Goal: Task Accomplishment & Management: Manage account settings

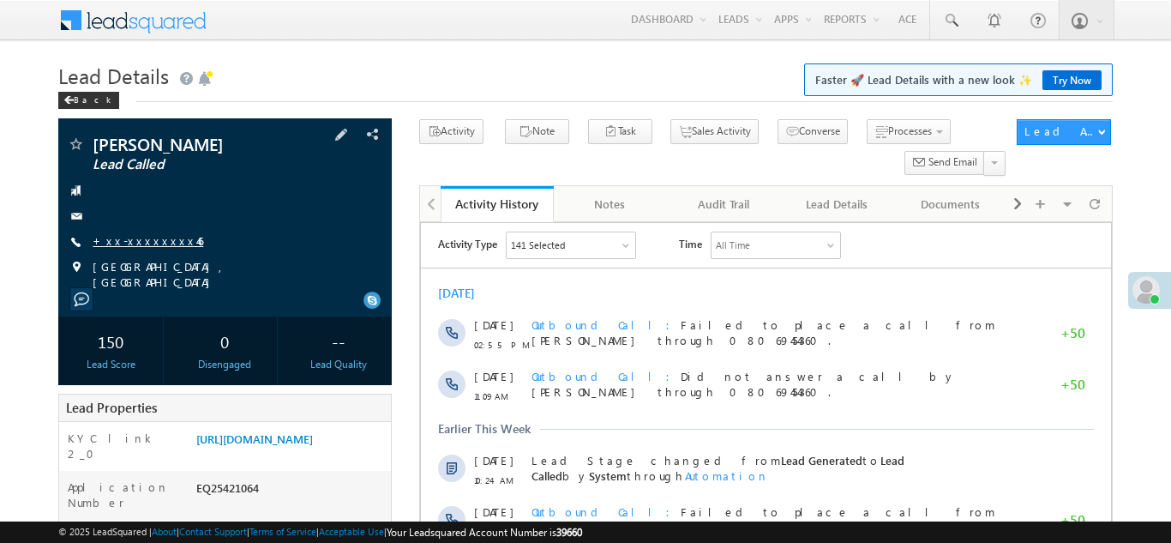
click at [136, 241] on link "+xx-xxxxxxxx46" at bounding box center [148, 240] width 111 height 15
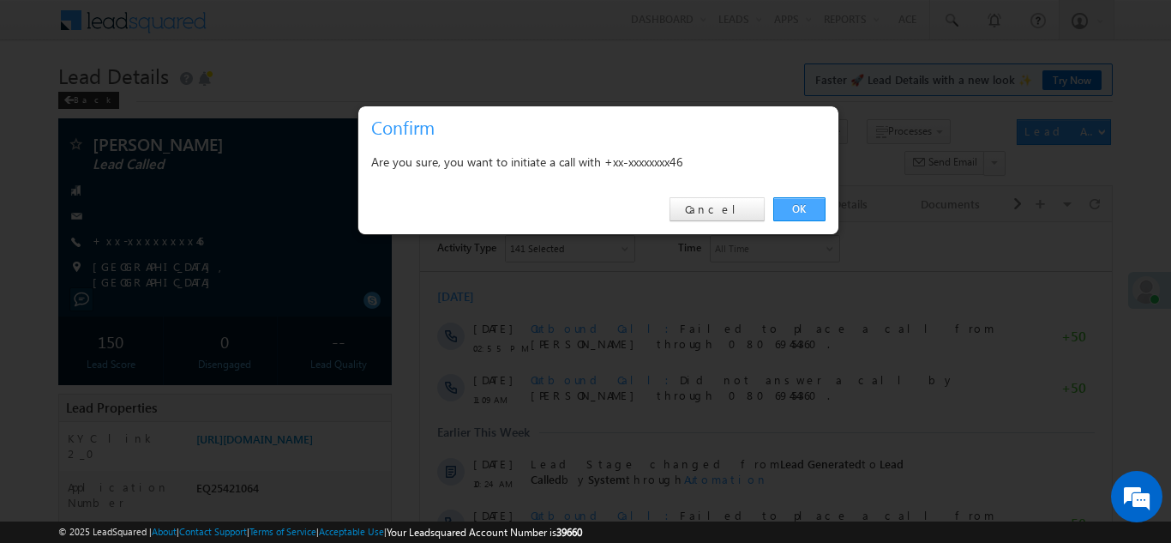
click at [797, 204] on link "OK" at bounding box center [800, 209] width 52 height 24
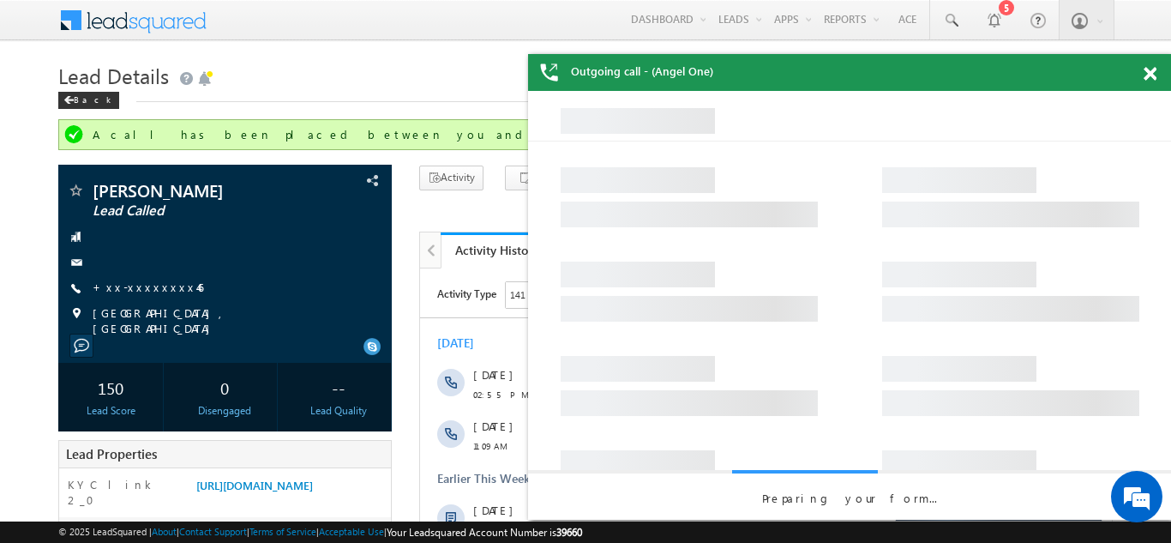
click at [1153, 76] on span at bounding box center [1150, 74] width 13 height 15
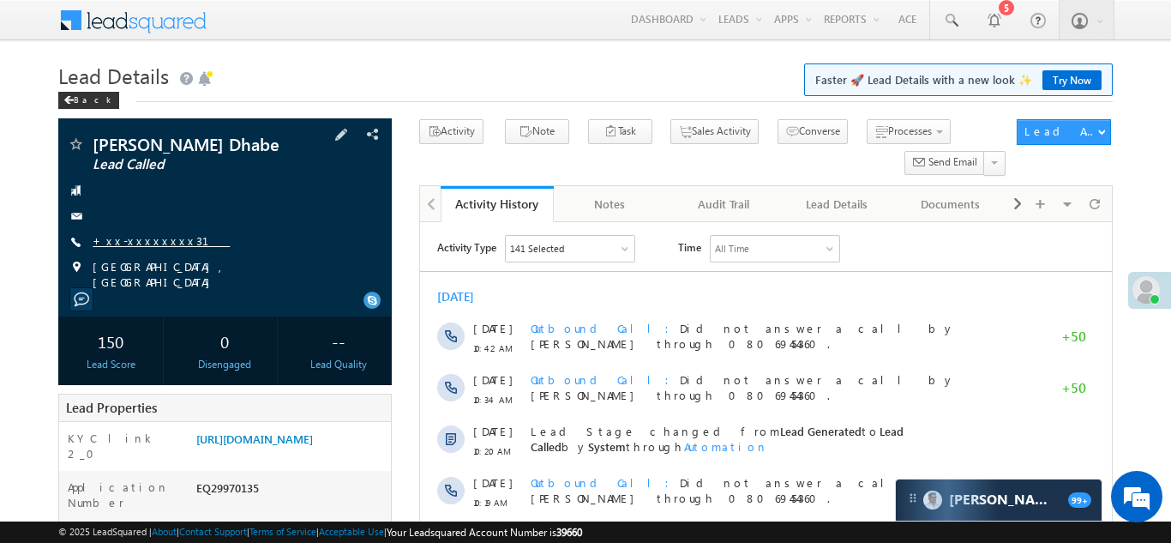
click at [146, 240] on link "+xx-xxxxxxxx31" at bounding box center [161, 240] width 137 height 15
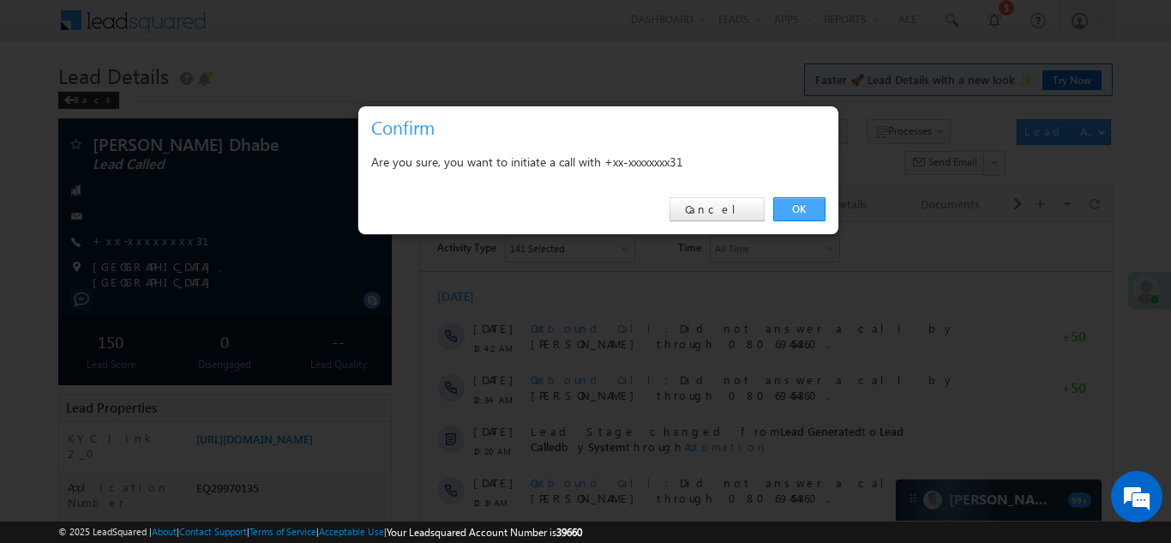
click at [797, 204] on link "OK" at bounding box center [800, 209] width 52 height 24
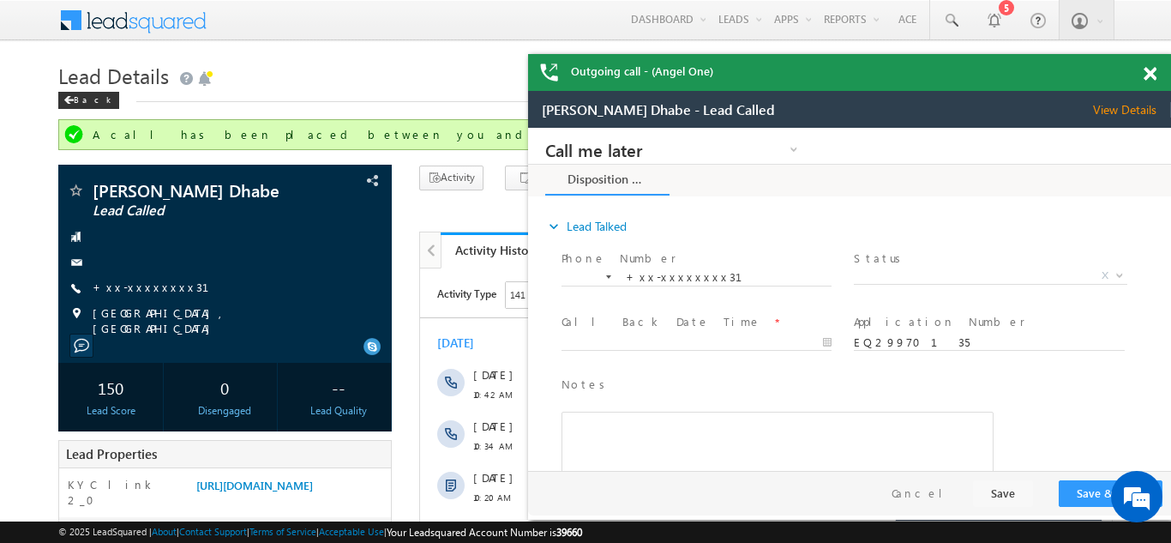
click at [1150, 70] on span at bounding box center [1150, 74] width 13 height 15
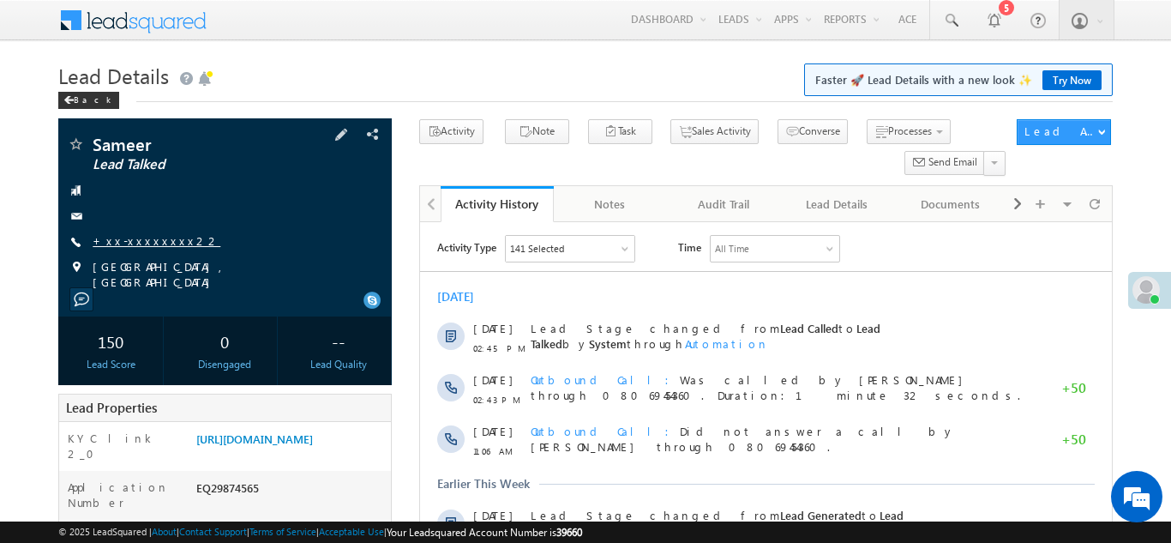
click at [141, 241] on link "+xx-xxxxxxxx22" at bounding box center [157, 240] width 128 height 15
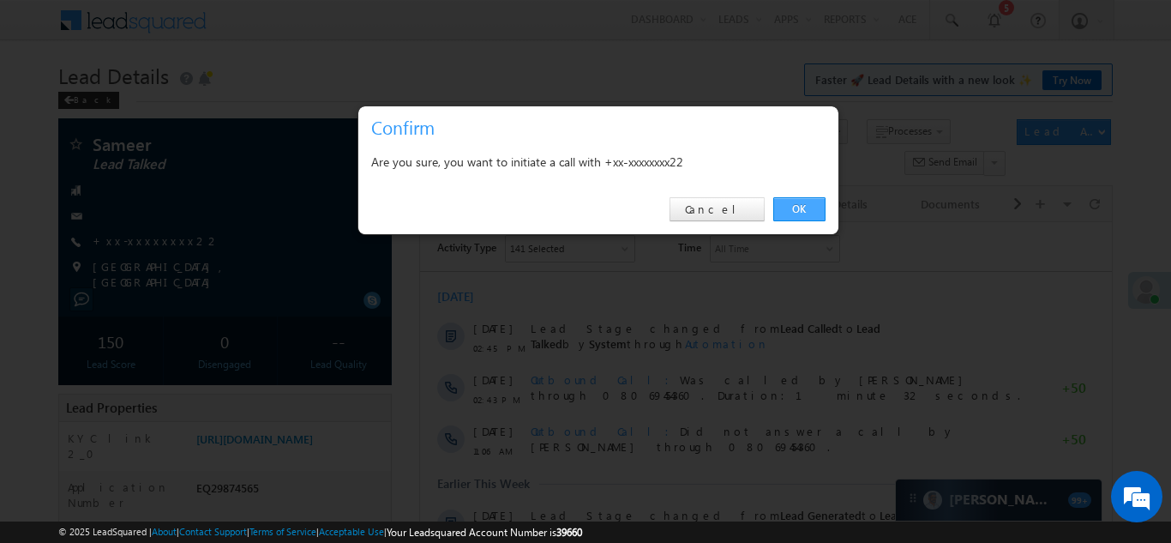
click at [793, 208] on link "OK" at bounding box center [800, 209] width 52 height 24
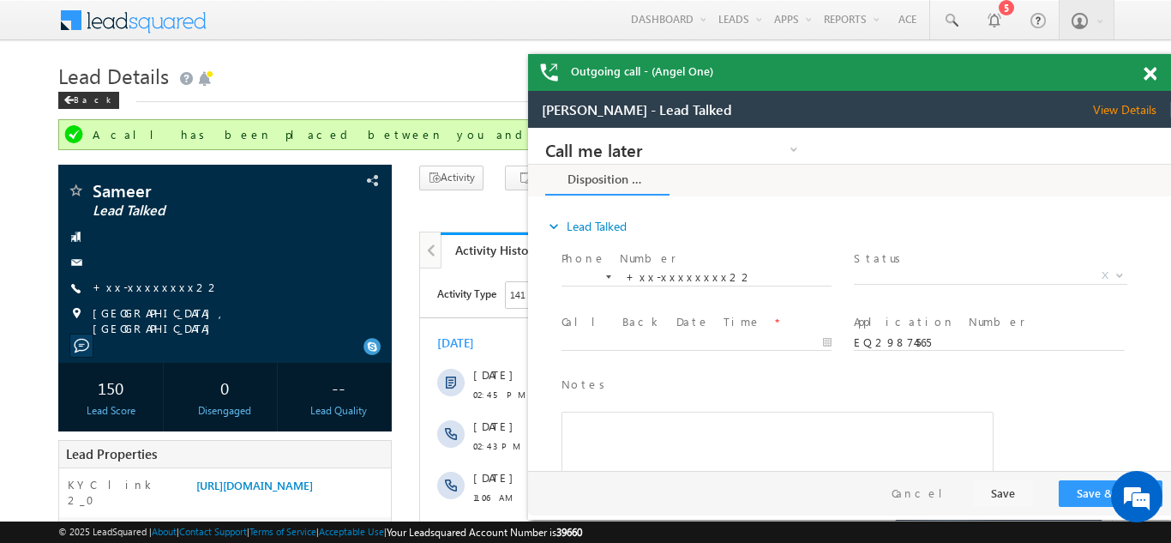
click at [1147, 72] on span at bounding box center [1150, 74] width 13 height 15
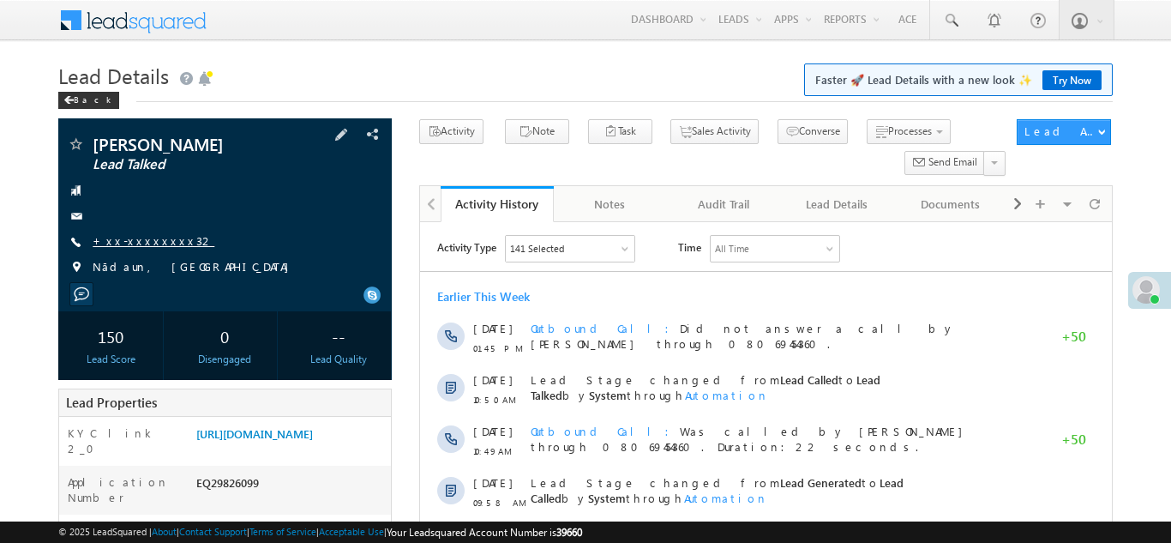
click at [141, 234] on link "+xx-xxxxxxxx32" at bounding box center [154, 240] width 122 height 15
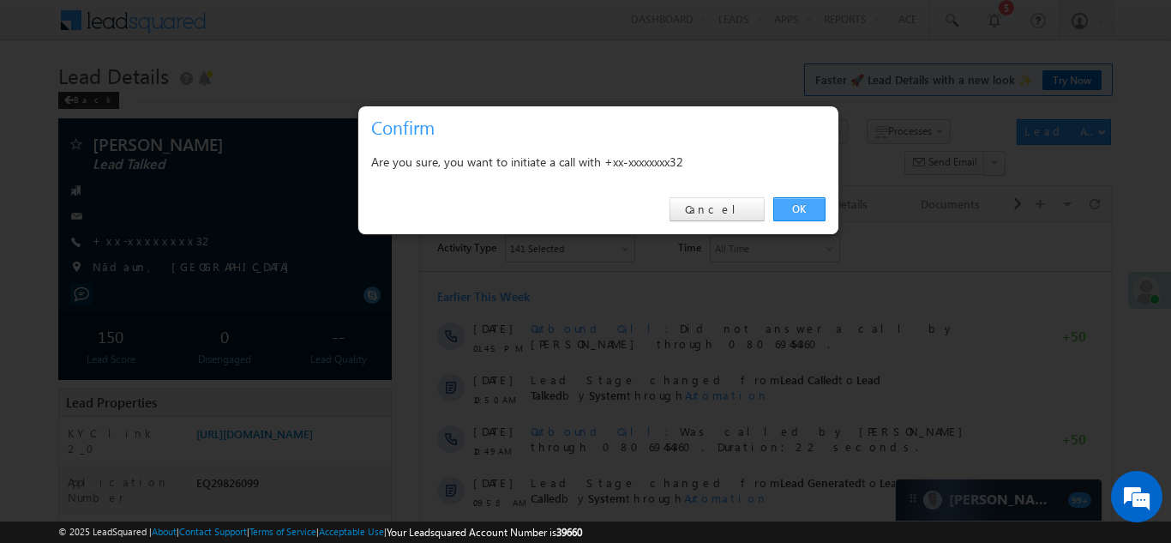
click at [796, 208] on link "OK" at bounding box center [800, 209] width 52 height 24
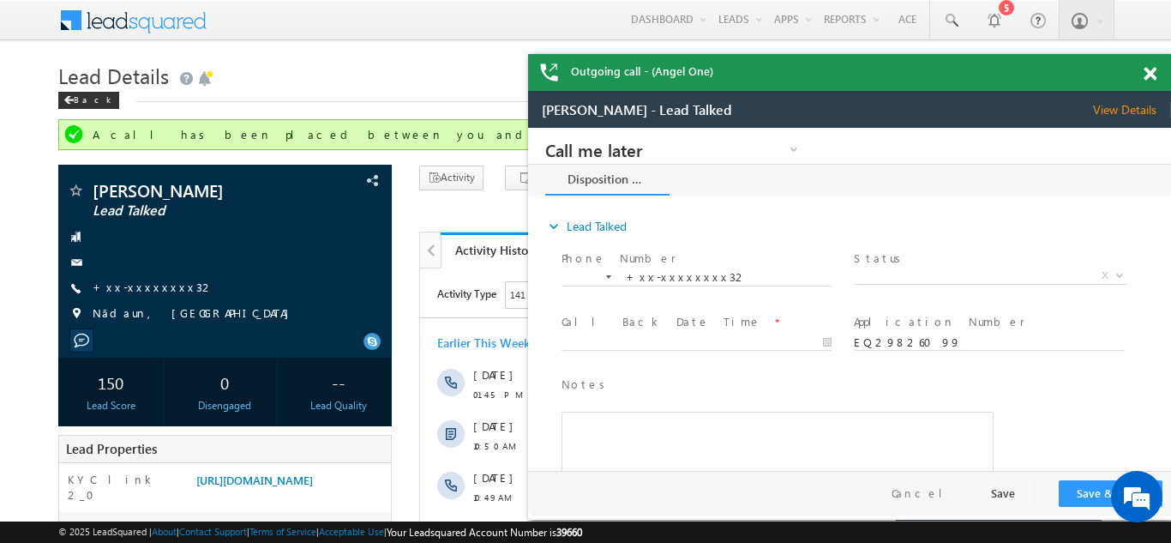
click at [1155, 74] on span at bounding box center [1150, 74] width 13 height 15
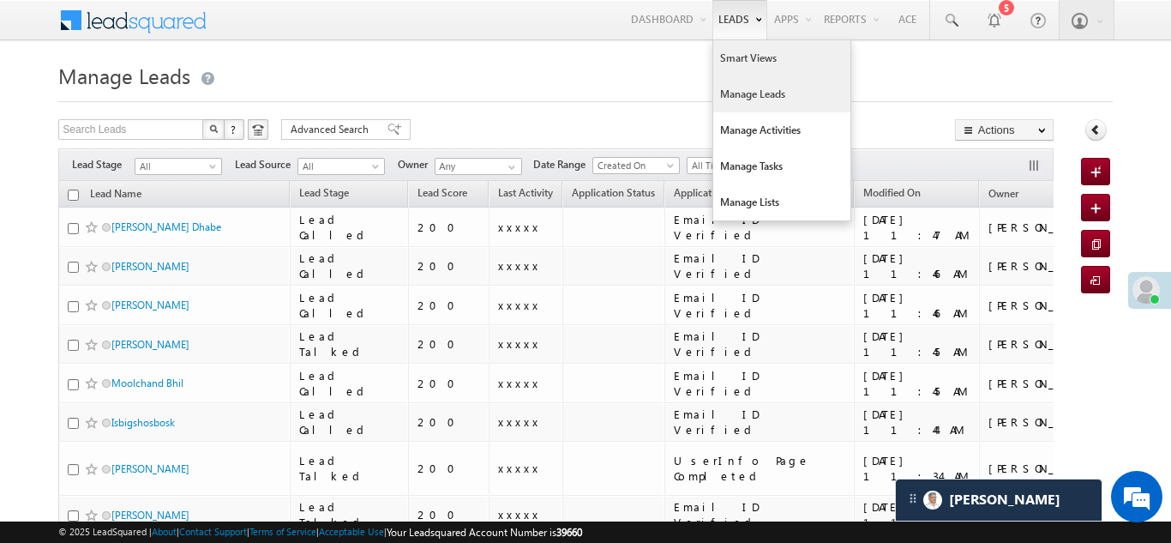
click at [729, 57] on link "Smart Views" at bounding box center [781, 58] width 137 height 36
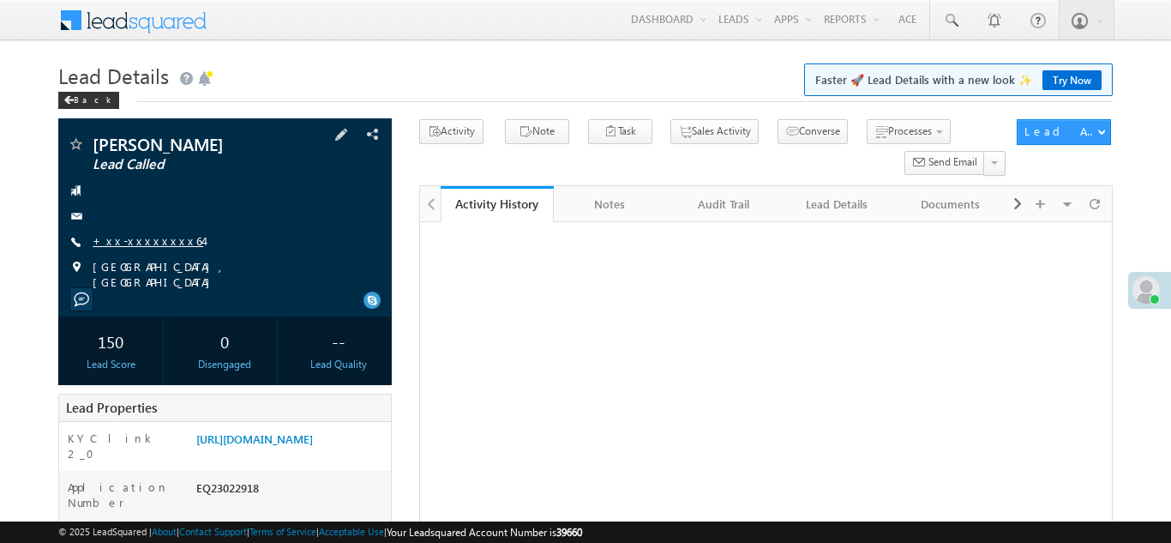
click at [141, 239] on link "+xx-xxxxxxxx64" at bounding box center [148, 240] width 111 height 15
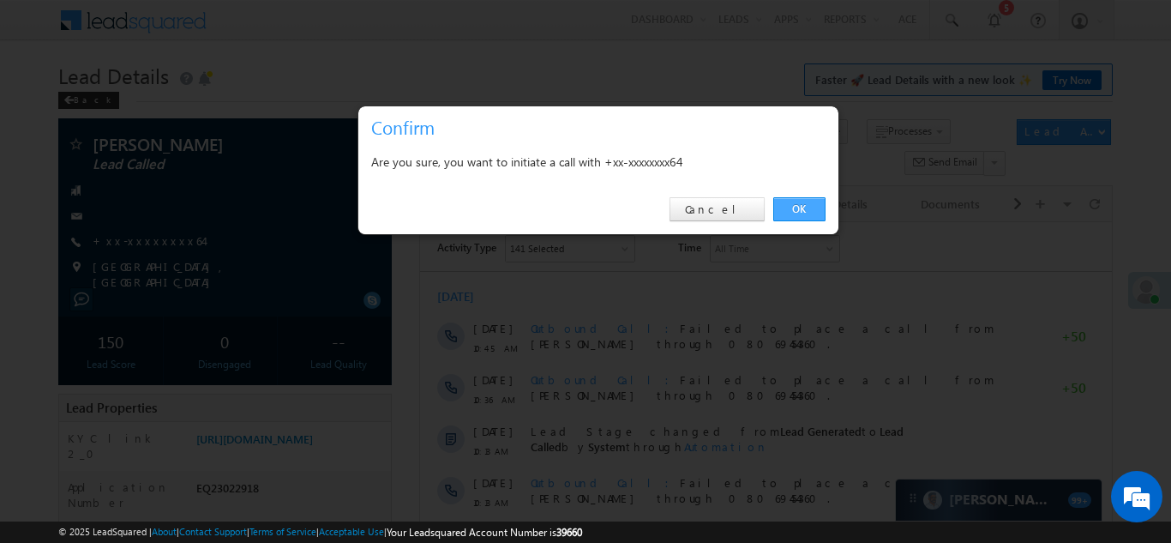
click at [800, 207] on link "OK" at bounding box center [800, 209] width 52 height 24
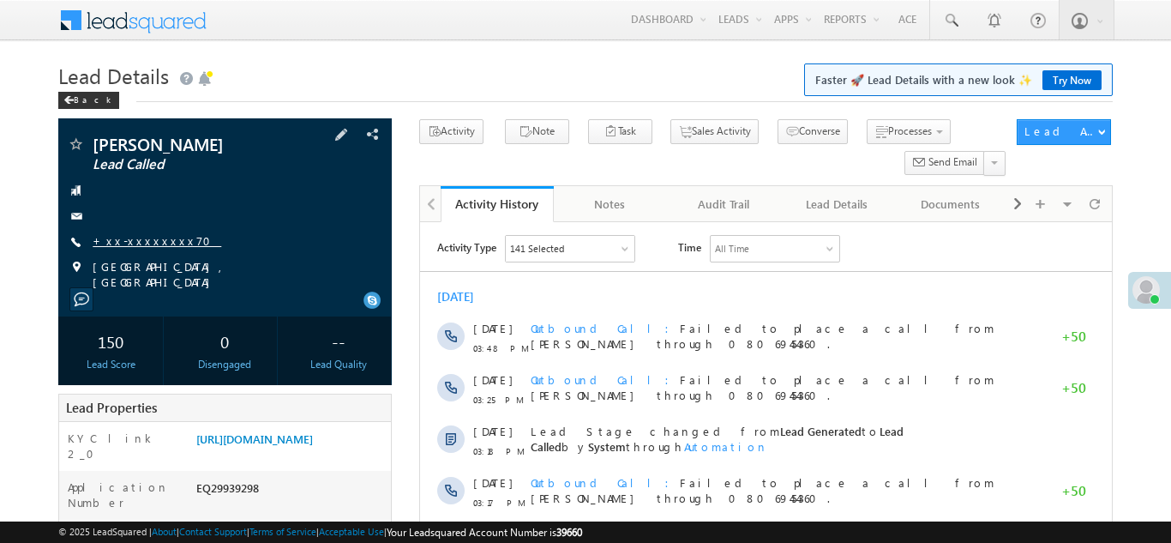
click at [140, 243] on link "+xx-xxxxxxxx70" at bounding box center [157, 240] width 129 height 15
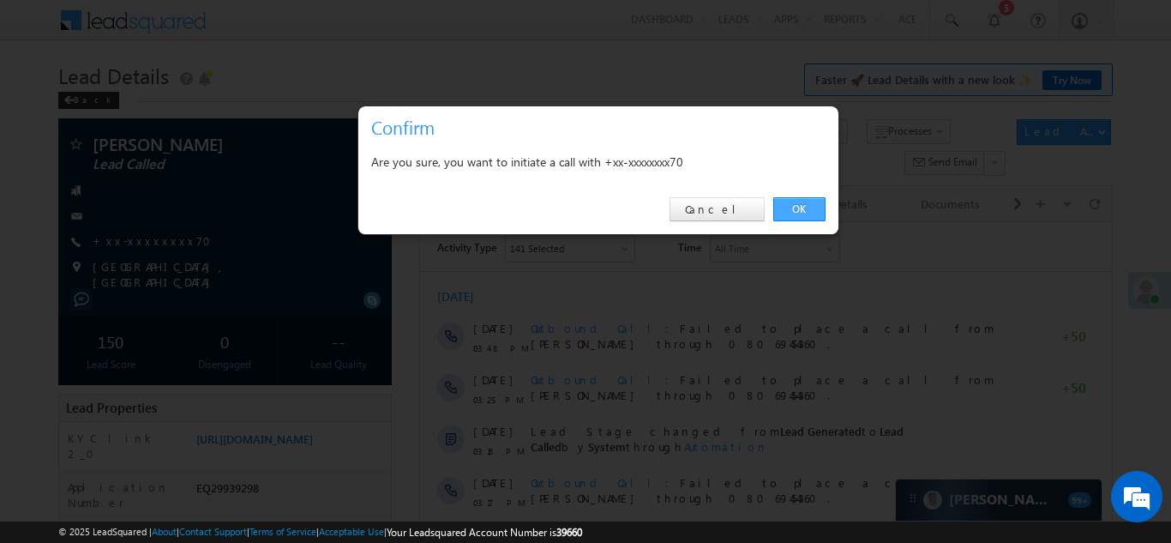
click at [803, 203] on link "OK" at bounding box center [800, 209] width 52 height 24
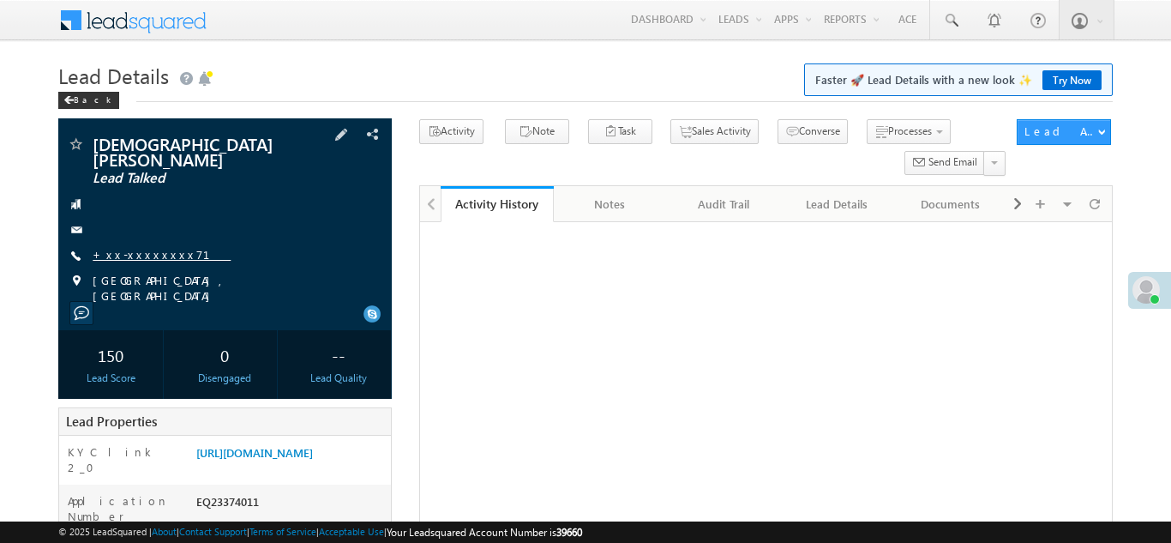
click at [133, 247] on link "+xx-xxxxxxxx71" at bounding box center [162, 254] width 138 height 15
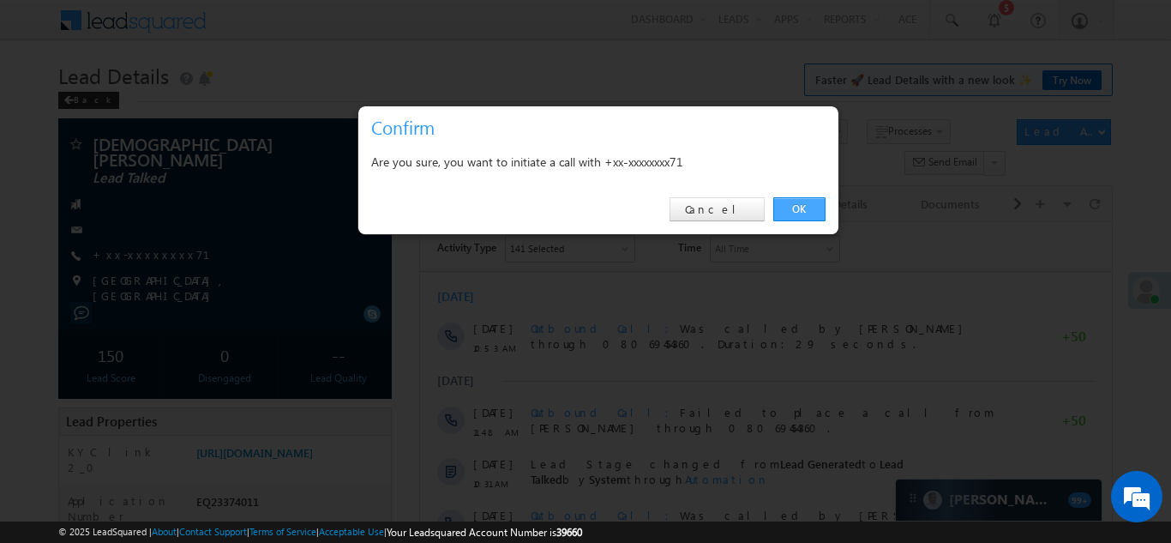
click at [795, 207] on link "OK" at bounding box center [800, 209] width 52 height 24
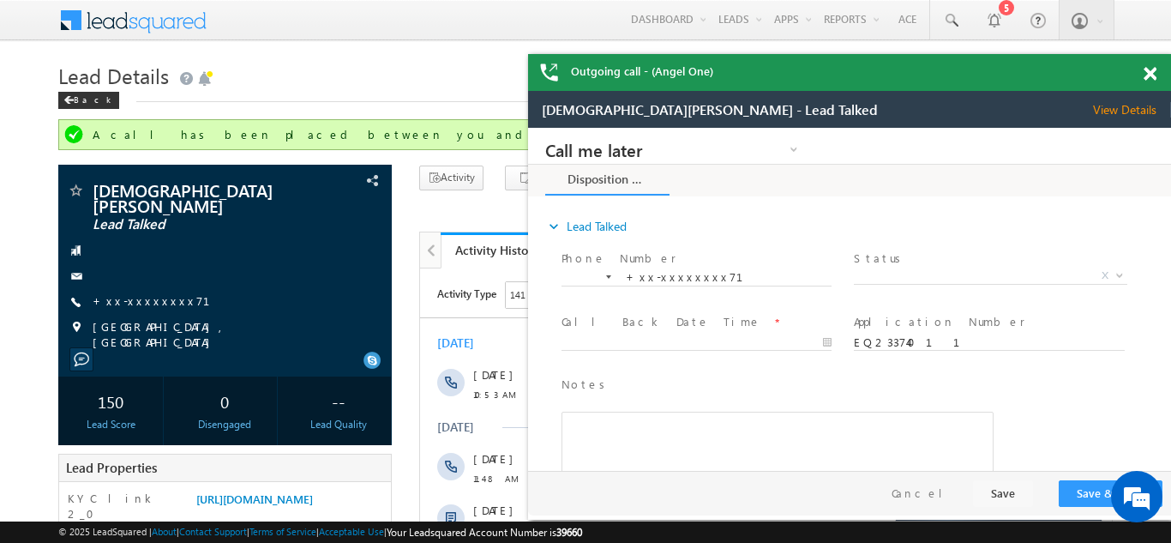
click at [1148, 69] on span at bounding box center [1150, 74] width 13 height 15
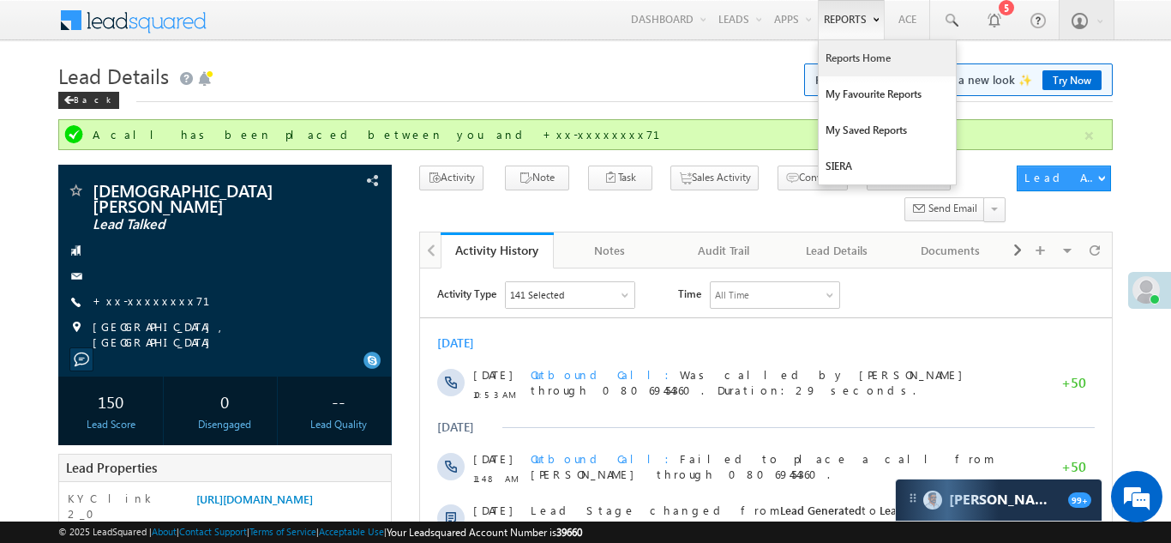
click at [857, 58] on link "Reports Home" at bounding box center [887, 58] width 137 height 36
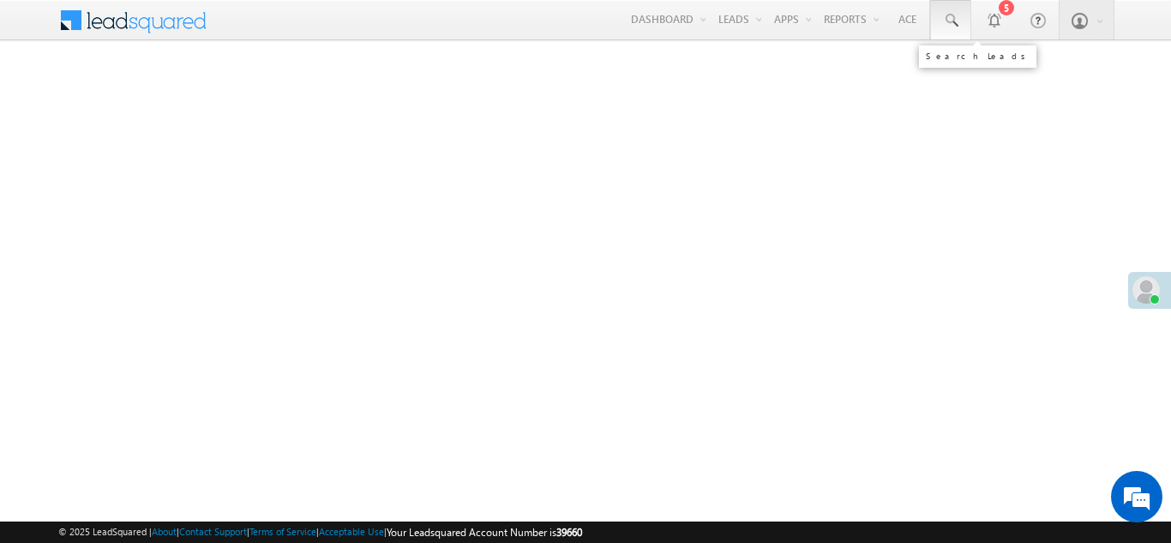
click at [950, 20] on span at bounding box center [950, 20] width 17 height 17
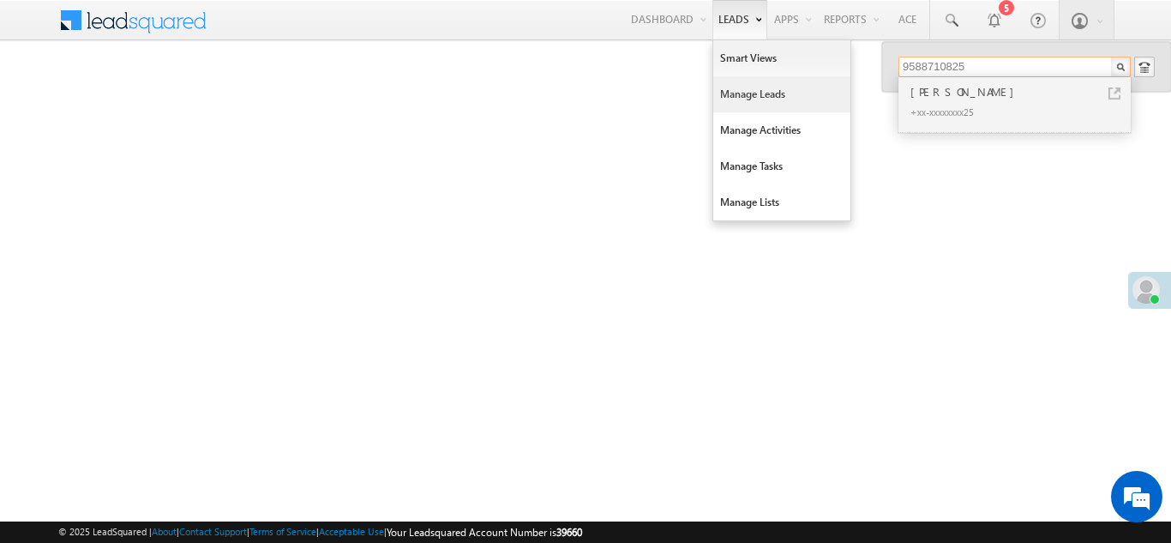
type input "9588710825"
click at [742, 96] on link "Manage Leads" at bounding box center [781, 94] width 137 height 36
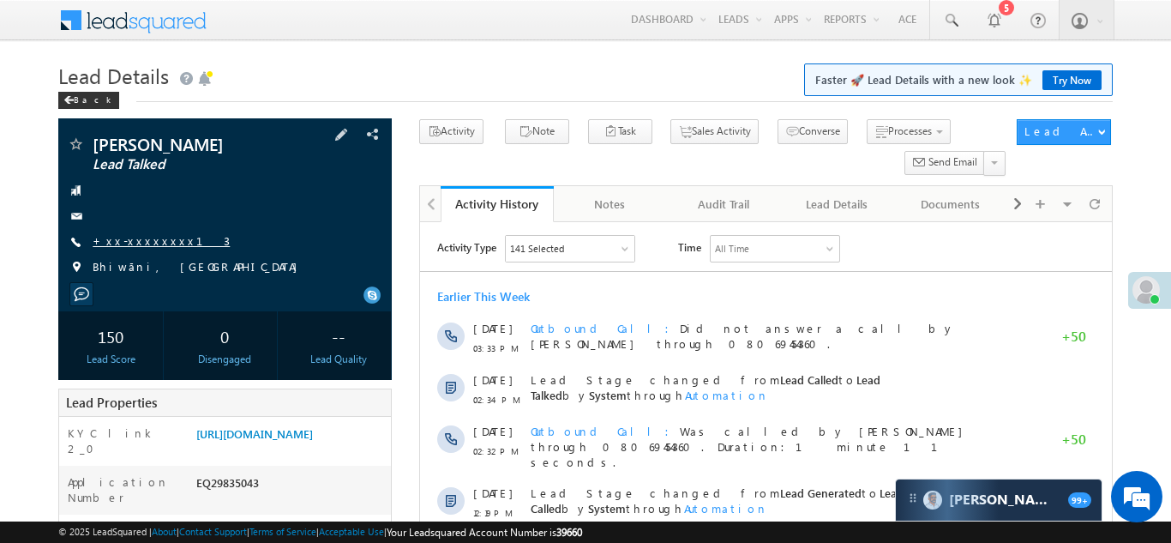
click at [126, 243] on link "+xx-xxxxxxxx13" at bounding box center [161, 240] width 137 height 15
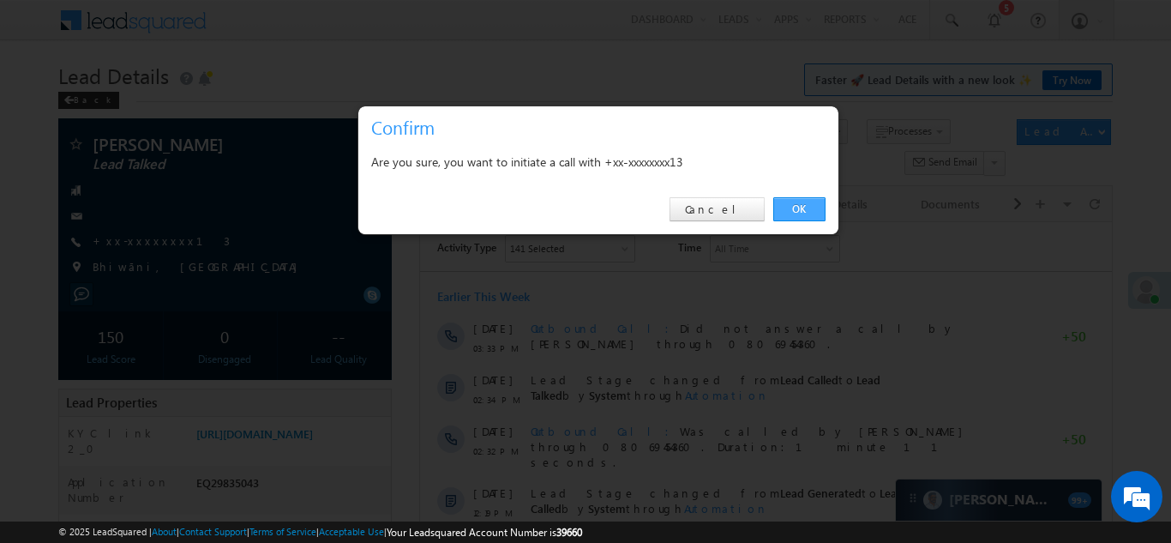
click at [803, 205] on link "OK" at bounding box center [800, 209] width 52 height 24
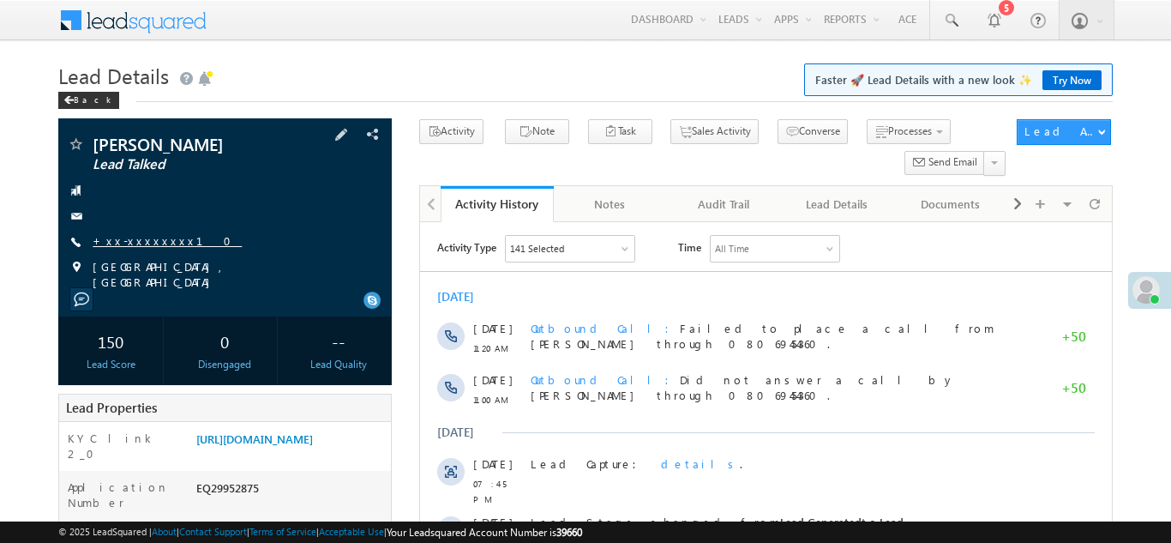
click at [128, 240] on link "+xx-xxxxxxxx10" at bounding box center [167, 240] width 149 height 15
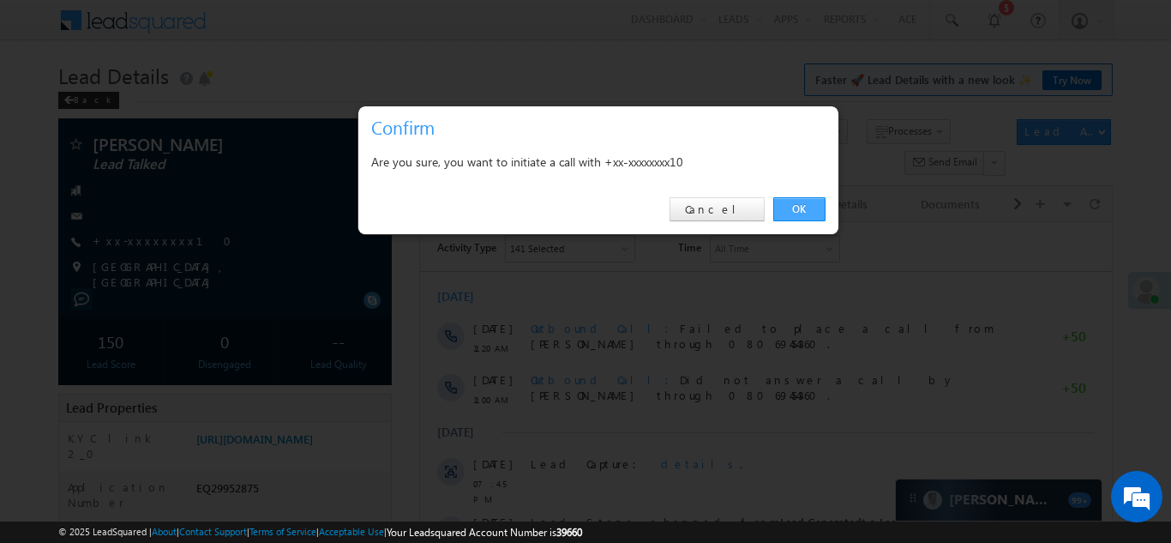
click at [800, 208] on link "OK" at bounding box center [800, 209] width 52 height 24
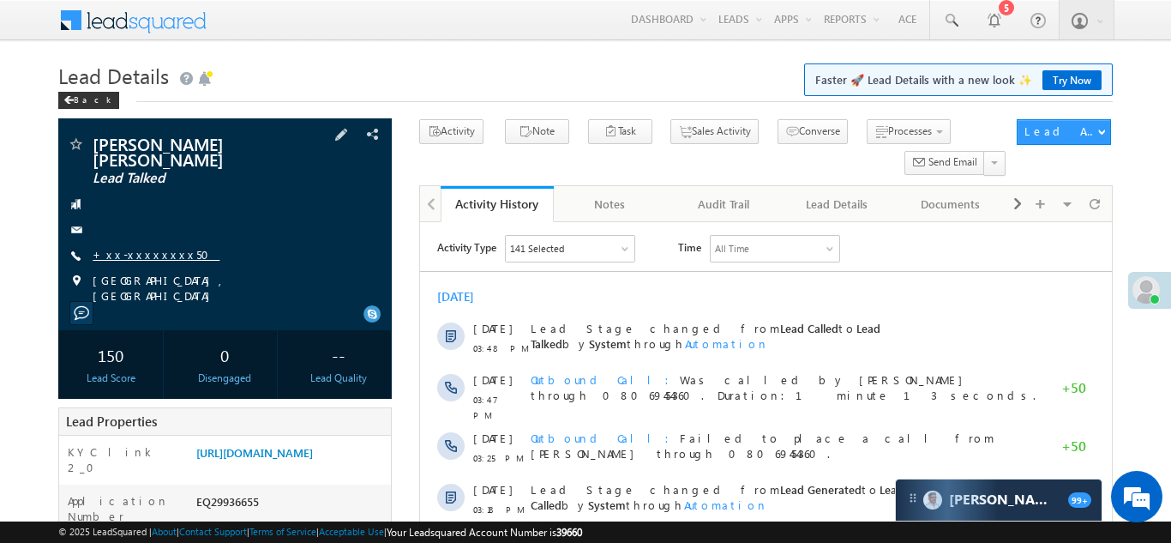
click at [131, 247] on link "+xx-xxxxxxxx50" at bounding box center [156, 254] width 127 height 15
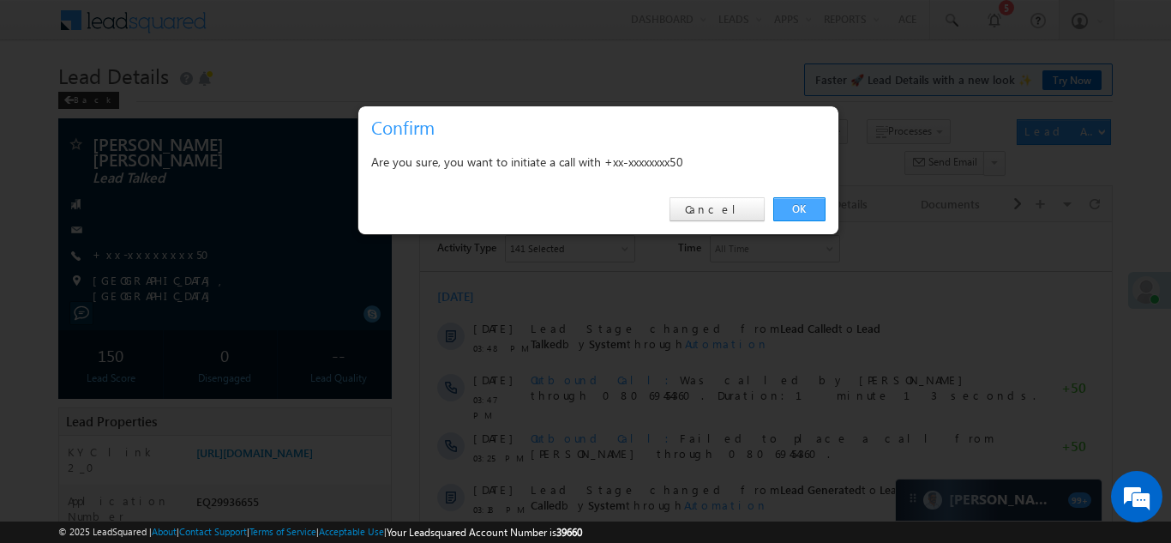
click at [795, 206] on link "OK" at bounding box center [800, 209] width 52 height 24
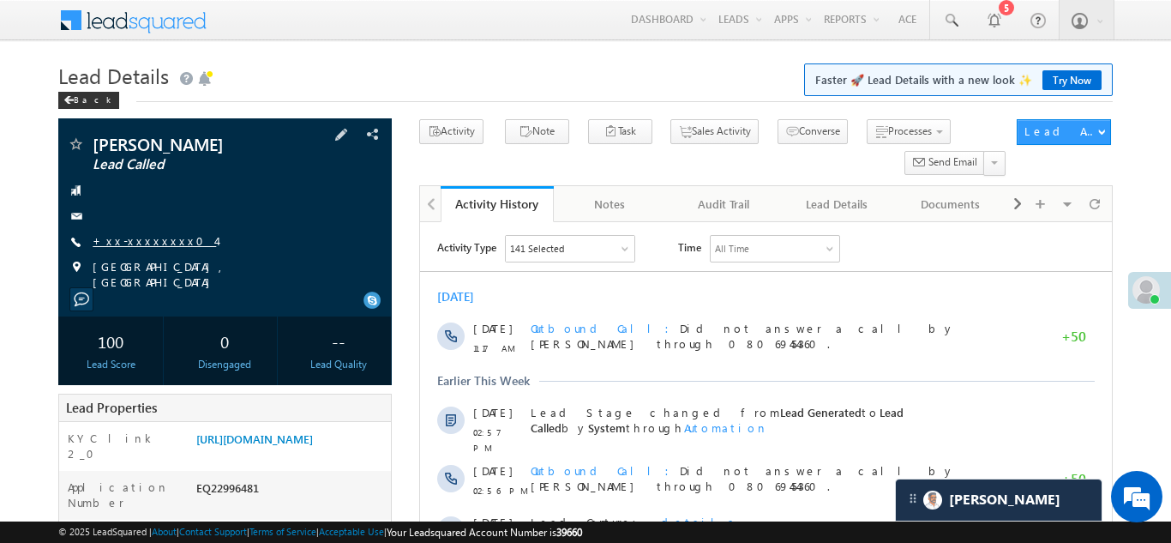
click at [147, 240] on link "+xx-xxxxxxxx04" at bounding box center [154, 240] width 123 height 15
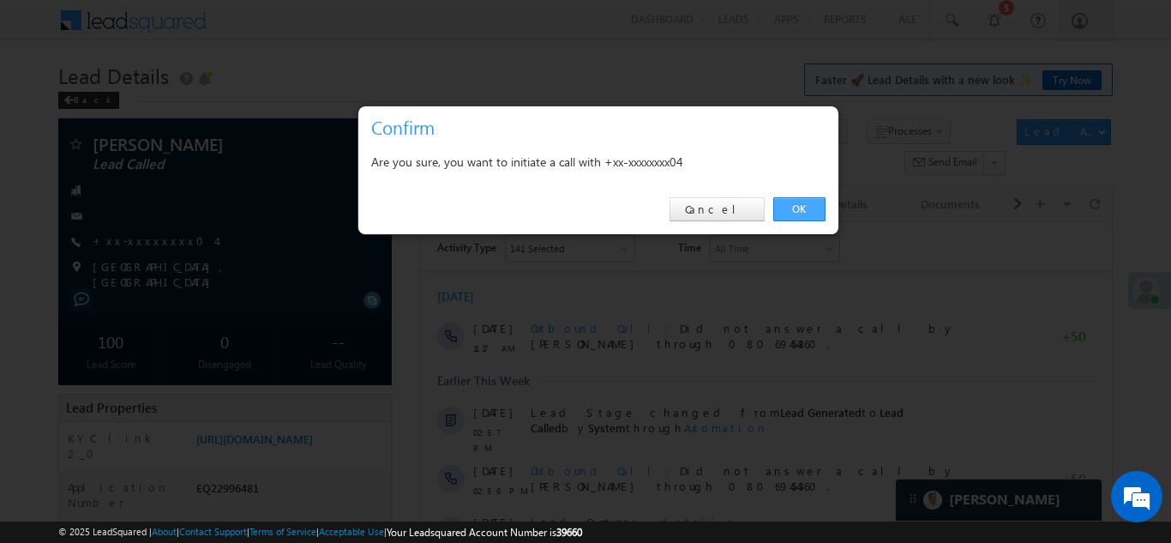
click at [802, 210] on link "OK" at bounding box center [800, 209] width 52 height 24
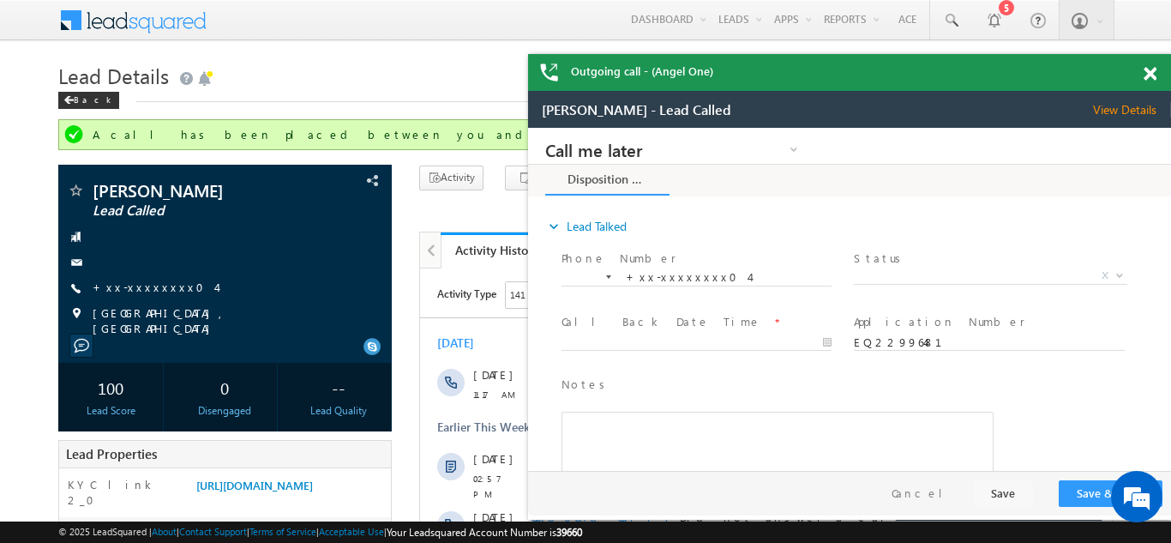
click at [1147, 75] on span at bounding box center [1150, 74] width 13 height 15
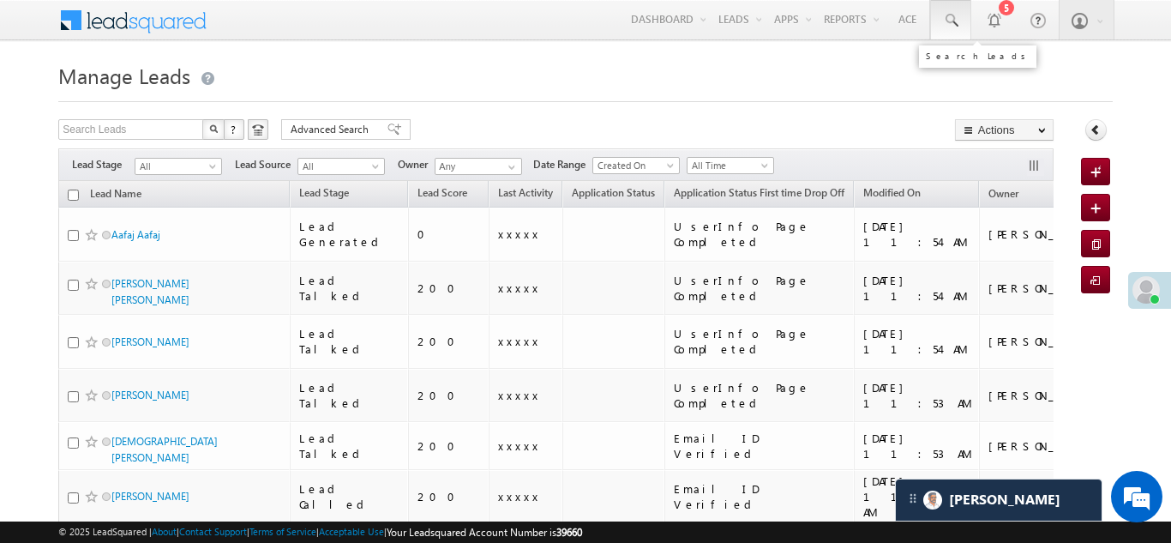
click at [949, 21] on span at bounding box center [950, 20] width 17 height 17
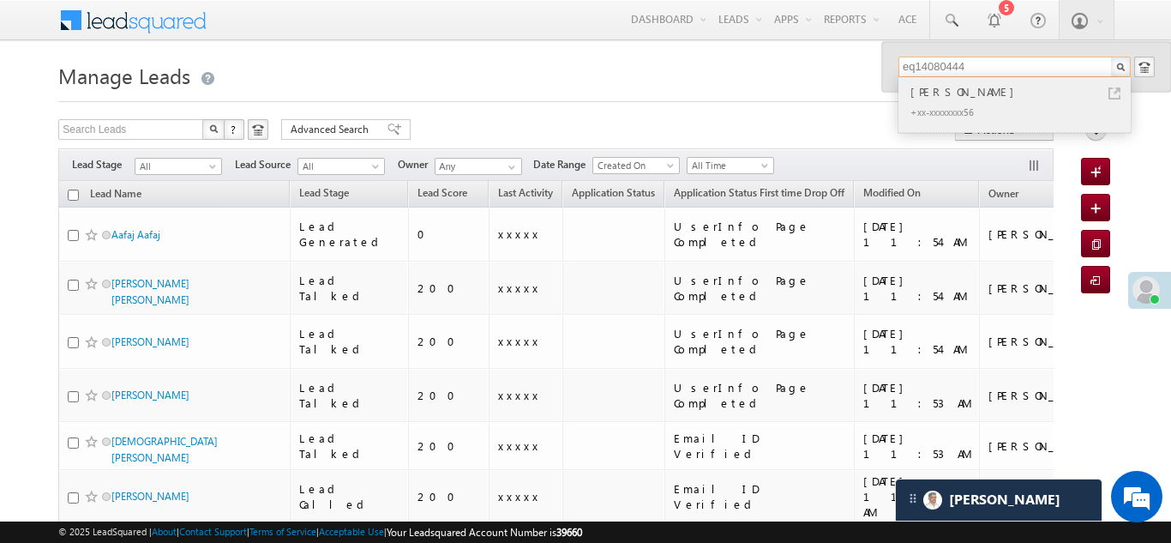
type input "eq14080444"
click at [942, 95] on div "Thirukumaran R" at bounding box center [1022, 91] width 230 height 19
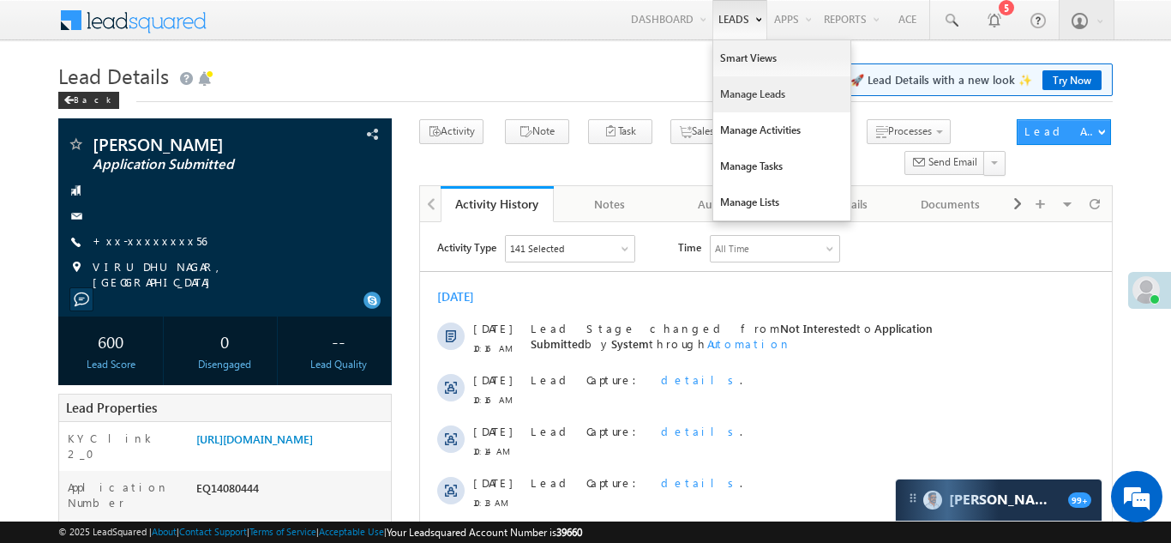
click at [743, 92] on link "Manage Leads" at bounding box center [781, 94] width 137 height 36
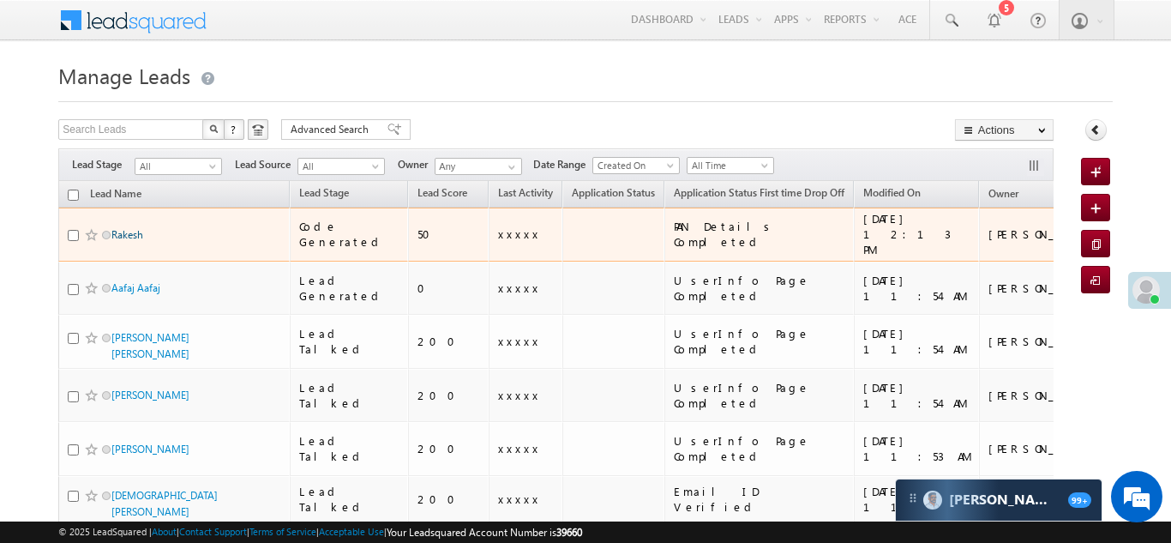
click at [126, 228] on link "Rakesh" at bounding box center [127, 234] width 32 height 13
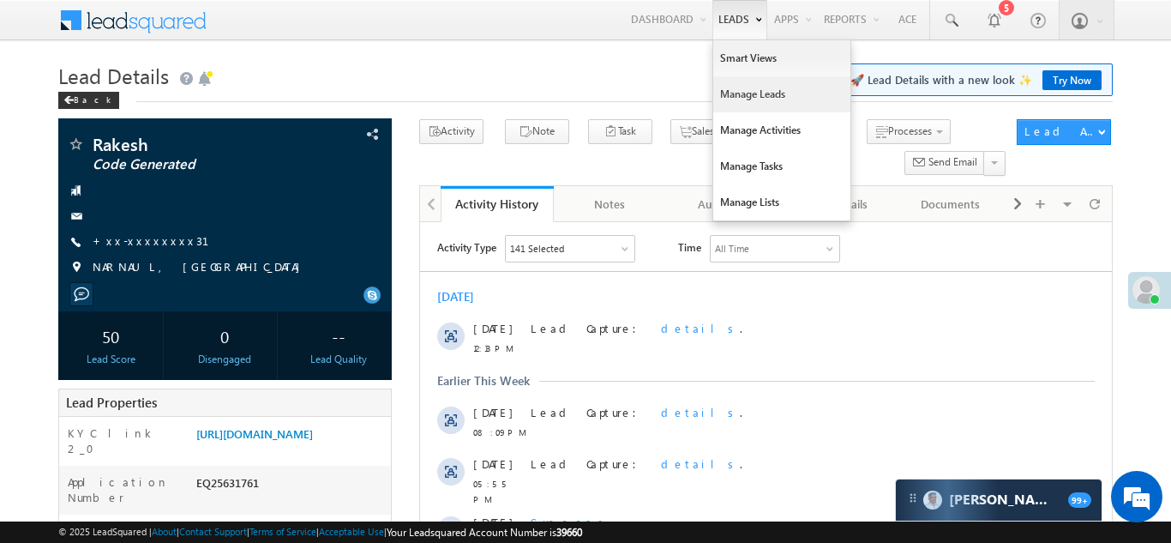
click at [739, 94] on link "Manage Leads" at bounding box center [781, 94] width 137 height 36
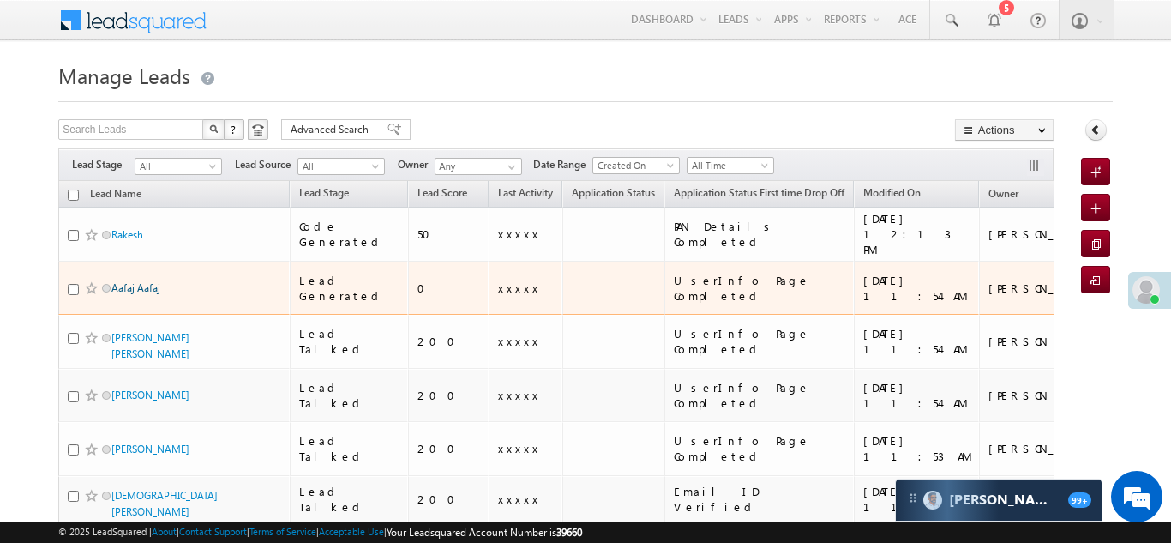
click at [128, 281] on link "Aafaj Aafaj" at bounding box center [135, 287] width 49 height 13
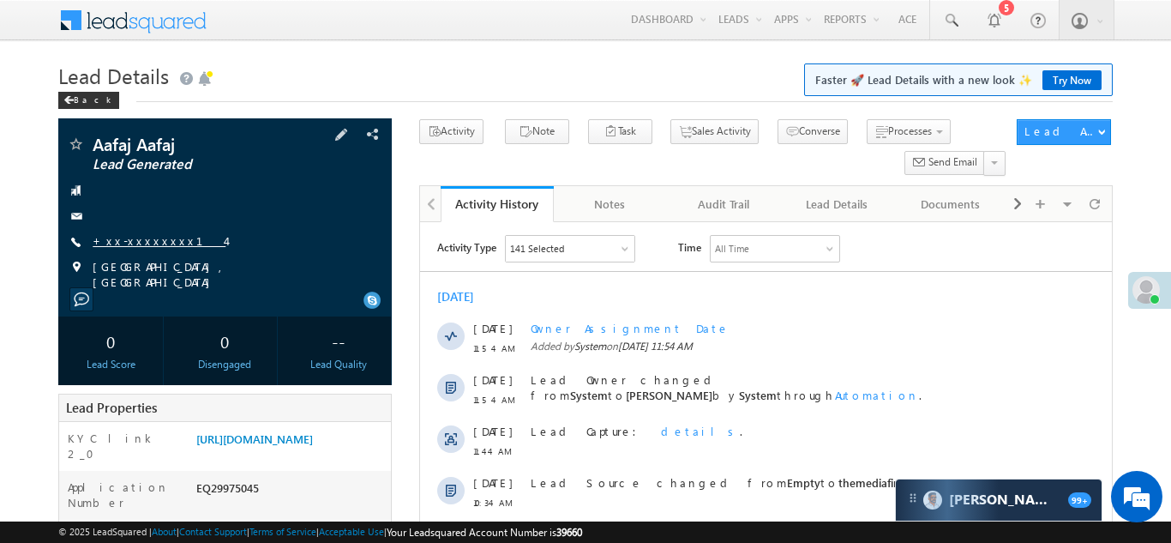
click at [143, 242] on link "+xx-xxxxxxxx14" at bounding box center [159, 240] width 133 height 15
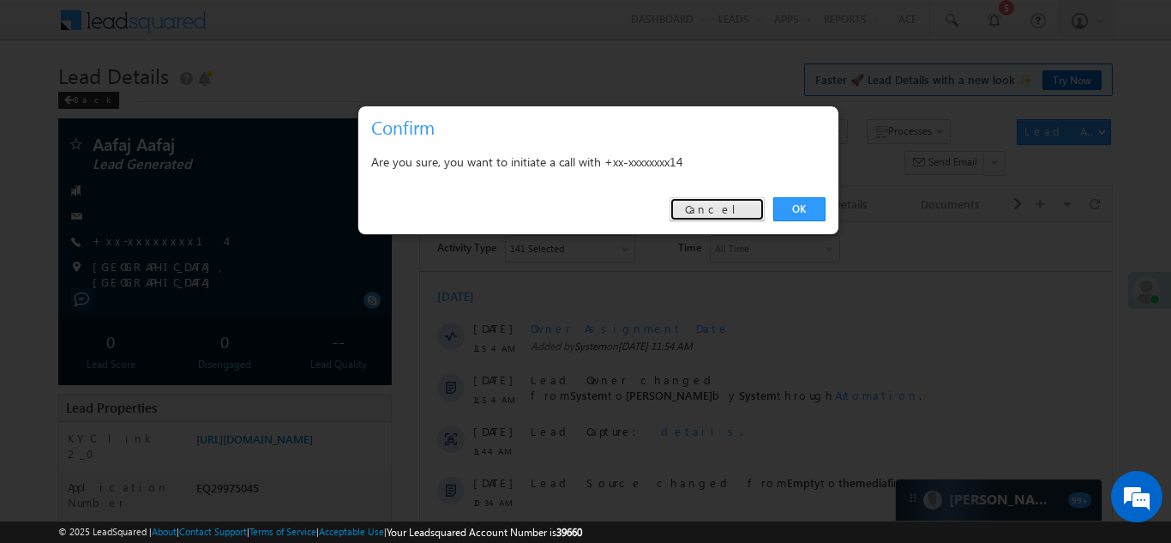
click at [730, 205] on link "Cancel" at bounding box center [717, 209] width 95 height 24
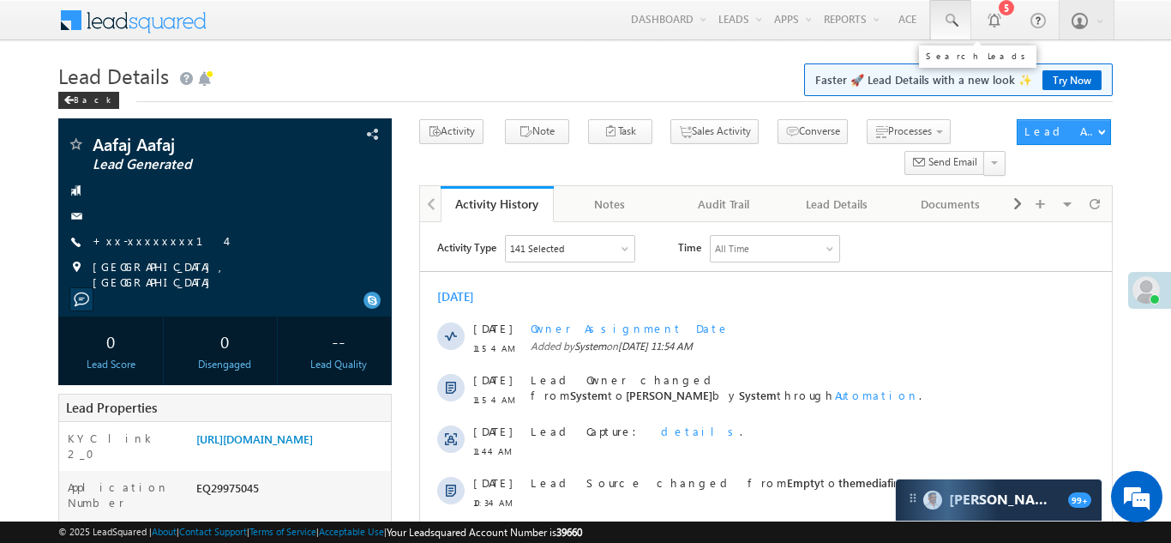
click at [948, 16] on span at bounding box center [950, 20] width 17 height 17
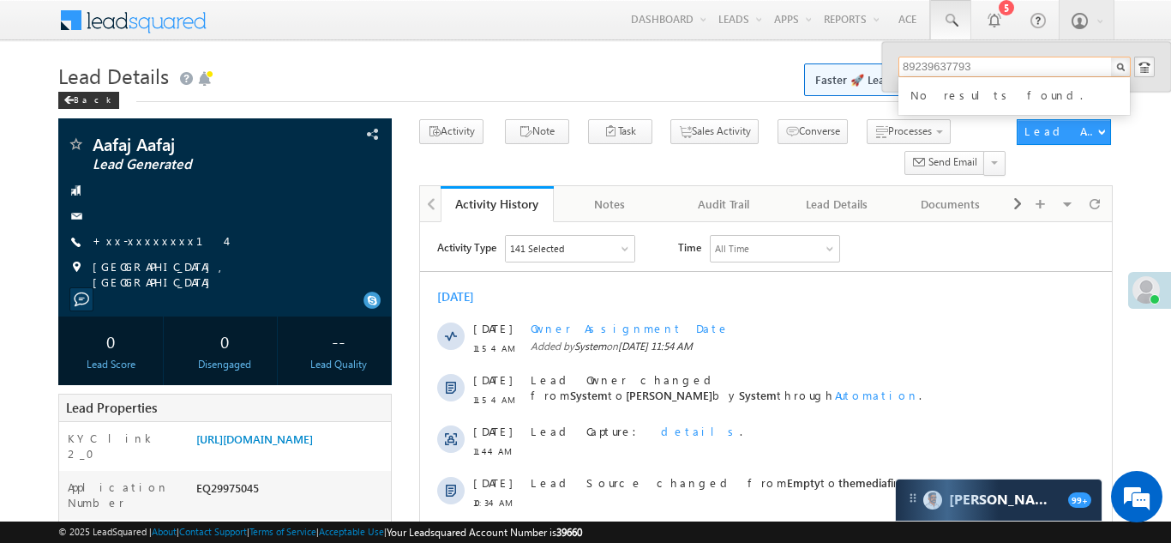
click at [941, 68] on input "89239637793" at bounding box center [1015, 67] width 232 height 21
type input "8923937793"
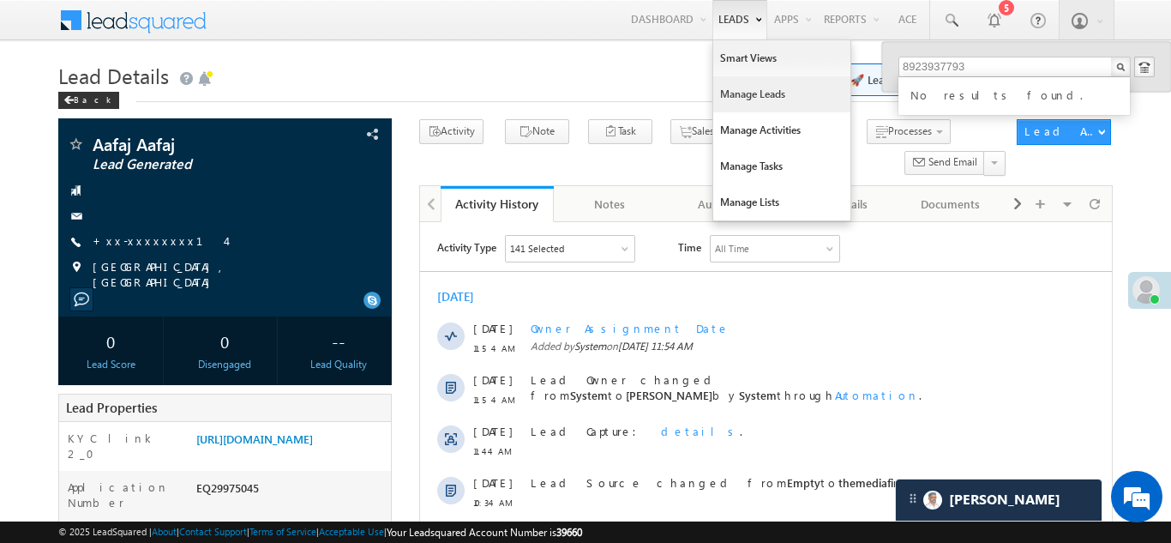
click at [732, 92] on link "Manage Leads" at bounding box center [781, 94] width 137 height 36
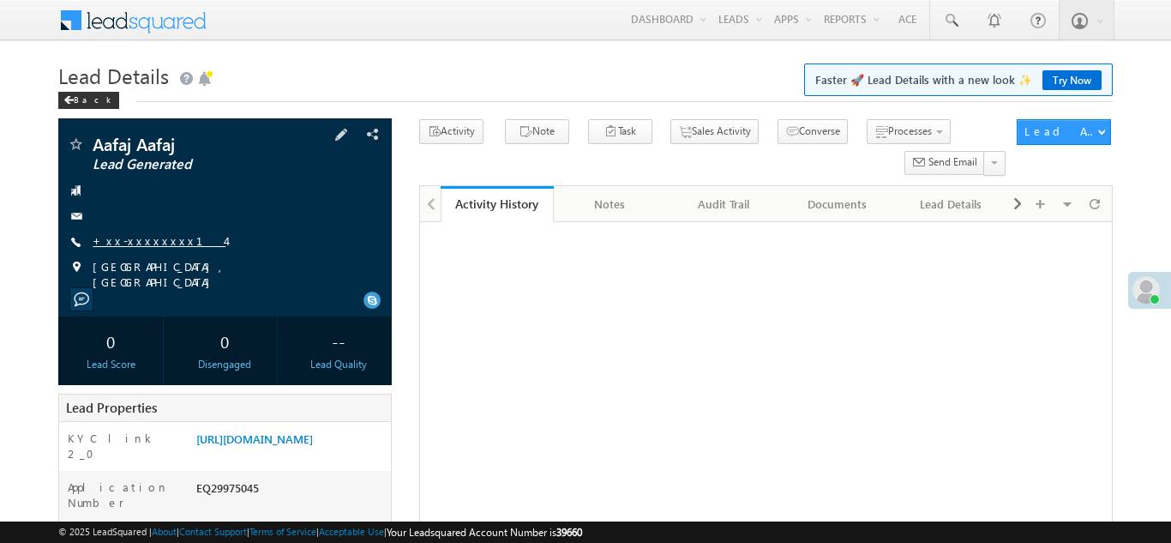
click at [132, 240] on link "+xx-xxxxxxxx14" at bounding box center [159, 240] width 133 height 15
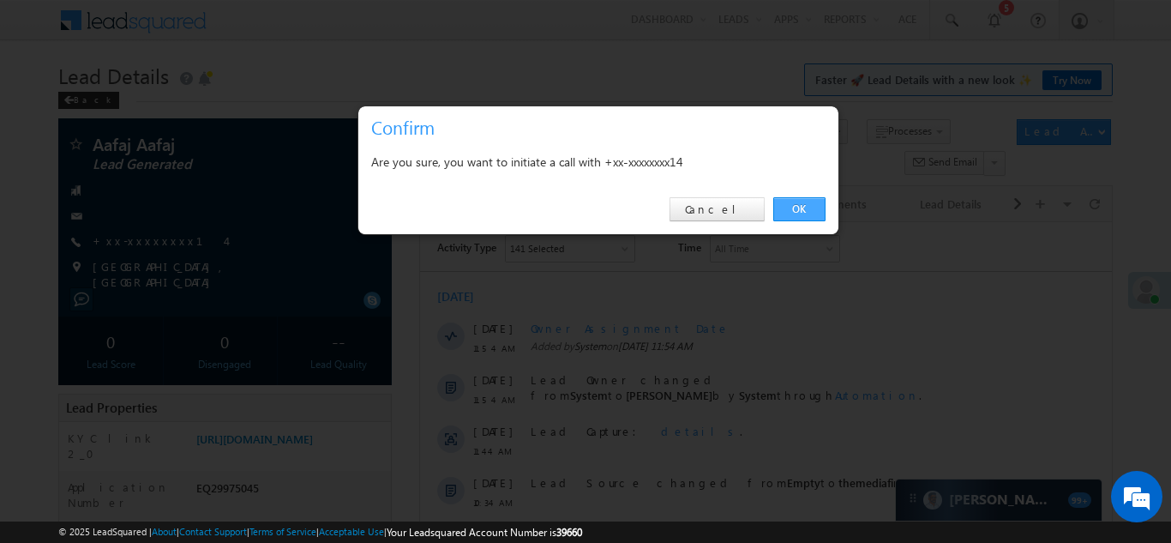
click at [792, 206] on link "OK" at bounding box center [800, 209] width 52 height 24
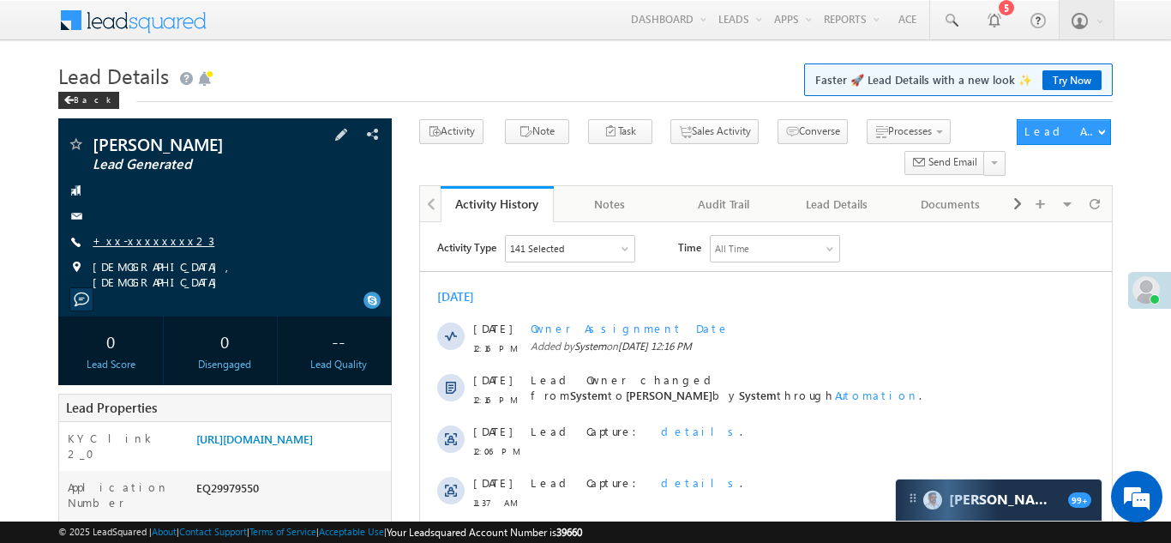
click at [140, 239] on link "+xx-xxxxxxxx23" at bounding box center [154, 240] width 122 height 15
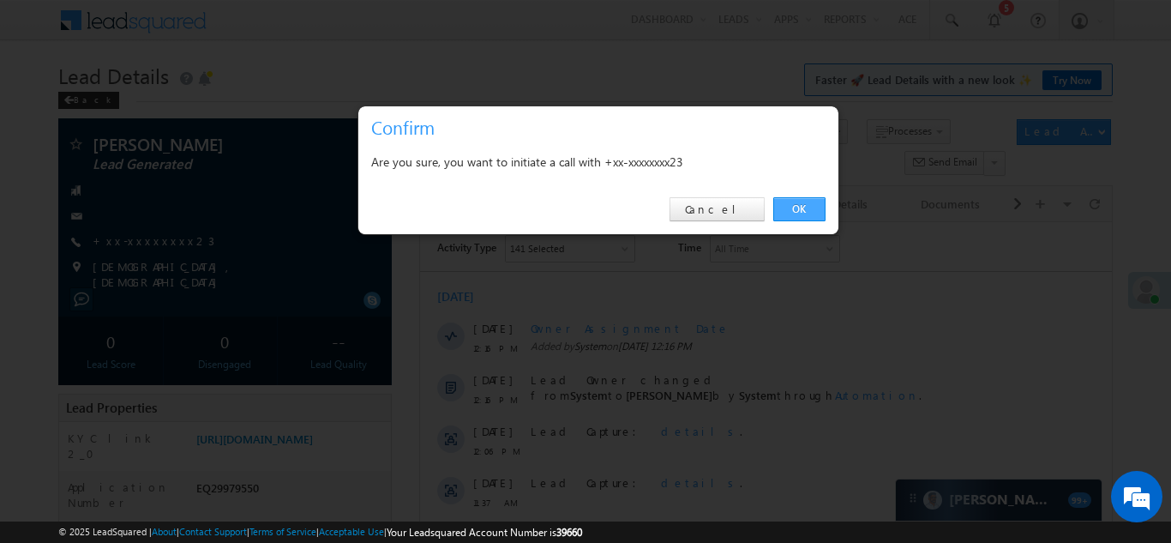
click at [801, 210] on link "OK" at bounding box center [800, 209] width 52 height 24
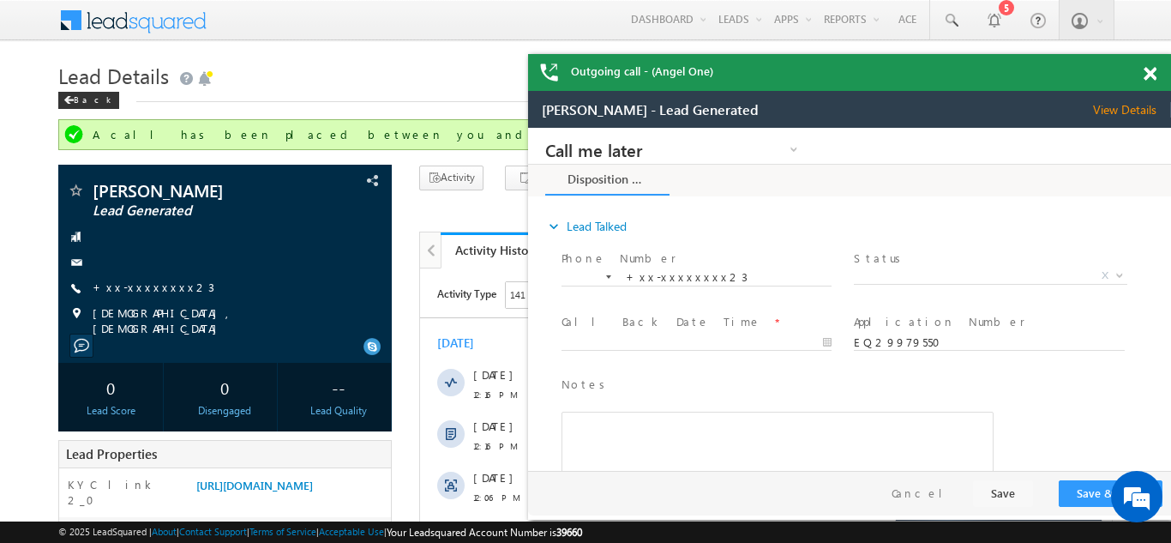
click at [1153, 74] on span at bounding box center [1150, 74] width 13 height 15
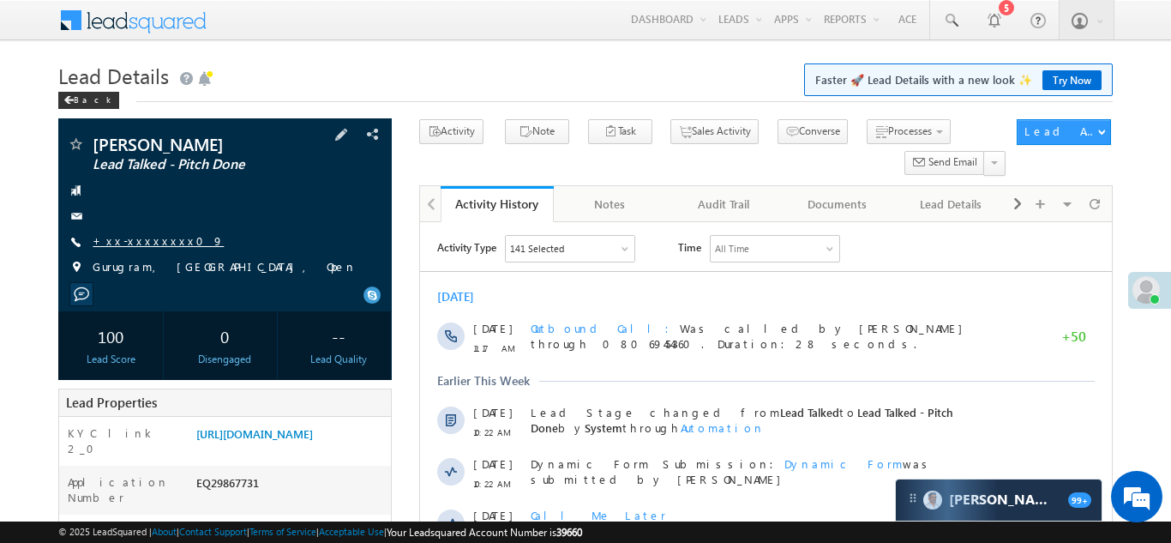
click at [148, 235] on link "+xx-xxxxxxxx09" at bounding box center [158, 240] width 131 height 15
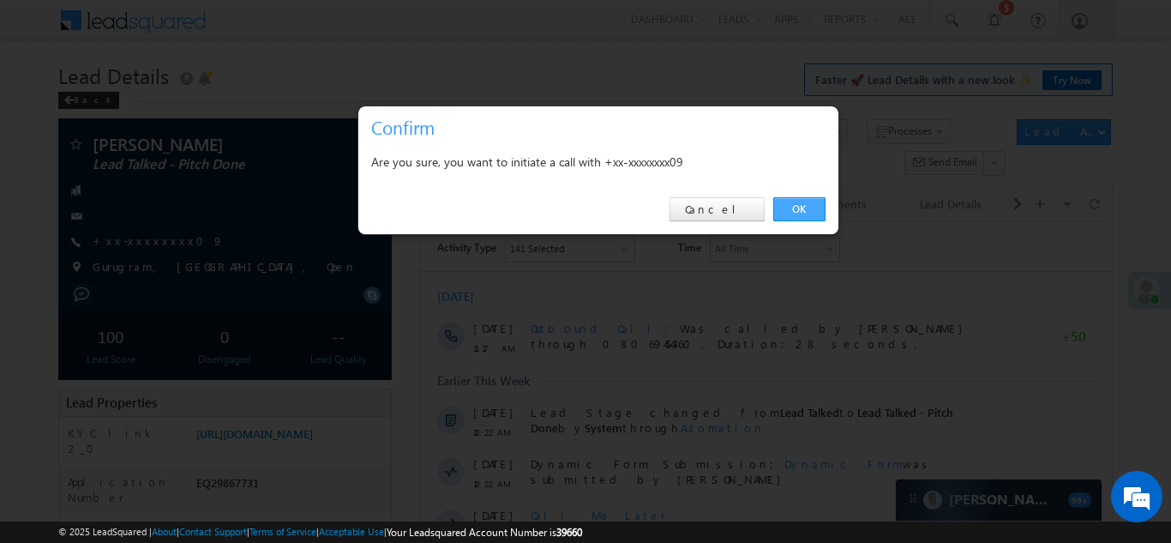
click at [794, 208] on link "OK" at bounding box center [800, 209] width 52 height 24
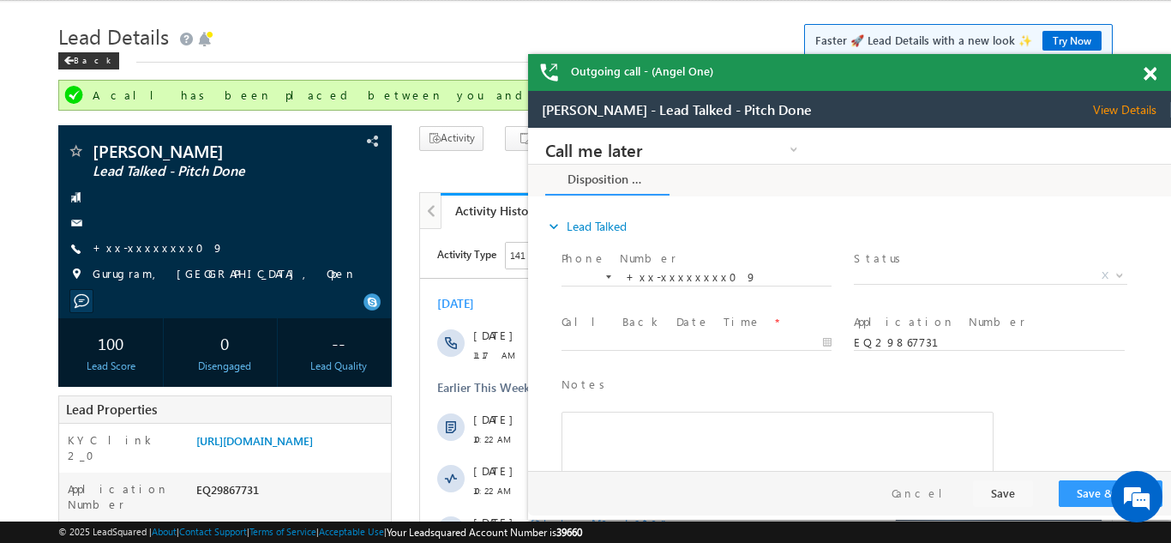
click at [1148, 74] on span at bounding box center [1150, 74] width 13 height 15
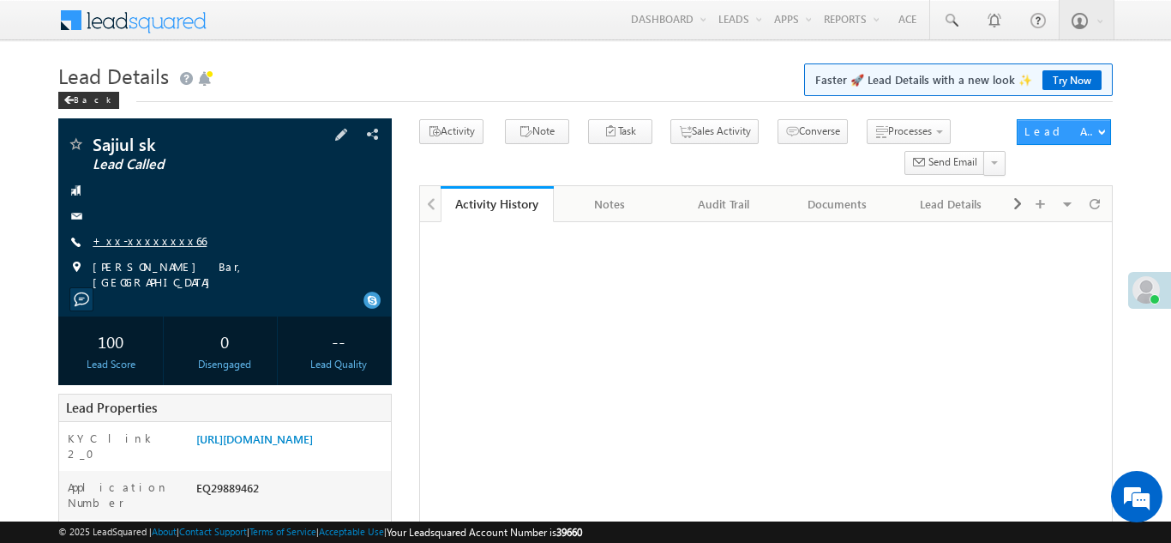
click at [136, 243] on link "+xx-xxxxxxxx66" at bounding box center [150, 240] width 114 height 15
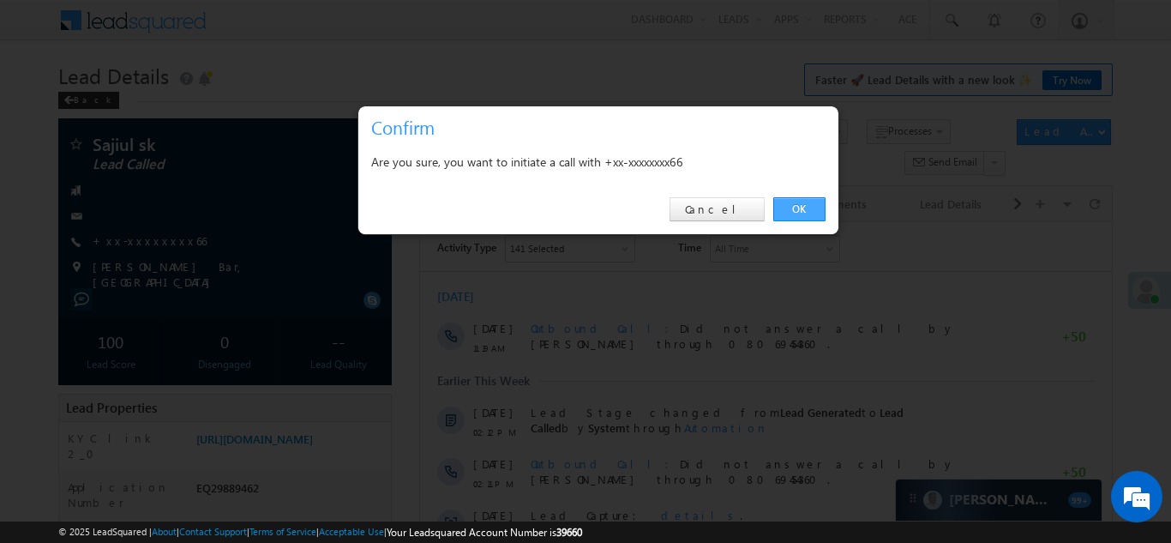
click at [798, 207] on link "OK" at bounding box center [800, 209] width 52 height 24
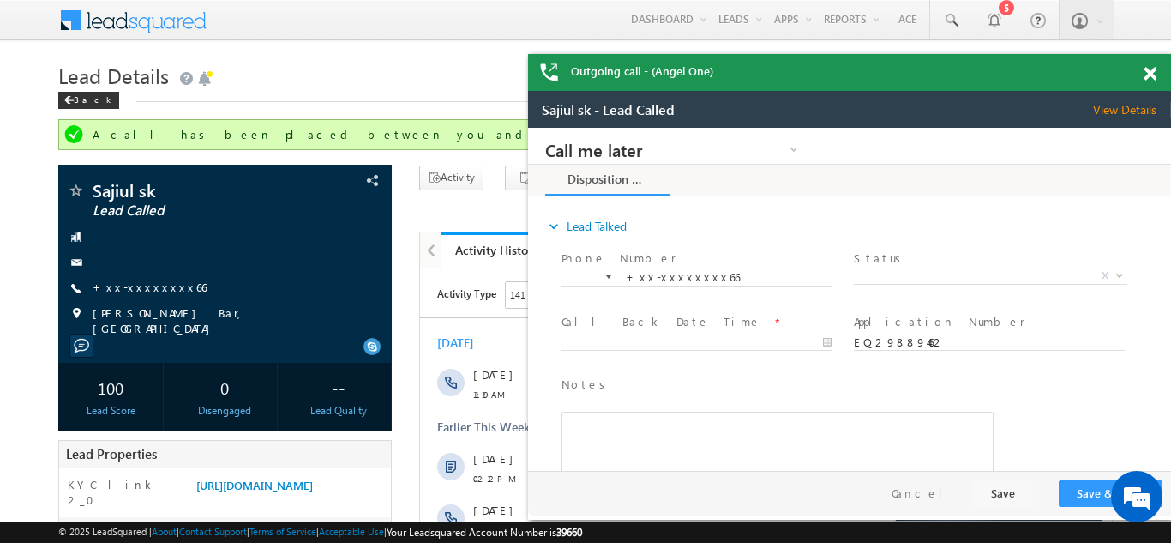
click at [1148, 69] on span at bounding box center [1150, 74] width 13 height 15
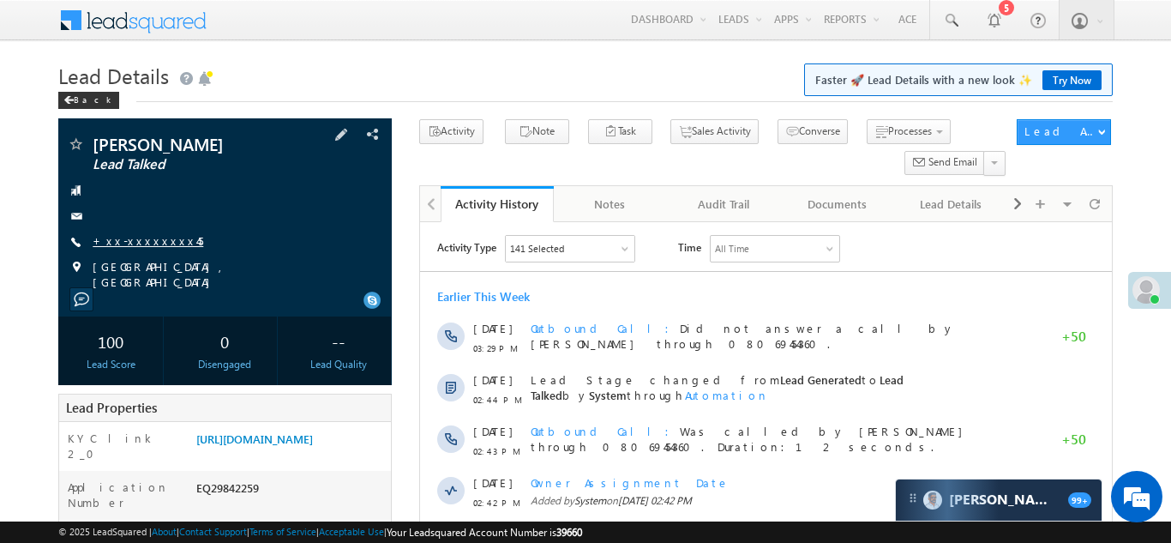
click at [135, 245] on link "+xx-xxxxxxxx45" at bounding box center [148, 240] width 111 height 15
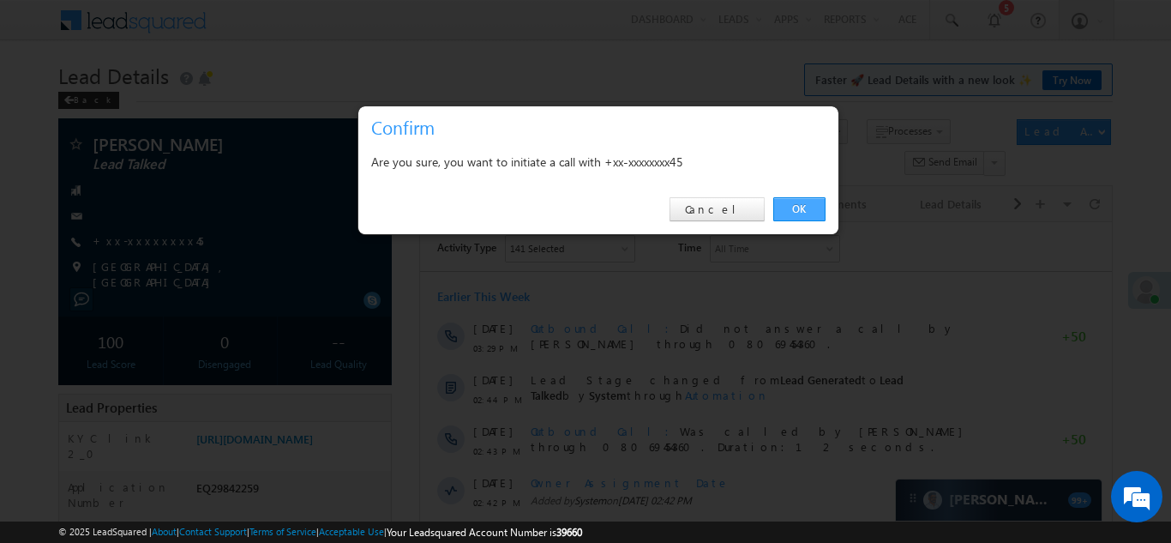
click at [803, 205] on link "OK" at bounding box center [800, 209] width 52 height 24
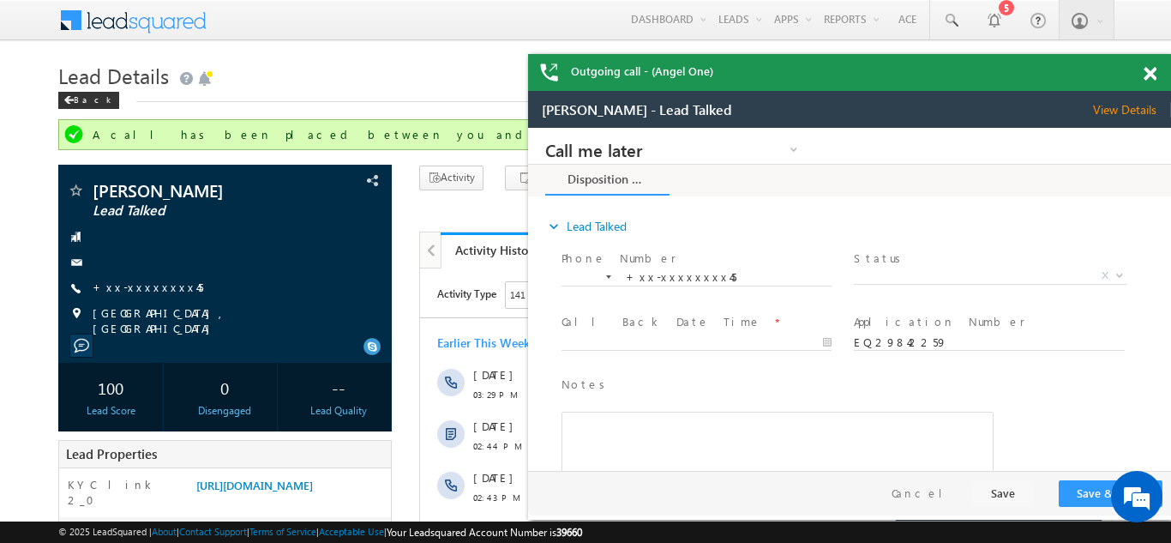
click at [1151, 71] on div "Outgoing call - (Angel One)" at bounding box center [849, 72] width 643 height 37
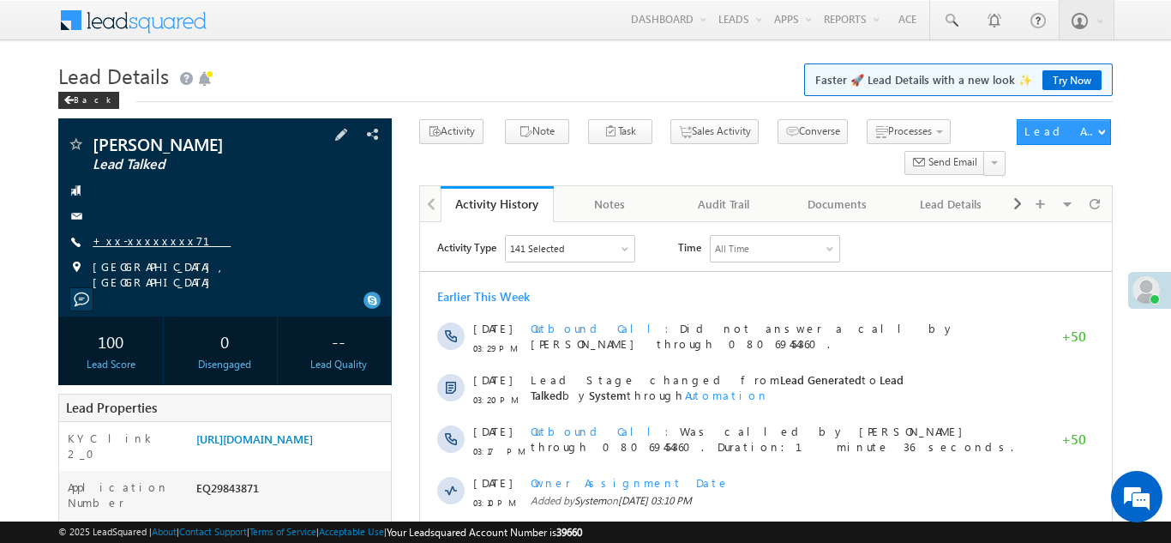
click at [139, 242] on link "+xx-xxxxxxxx71" at bounding box center [162, 240] width 138 height 15
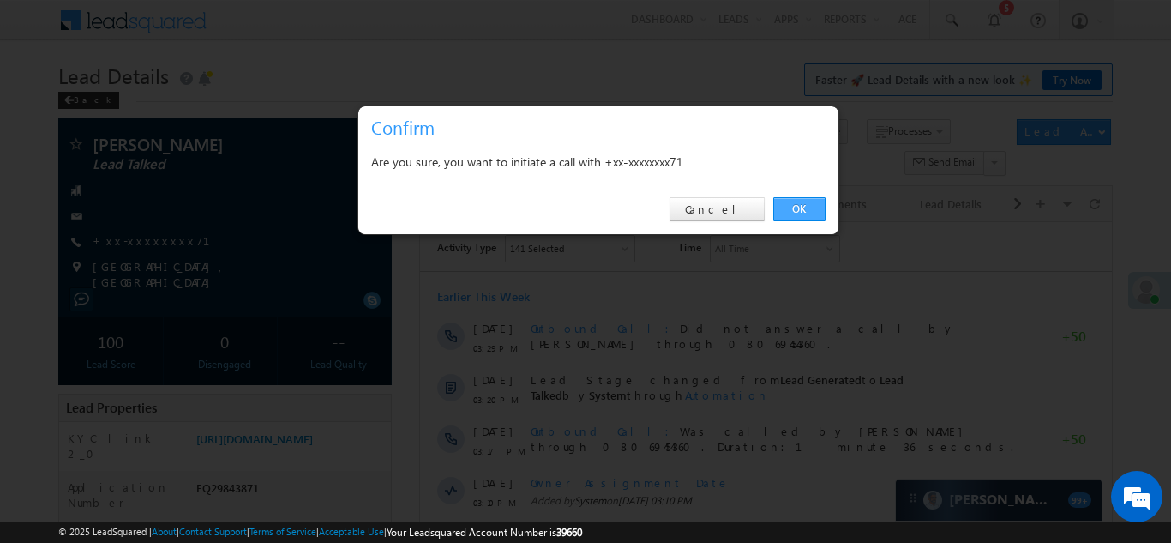
click at [797, 207] on link "OK" at bounding box center [800, 209] width 52 height 24
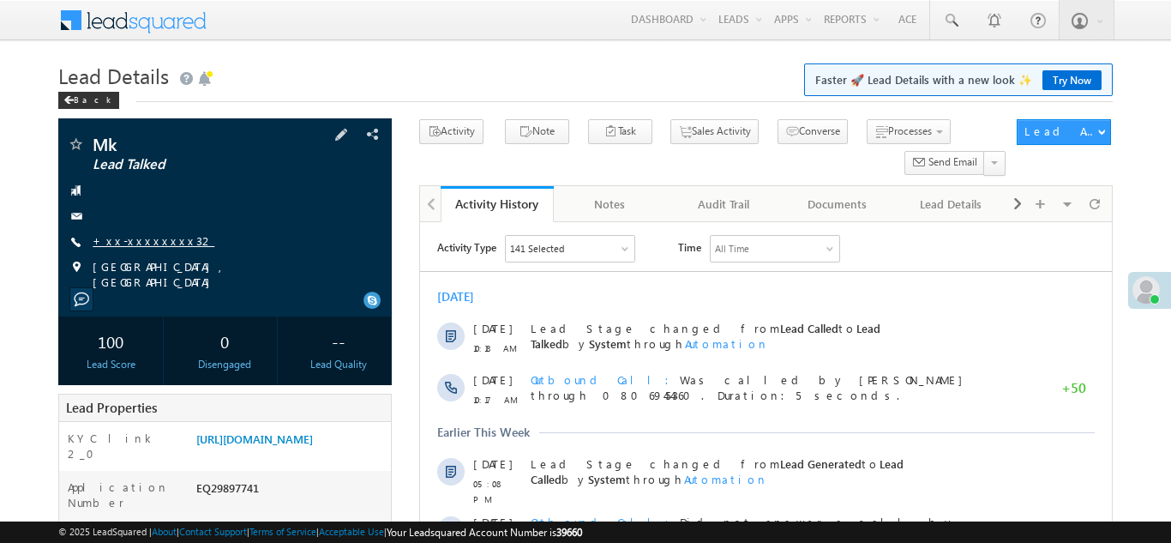
click at [131, 237] on link "+xx-xxxxxxxx32" at bounding box center [154, 240] width 122 height 15
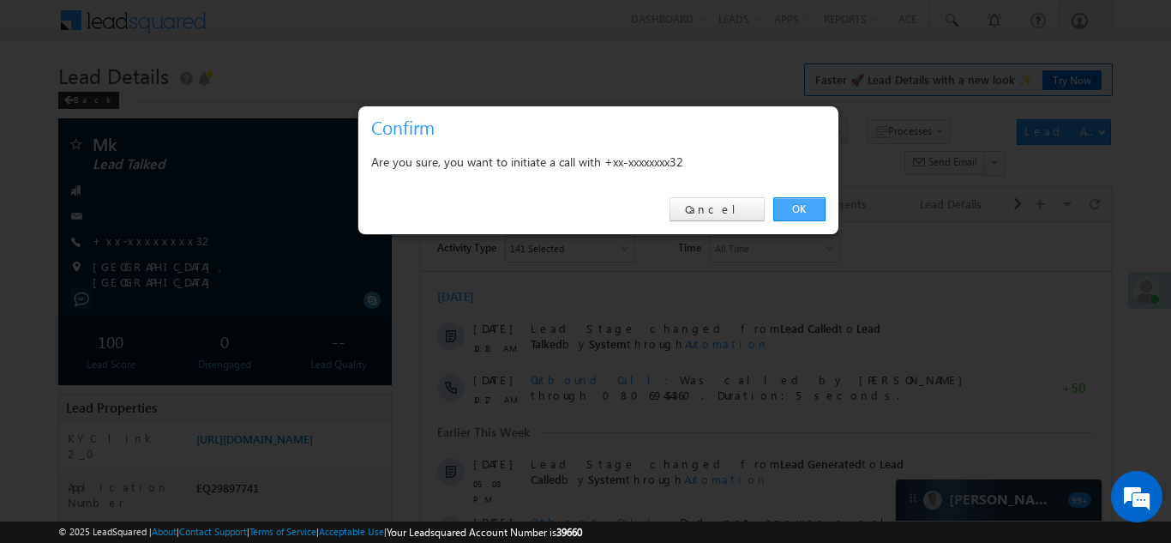
click at [797, 206] on link "OK" at bounding box center [800, 209] width 52 height 24
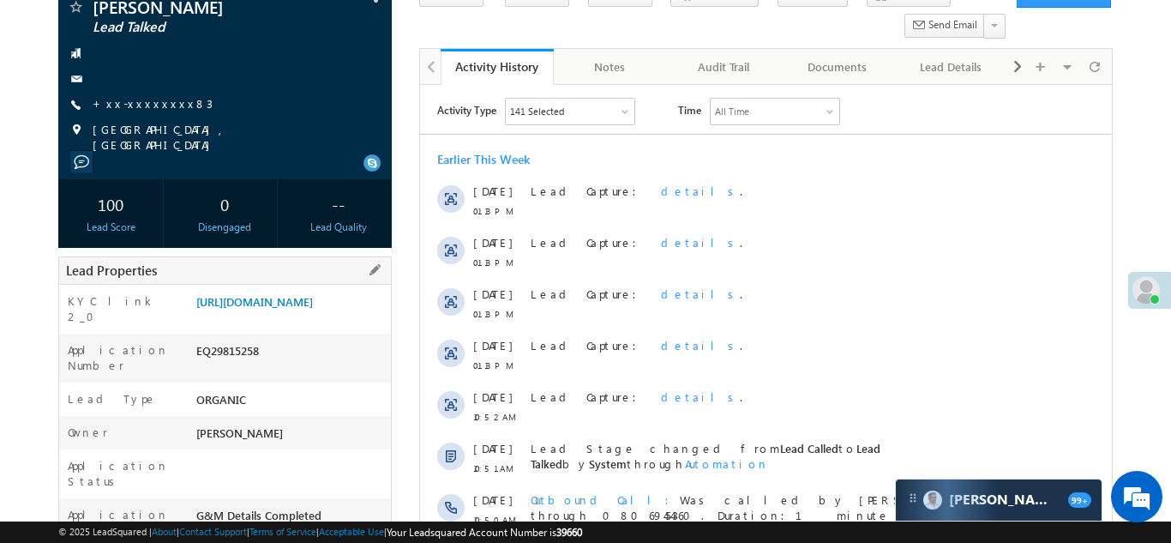
scroll to position [119, 0]
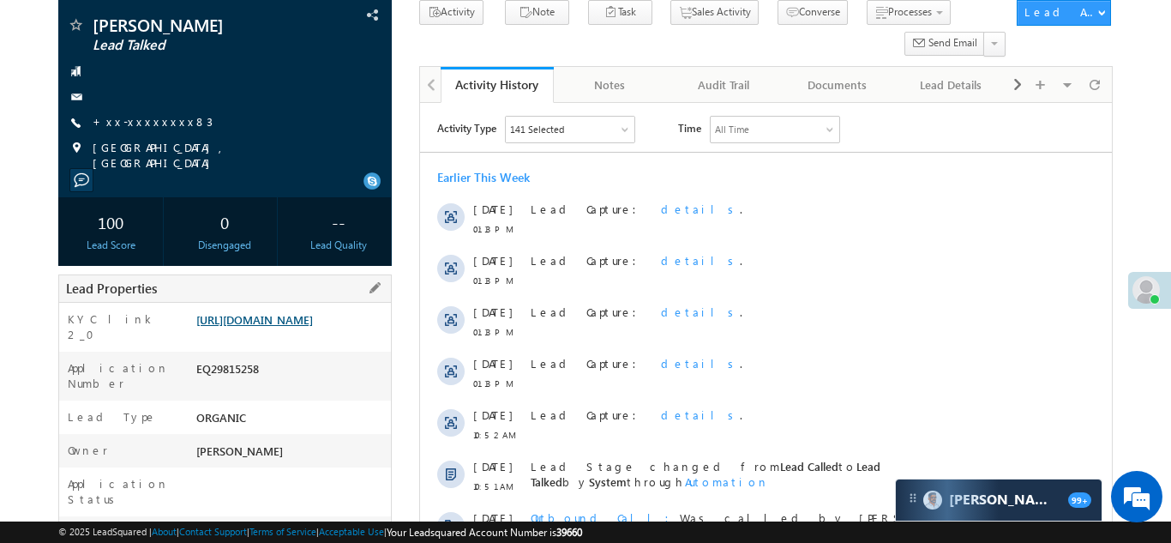
click at [292, 327] on link "https://angelbroking1-pk3em7sa.customui-test.leadsquared.com?leadId=e27ef0b3-78…" at bounding box center [254, 319] width 117 height 15
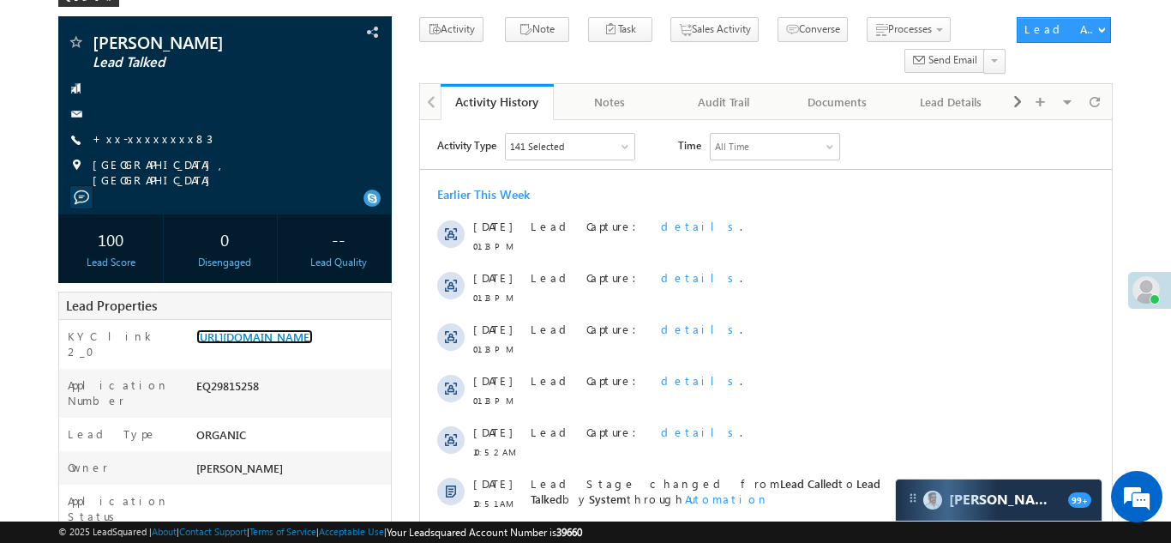
scroll to position [0, 0]
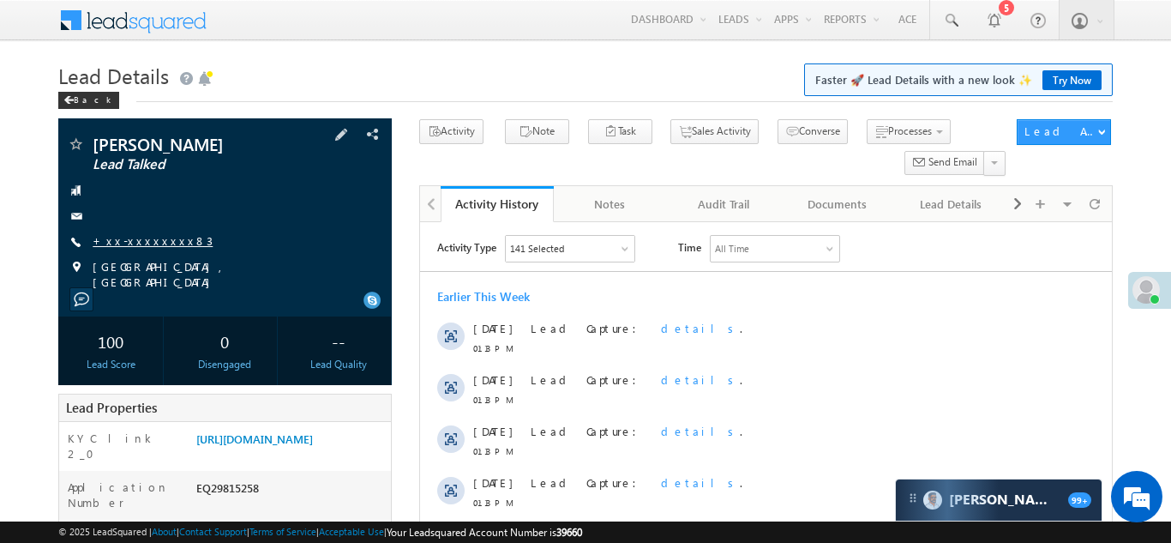
click at [132, 241] on link "+xx-xxxxxxxx83" at bounding box center [153, 240] width 120 height 15
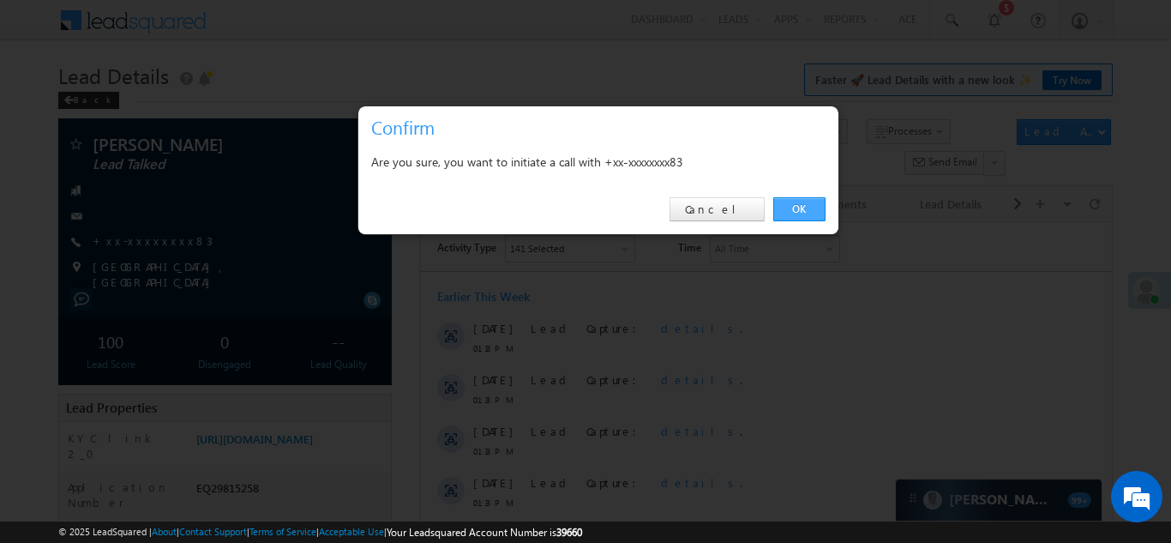
click at [794, 206] on link "OK" at bounding box center [800, 209] width 52 height 24
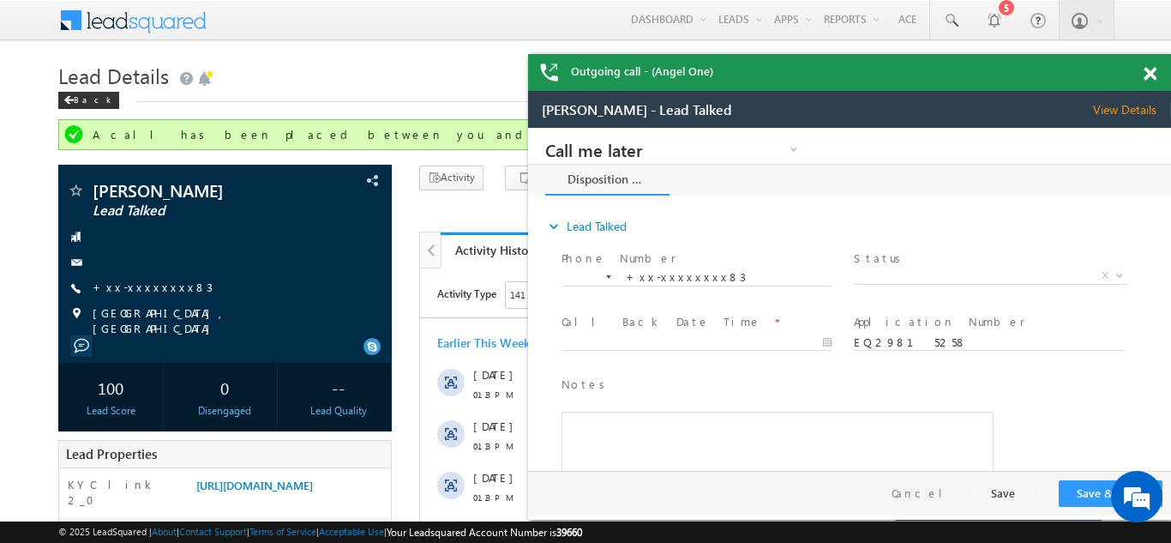
click at [1150, 72] on span at bounding box center [1150, 74] width 13 height 15
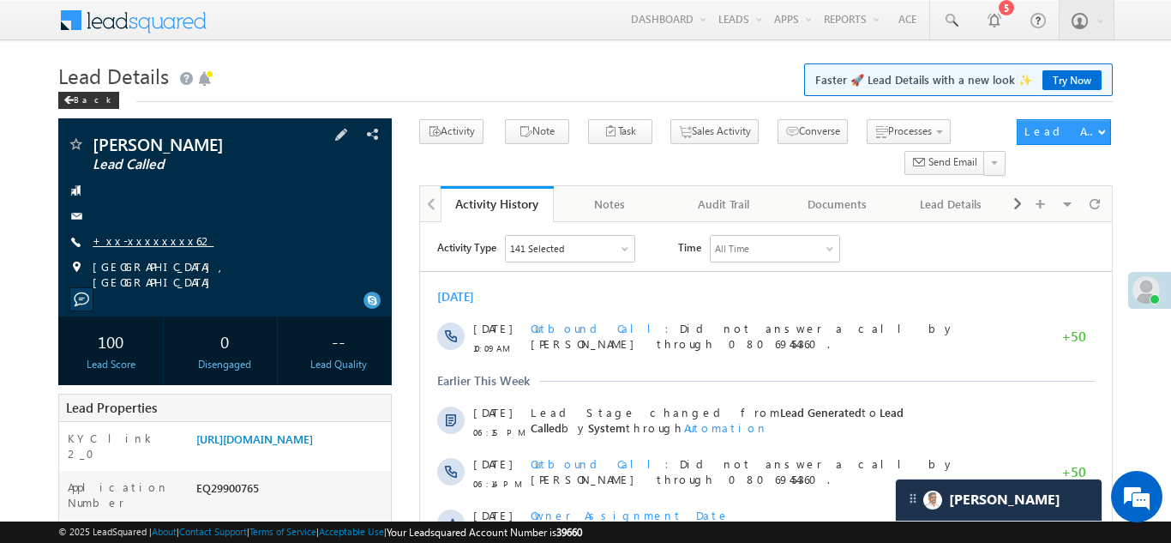
click at [147, 237] on link "+xx-xxxxxxxx62" at bounding box center [153, 240] width 121 height 15
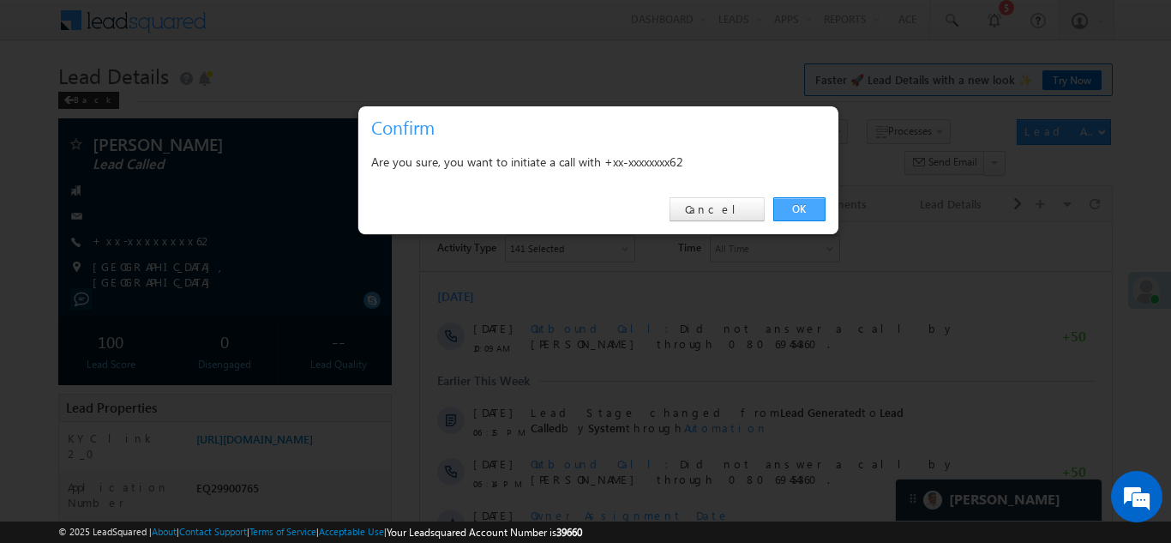
click at [797, 204] on link "OK" at bounding box center [800, 209] width 52 height 24
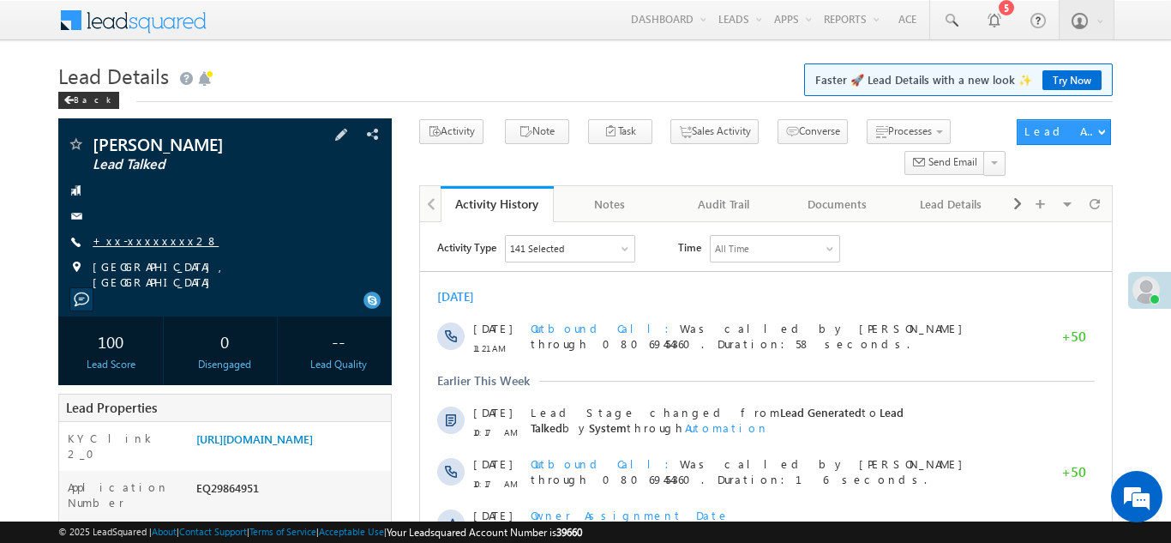
click at [152, 237] on link "+xx-xxxxxxxx28" at bounding box center [156, 240] width 126 height 15
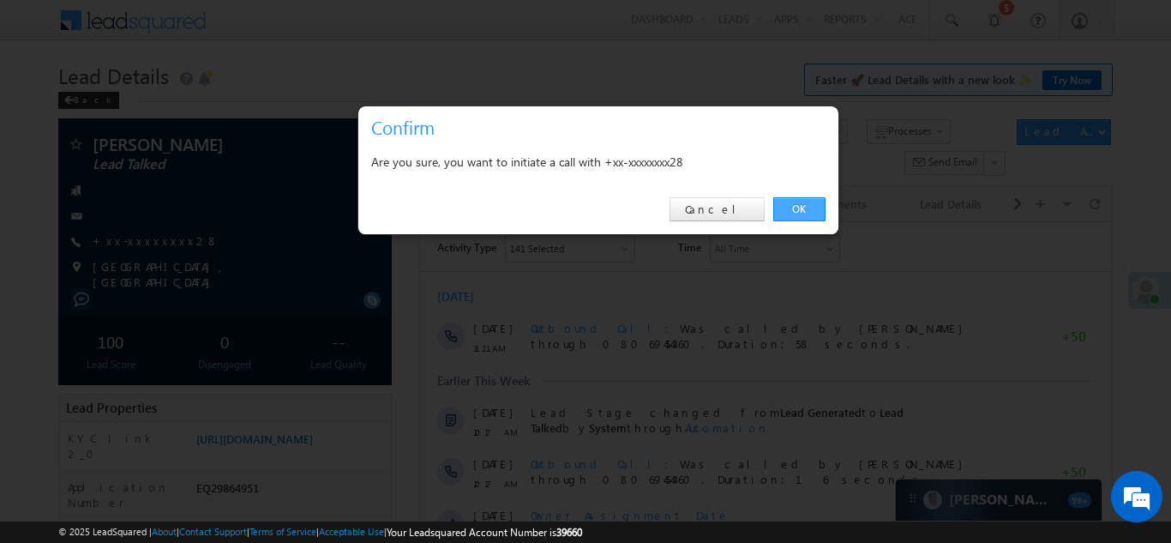
click at [792, 213] on link "OK" at bounding box center [800, 209] width 52 height 24
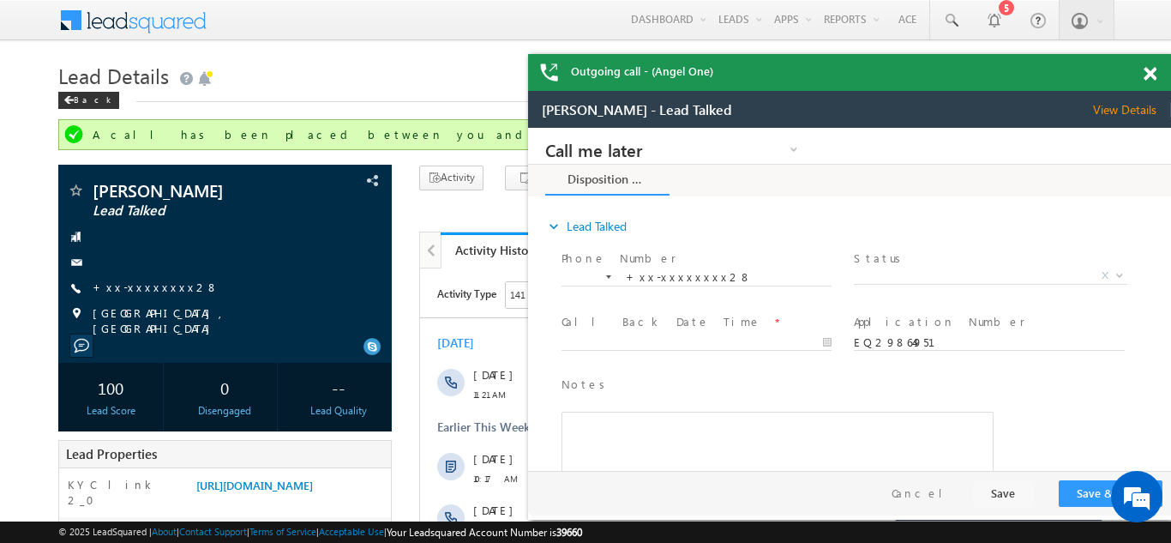
click at [1152, 74] on span at bounding box center [1150, 74] width 13 height 15
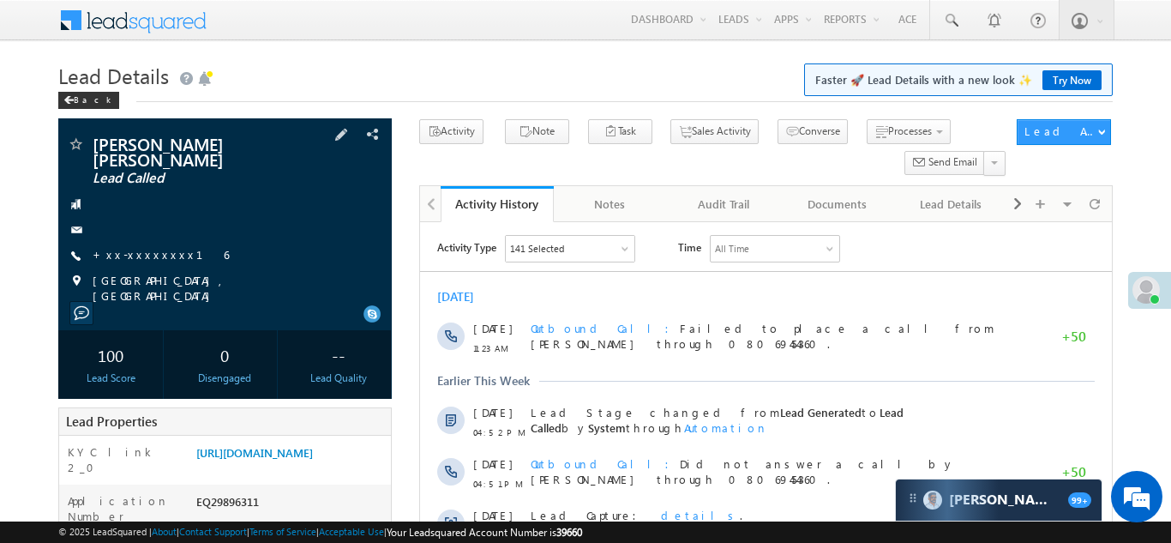
click at [257, 232] on div "[PERSON_NAME] [PERSON_NAME] Lead Called +xx-xxxxxxxx16" at bounding box center [225, 219] width 316 height 168
click at [138, 247] on link "+xx-xxxxxxxx16" at bounding box center [161, 254] width 136 height 15
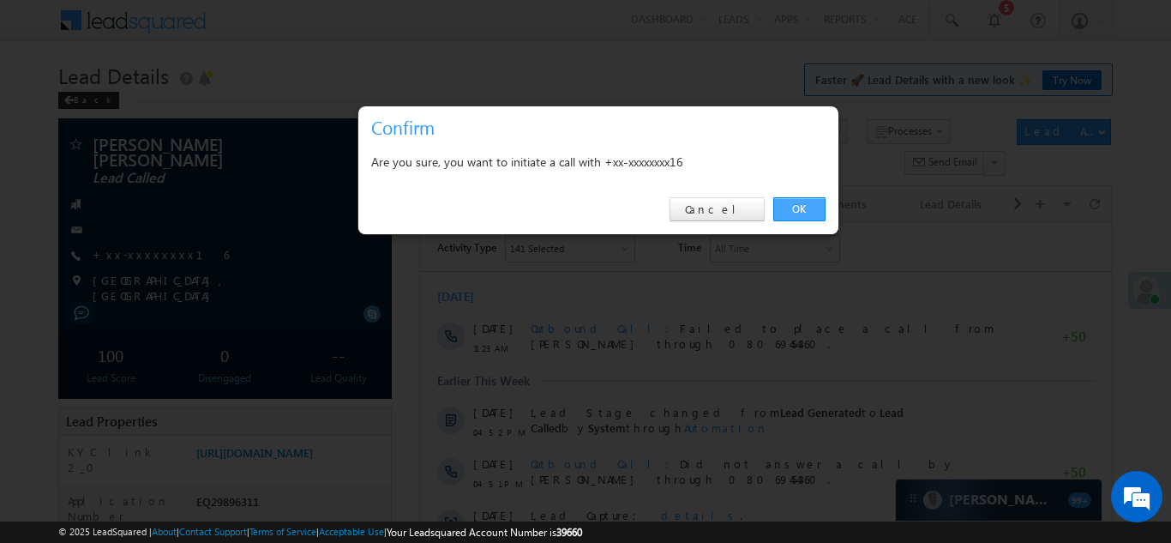
click at [798, 205] on link "OK" at bounding box center [800, 209] width 52 height 24
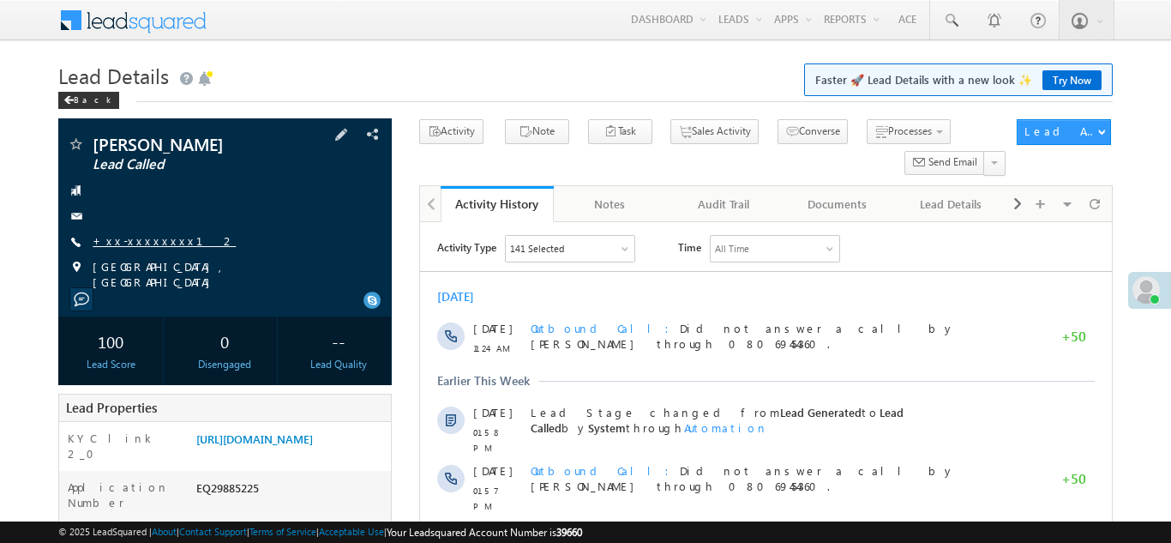
click at [145, 241] on link "+xx-xxxxxxxx12" at bounding box center [164, 240] width 143 height 15
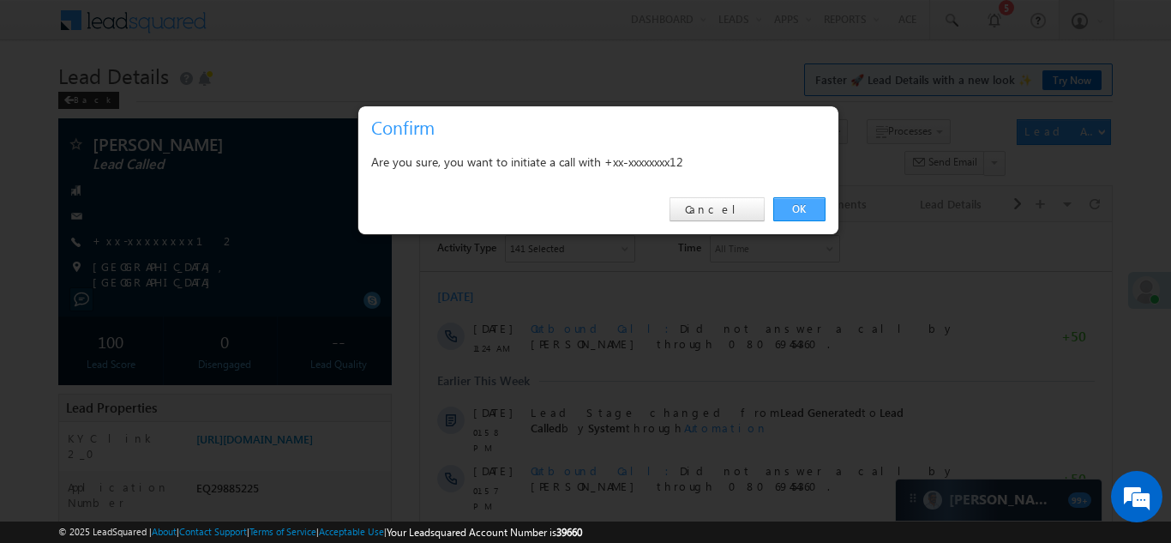
click at [794, 206] on link "OK" at bounding box center [800, 209] width 52 height 24
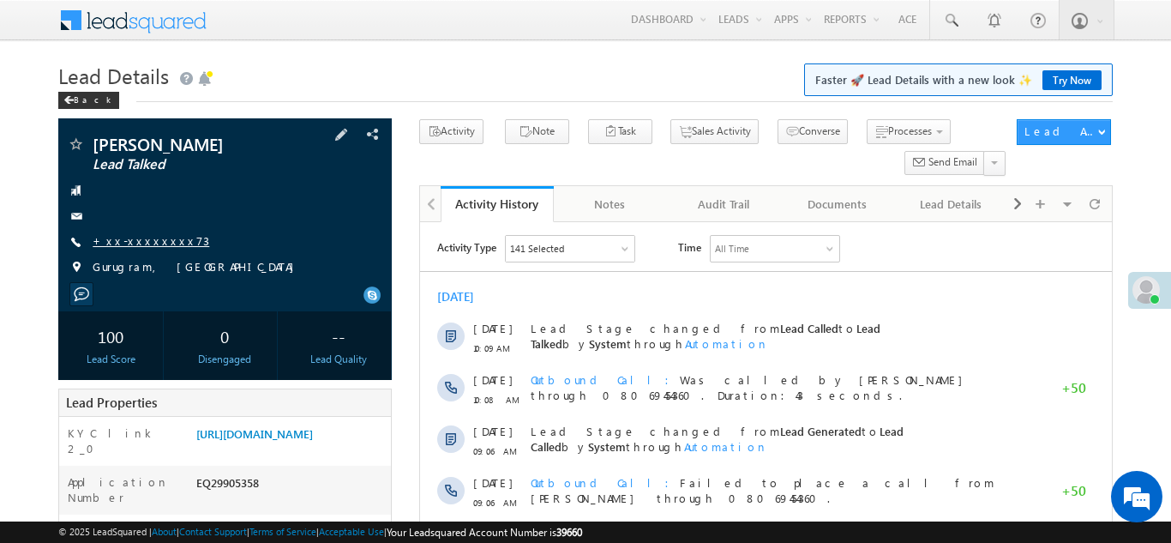
click at [129, 234] on link "+xx-xxxxxxxx73" at bounding box center [151, 240] width 117 height 15
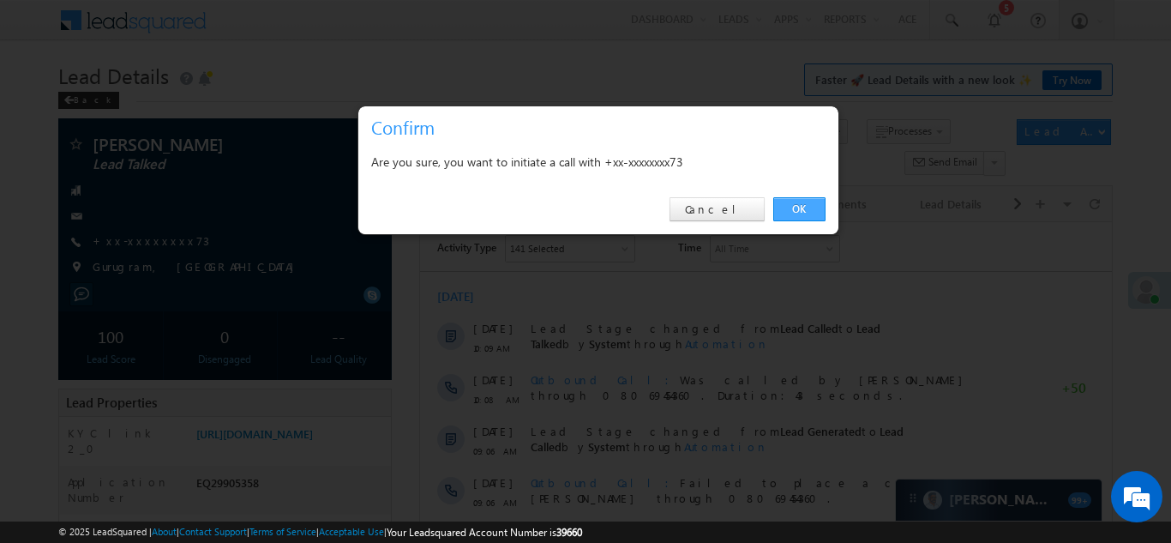
click at [800, 213] on link "OK" at bounding box center [800, 209] width 52 height 24
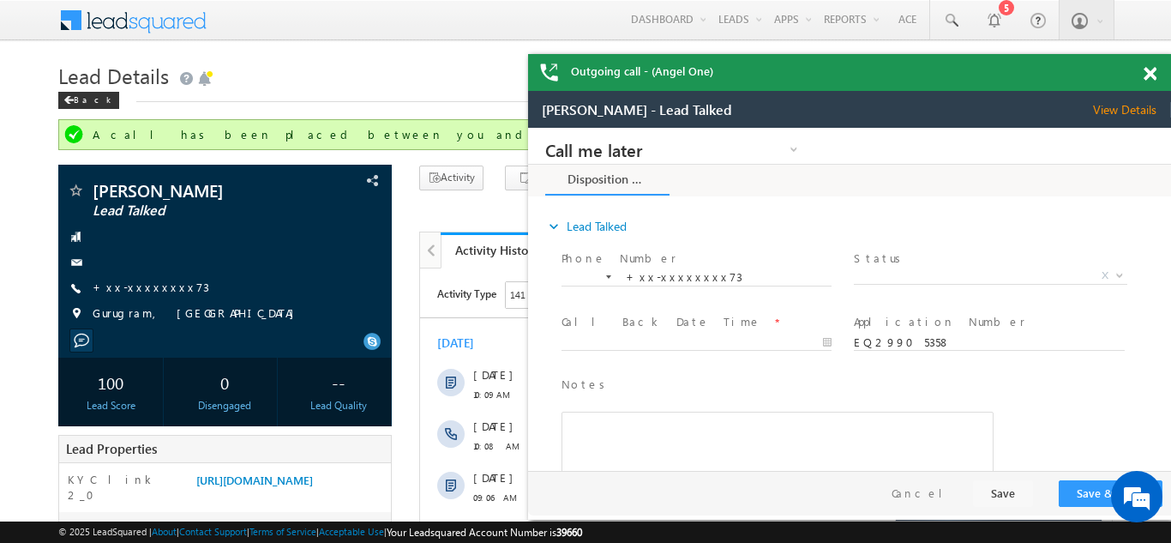
click at [1152, 75] on div "Outgoing call - (Angel One)" at bounding box center [849, 72] width 643 height 37
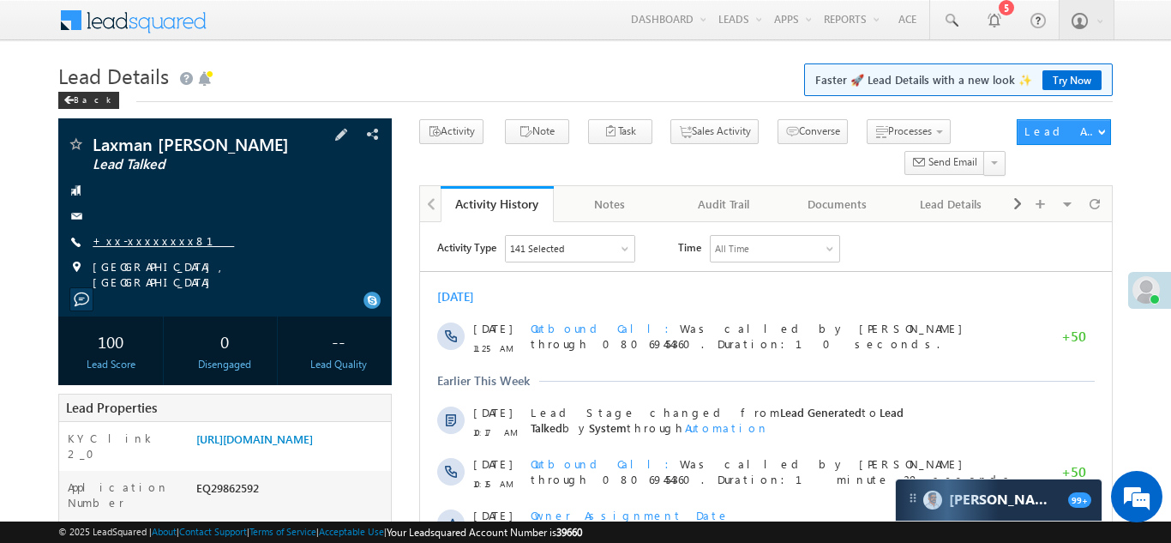
click at [146, 236] on link "+xx-xxxxxxxx81" at bounding box center [163, 240] width 141 height 15
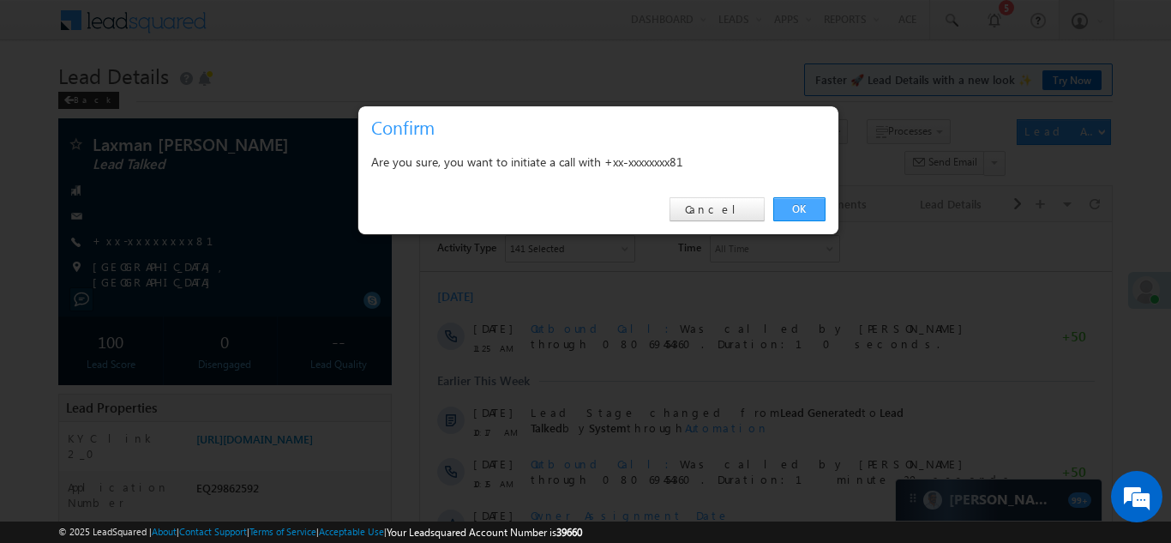
click at [797, 206] on link "OK" at bounding box center [800, 209] width 52 height 24
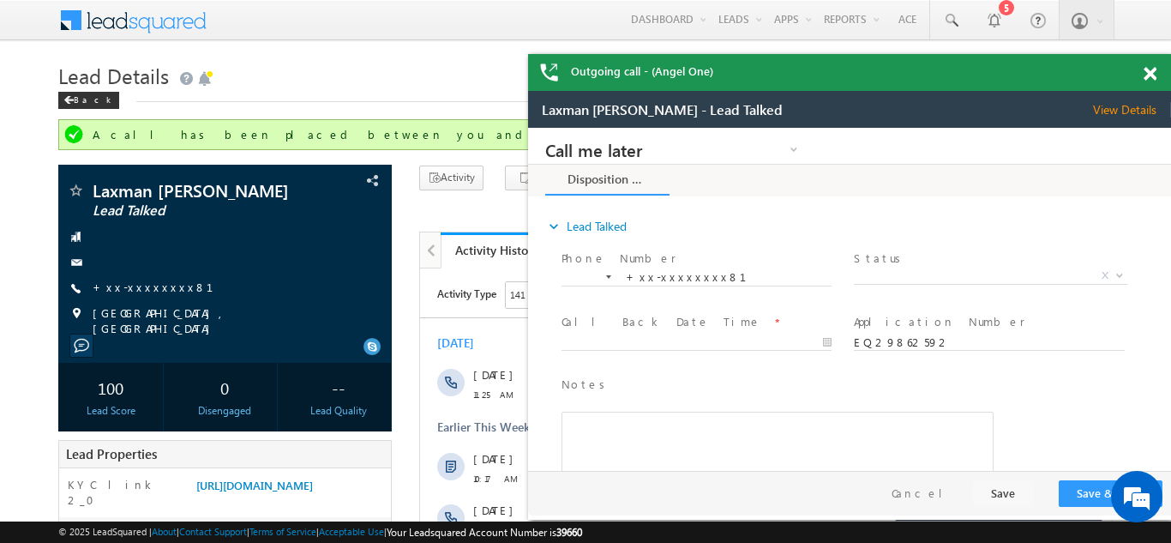
click at [1148, 69] on span at bounding box center [1150, 74] width 13 height 15
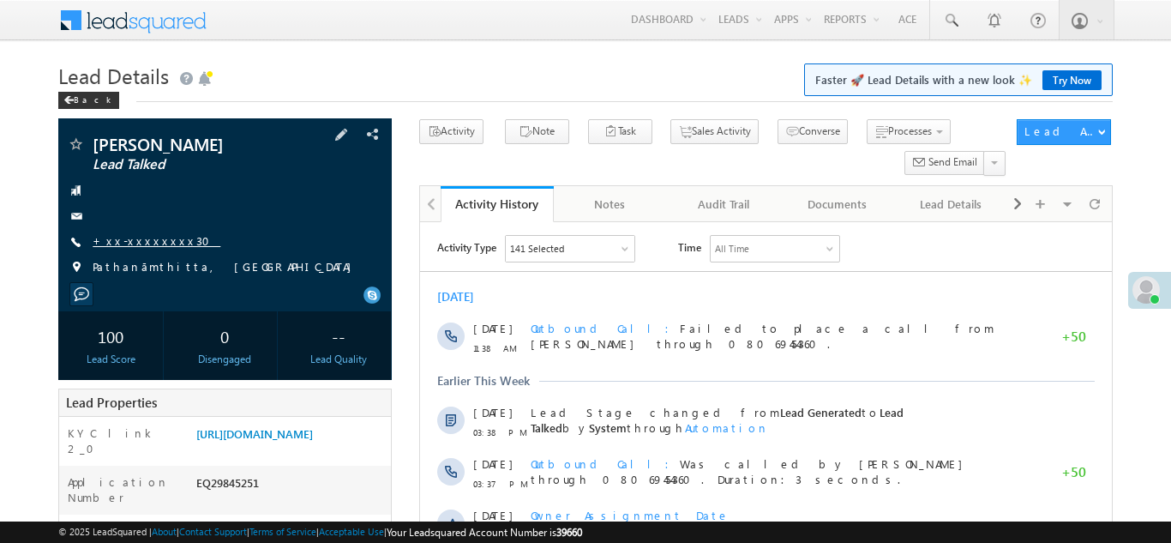
click at [135, 238] on link "+xx-xxxxxxxx30" at bounding box center [157, 240] width 128 height 15
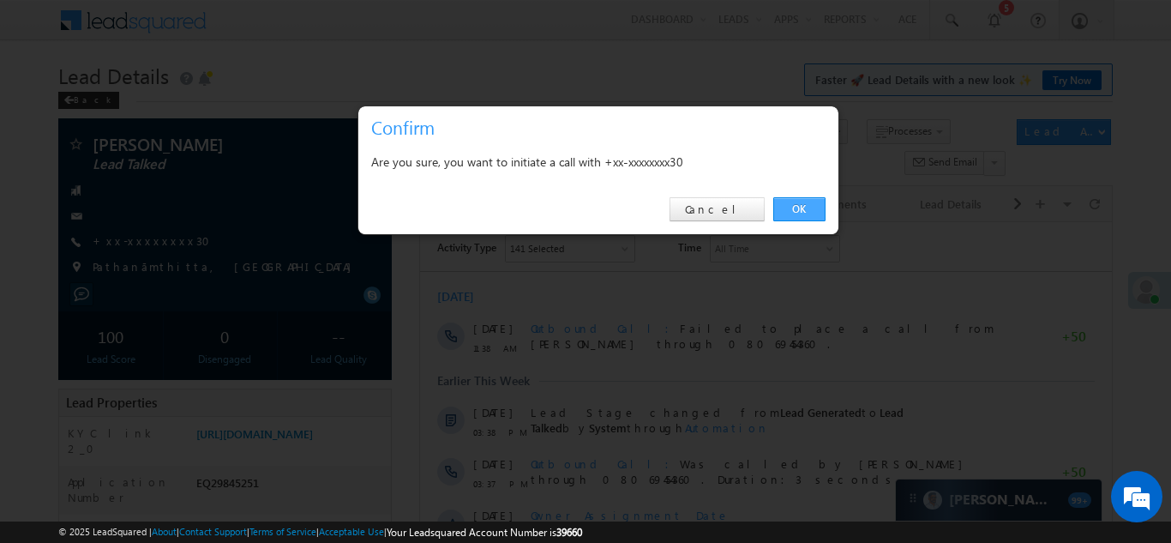
click at [804, 207] on link "OK" at bounding box center [800, 209] width 52 height 24
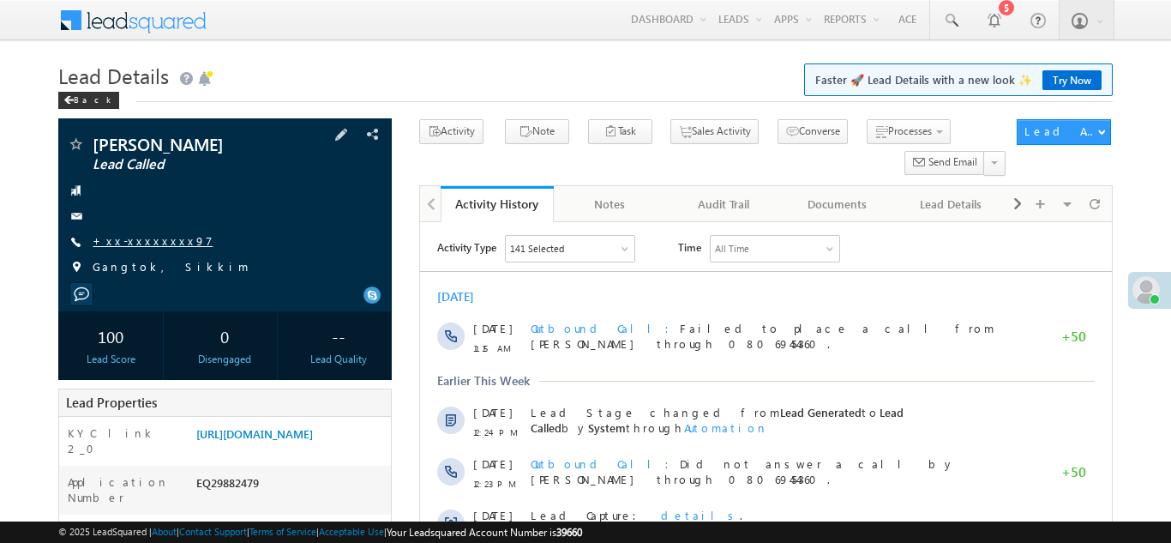
click at [131, 247] on link "+xx-xxxxxxxx97" at bounding box center [153, 240] width 120 height 15
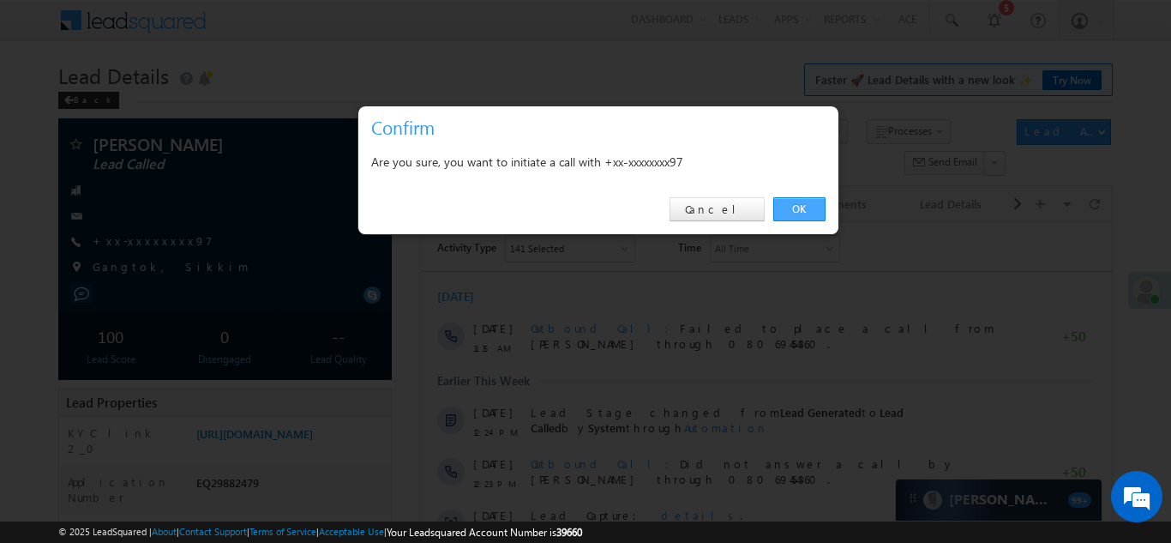
click at [797, 206] on link "OK" at bounding box center [800, 209] width 52 height 24
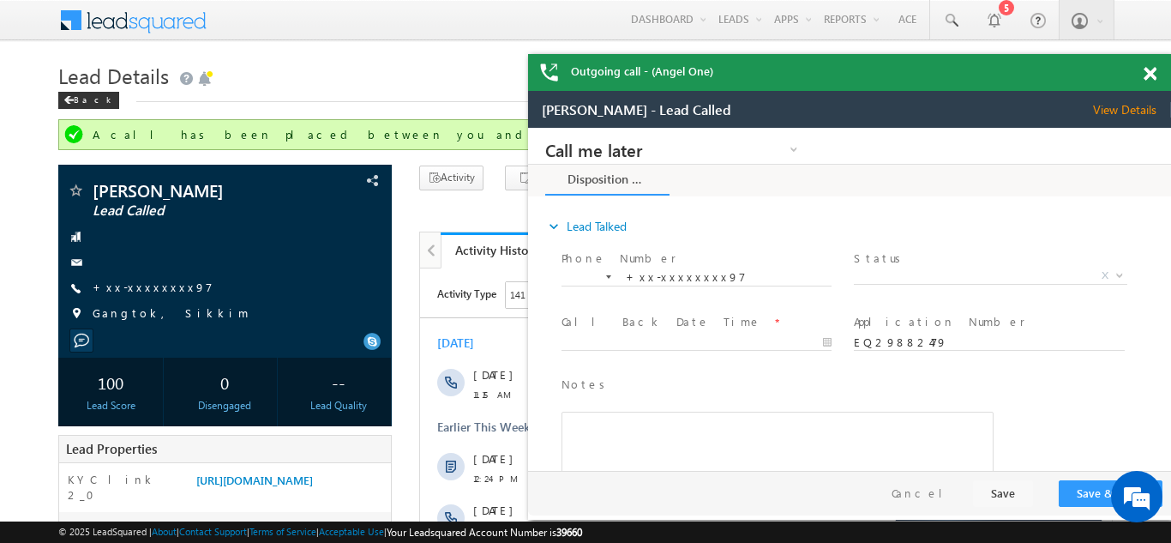
click at [1149, 73] on span at bounding box center [1150, 74] width 13 height 15
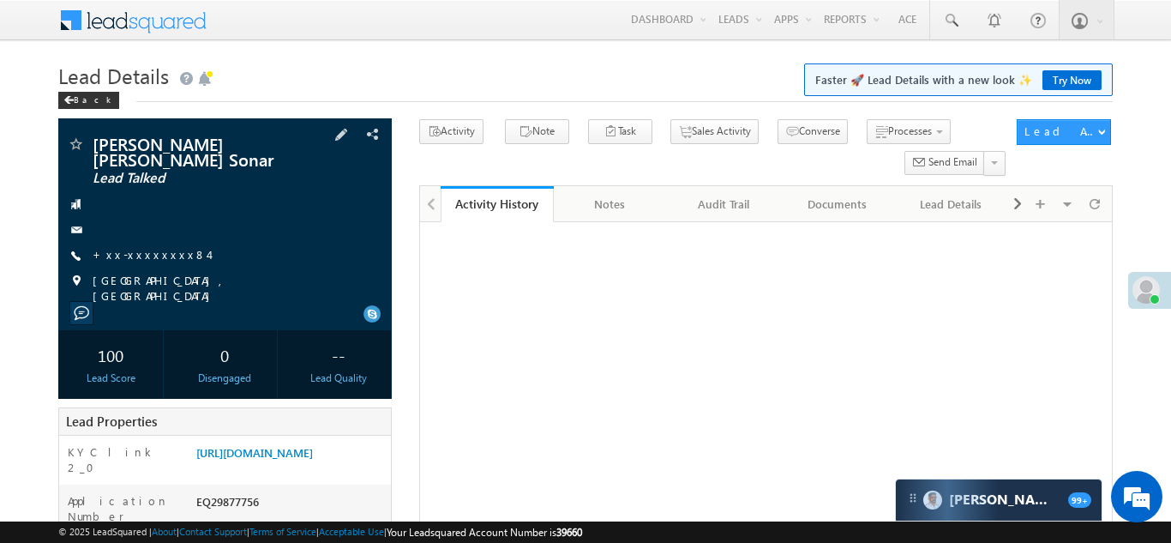
click at [135, 230] on div "Aryan Manoj Sonar Lead Talked +xx-xxxxxxxx84" at bounding box center [225, 219] width 316 height 168
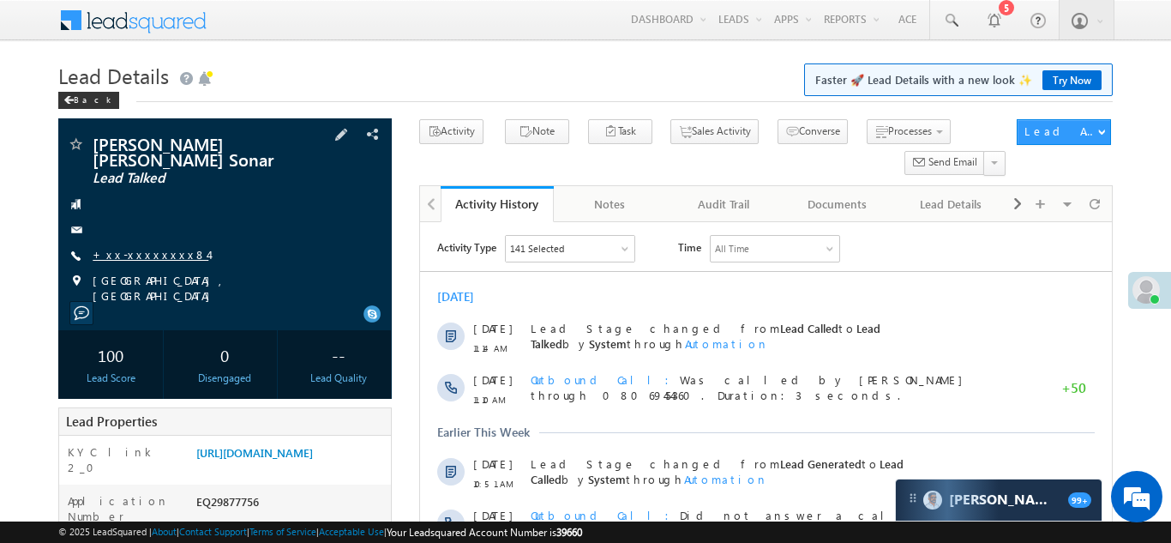
click at [136, 247] on link "+xx-xxxxxxxx84" at bounding box center [151, 254] width 116 height 15
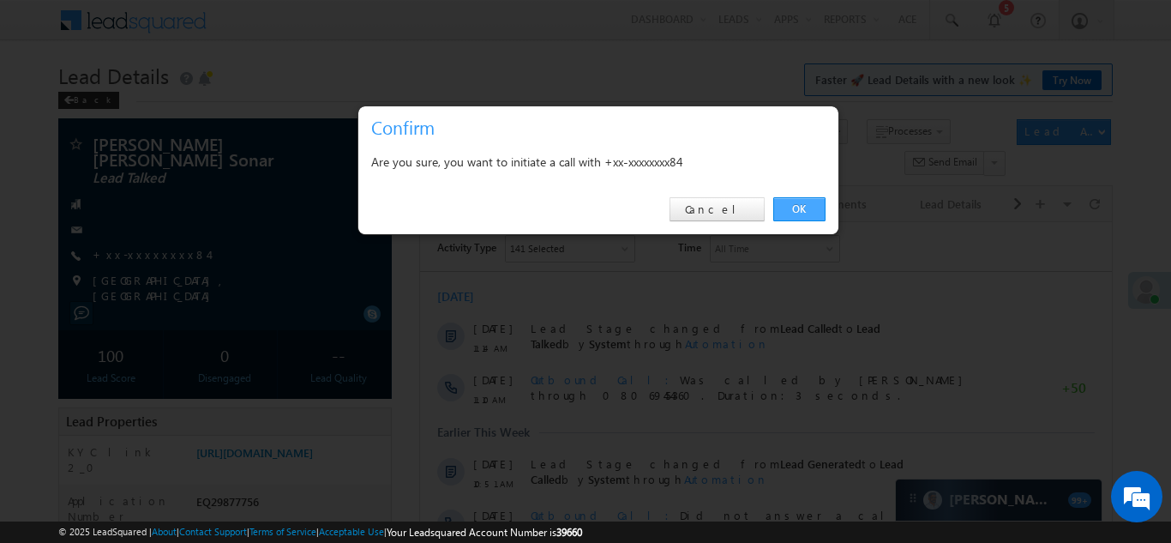
click at [794, 206] on link "OK" at bounding box center [800, 209] width 52 height 24
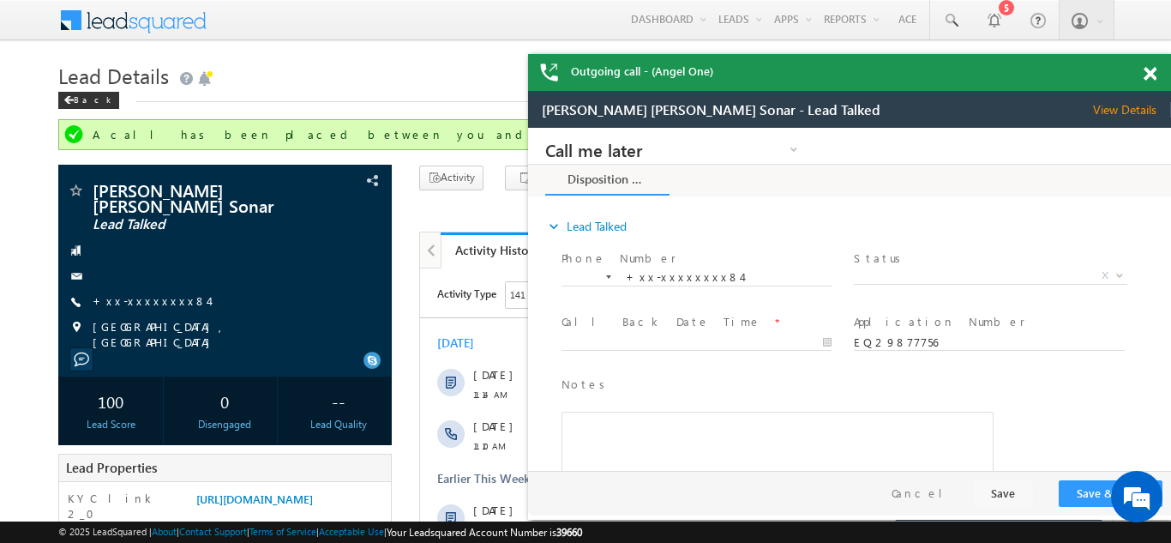
click at [1147, 72] on span at bounding box center [1150, 74] width 13 height 15
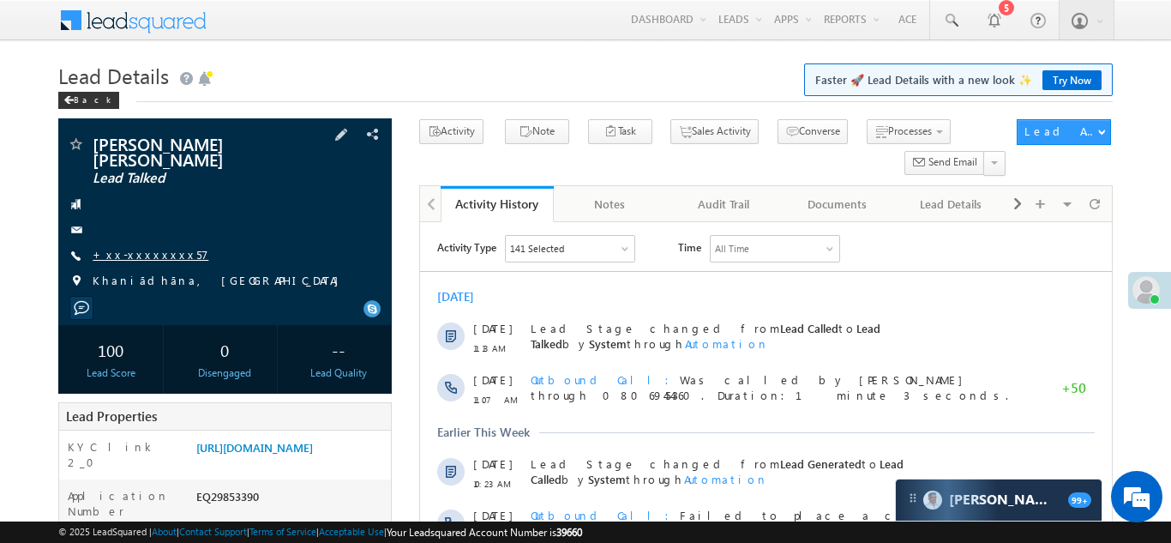
click at [137, 247] on link "+xx-xxxxxxxx57" at bounding box center [151, 254] width 116 height 15
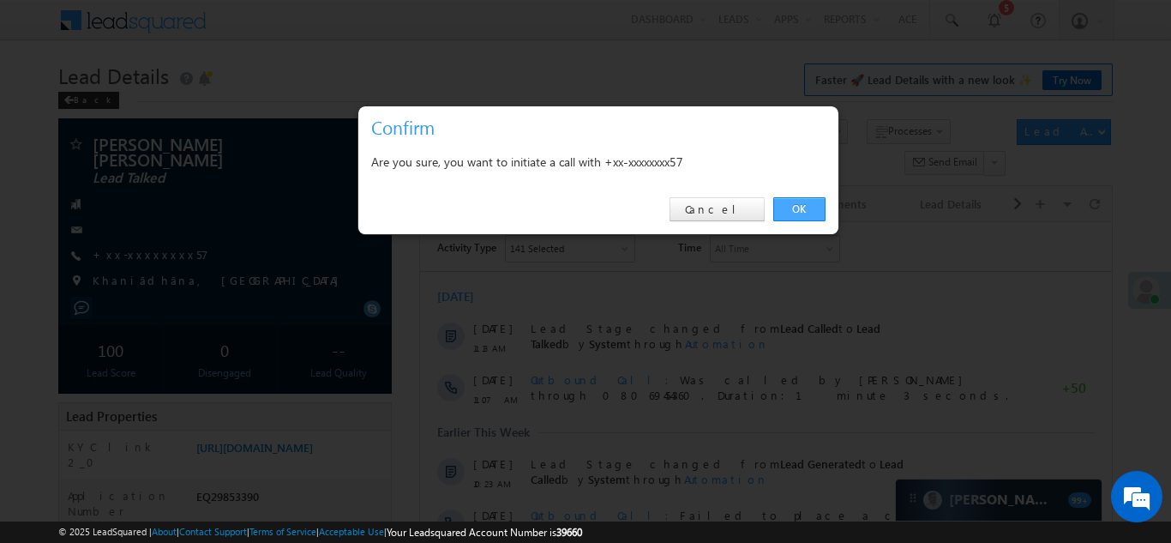
click at [798, 210] on link "OK" at bounding box center [800, 209] width 52 height 24
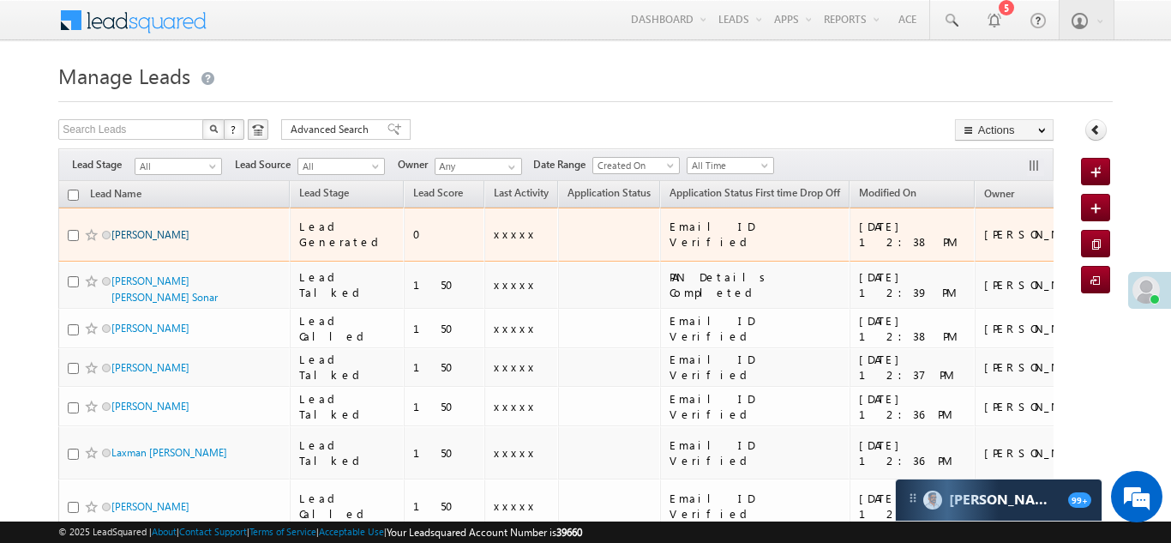
click at [138, 228] on link "[PERSON_NAME]" at bounding box center [150, 234] width 78 height 13
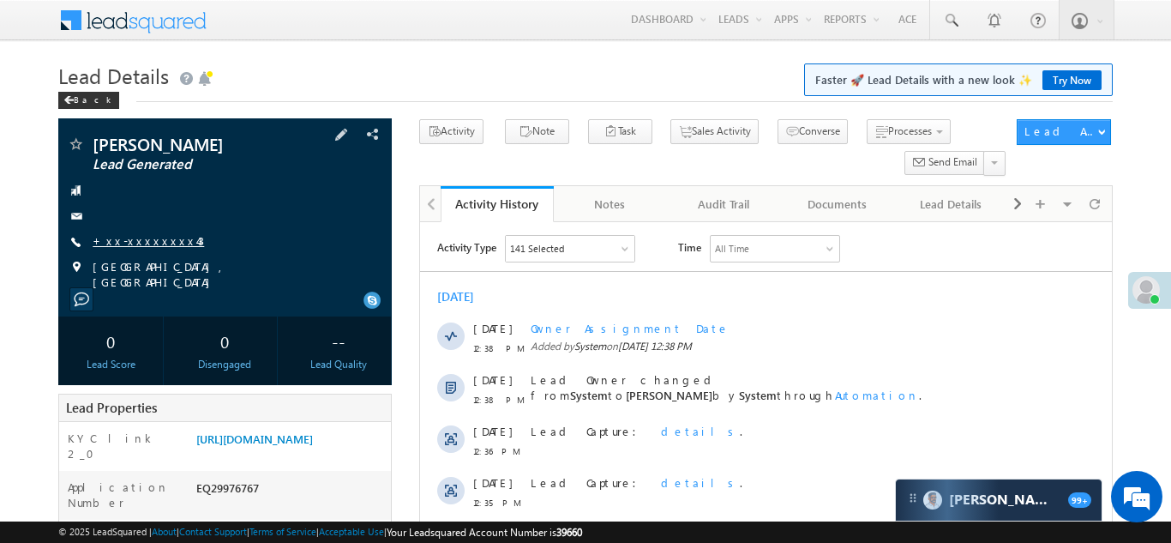
click at [133, 241] on link "+xx-xxxxxxxx43" at bounding box center [148, 240] width 111 height 15
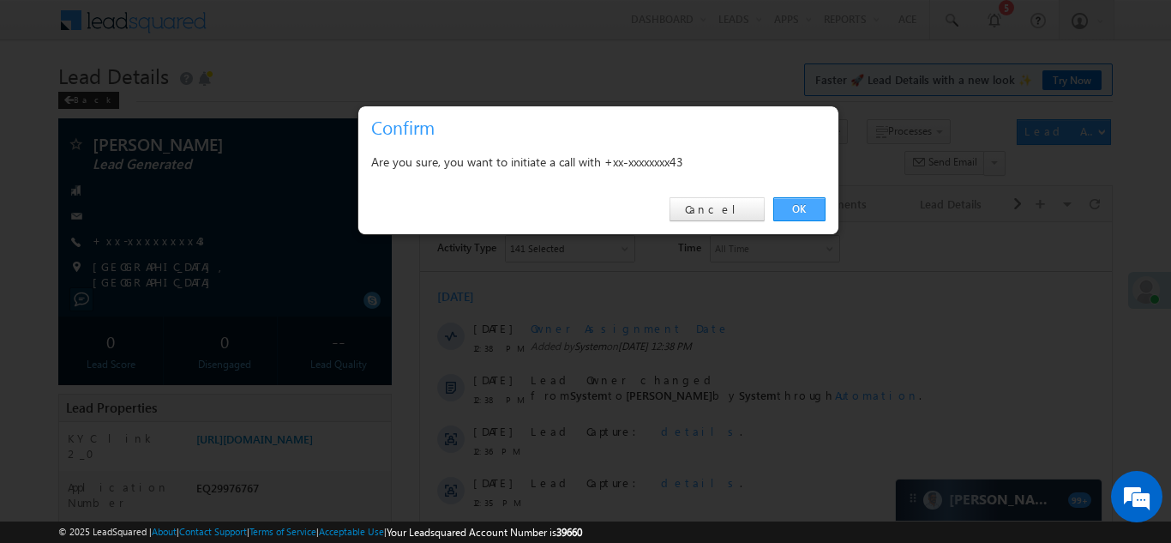
click at [798, 208] on link "OK" at bounding box center [800, 209] width 52 height 24
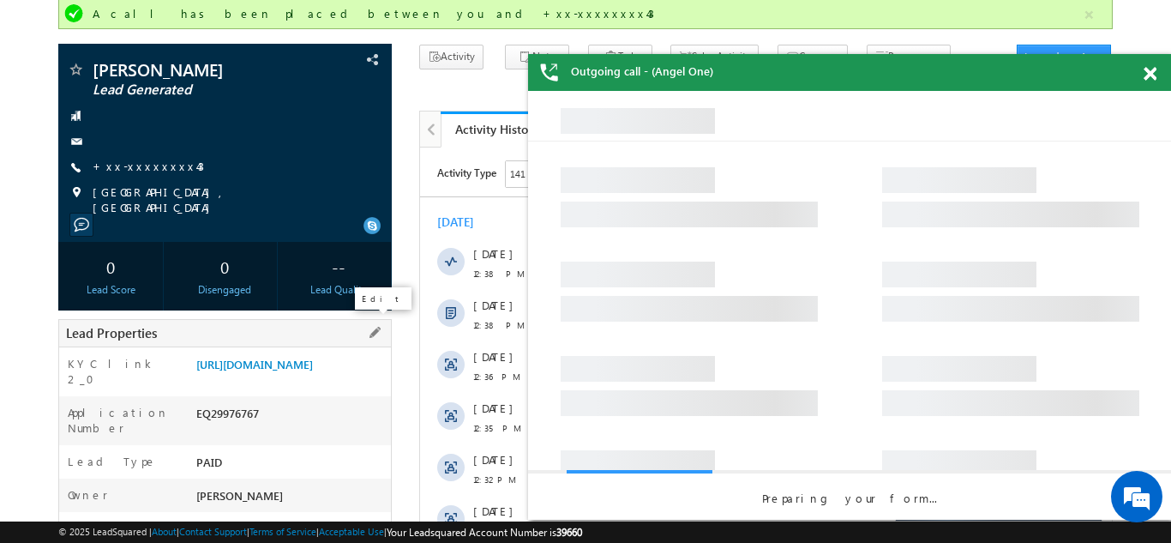
scroll to position [122, 0]
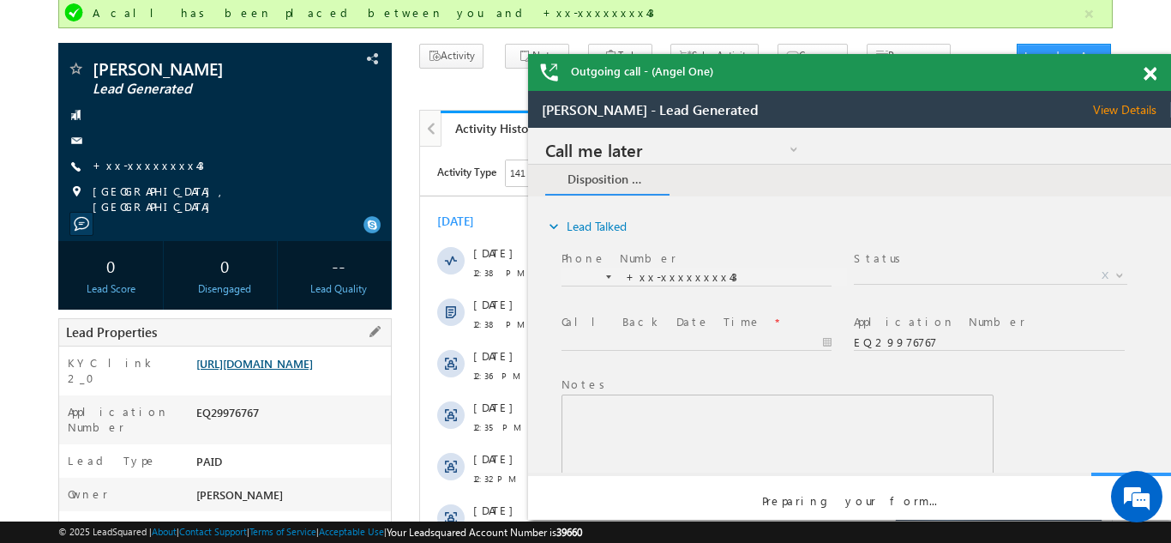
click at [305, 370] on link "https://angelbroking1-pk3em7sa.customui-test.leadsquared.com?leadId=ff0c21d7-30…" at bounding box center [254, 363] width 117 height 15
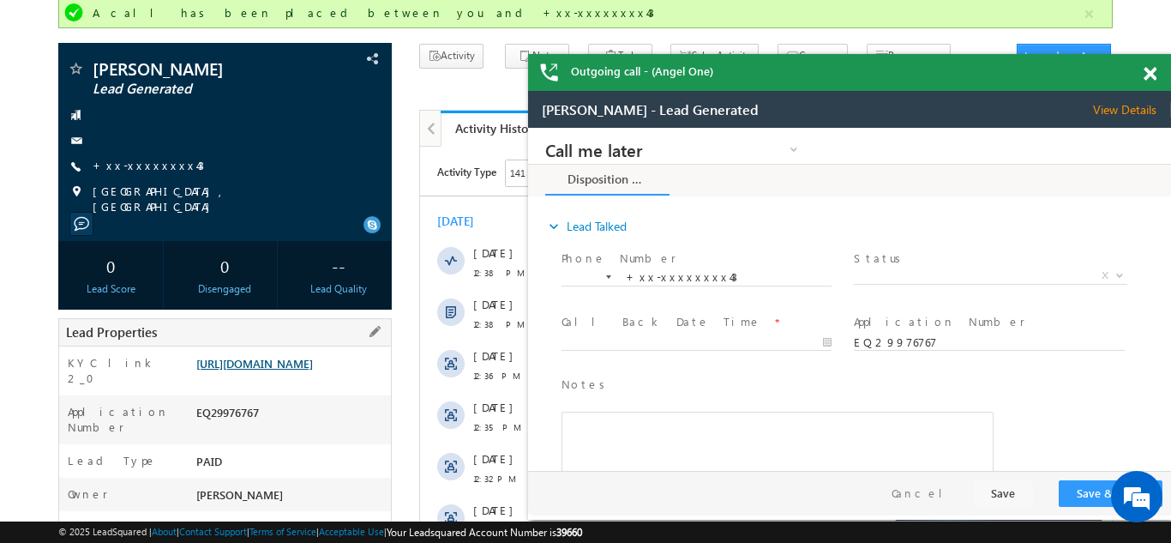
scroll to position [0, 0]
click at [1147, 77] on span at bounding box center [1150, 74] width 13 height 15
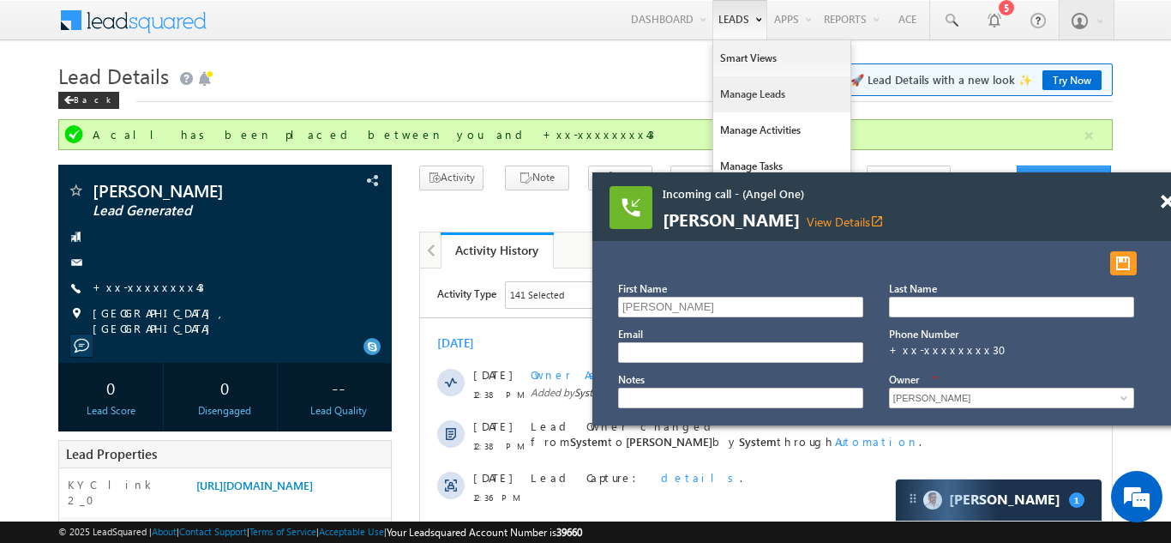
click at [743, 98] on link "Manage Leads" at bounding box center [781, 94] width 137 height 36
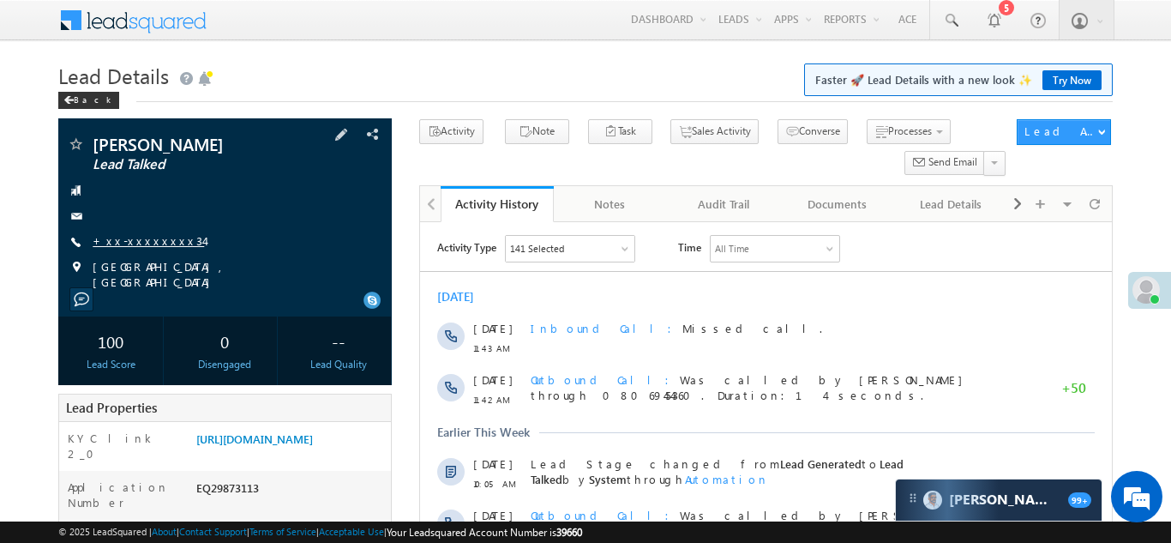
click at [134, 242] on link "+xx-xxxxxxxx34" at bounding box center [148, 240] width 111 height 15
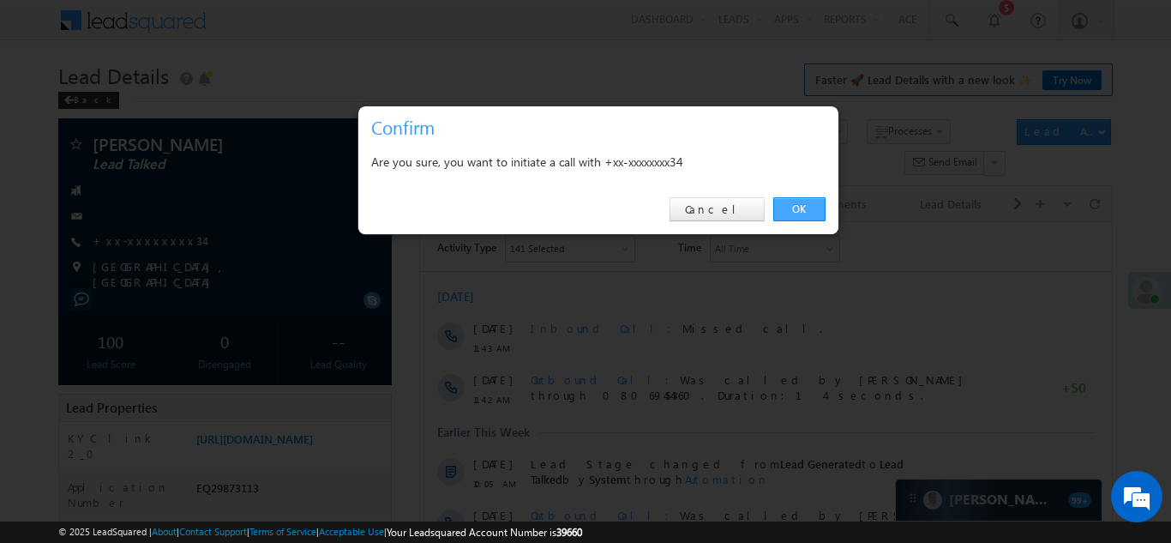
click at [786, 204] on link "OK" at bounding box center [800, 209] width 52 height 24
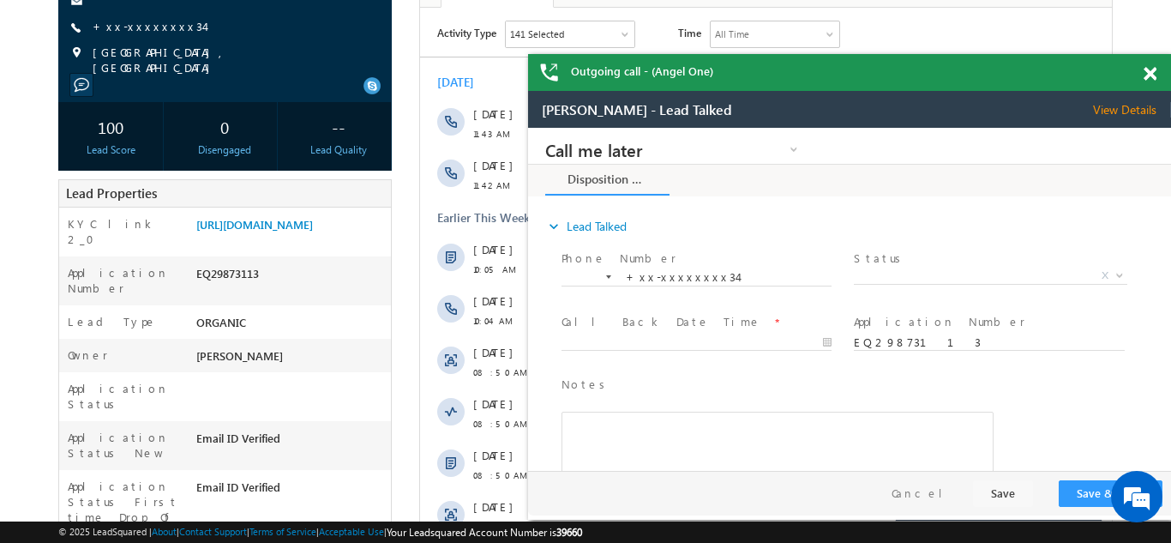
scroll to position [277, 0]
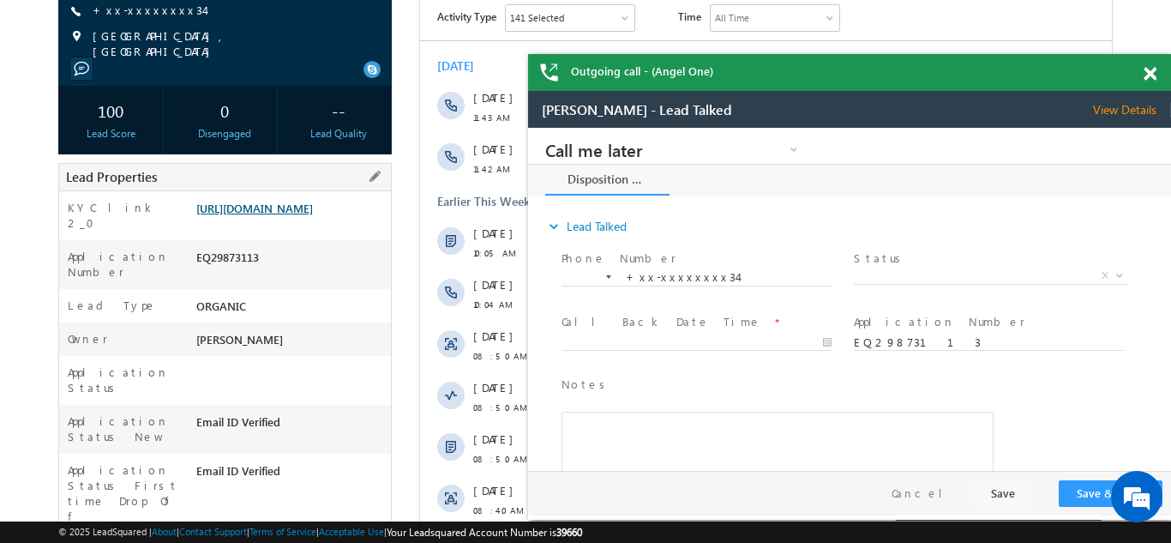
click at [286, 215] on link "https://angelbroking1-pk3em7sa.customui-test.leadsquared.com?leadId=6e8b1892-c5…" at bounding box center [254, 208] width 117 height 15
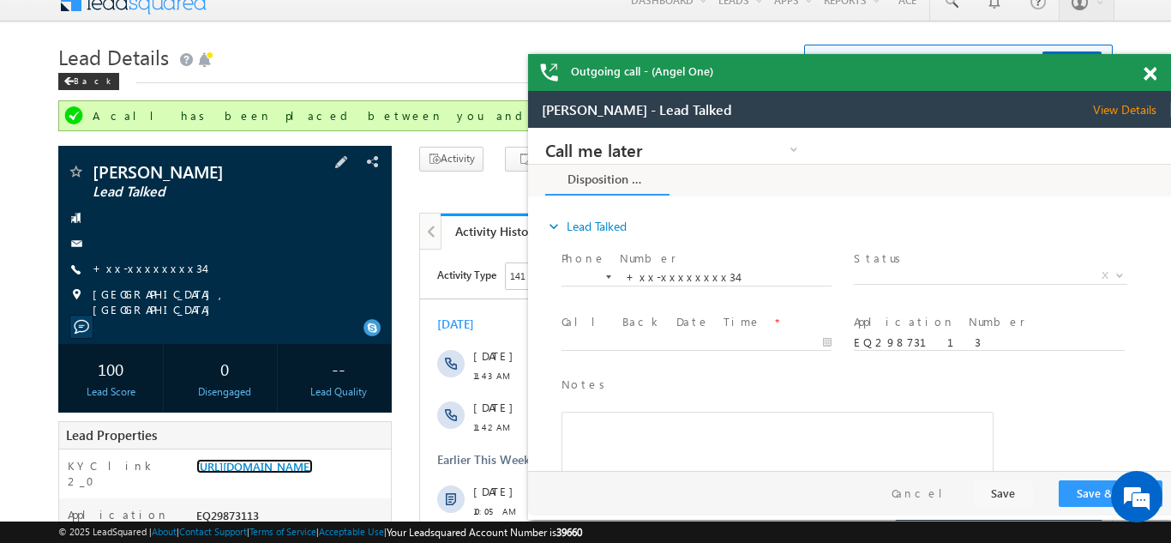
scroll to position [0, 0]
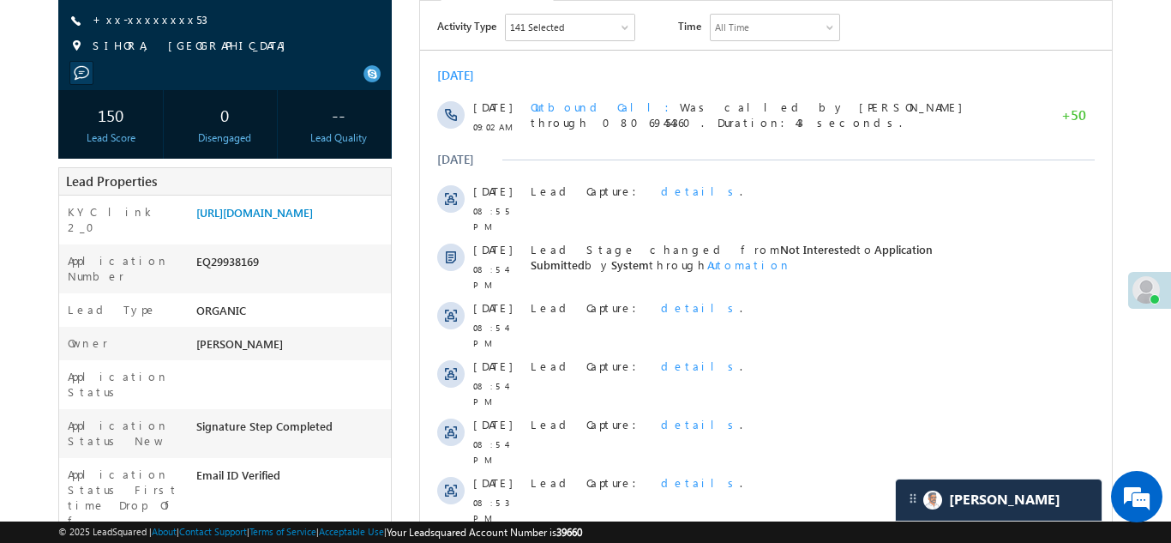
scroll to position [221, 0]
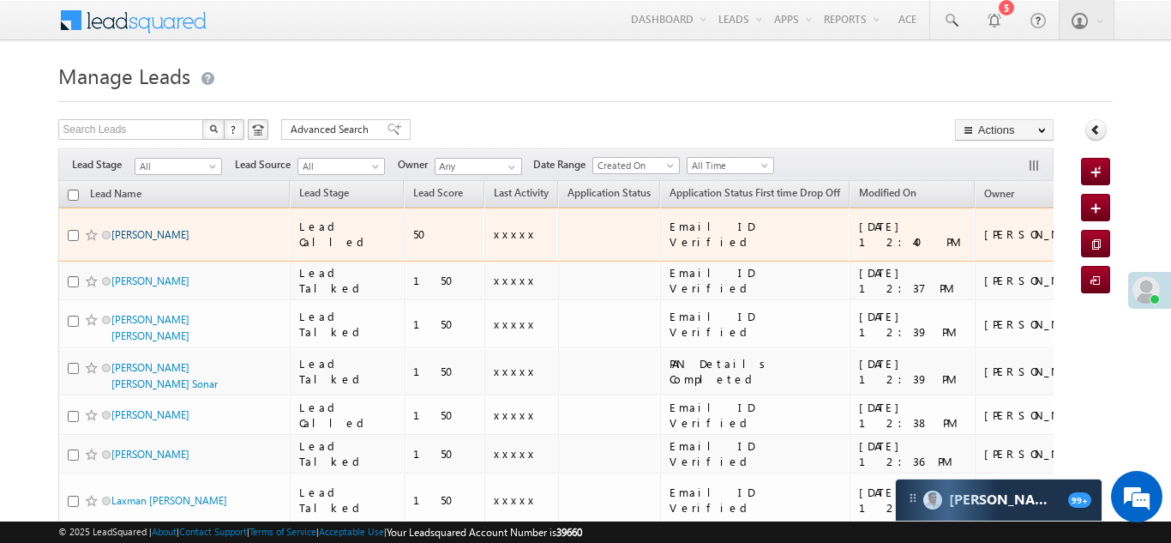
click at [141, 228] on link "[PERSON_NAME]" at bounding box center [150, 234] width 78 height 13
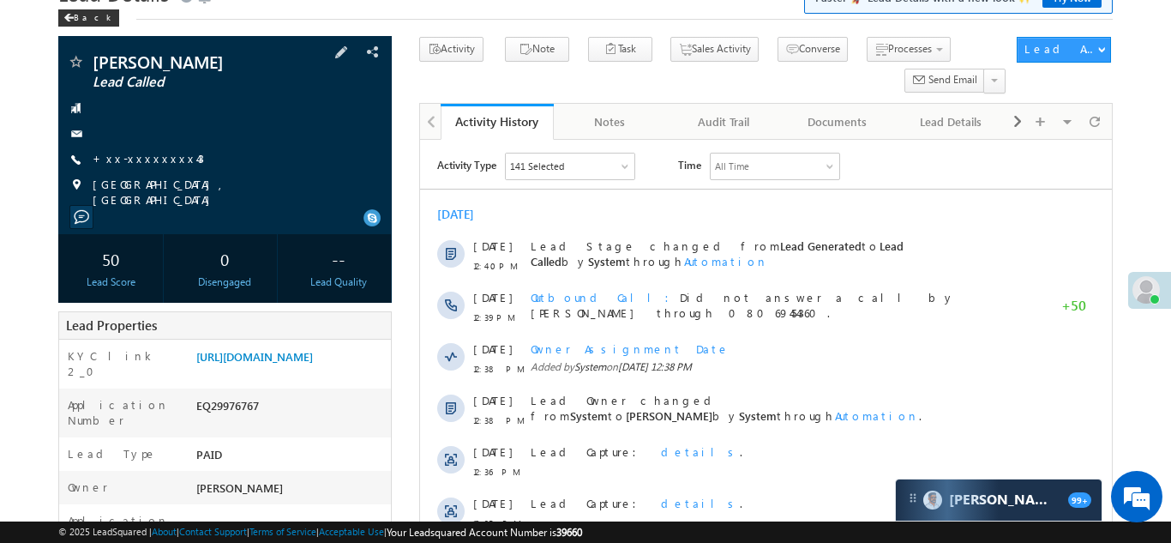
scroll to position [170, 0]
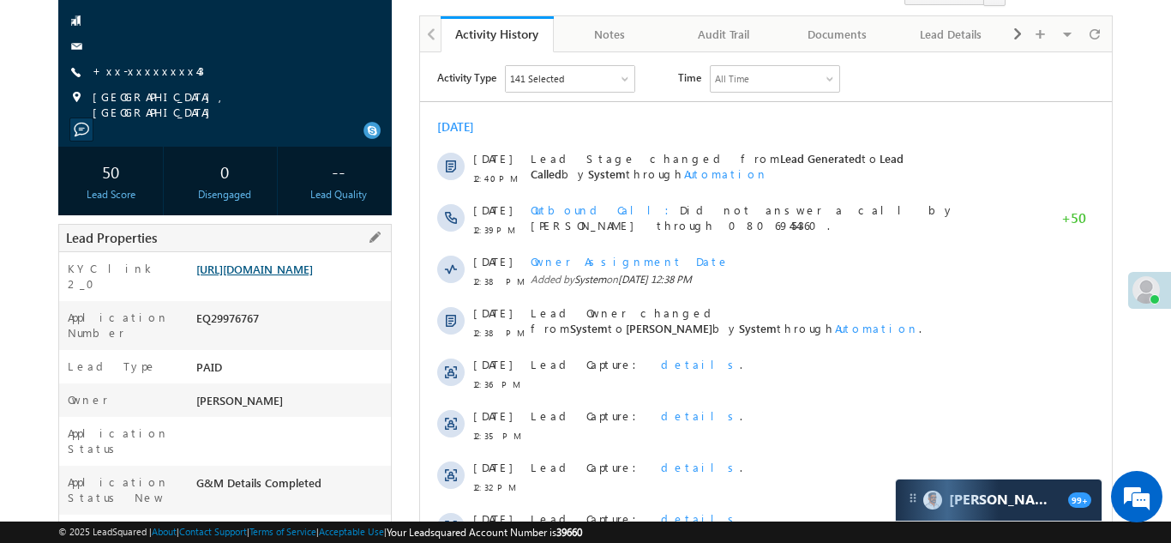
click at [283, 272] on link "[URL][DOMAIN_NAME]" at bounding box center [254, 269] width 117 height 15
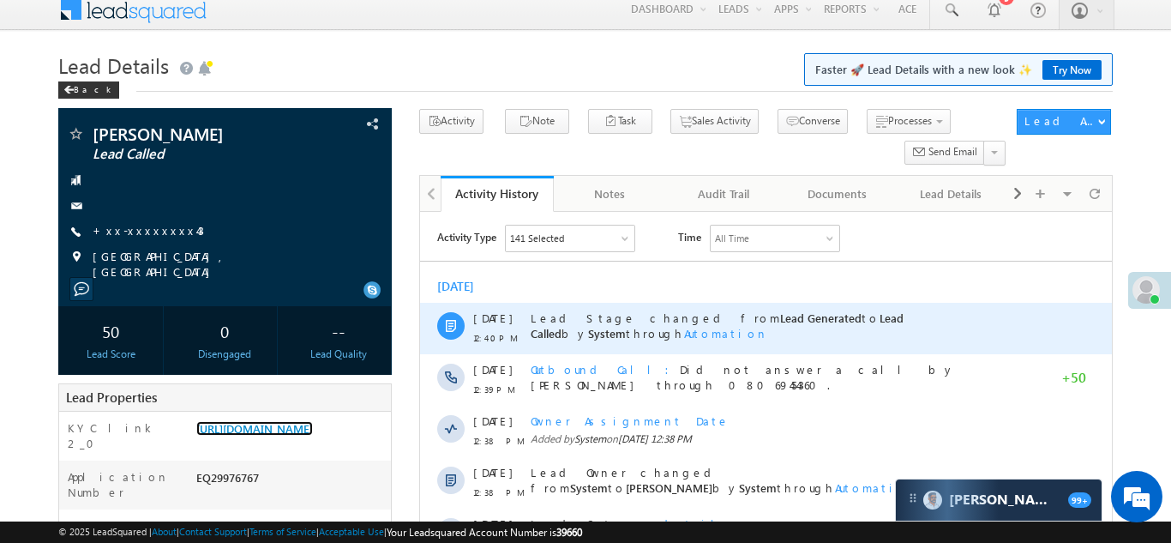
scroll to position [0, 0]
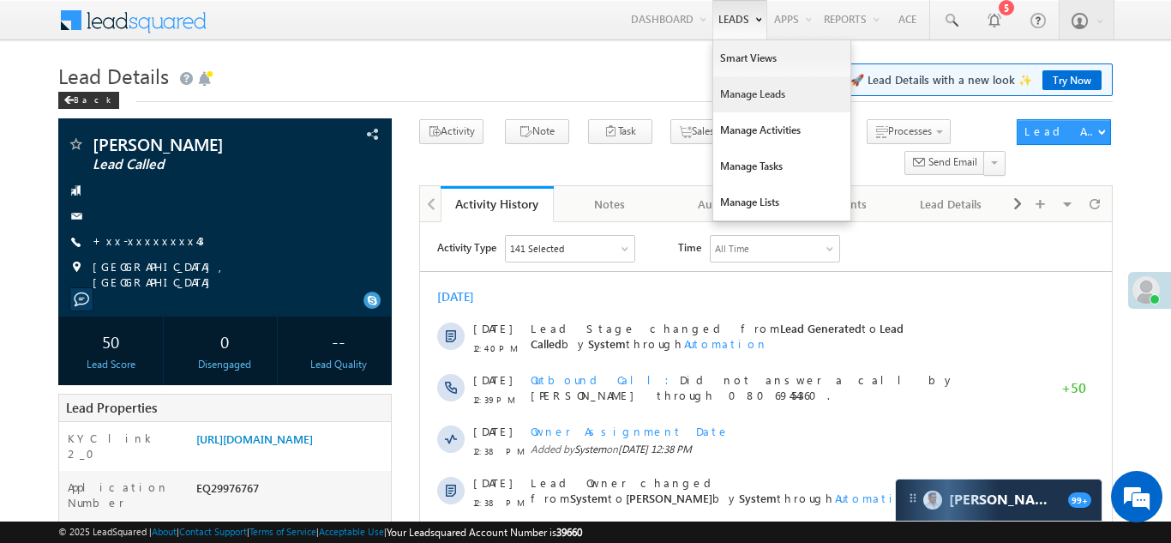
click at [722, 93] on link "Manage Leads" at bounding box center [781, 94] width 137 height 36
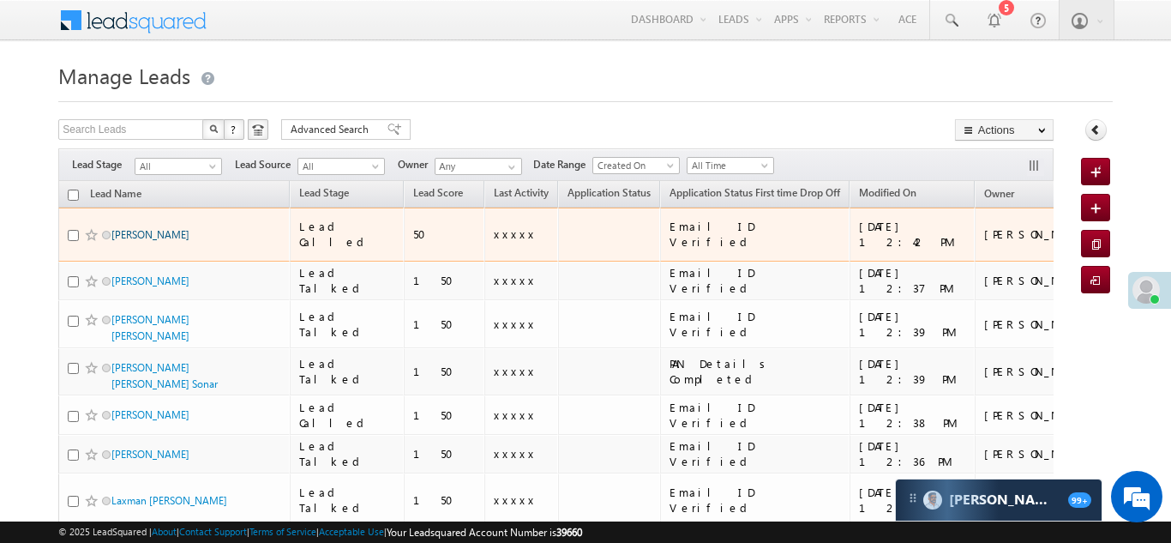
click at [141, 228] on link "[PERSON_NAME]" at bounding box center [150, 234] width 78 height 13
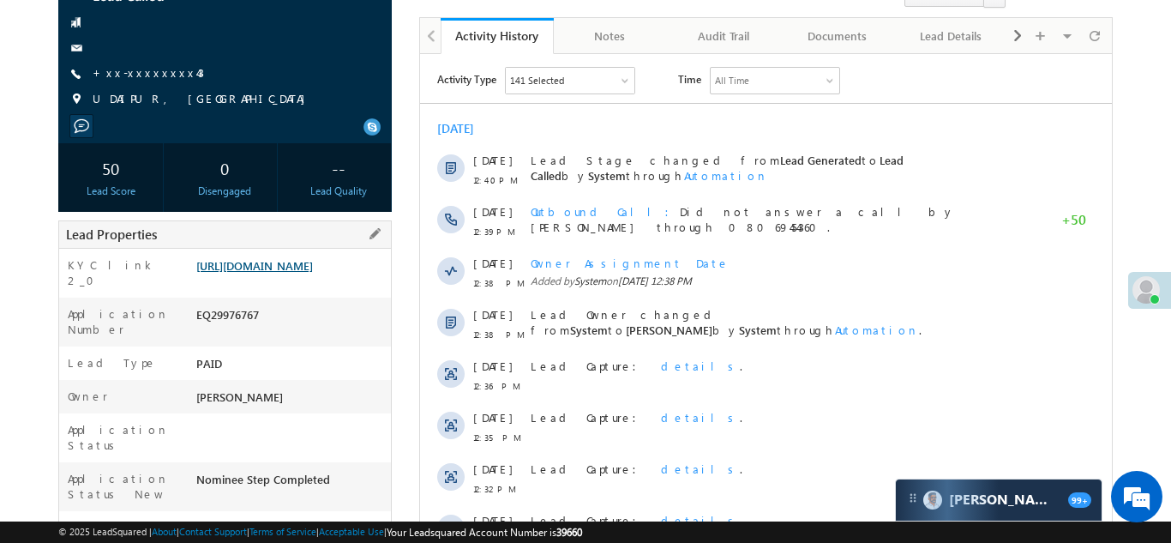
click at [276, 273] on link "[URL][DOMAIN_NAME]" at bounding box center [254, 265] width 117 height 15
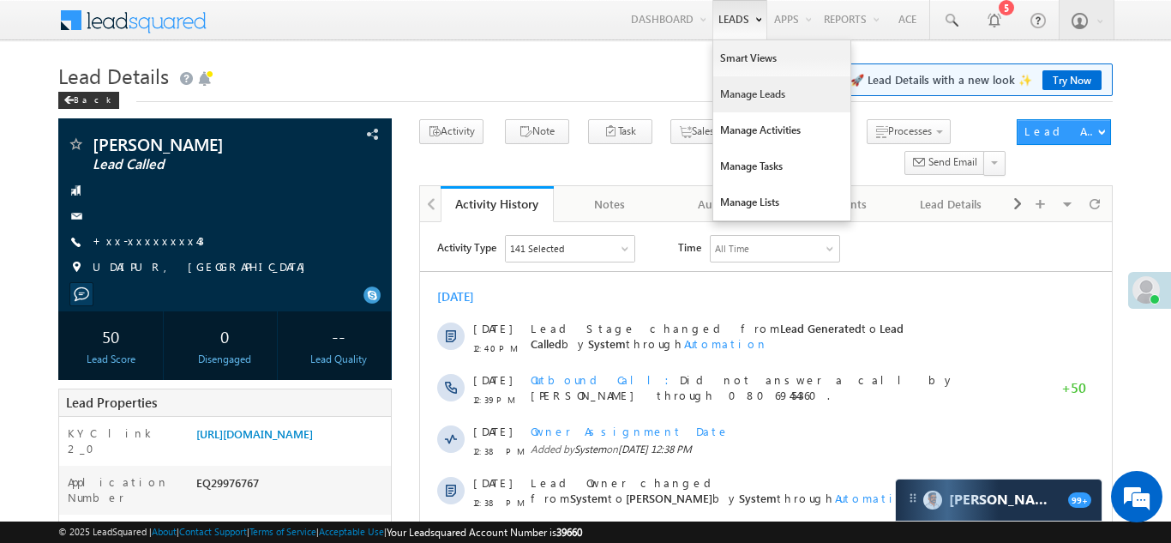
click at [744, 99] on link "Manage Leads" at bounding box center [781, 94] width 137 height 36
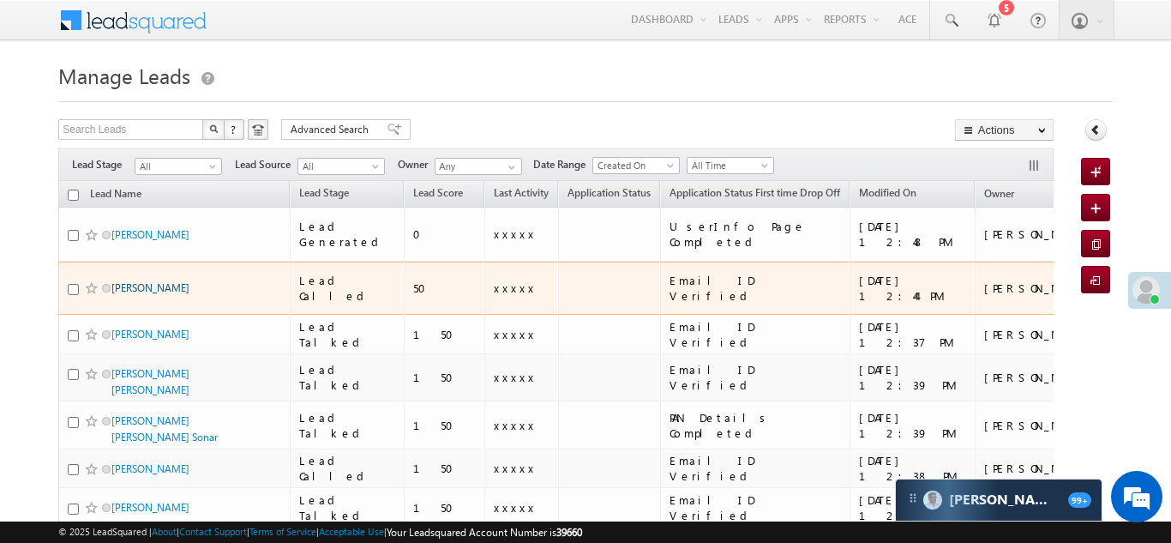
click at [137, 281] on link "[PERSON_NAME]" at bounding box center [150, 287] width 78 height 13
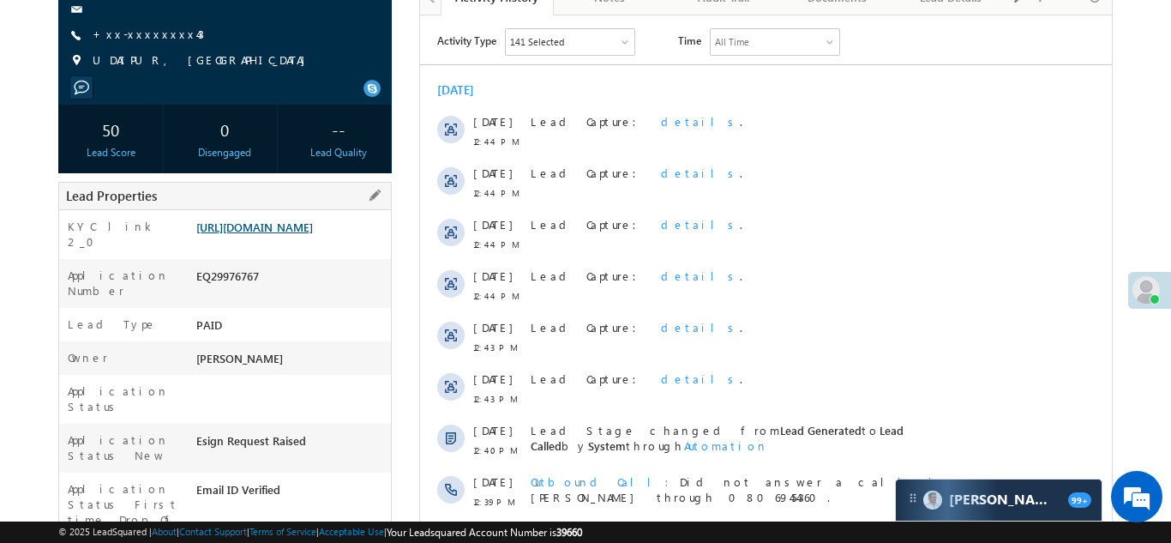
scroll to position [229, 0]
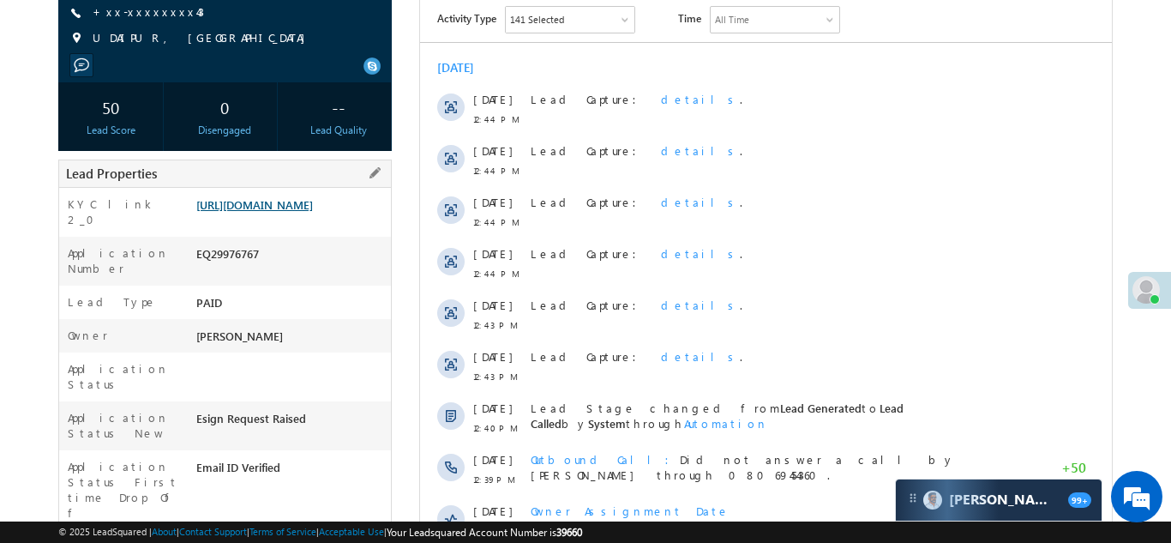
click at [284, 212] on link "https://angelbroking1-pk3em7sa.customui-test.leadsquared.com?leadId=ff0c21d7-30…" at bounding box center [254, 204] width 117 height 15
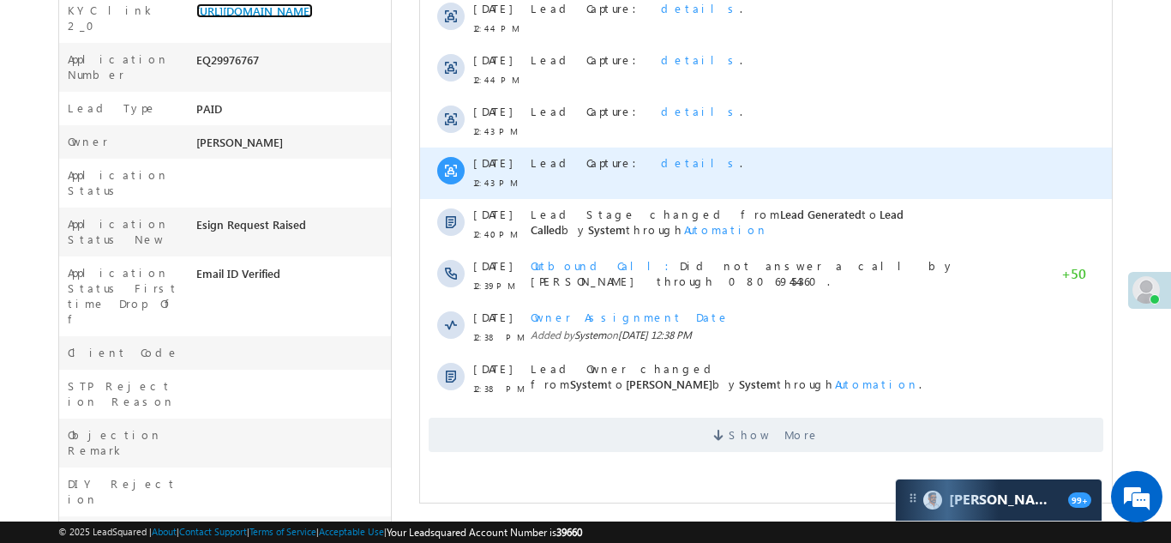
scroll to position [447, 0]
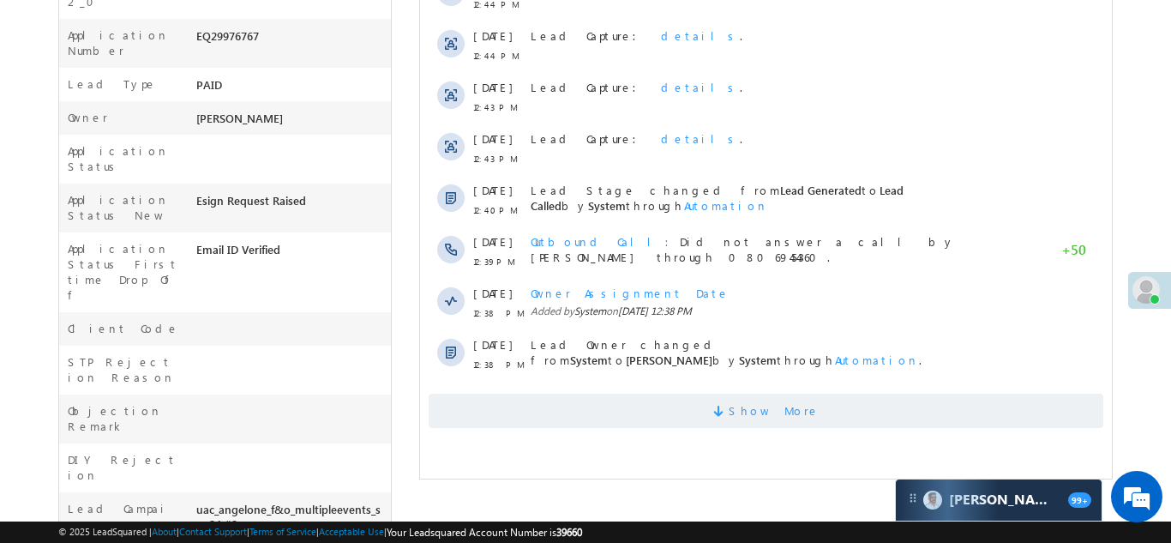
click at [615, 402] on span "Show More" at bounding box center [765, 411] width 675 height 34
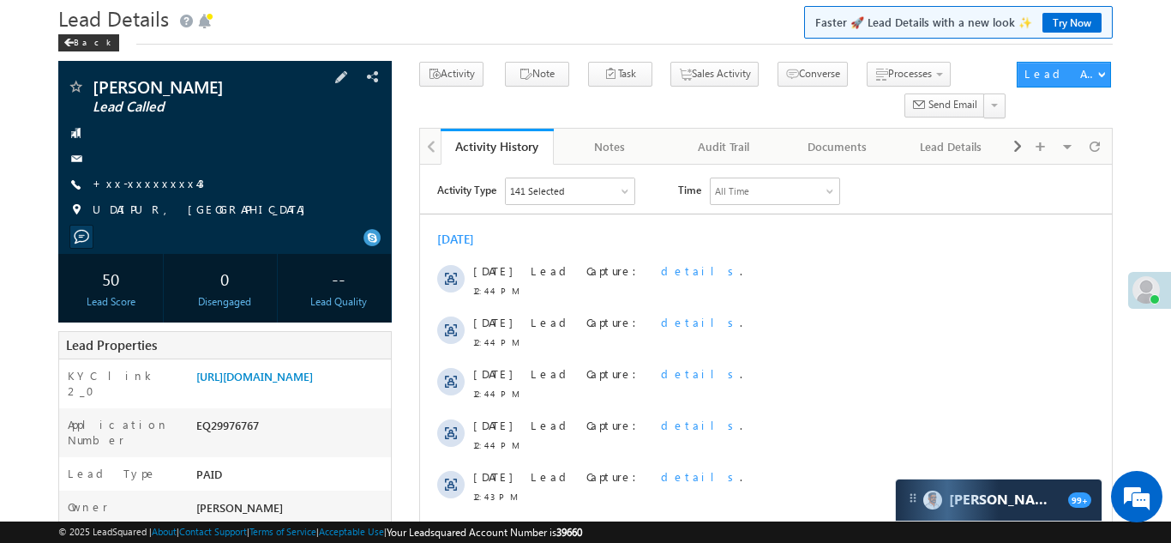
scroll to position [79, 0]
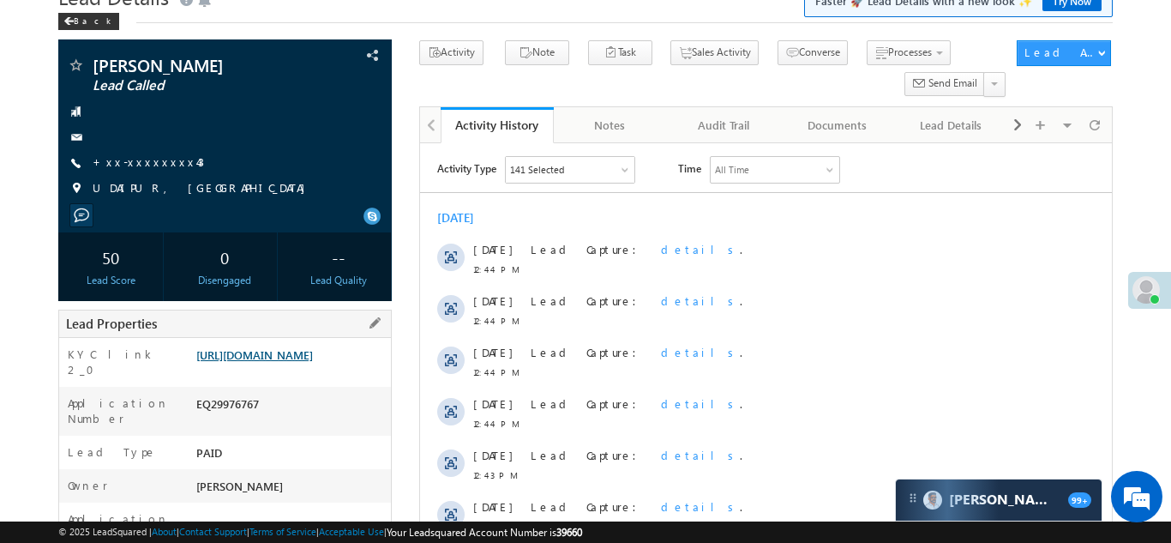
click at [292, 362] on link "https://angelbroking1-pk3em7sa.customui-test.leadsquared.com?leadId=ff0c21d7-30…" at bounding box center [254, 354] width 117 height 15
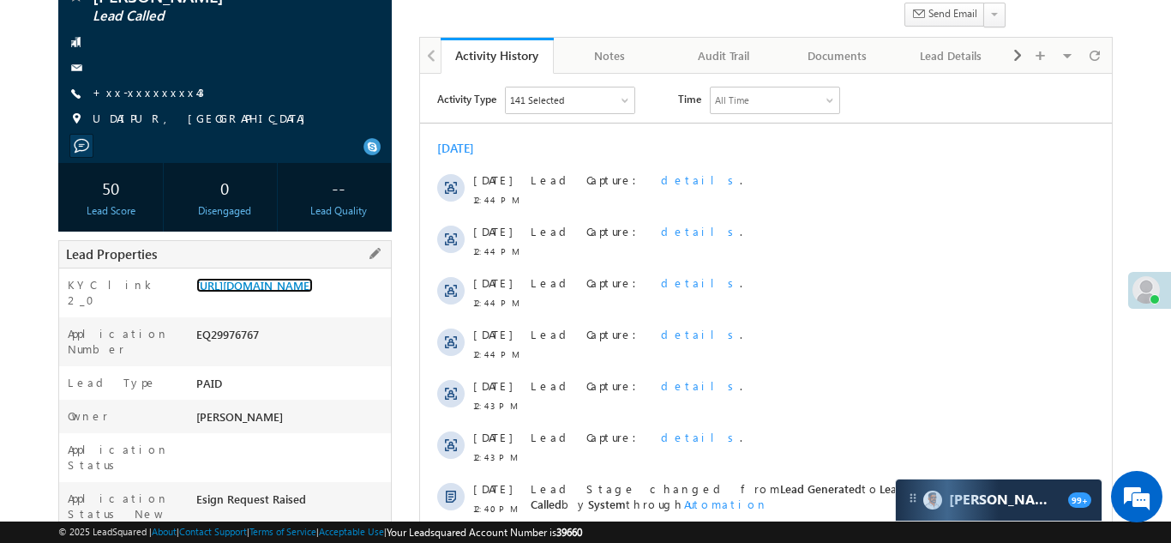
scroll to position [151, 0]
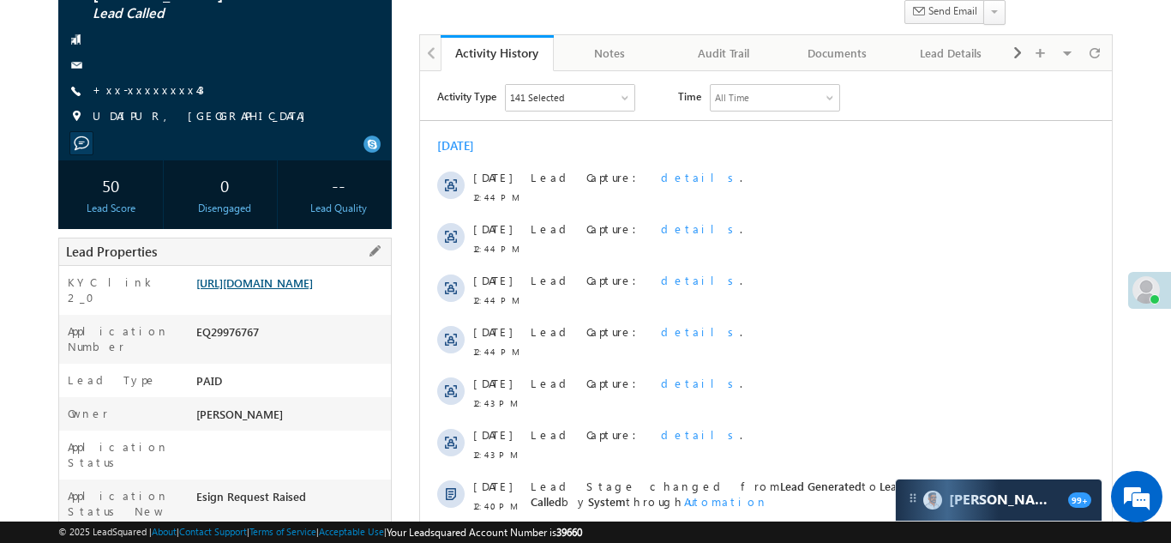
click at [274, 290] on link "https://angelbroking1-pk3em7sa.customui-test.leadsquared.com?leadId=ff0c21d7-30…" at bounding box center [254, 282] width 117 height 15
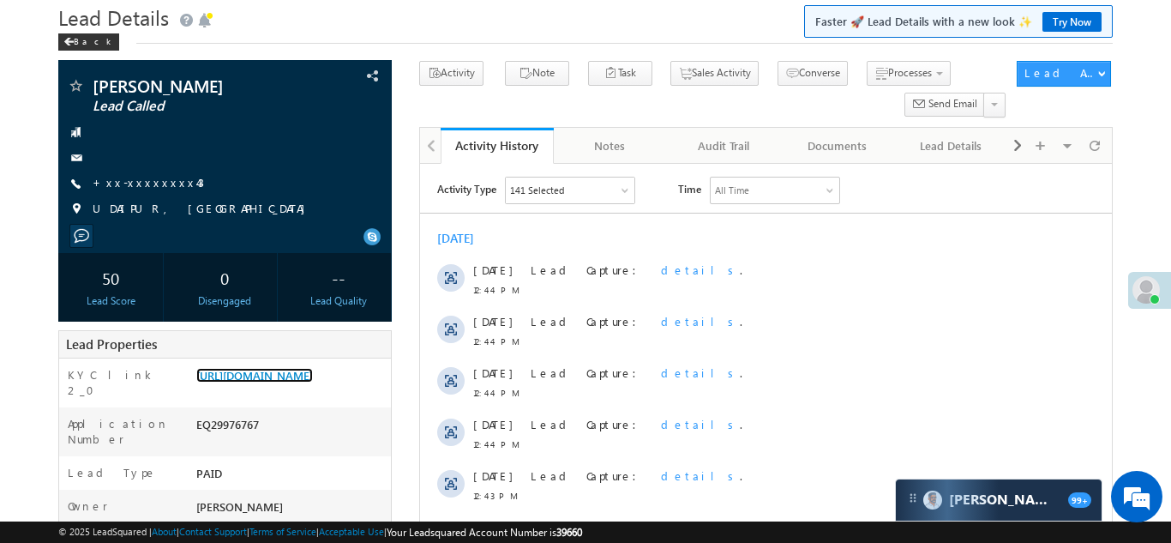
scroll to position [0, 0]
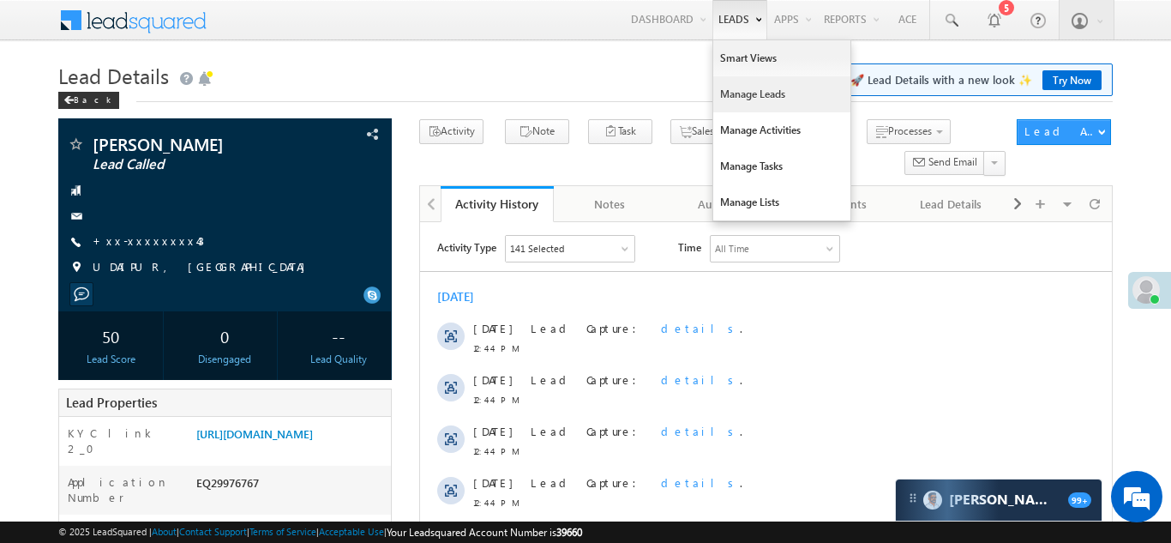
click at [738, 94] on link "Manage Leads" at bounding box center [781, 94] width 137 height 36
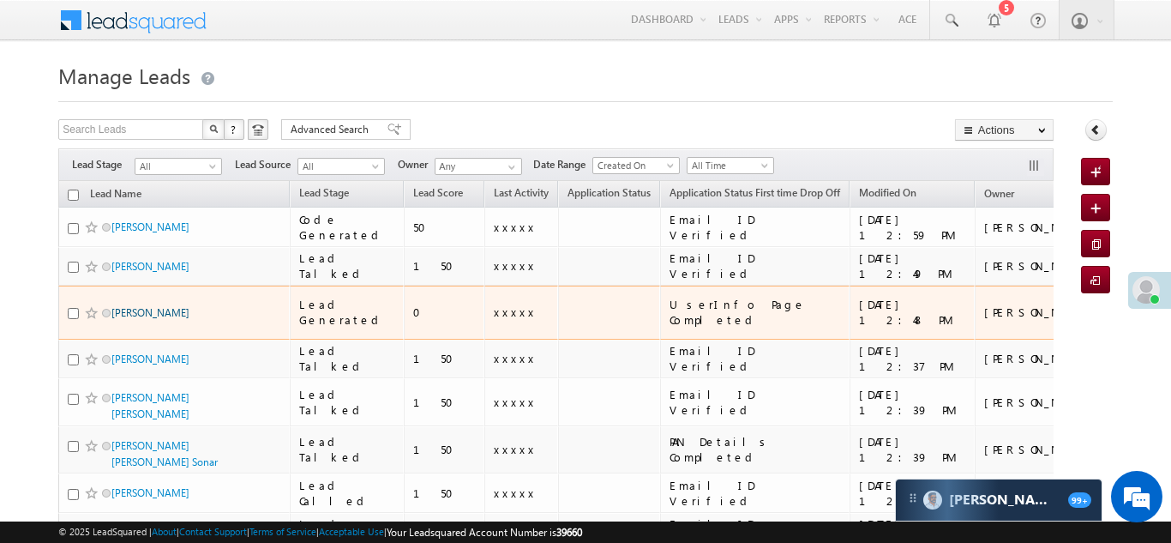
click at [138, 306] on link "[PERSON_NAME]" at bounding box center [150, 312] width 78 height 13
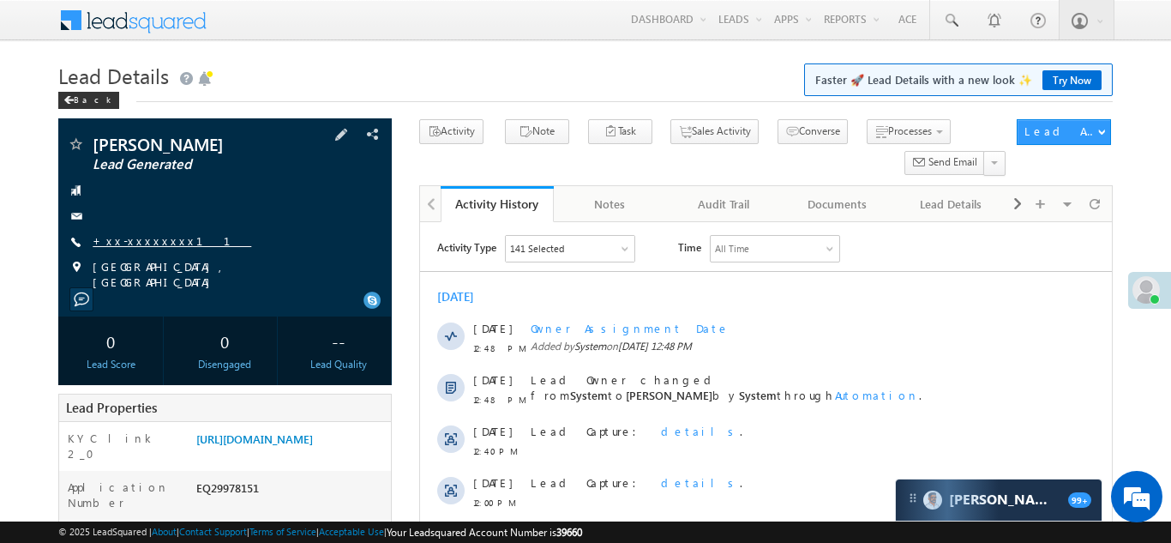
click at [150, 244] on link "+xx-xxxxxxxx11" at bounding box center [172, 240] width 159 height 15
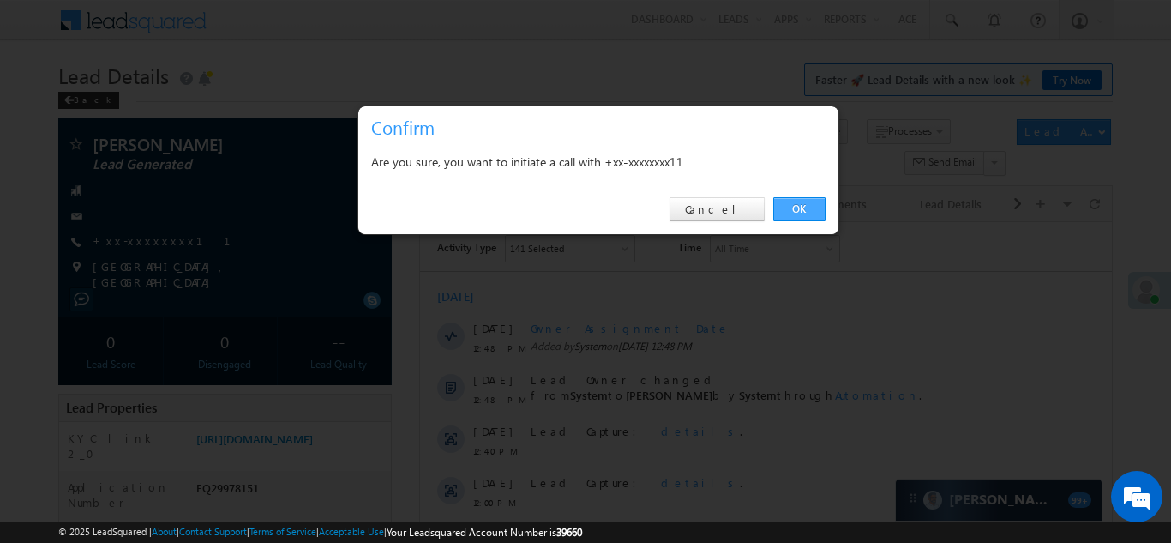
click at [789, 208] on link "OK" at bounding box center [800, 209] width 52 height 24
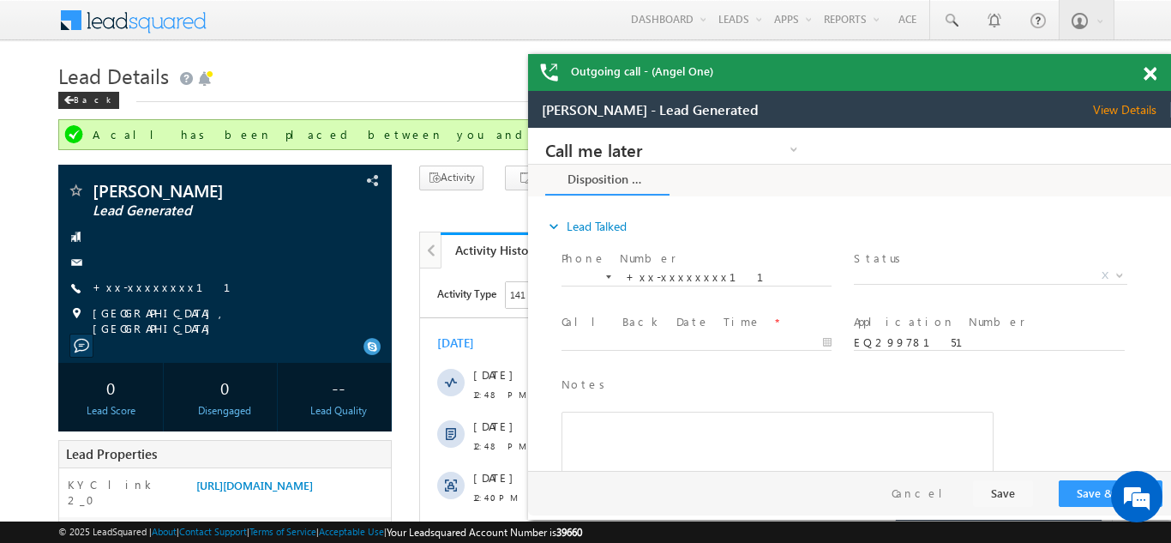
click at [1151, 71] on span at bounding box center [1150, 74] width 13 height 15
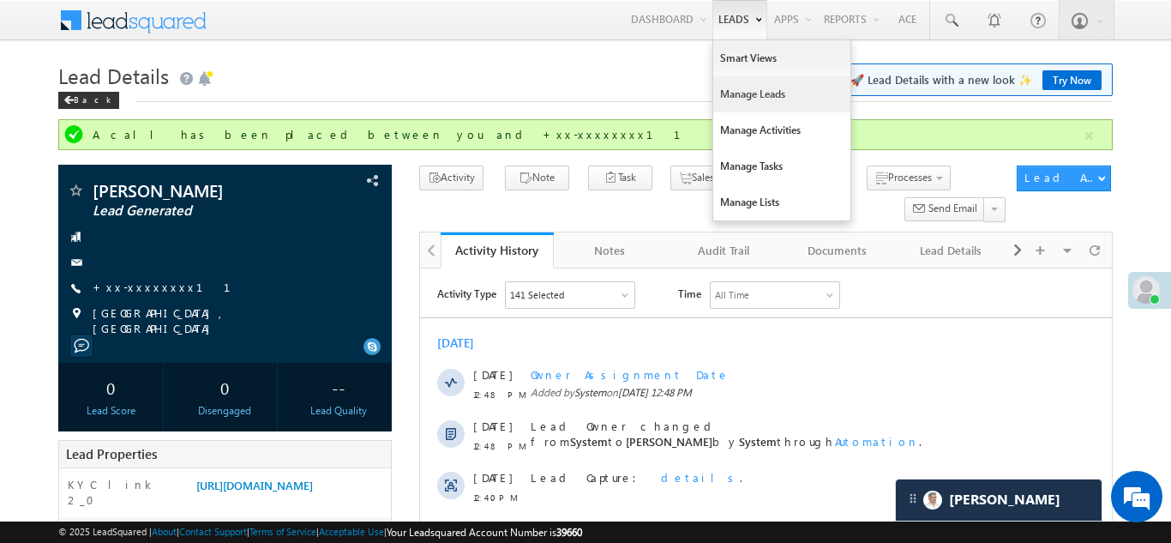
click at [732, 97] on link "Manage Leads" at bounding box center [781, 94] width 137 height 36
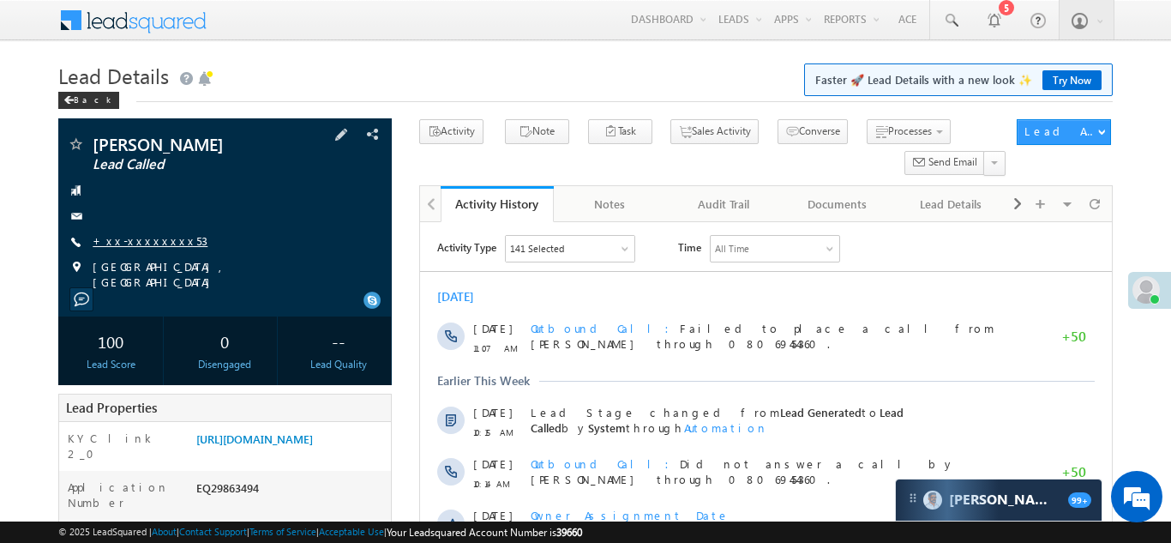
click at [140, 239] on link "+xx-xxxxxxxx53" at bounding box center [150, 240] width 115 height 15
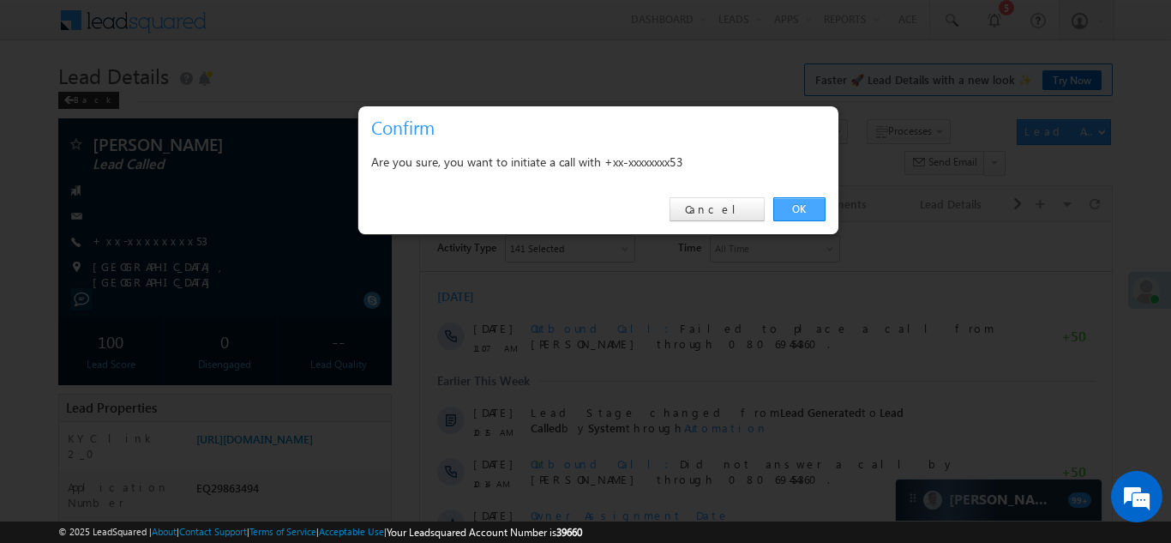
click at [795, 208] on link "OK" at bounding box center [800, 209] width 52 height 24
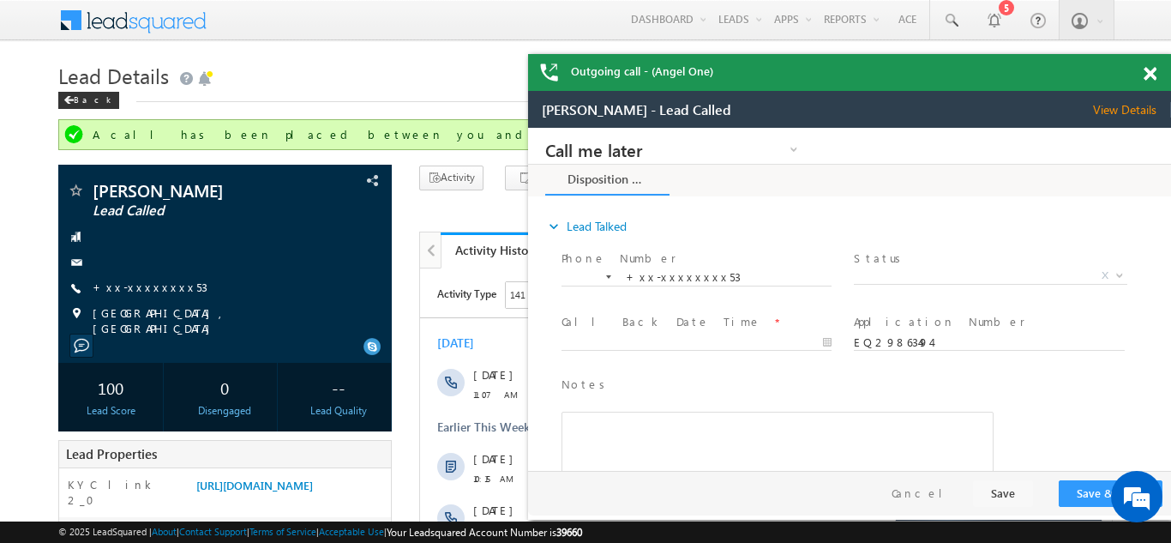
click at [1150, 71] on span at bounding box center [1150, 74] width 13 height 15
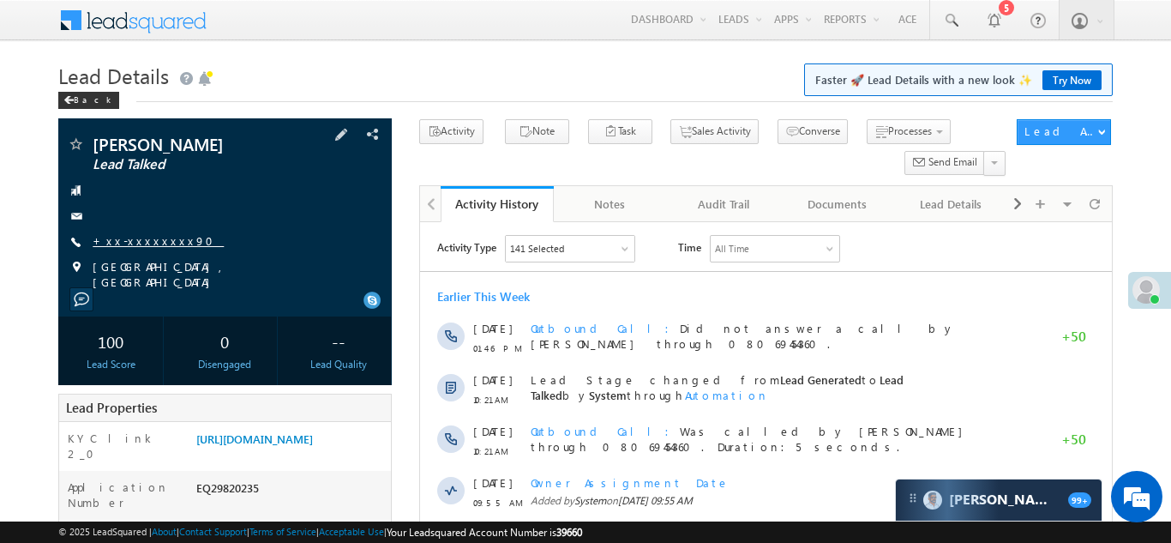
click at [149, 239] on link "+xx-xxxxxxxx90" at bounding box center [158, 240] width 131 height 15
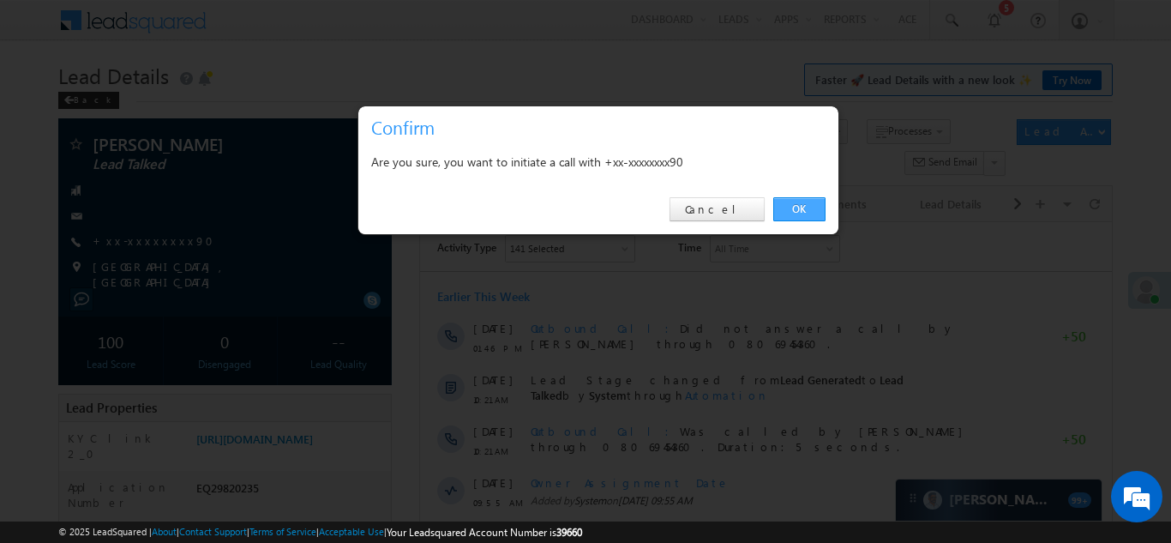
click at [792, 204] on link "OK" at bounding box center [800, 209] width 52 height 24
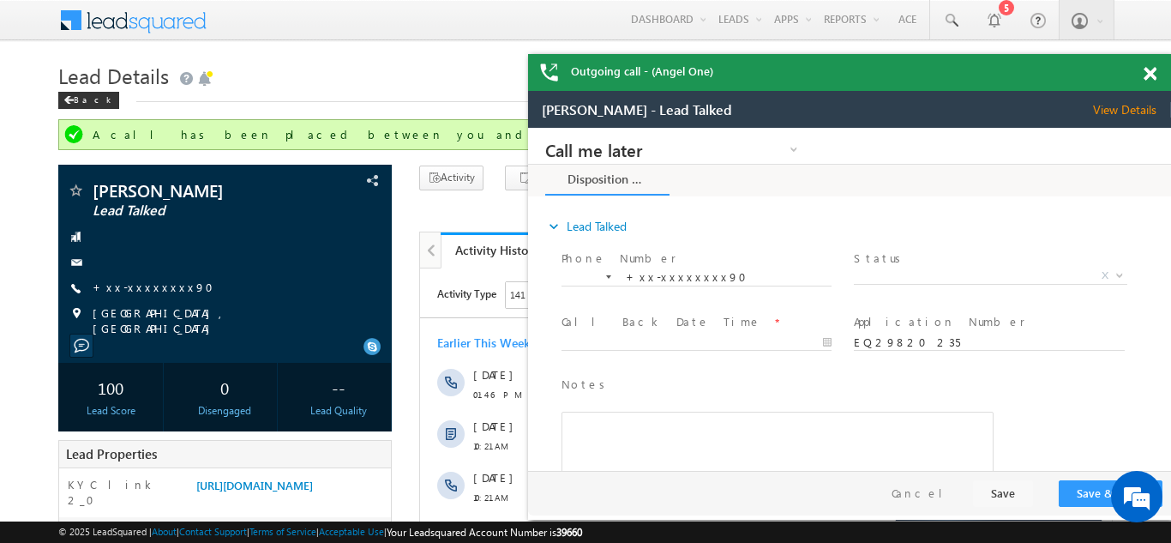
click at [1151, 69] on span at bounding box center [1150, 74] width 13 height 15
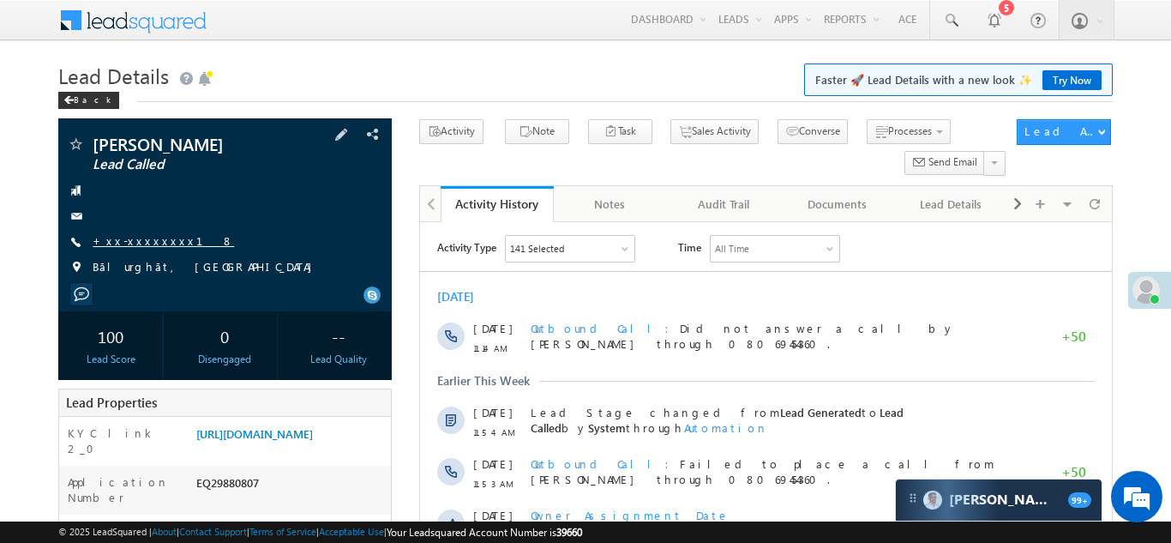
click at [146, 239] on link "+xx-xxxxxxxx18" at bounding box center [163, 240] width 141 height 15
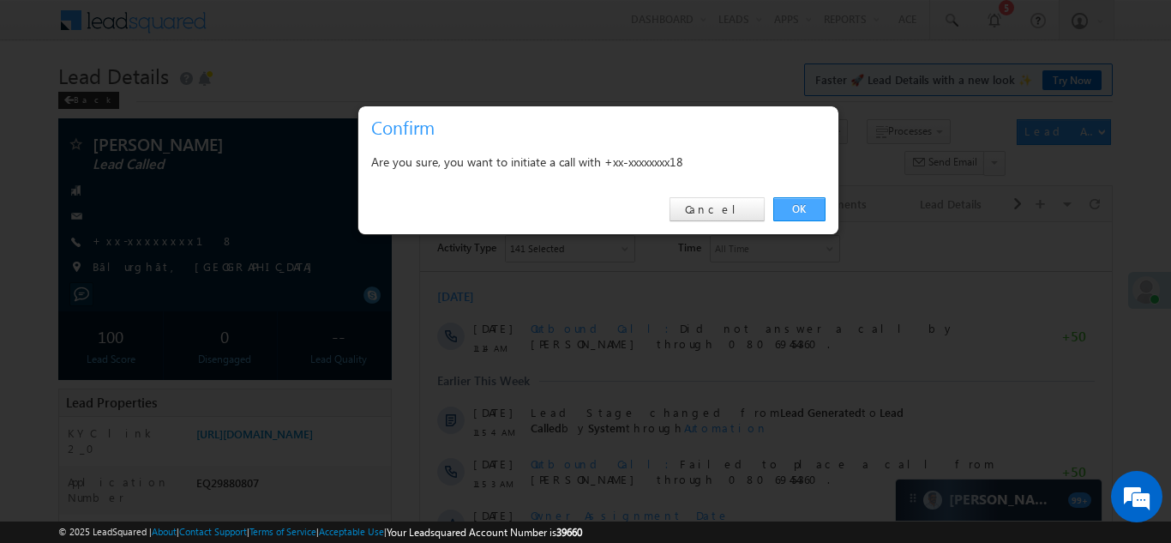
click at [792, 205] on link "OK" at bounding box center [800, 209] width 52 height 24
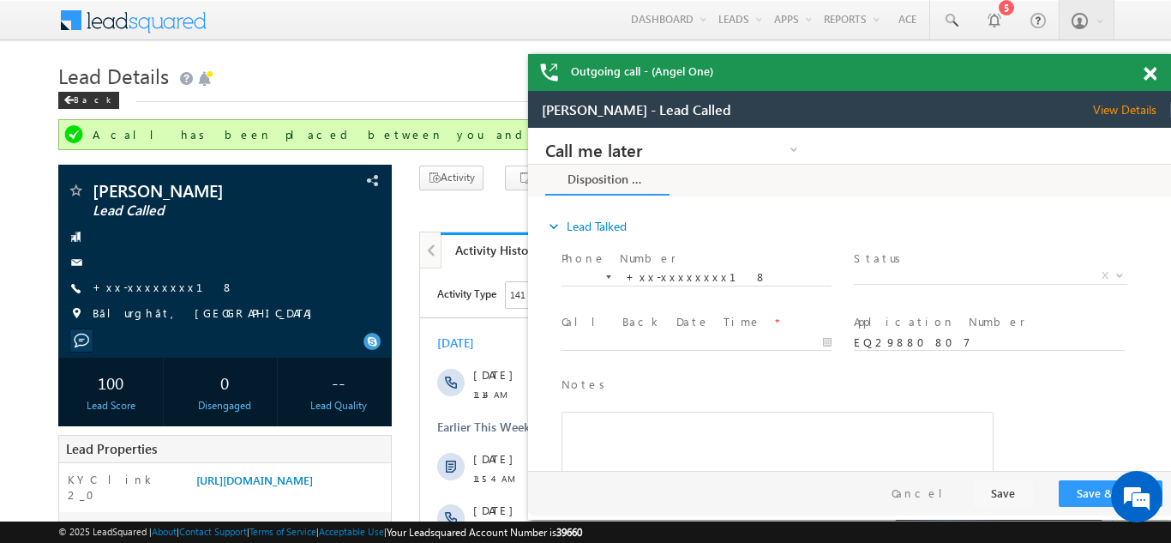
click at [1150, 75] on span at bounding box center [1150, 74] width 13 height 15
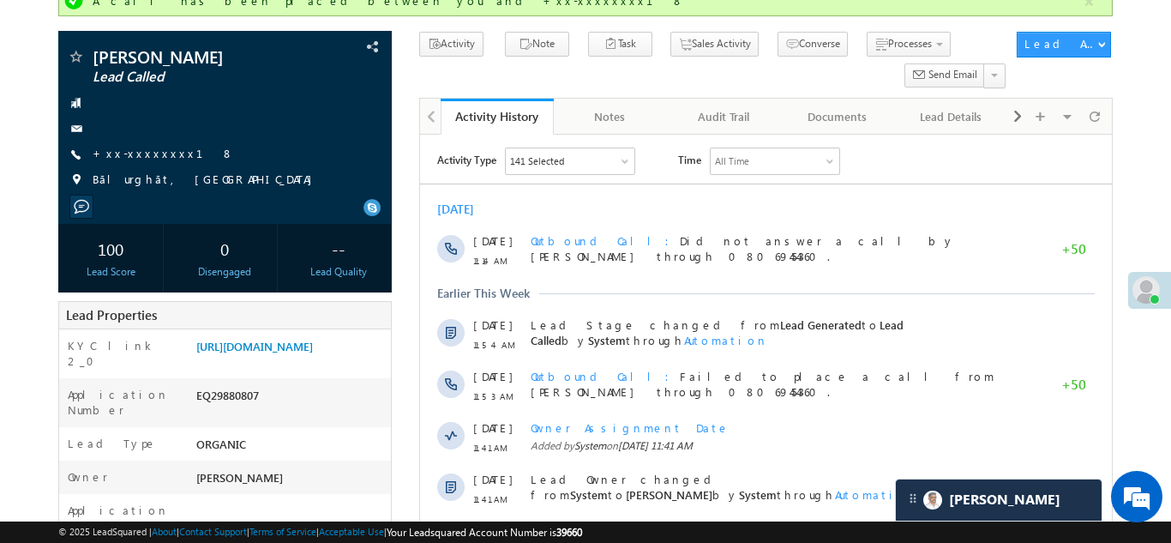
scroll to position [189, 0]
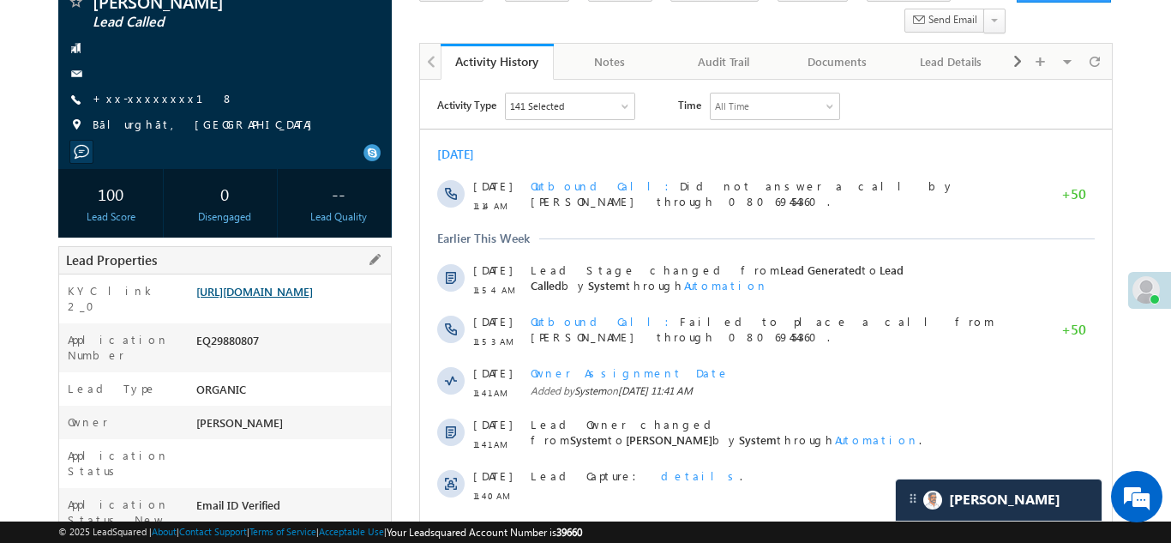
click at [290, 298] on link "https://angelbroking1-pk3em7sa.customui-test.leadsquared.com?leadId=49b859f1-3d…" at bounding box center [254, 291] width 117 height 15
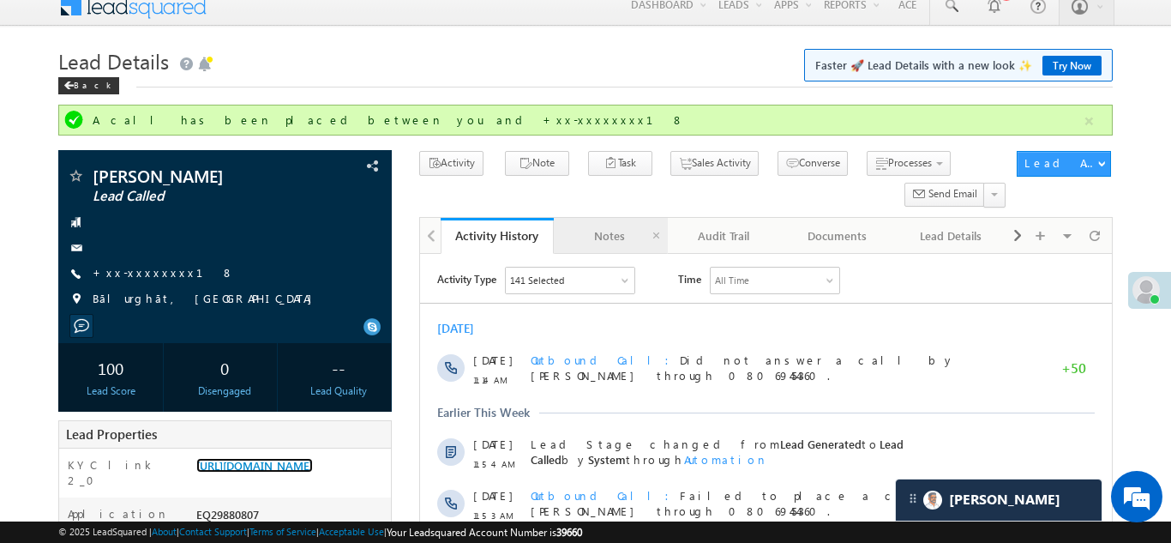
scroll to position [0, 0]
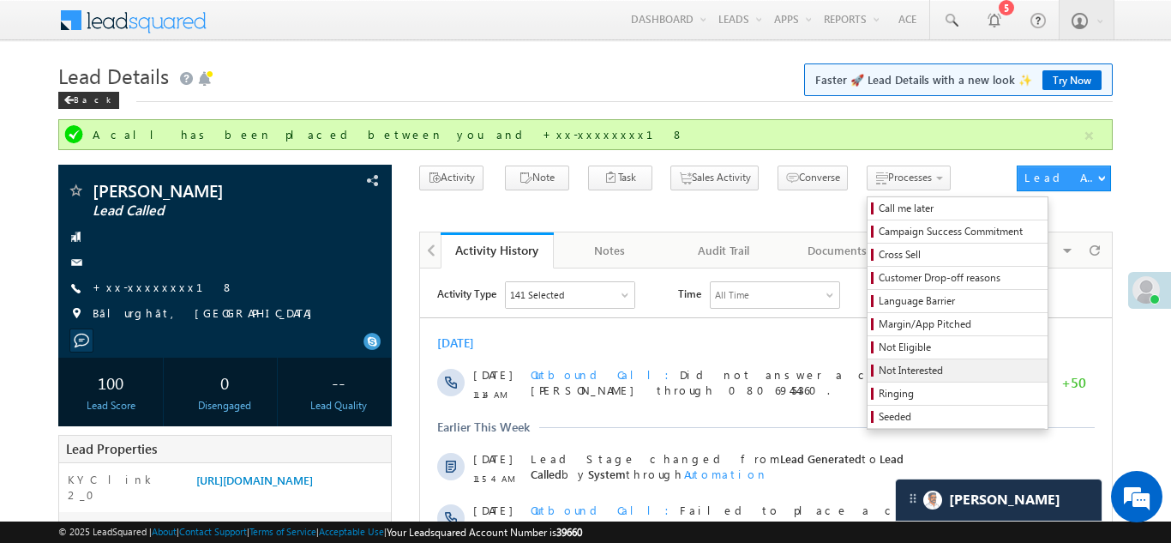
click at [879, 370] on span "Not Interested" at bounding box center [960, 370] width 163 height 15
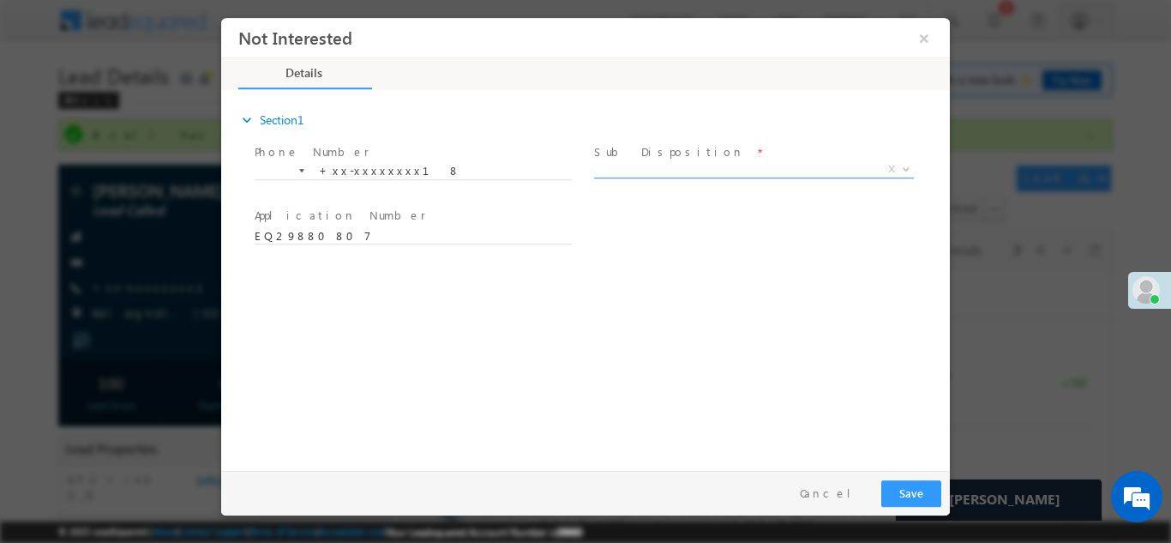
click at [680, 167] on span "X" at bounding box center [754, 168] width 320 height 17
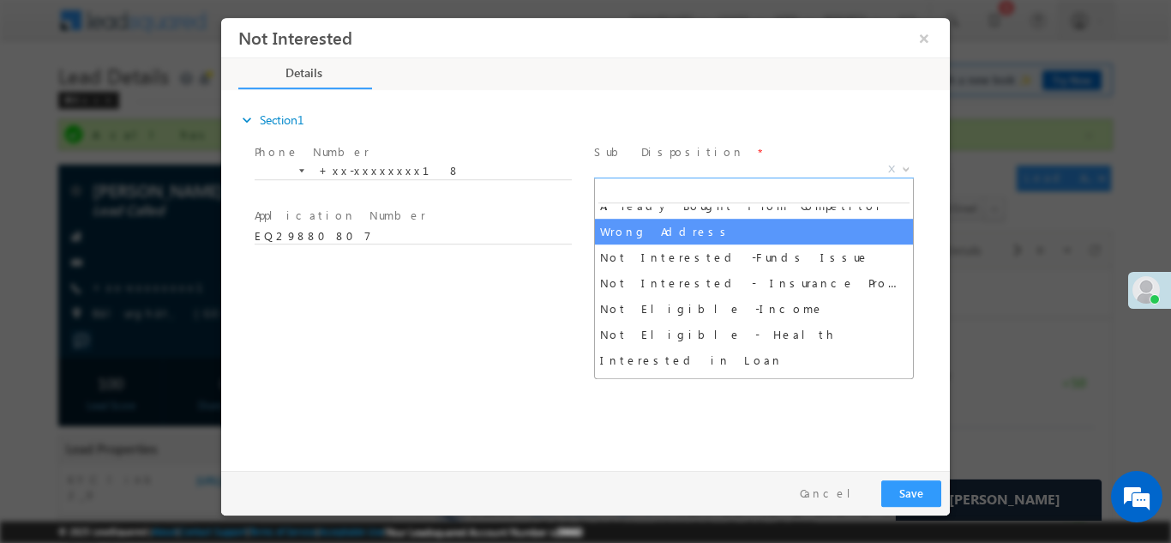
scroll to position [334, 0]
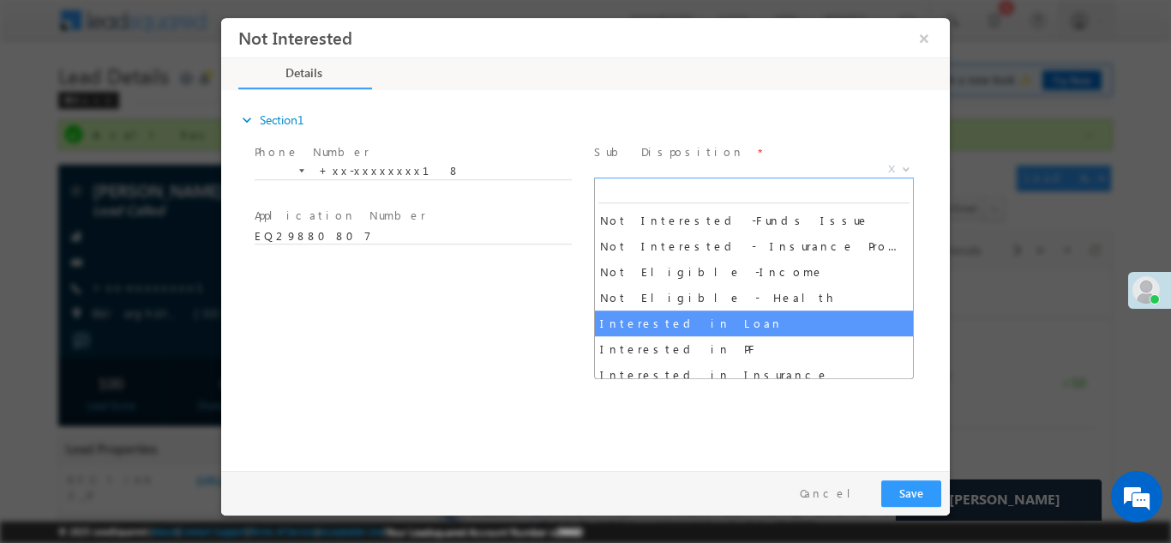
select select "Interested in Loan"
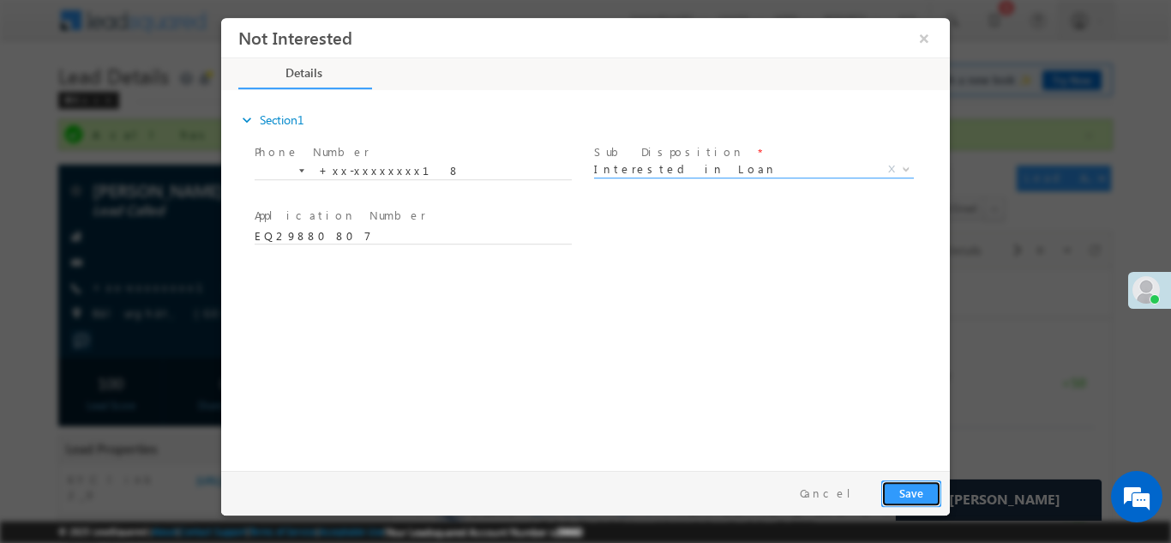
click at [911, 486] on button "Save" at bounding box center [912, 492] width 60 height 27
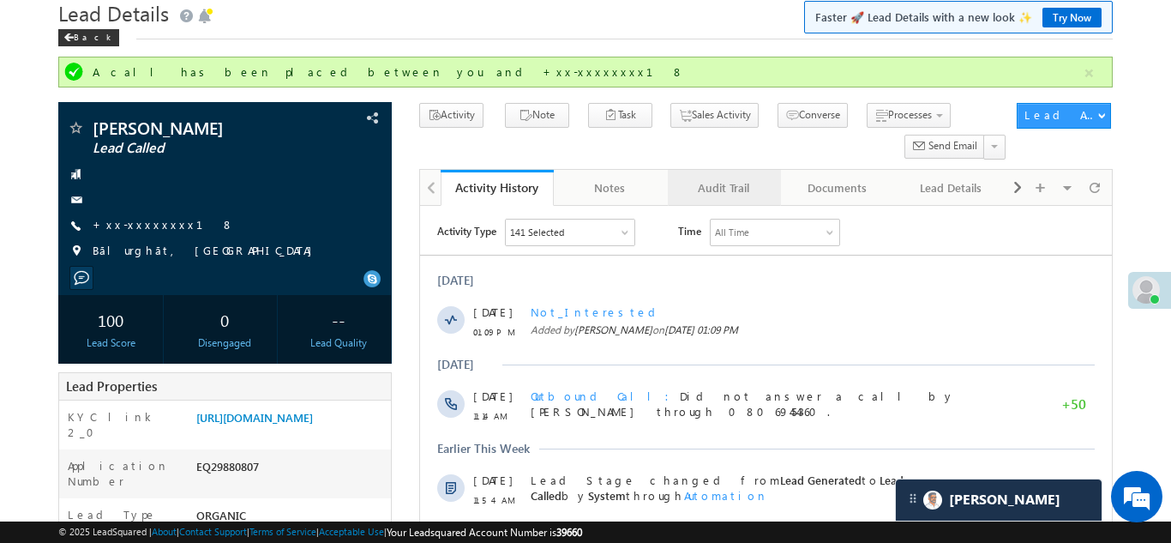
scroll to position [63, 0]
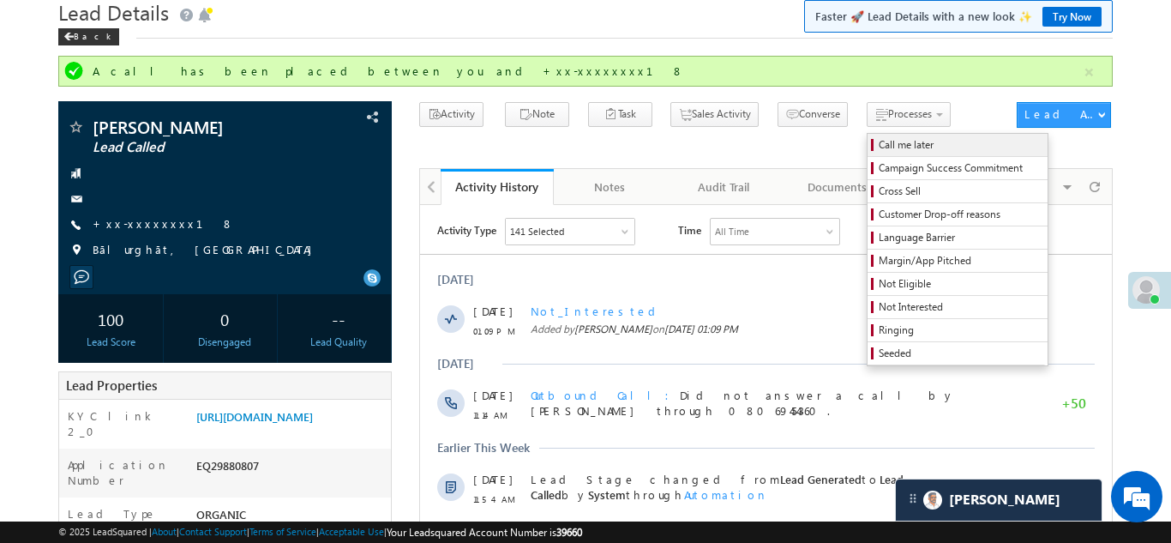
click at [879, 151] on span "Call me later" at bounding box center [960, 144] width 163 height 15
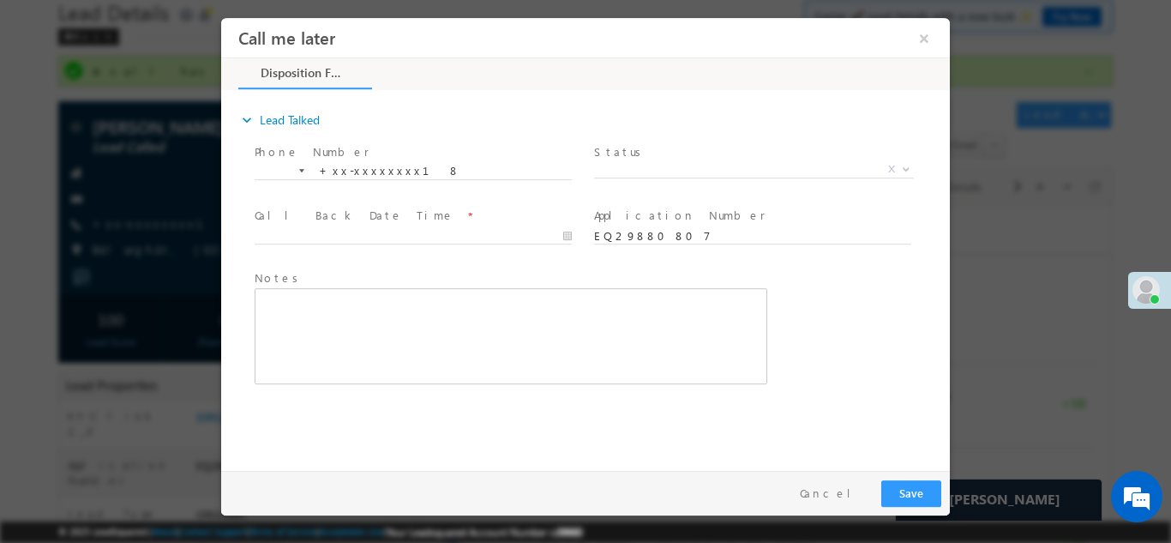
scroll to position [0, 0]
click at [671, 166] on span "X" at bounding box center [754, 168] width 320 height 17
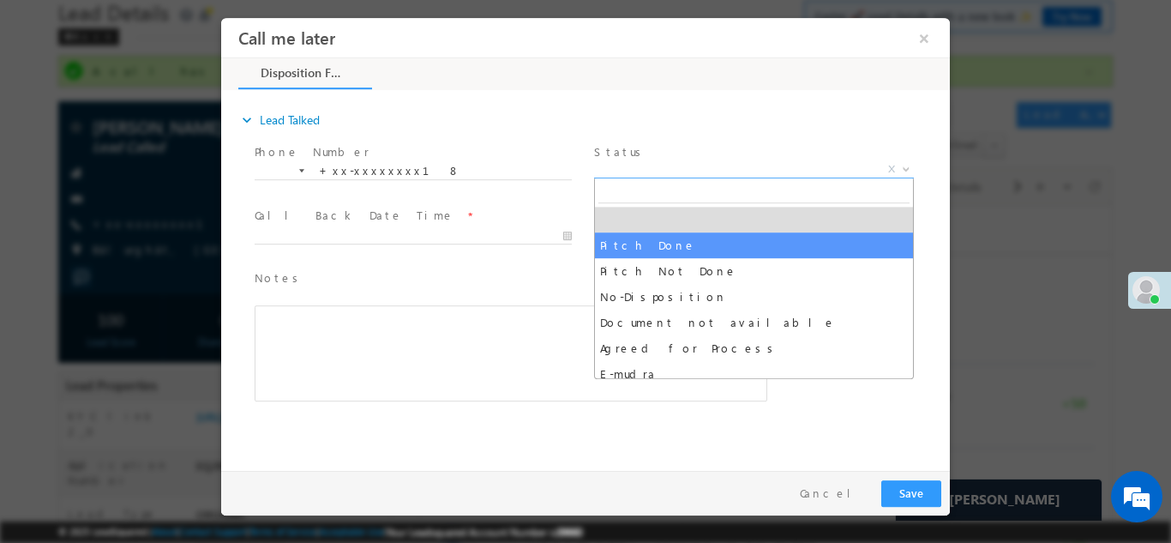
select select "Pitch Done"
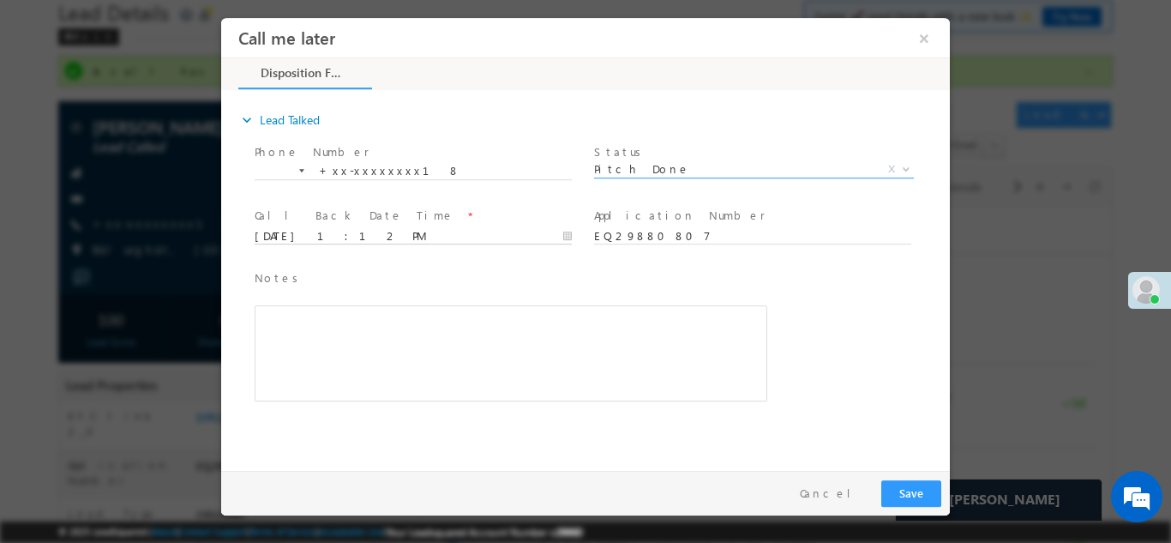
click at [382, 235] on input "10/04/25 1:12 PM" at bounding box center [413, 235] width 317 height 17
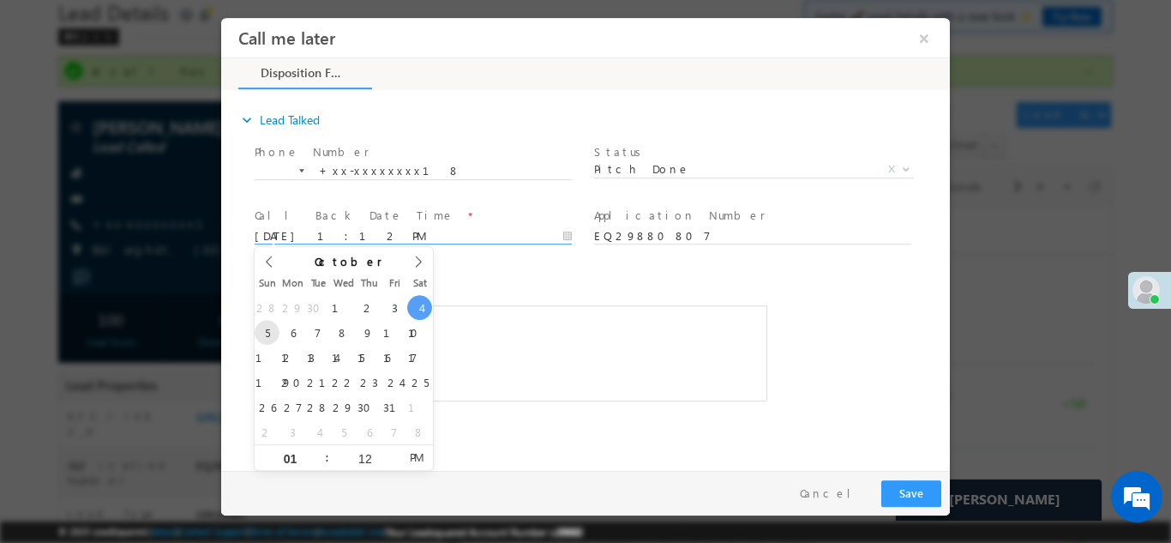
type input "10/05/25 1:12 PM"
click at [576, 263] on div "Call Back Date Time * 10/05/25 1:12 PM" at bounding box center [421, 233] width 340 height 63
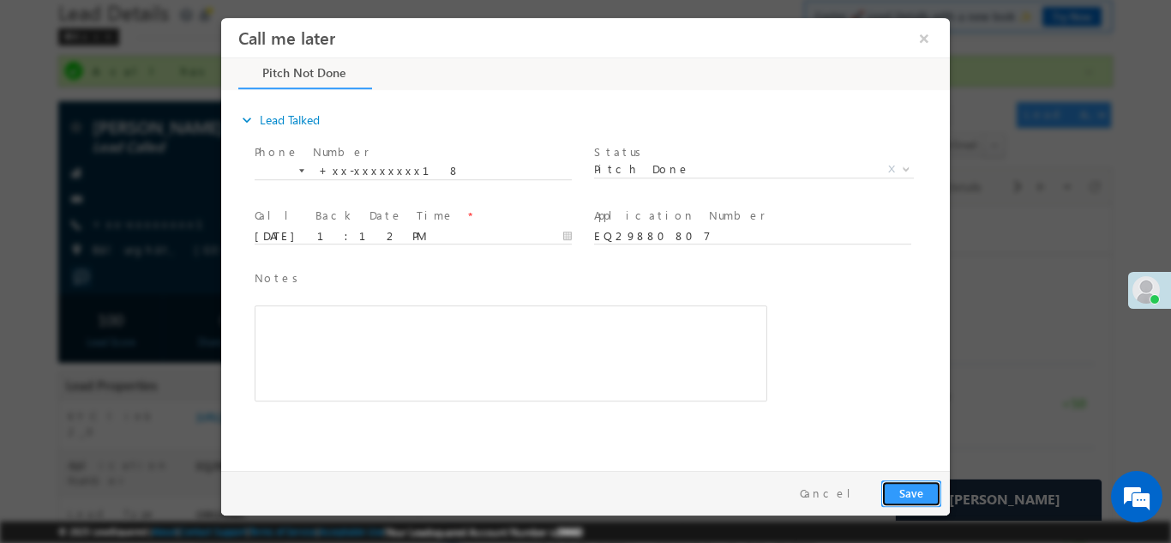
click at [916, 490] on button "Save" at bounding box center [912, 492] width 60 height 27
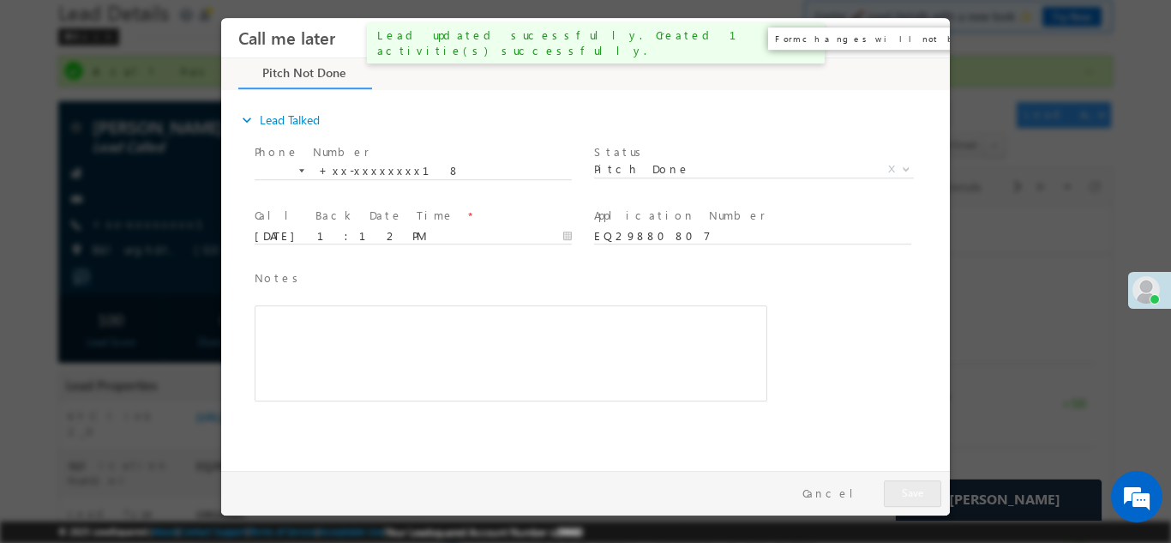
click at [923, 34] on button "×" at bounding box center [924, 37] width 29 height 32
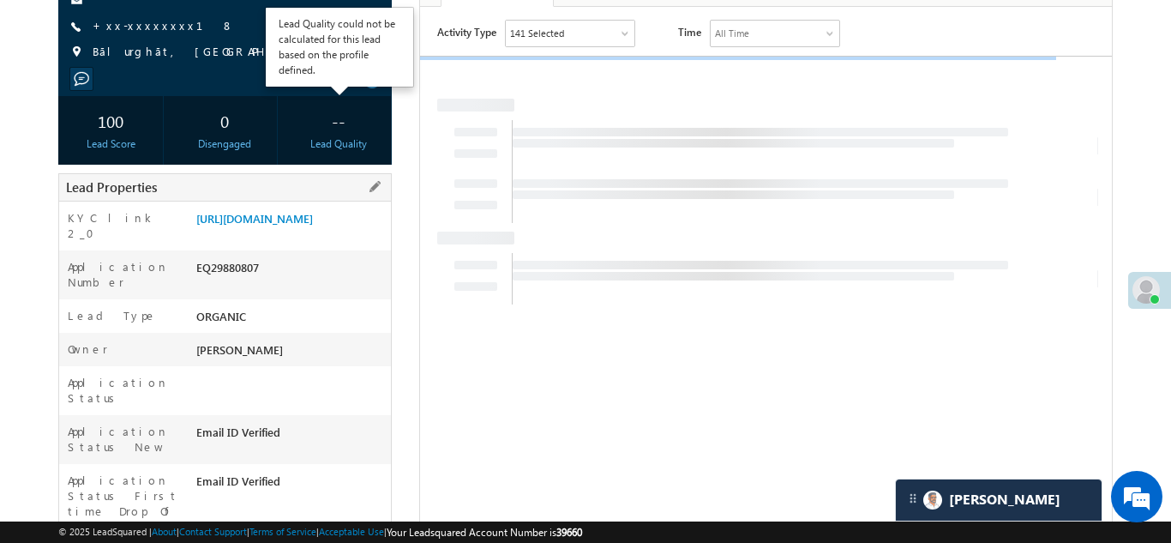
scroll to position [328, 0]
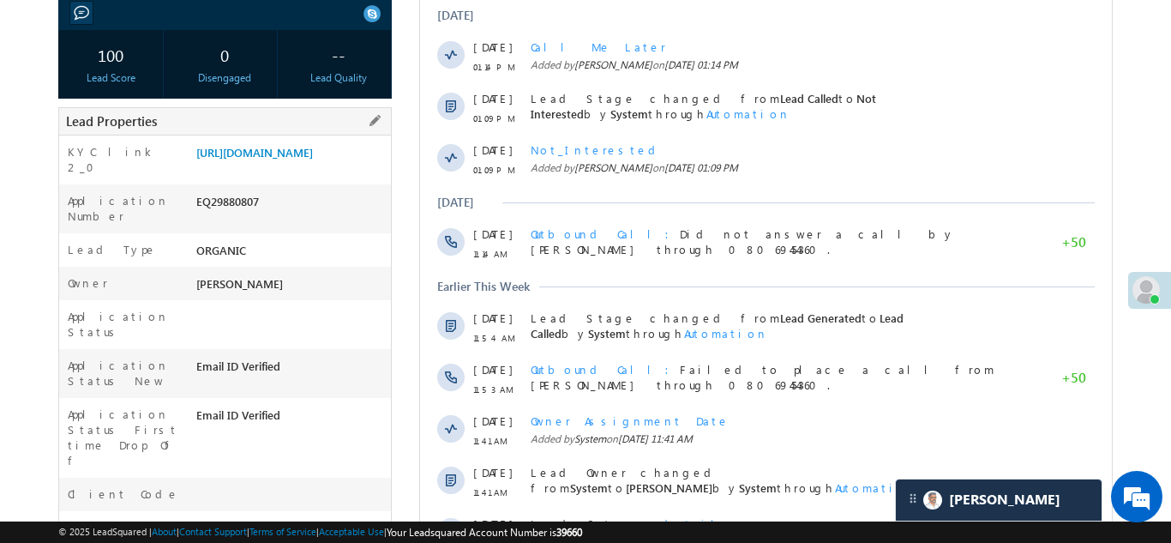
copy div "EQ29880807"
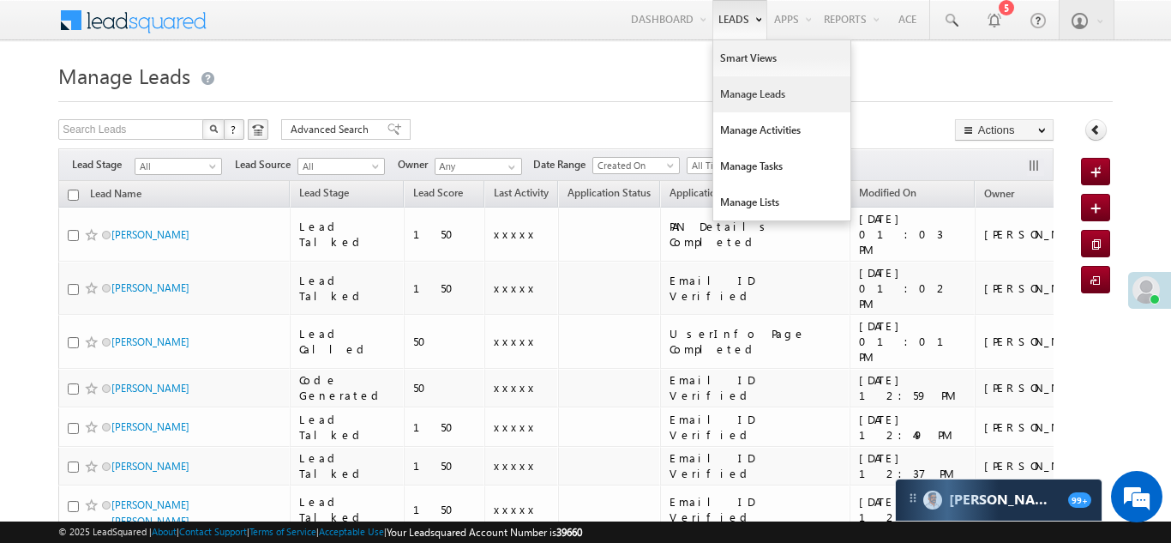
click at [726, 87] on link "Manage Leads" at bounding box center [781, 94] width 137 height 36
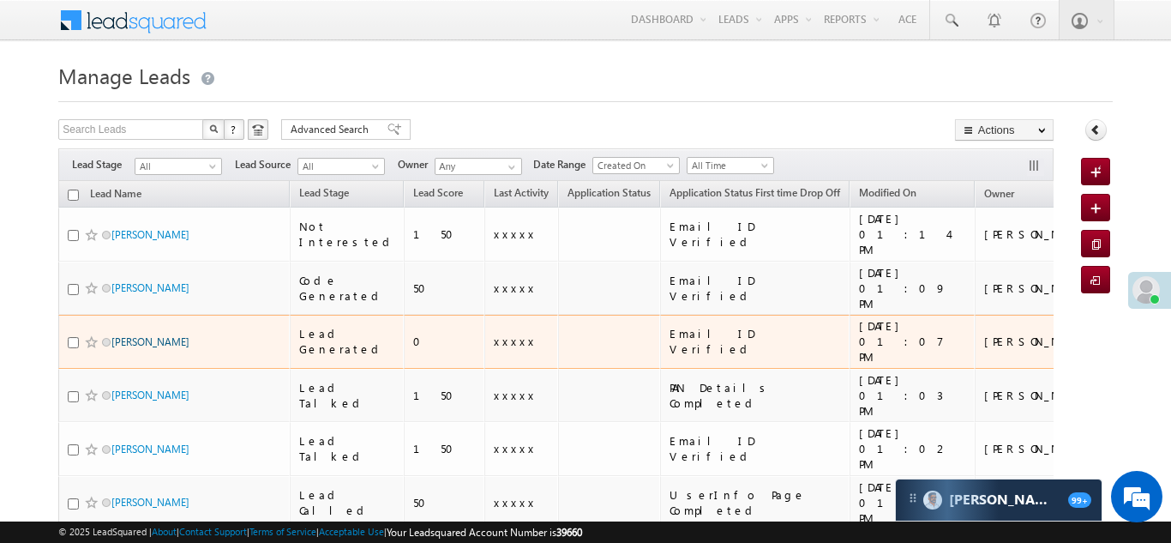
click at [144, 335] on link "[PERSON_NAME]" at bounding box center [150, 341] width 78 height 13
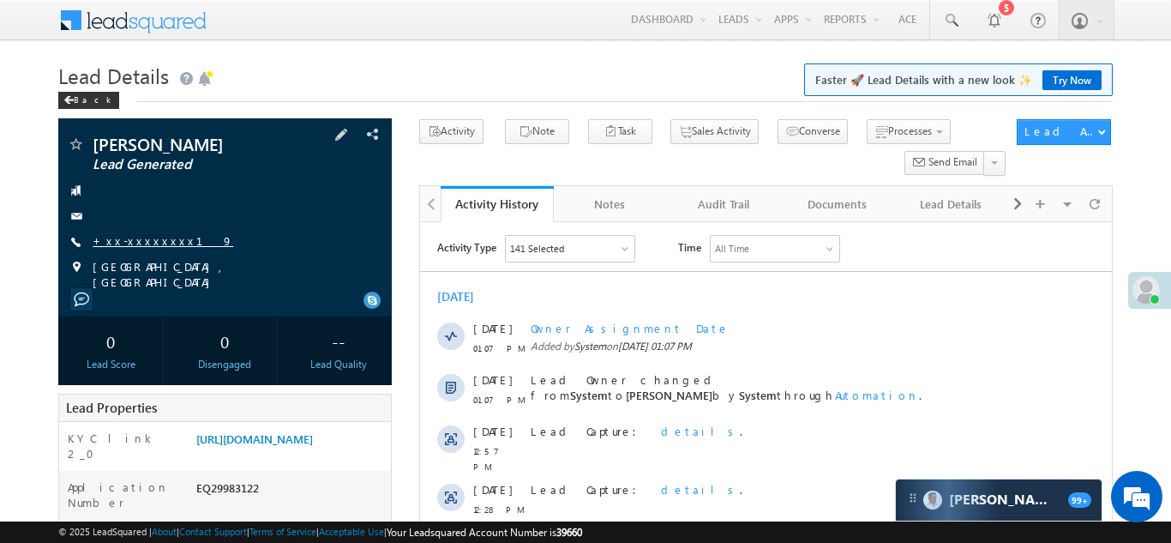
click at [143, 240] on link "+xx-xxxxxxxx19" at bounding box center [163, 240] width 141 height 15
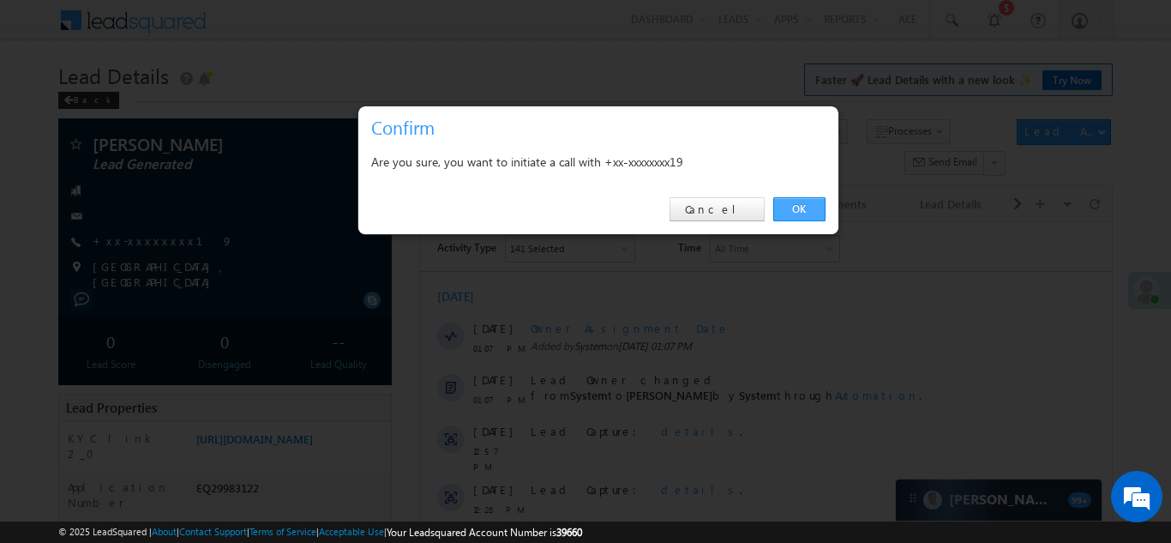
click at [792, 209] on link "OK" at bounding box center [800, 209] width 52 height 24
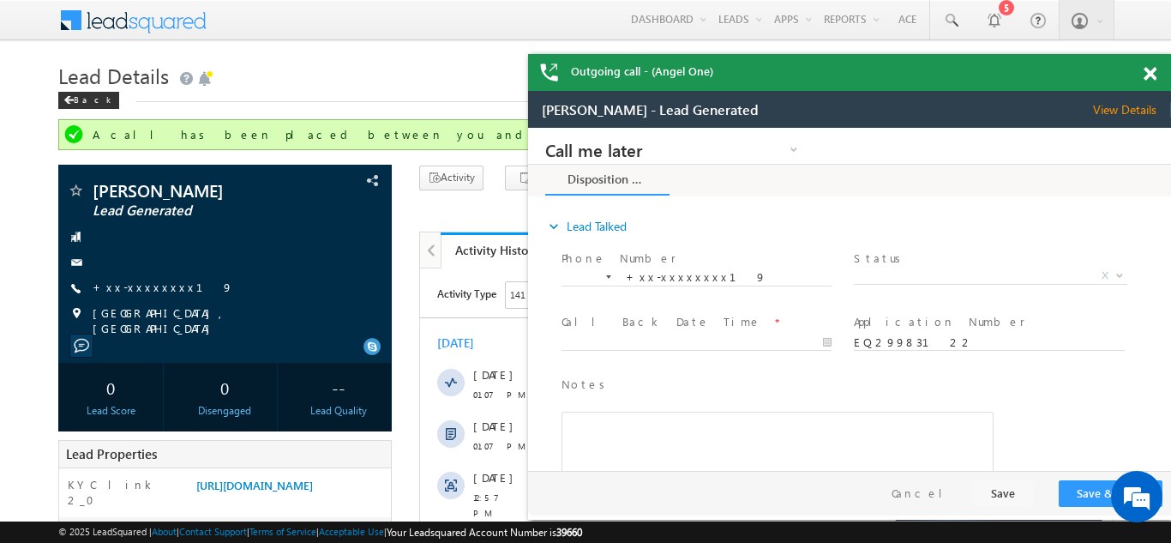
click at [1147, 74] on span at bounding box center [1150, 74] width 13 height 15
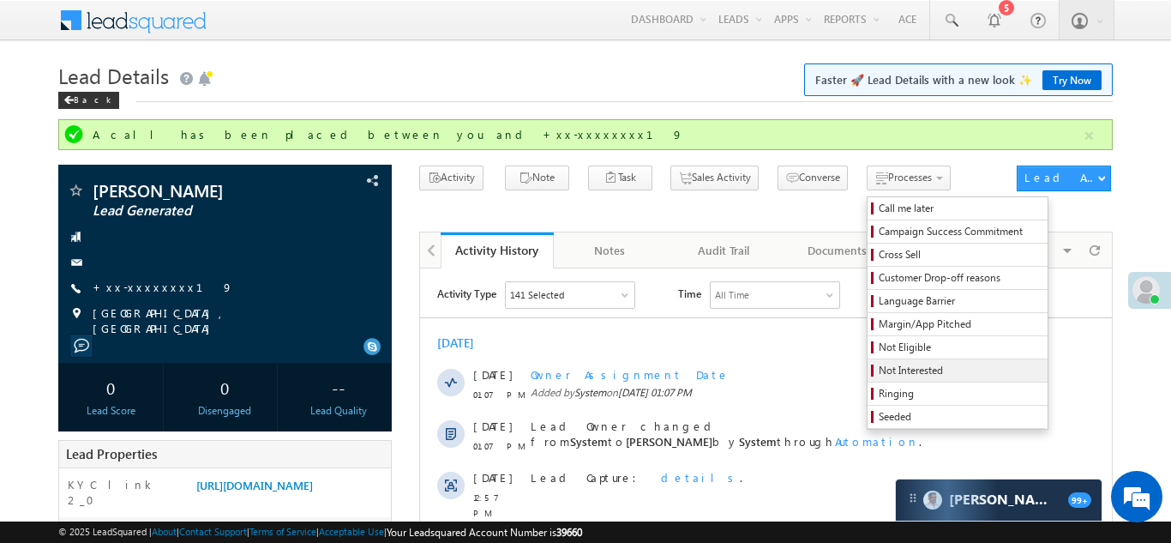
click at [879, 374] on span "Not Interested" at bounding box center [960, 370] width 163 height 15
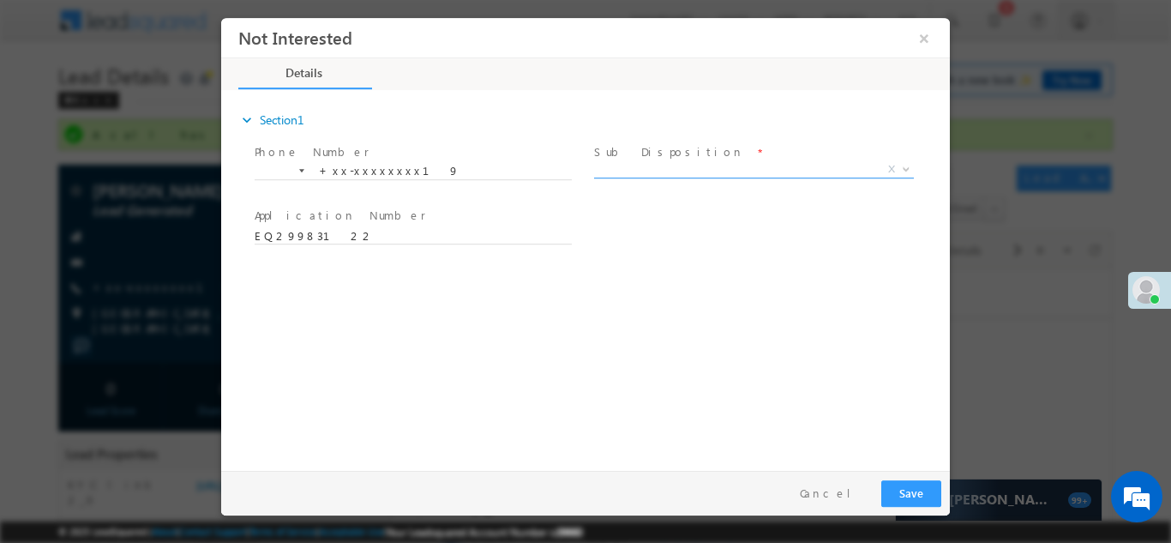
click at [655, 168] on span "X" at bounding box center [754, 168] width 320 height 17
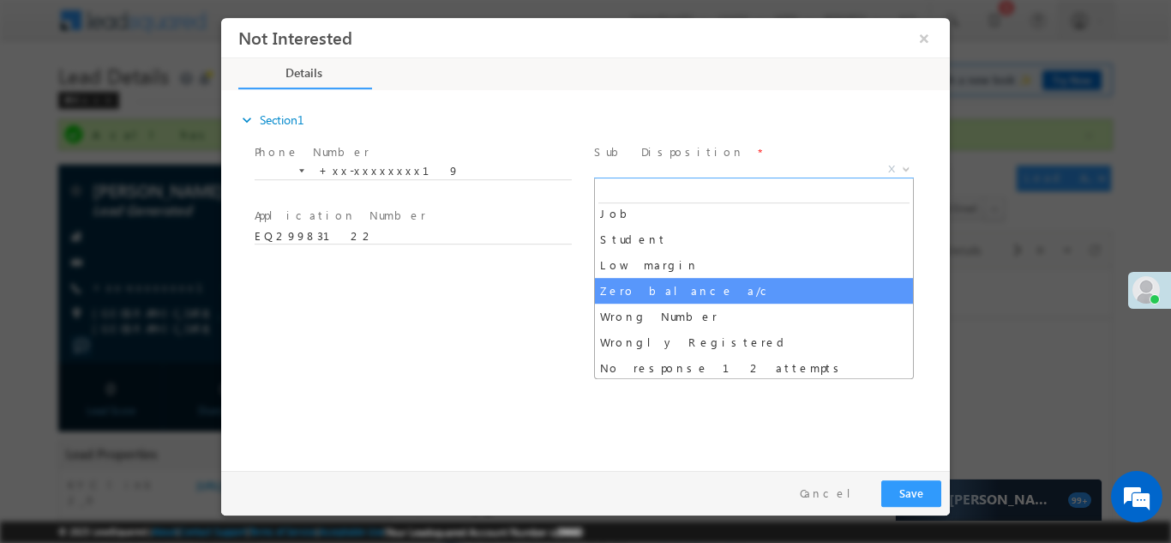
scroll to position [92, 0]
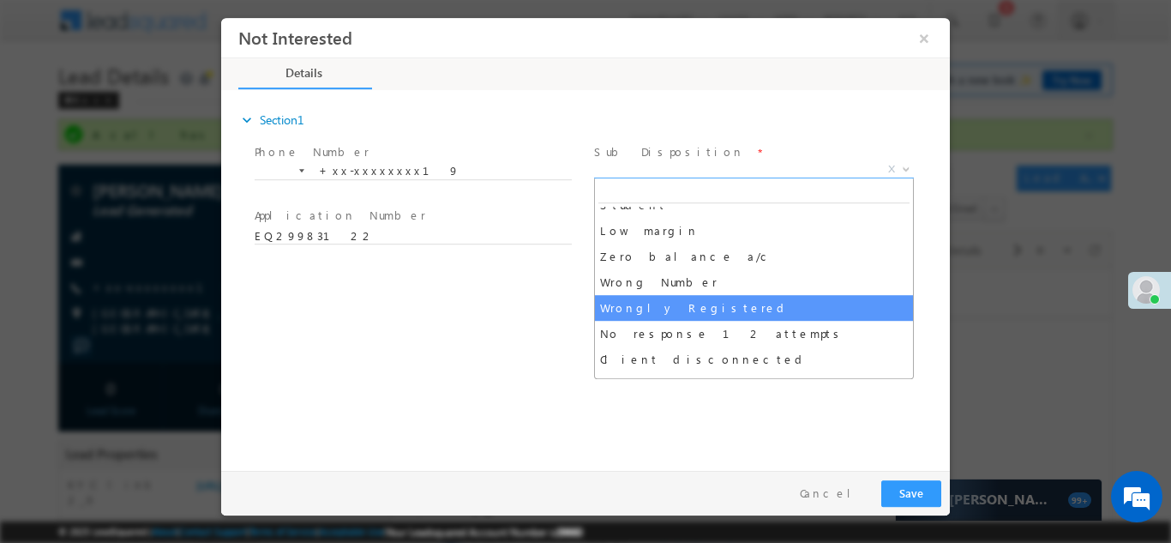
select select "Wrongly Registered"
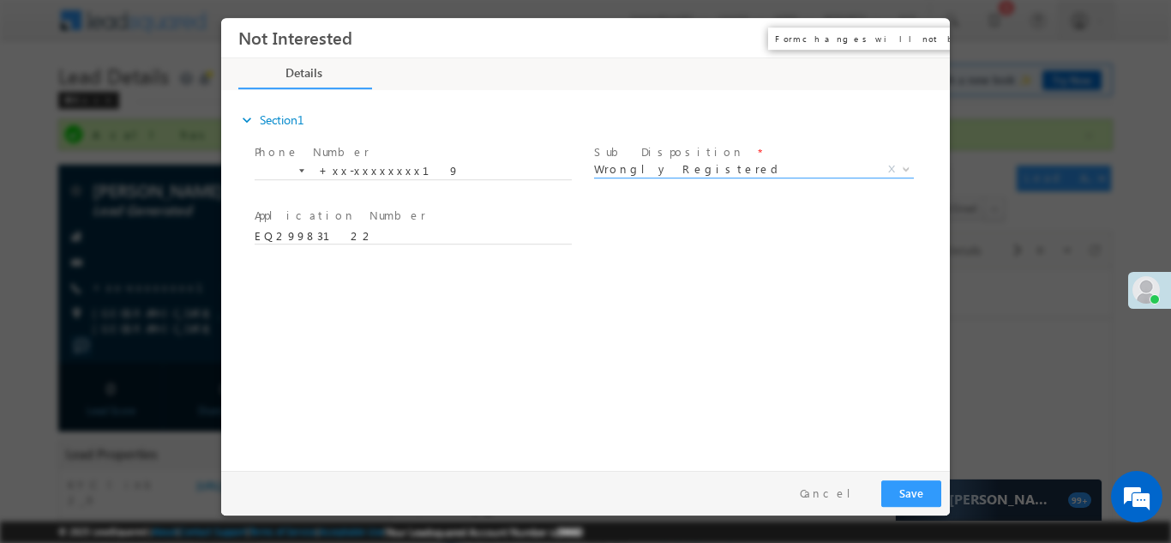
click at [924, 40] on button "×" at bounding box center [924, 37] width 29 height 32
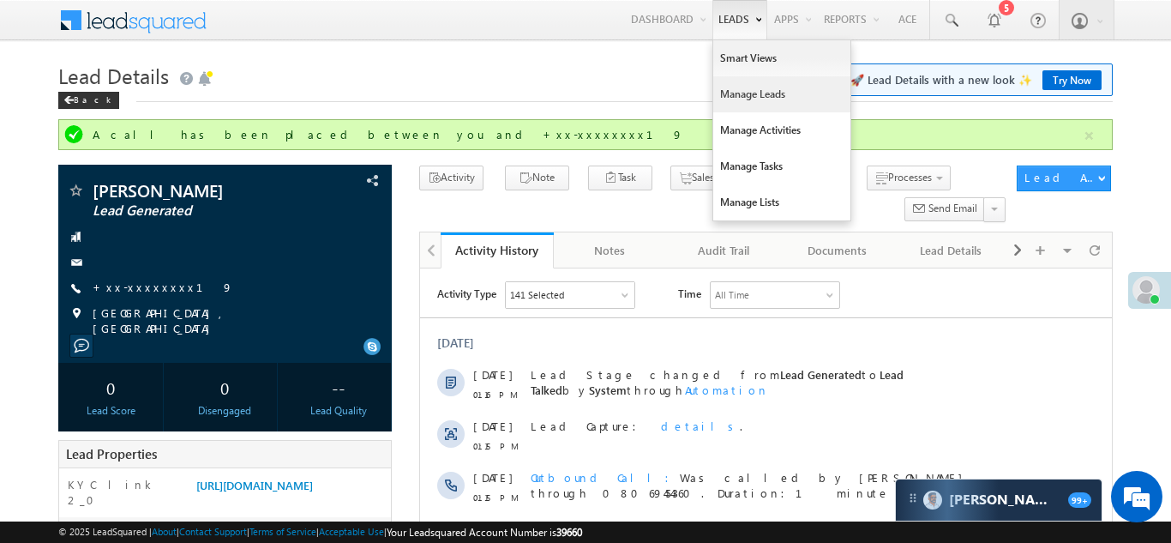
click at [721, 98] on link "Manage Leads" at bounding box center [781, 94] width 137 height 36
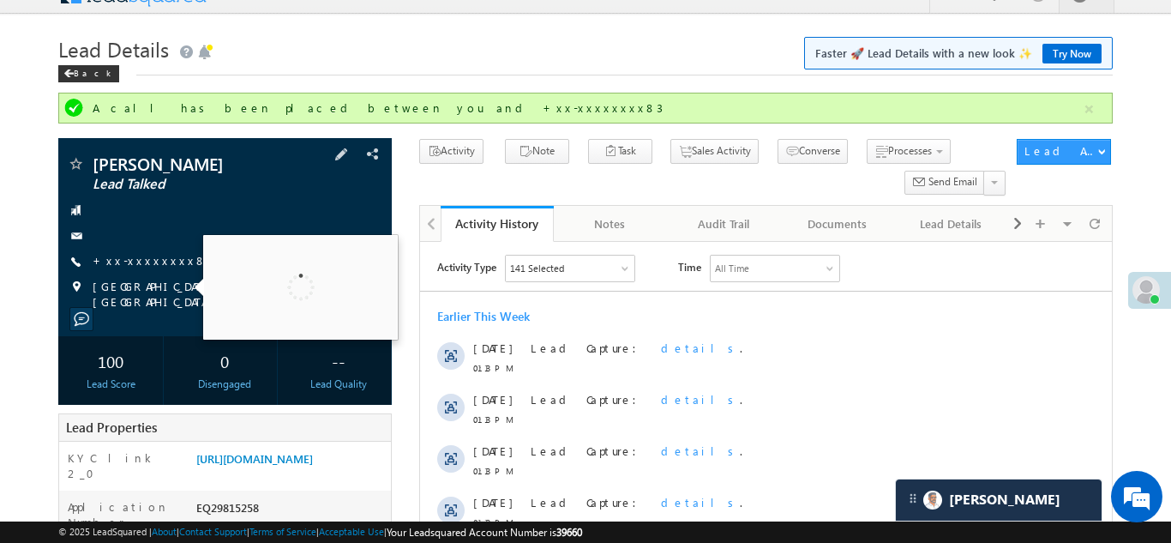
scroll to position [108, 0]
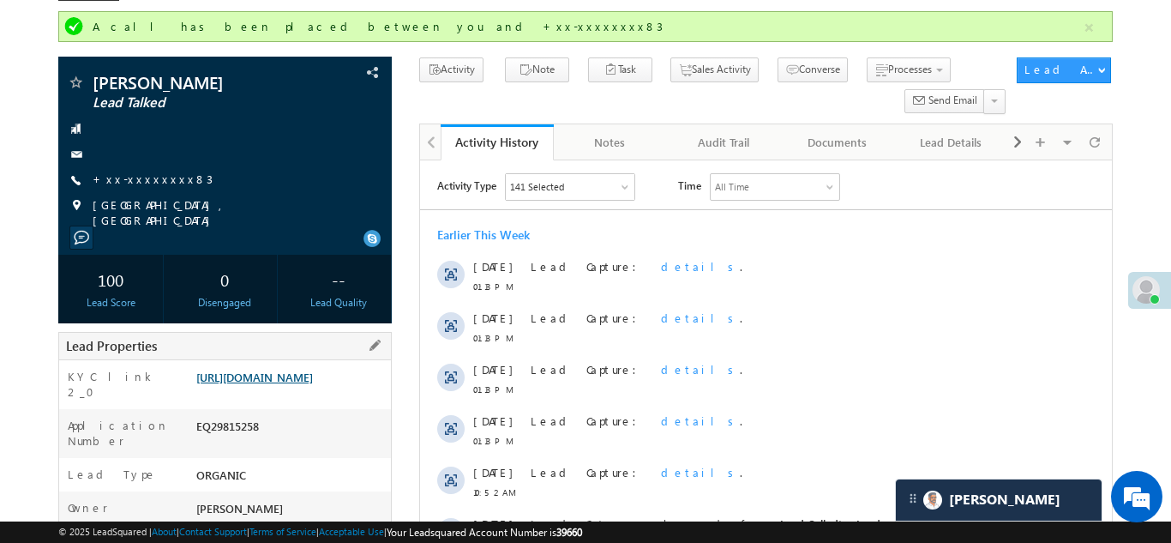
click at [299, 384] on link "https://angelbroking1-pk3em7sa.customui-test.leadsquared.com?leadId=e27ef0b3-78…" at bounding box center [254, 377] width 117 height 15
click at [273, 372] on link "https://angelbroking1-pk3em7sa.customui-test.leadsquared.com?leadId=e27ef0b3-78…" at bounding box center [254, 377] width 117 height 15
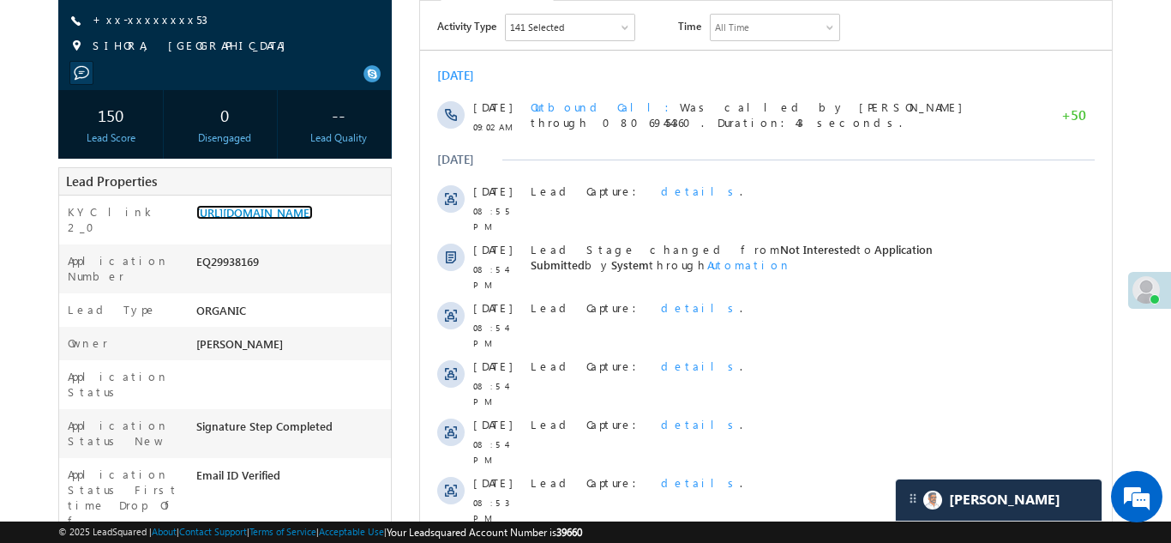
scroll to position [221, 0]
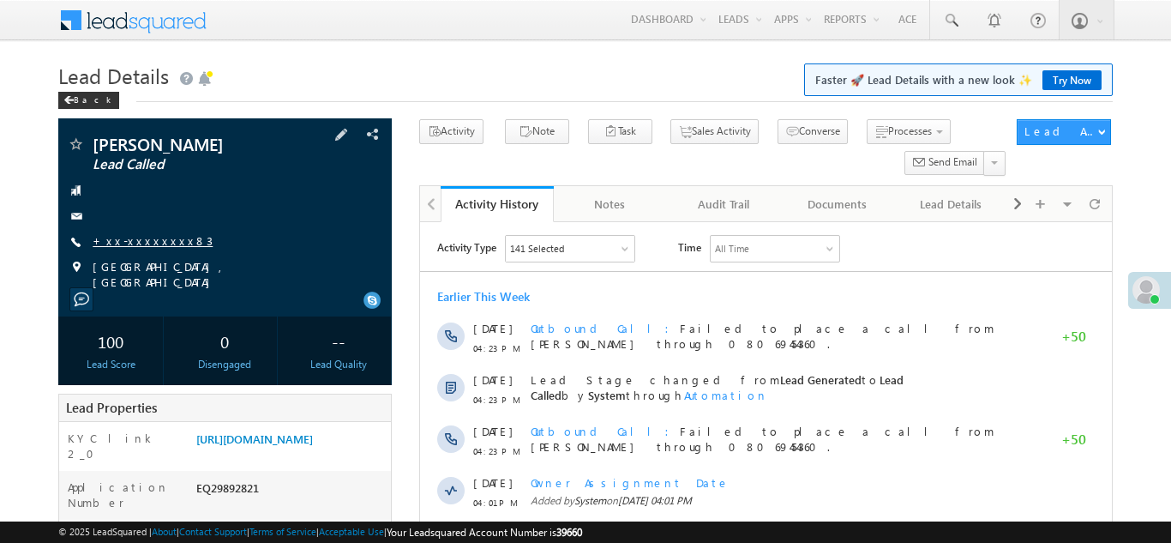
click at [136, 236] on link "+xx-xxxxxxxx83" at bounding box center [153, 240] width 120 height 15
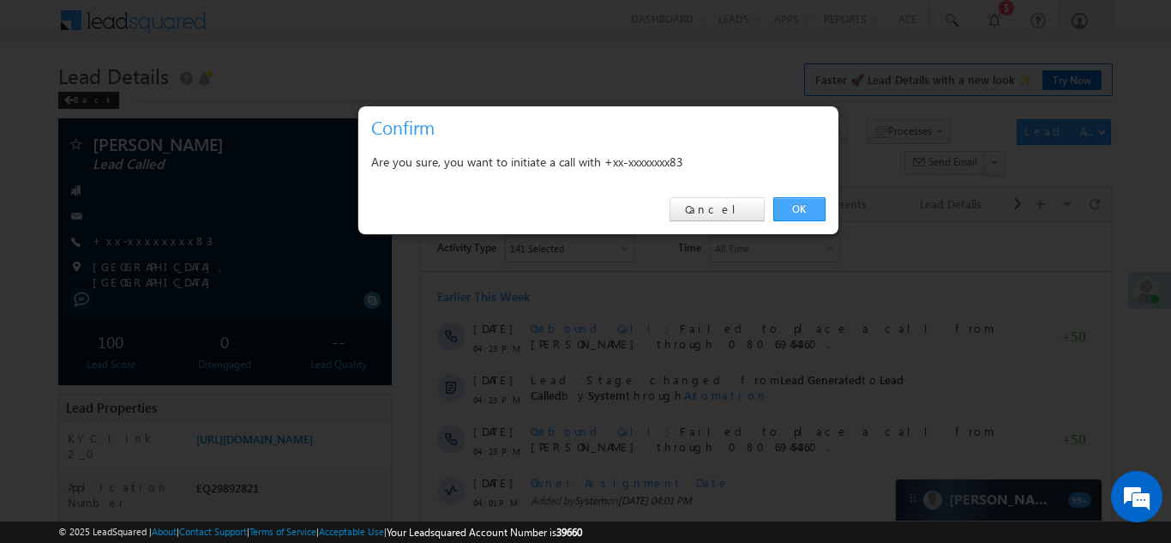
click at [788, 211] on link "OK" at bounding box center [800, 209] width 52 height 24
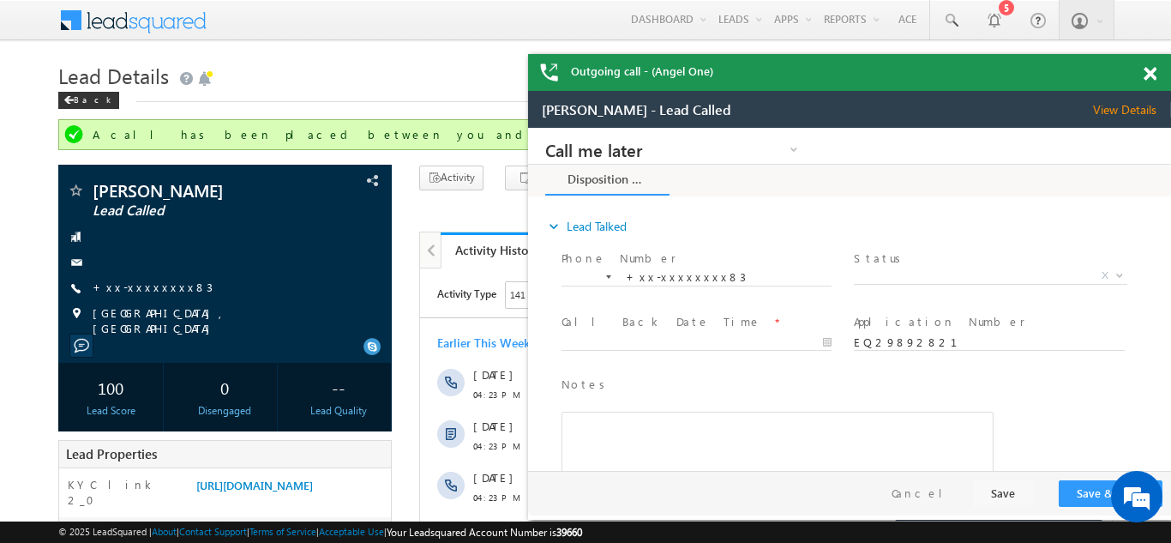
click at [1154, 75] on span at bounding box center [1150, 74] width 13 height 15
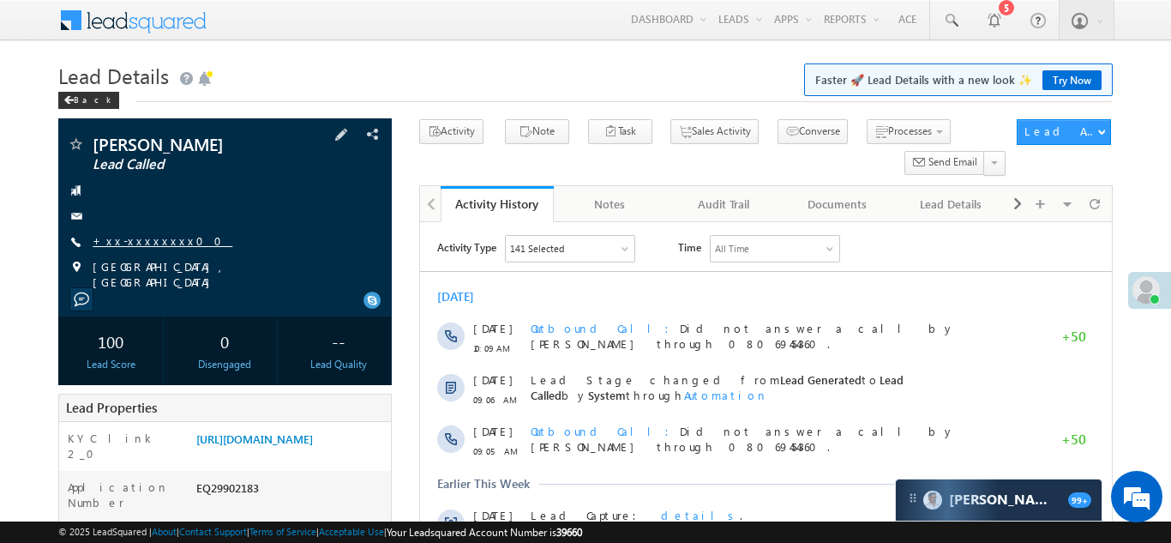
click at [126, 245] on link "+xx-xxxxxxxx00" at bounding box center [163, 240] width 140 height 15
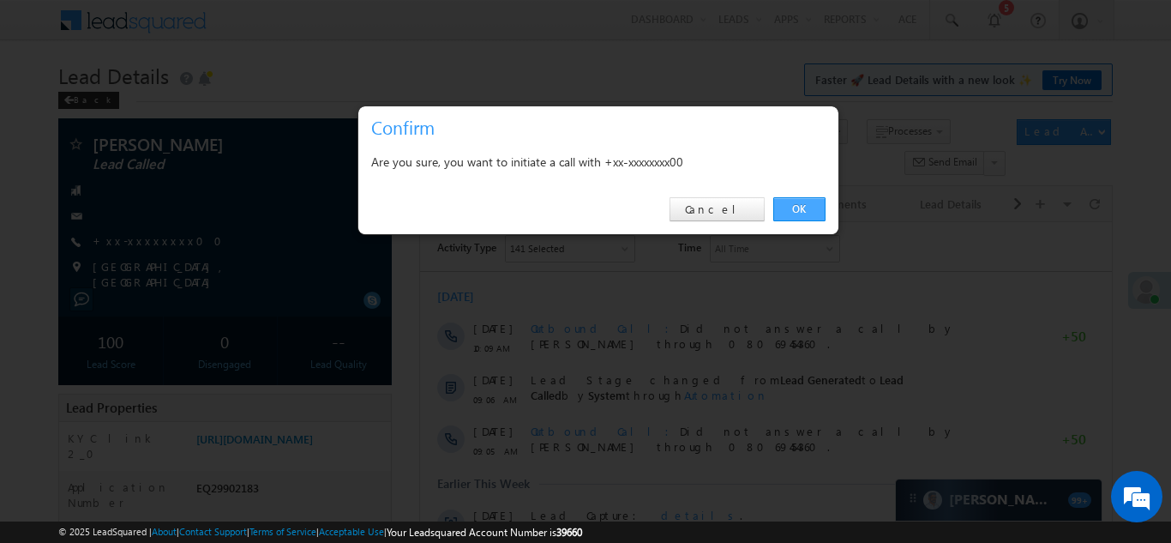
click at [797, 206] on link "OK" at bounding box center [800, 209] width 52 height 24
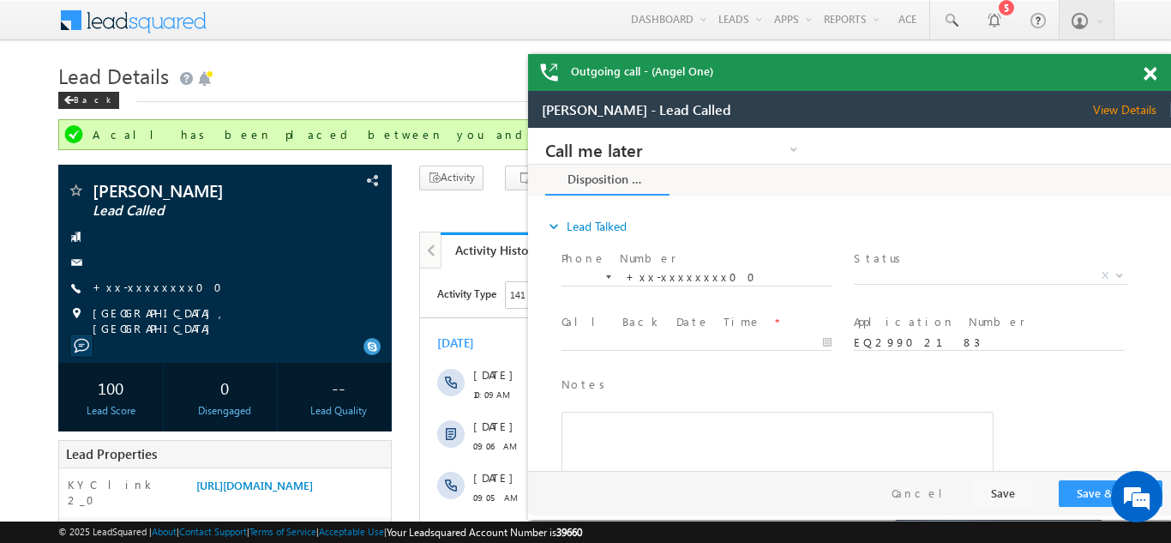
click at [1149, 73] on span at bounding box center [1150, 74] width 13 height 15
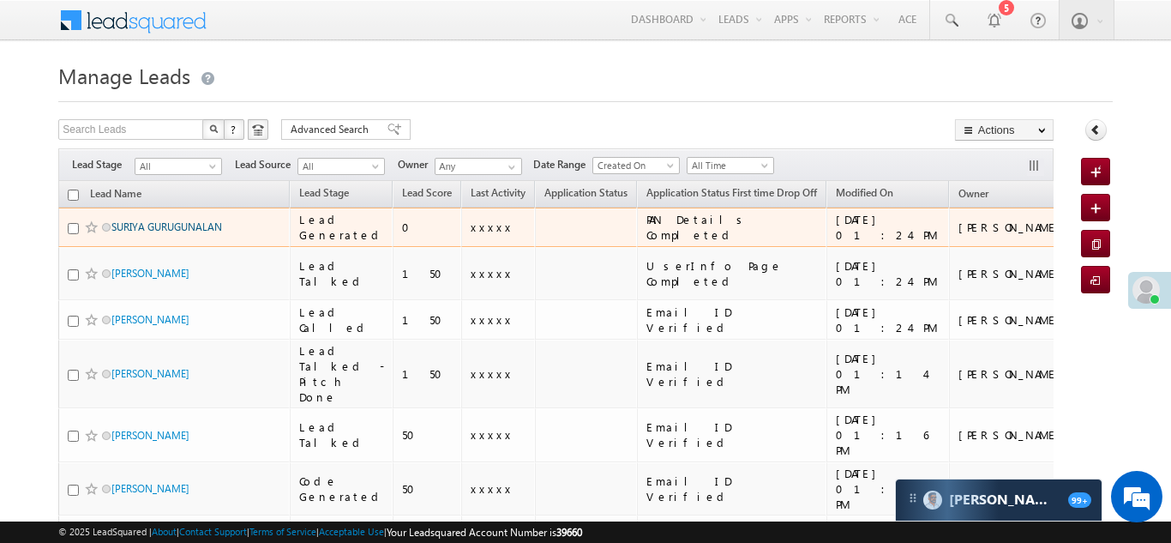
click at [162, 226] on link "SURIYA GURUGUNALAN" at bounding box center [166, 226] width 111 height 13
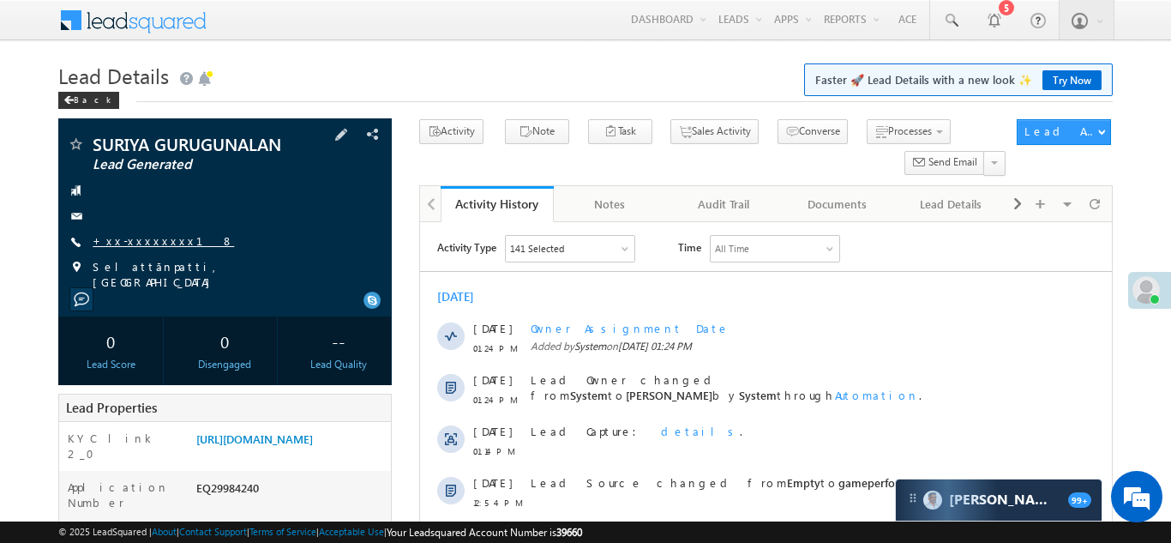
click at [141, 241] on link "+xx-xxxxxxxx18" at bounding box center [163, 240] width 141 height 15
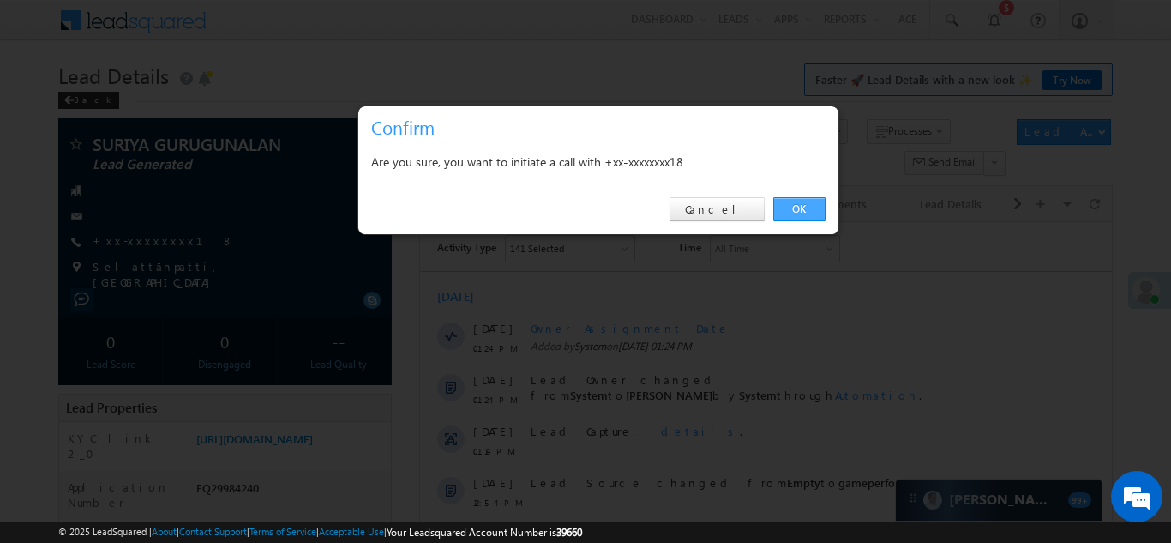
click at [802, 205] on link "OK" at bounding box center [800, 209] width 52 height 24
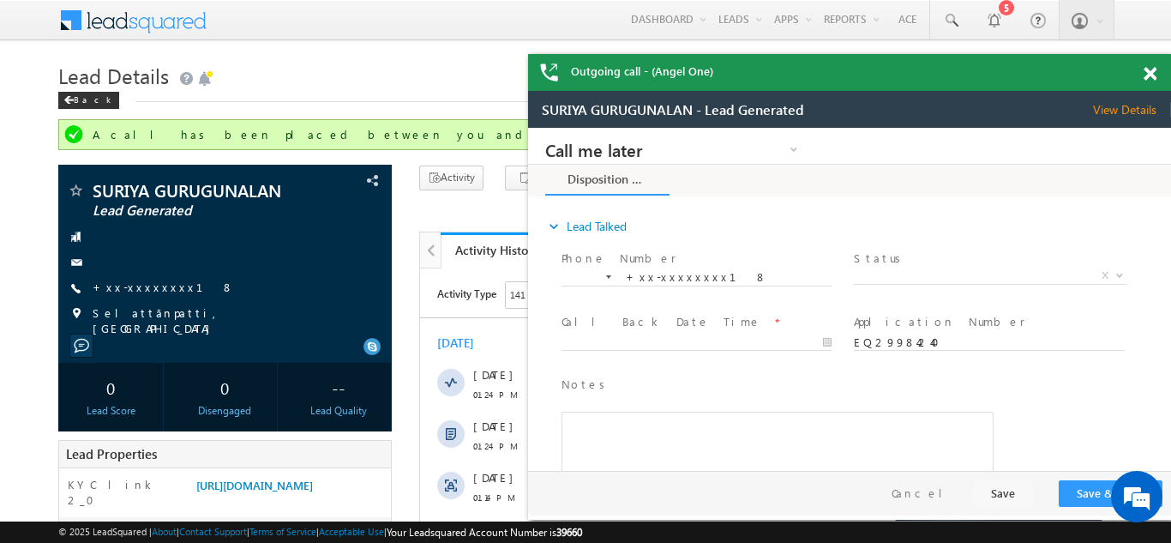
click at [1153, 74] on span at bounding box center [1150, 74] width 13 height 15
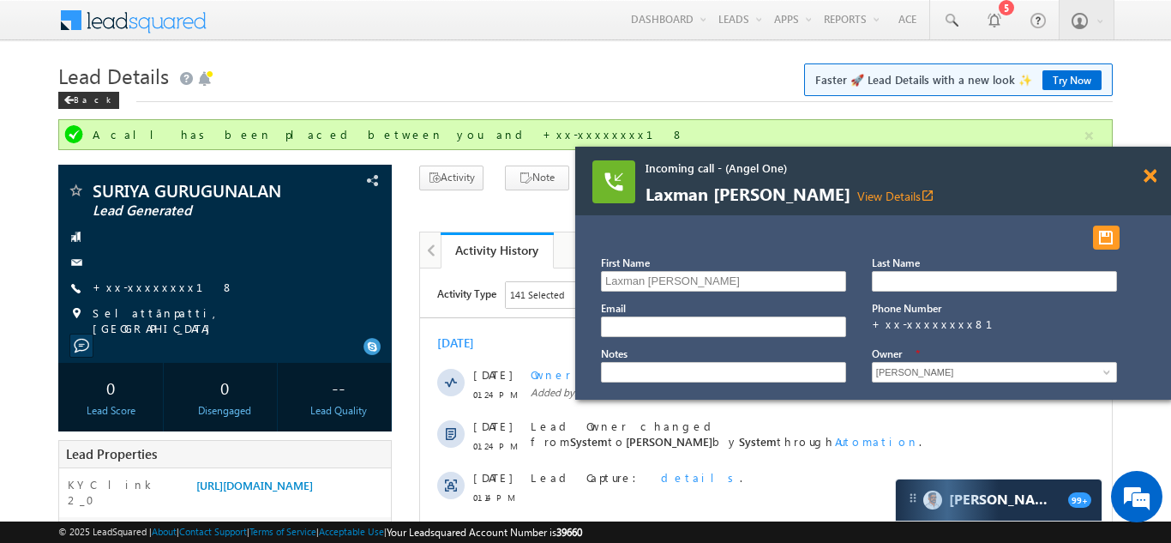
click at [1153, 173] on span at bounding box center [1150, 176] width 13 height 15
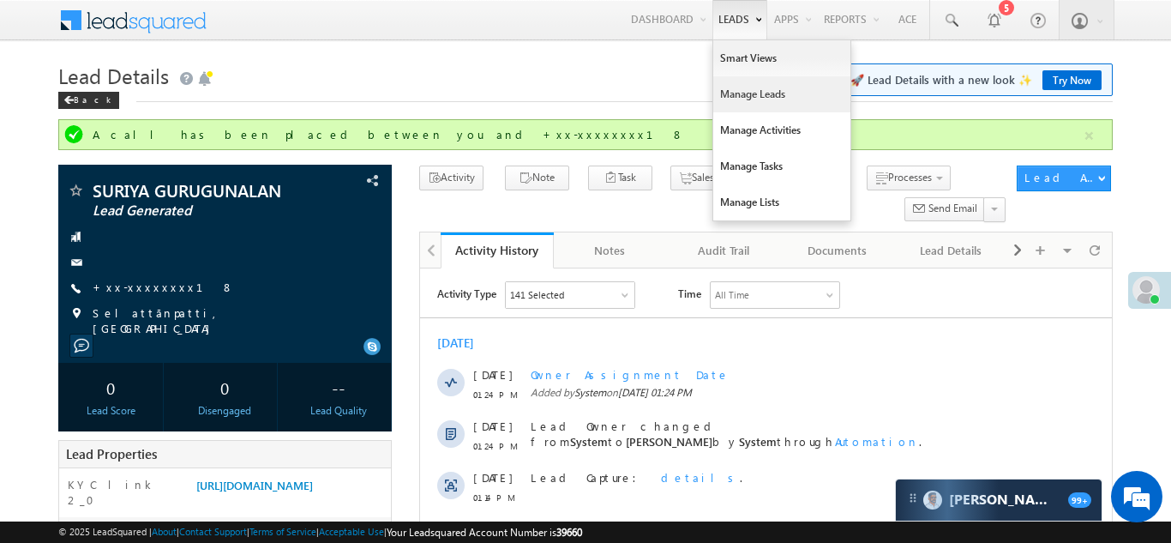
click at [747, 107] on link "Manage Leads" at bounding box center [781, 94] width 137 height 36
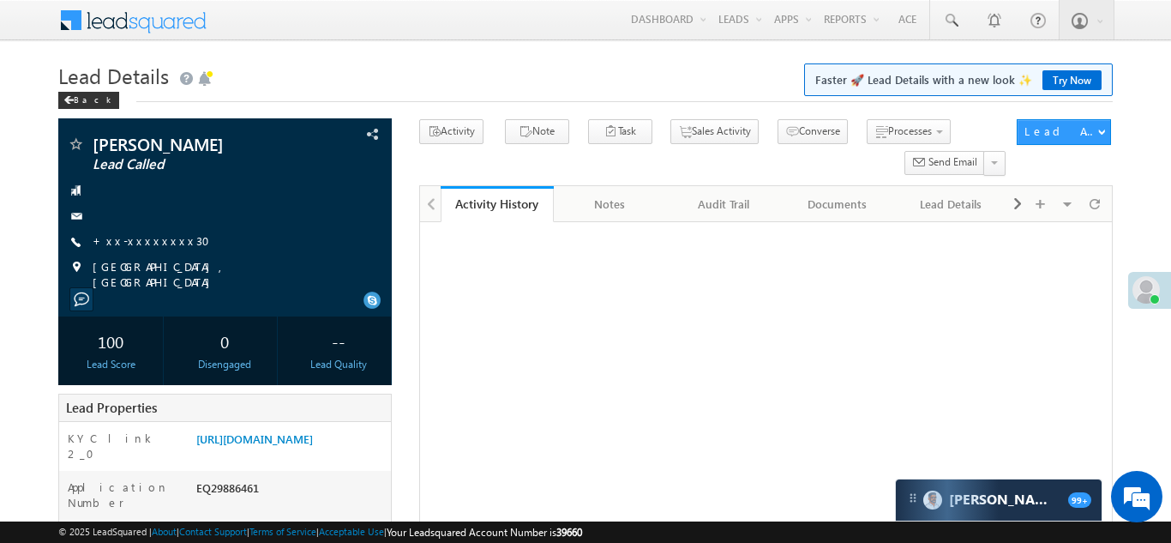
click at [141, 237] on link "+xx-xxxxxxxx30" at bounding box center [157, 240] width 128 height 15
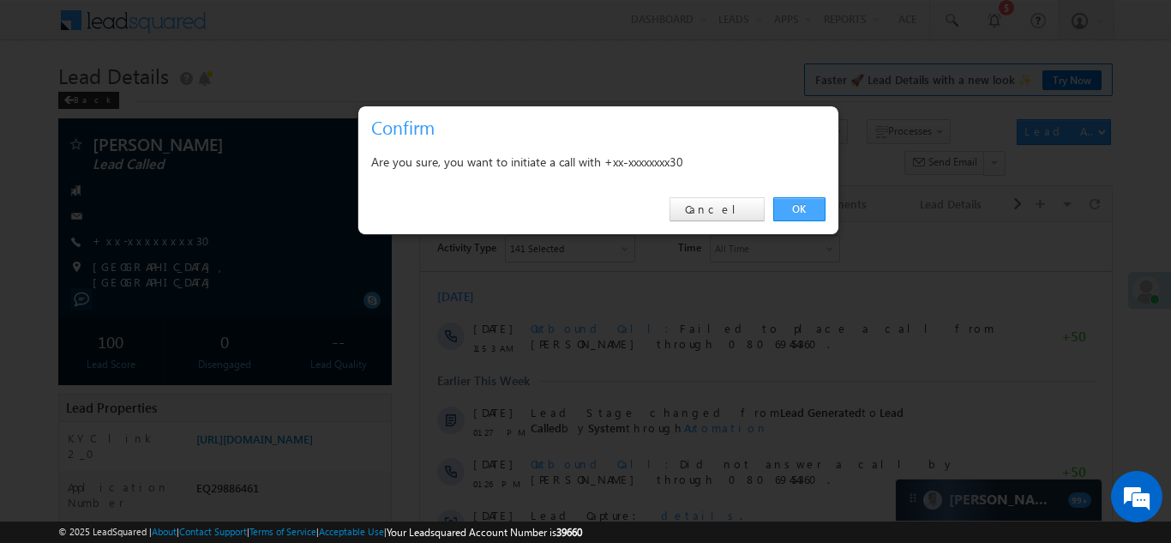
click at [793, 211] on link "OK" at bounding box center [800, 209] width 52 height 24
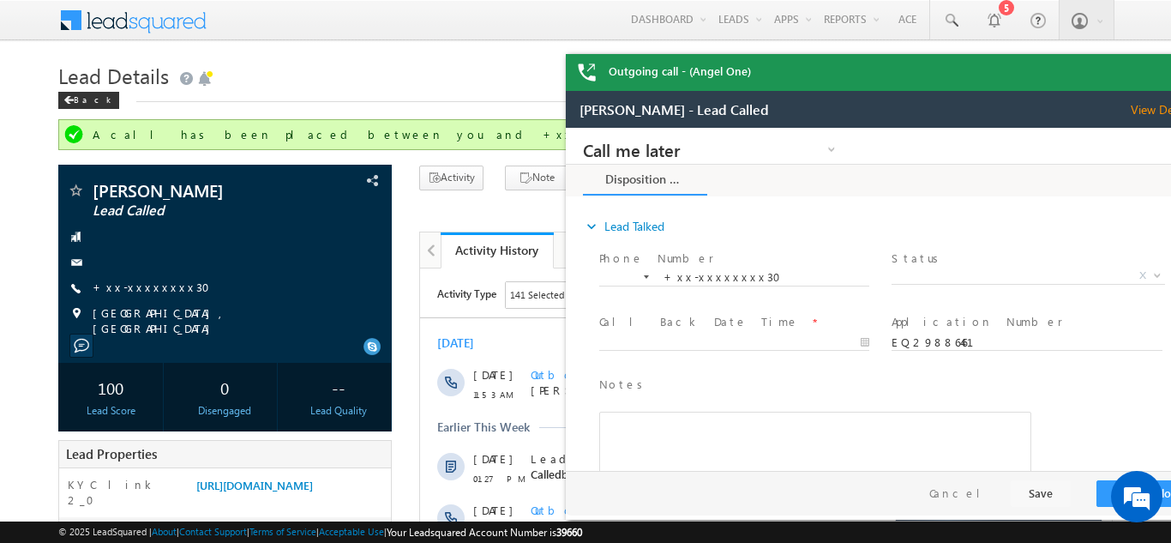
click at [1148, 70] on div "Outgoing call - (Angel One)" at bounding box center [887, 72] width 643 height 37
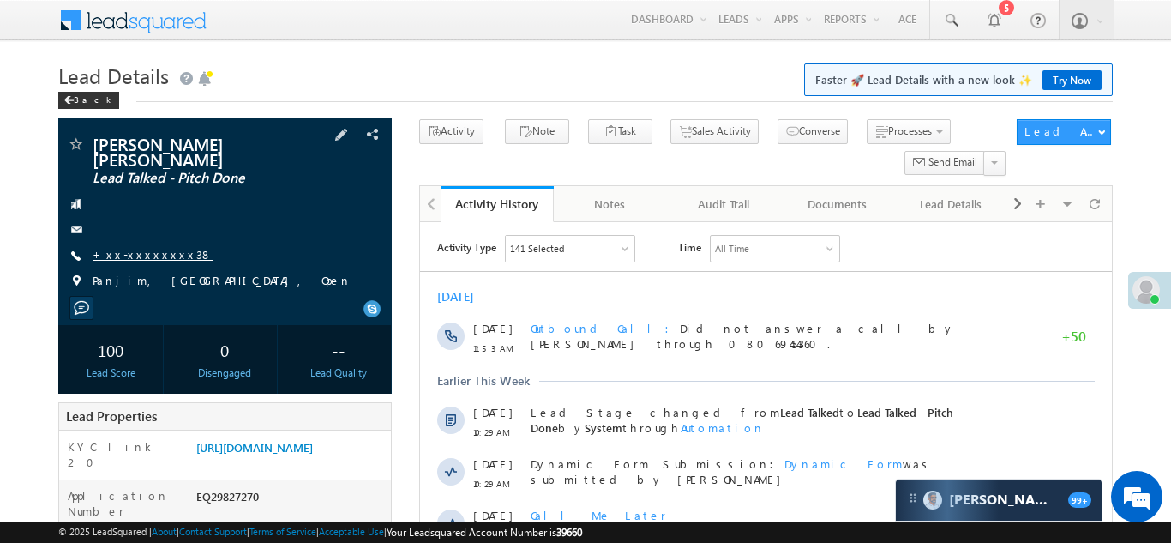
click at [136, 247] on link "+xx-xxxxxxxx38" at bounding box center [153, 254] width 120 height 15
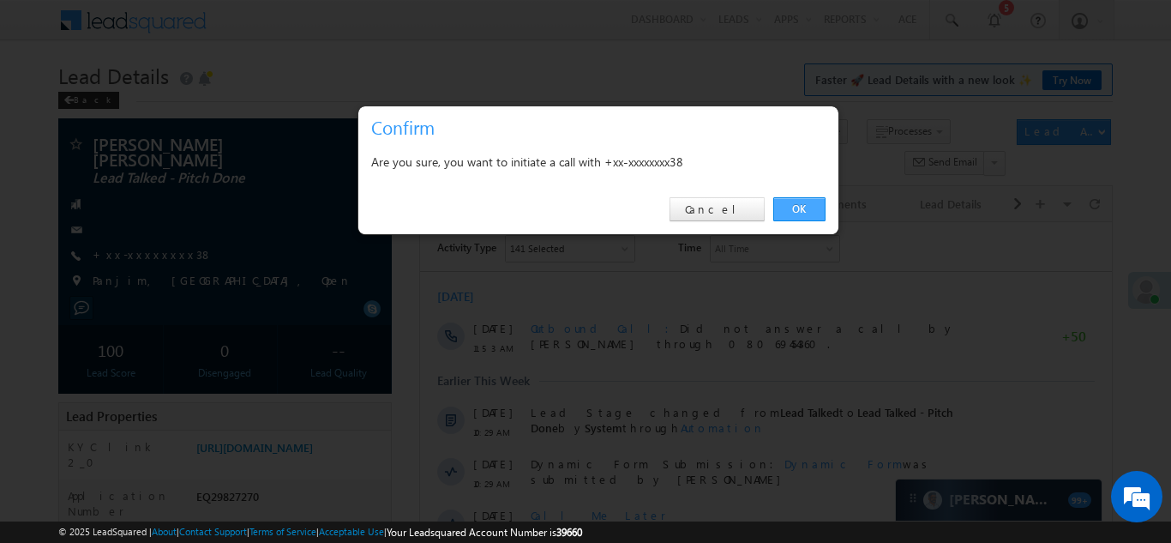
click at [798, 206] on link "OK" at bounding box center [800, 209] width 52 height 24
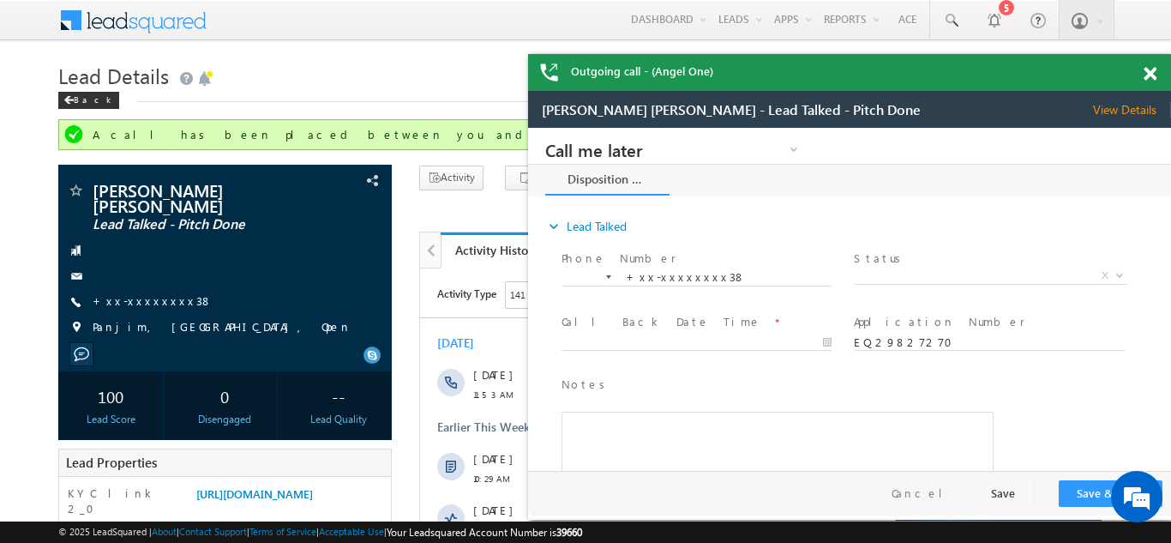
click at [1149, 74] on span at bounding box center [1150, 74] width 13 height 15
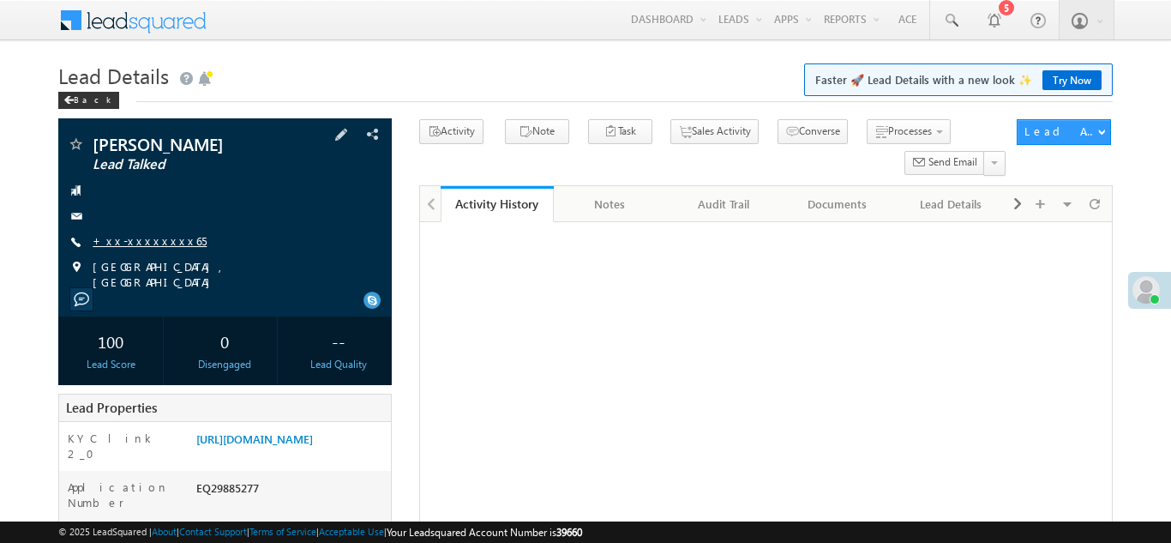
click at [141, 243] on link "+xx-xxxxxxxx65" at bounding box center [150, 240] width 114 height 15
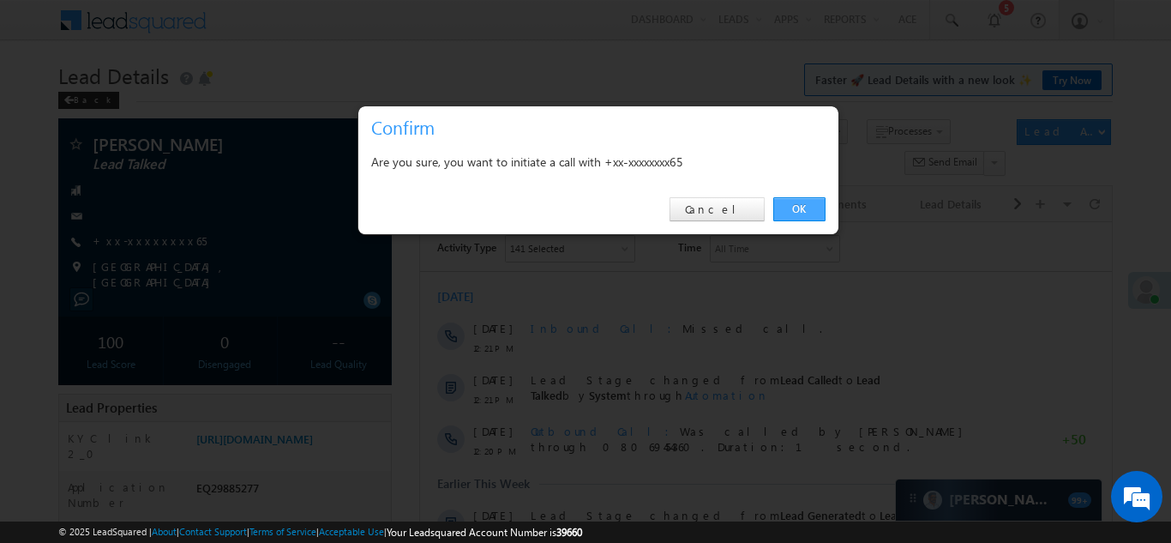
click at [793, 209] on link "OK" at bounding box center [800, 209] width 52 height 24
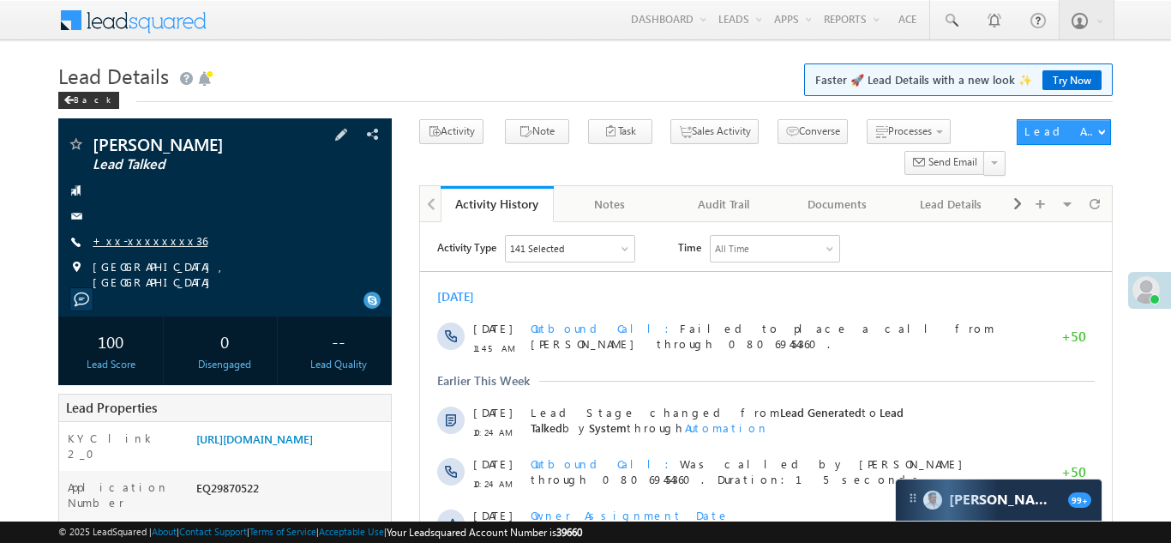
click at [137, 239] on link "+xx-xxxxxxxx36" at bounding box center [150, 240] width 115 height 15
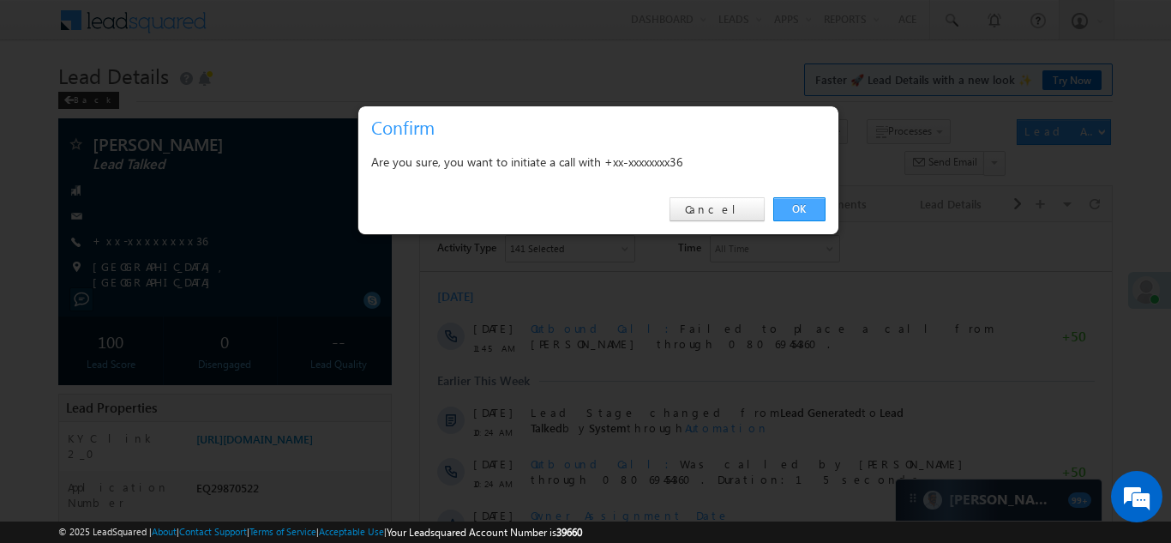
click at [800, 208] on link "OK" at bounding box center [800, 209] width 52 height 24
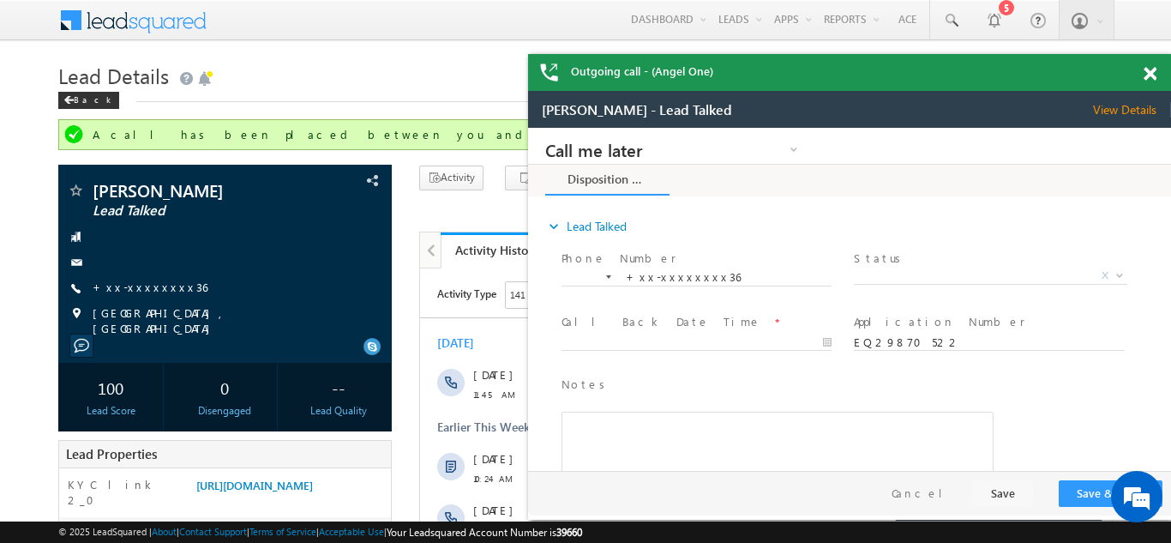
click at [1153, 72] on span at bounding box center [1150, 74] width 13 height 15
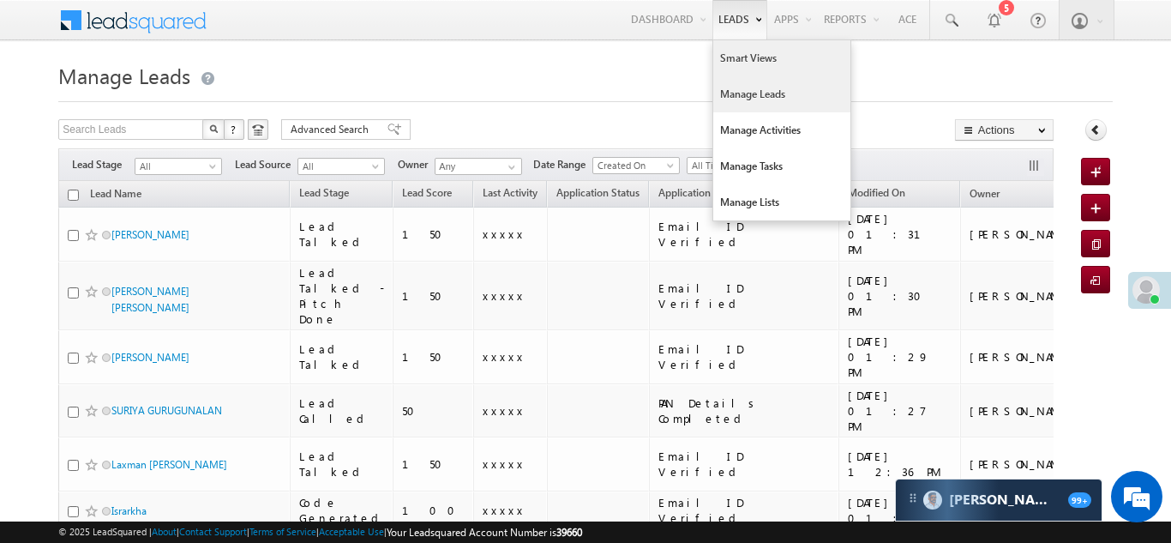
click at [732, 51] on link "Smart Views" at bounding box center [781, 58] width 137 height 36
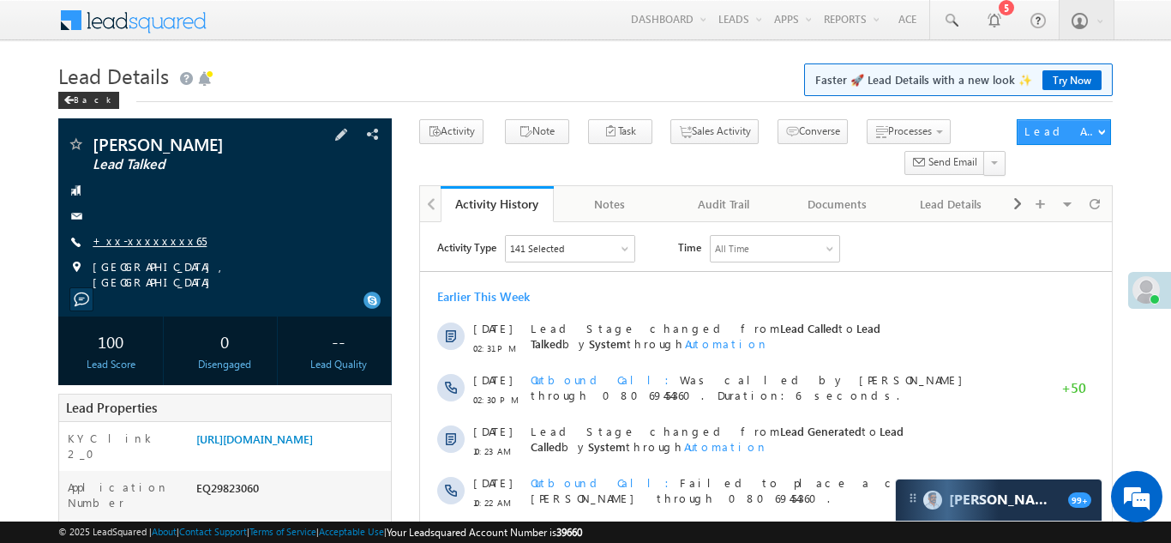
click at [118, 239] on link "+xx-xxxxxxxx65" at bounding box center [150, 240] width 114 height 15
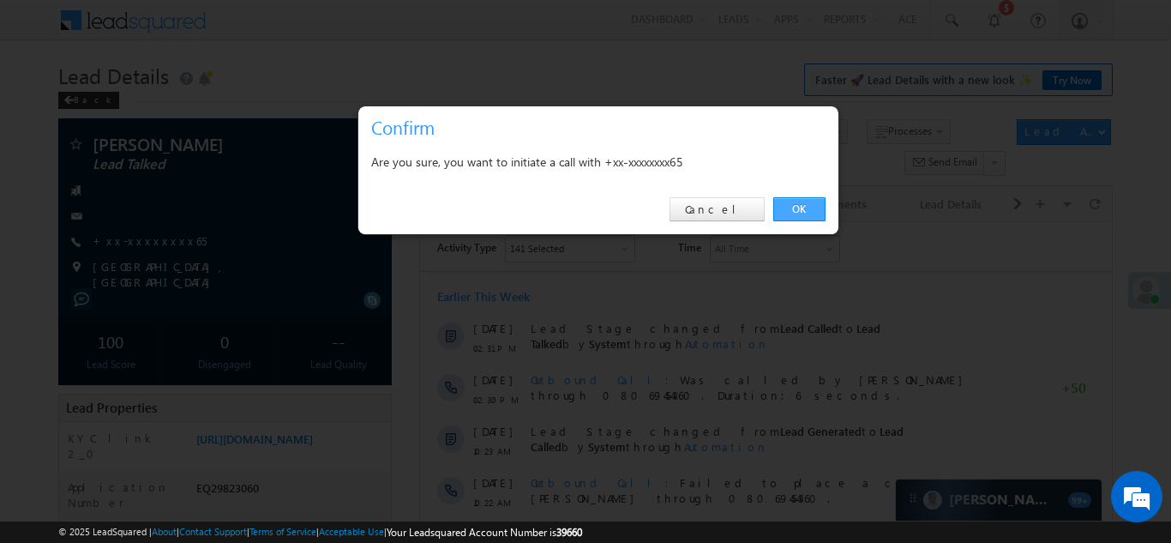
click at [792, 208] on link "OK" at bounding box center [800, 209] width 52 height 24
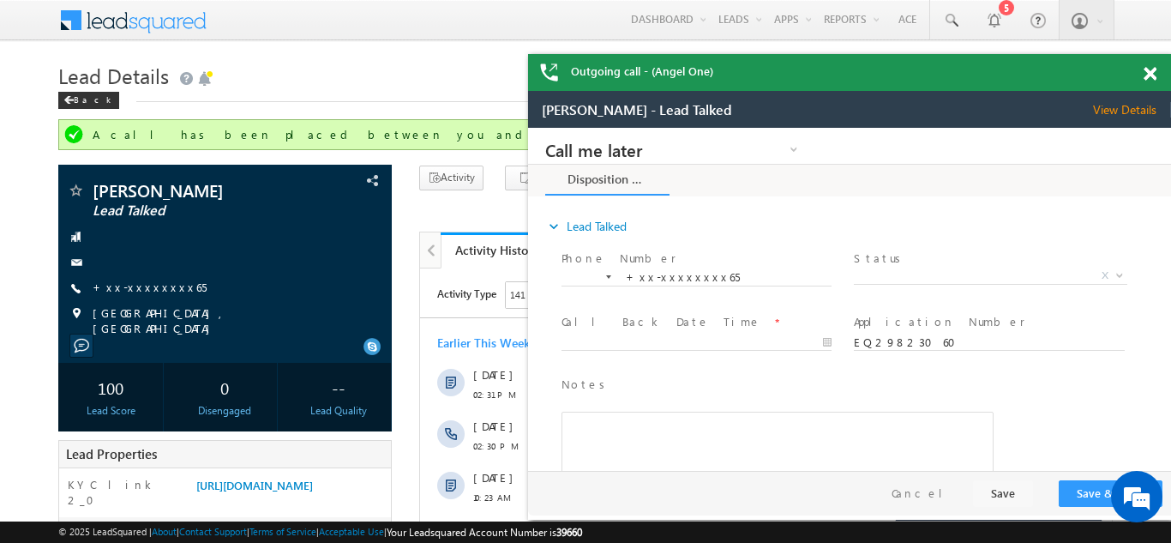
click at [1147, 69] on span at bounding box center [1150, 74] width 13 height 15
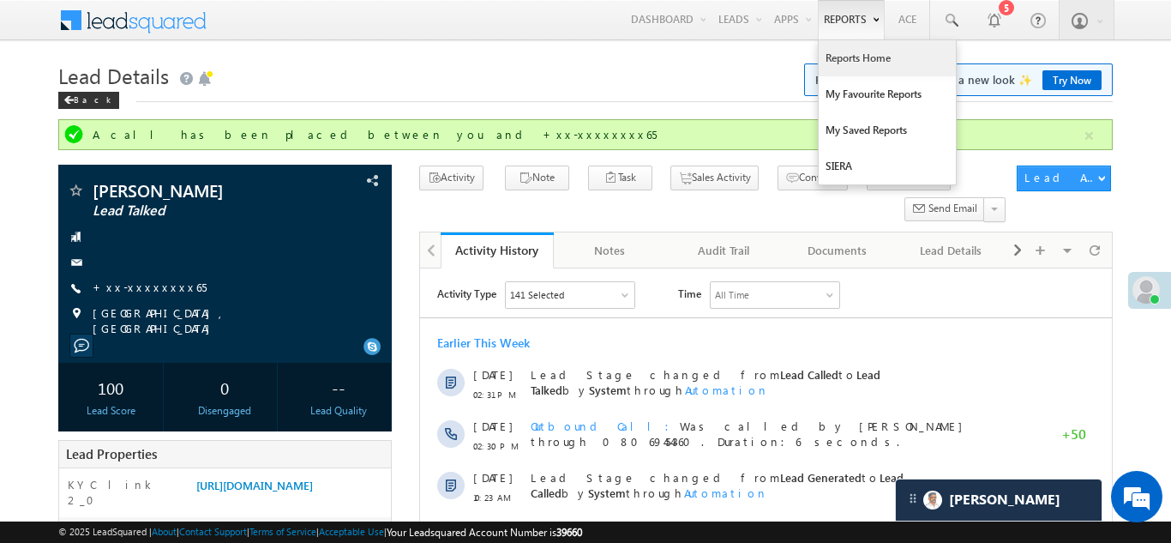
click at [863, 60] on link "Reports Home" at bounding box center [887, 58] width 137 height 36
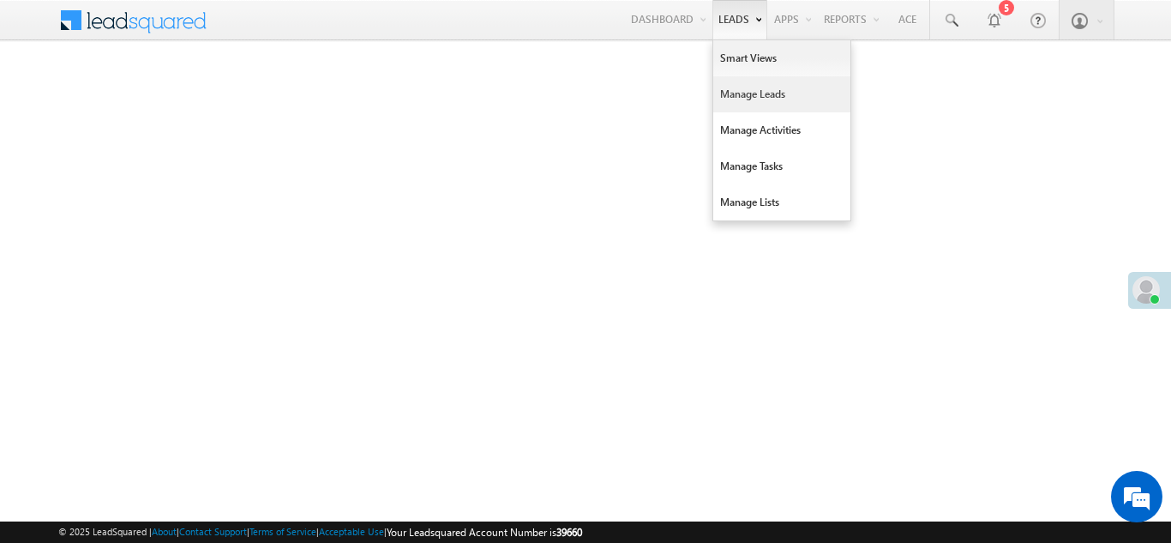
click at [731, 92] on link "Manage Leads" at bounding box center [781, 94] width 137 height 36
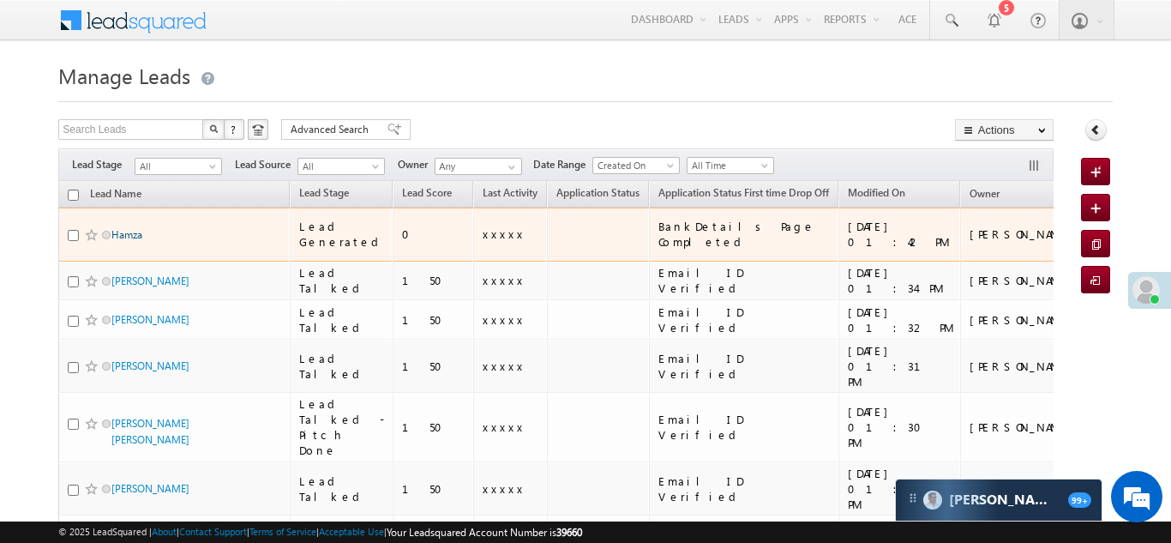
click at [131, 228] on link "Hamza" at bounding box center [126, 234] width 31 height 13
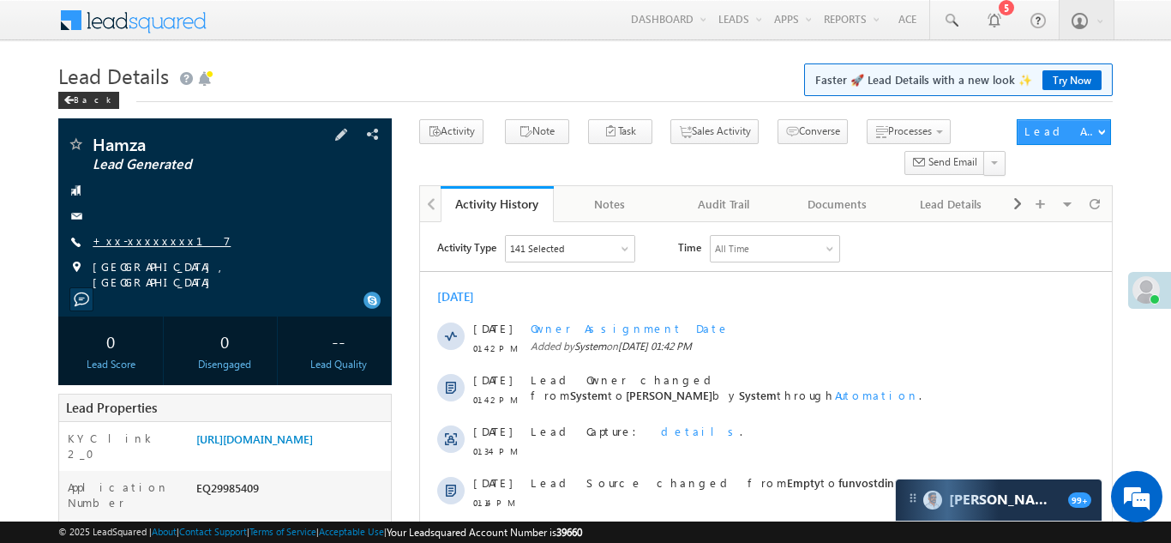
click at [138, 239] on link "+xx-xxxxxxxx17" at bounding box center [162, 240] width 138 height 15
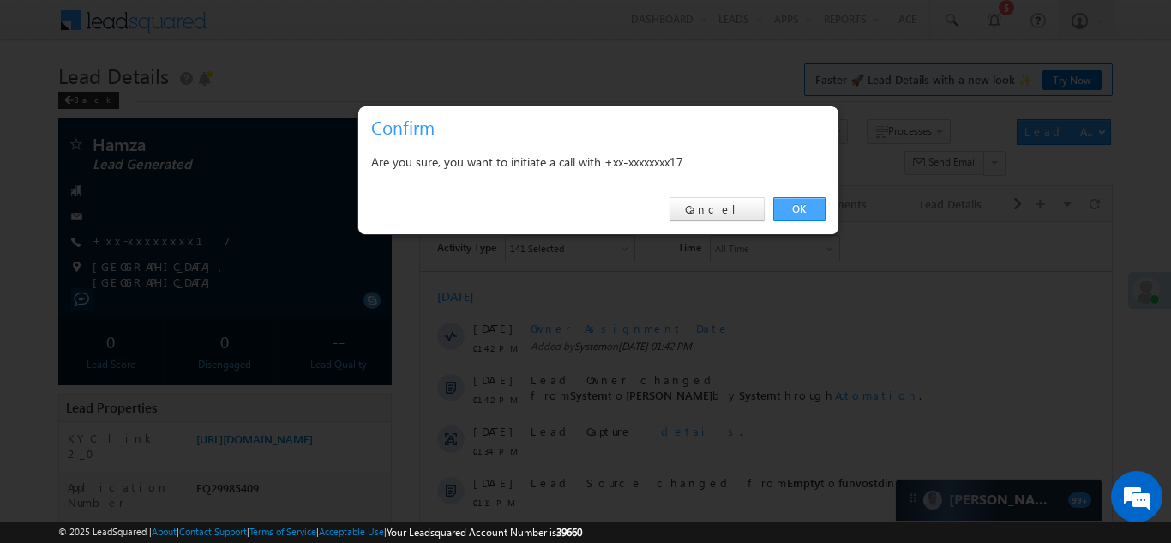
click at [800, 208] on link "OK" at bounding box center [800, 209] width 52 height 24
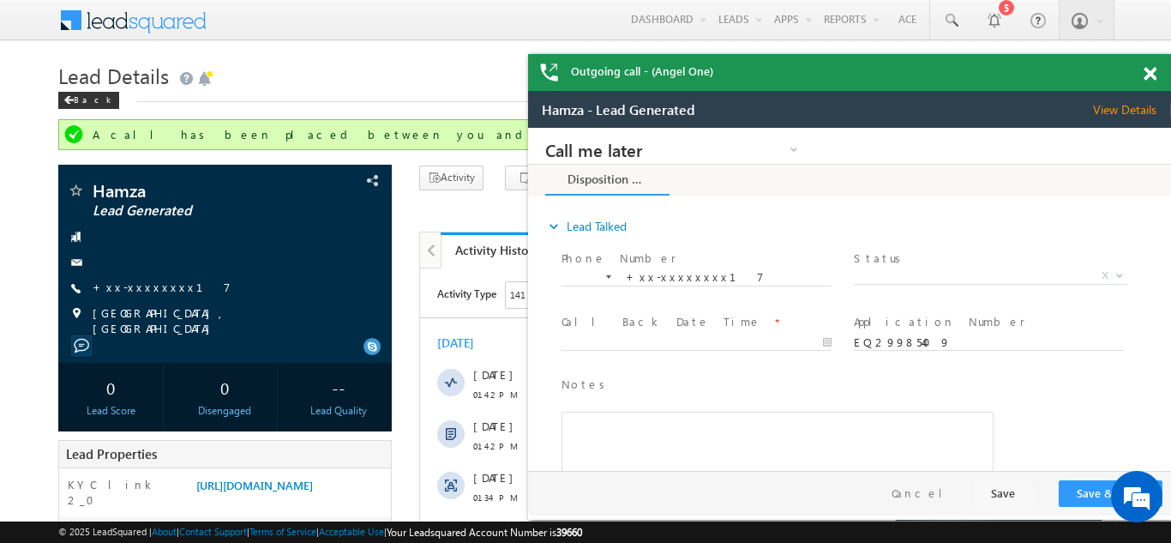
click at [1147, 64] on div "Outgoing call - (Angel One)" at bounding box center [849, 72] width 643 height 37
click at [1150, 75] on div "Outgoing call - (Angel One)" at bounding box center [849, 72] width 643 height 37
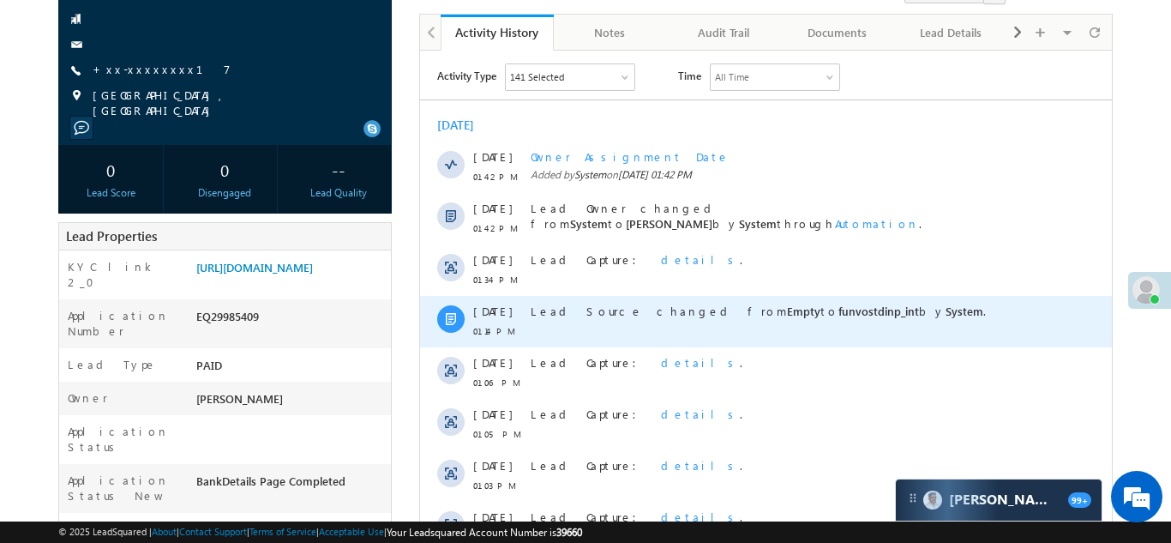
scroll to position [226, 0]
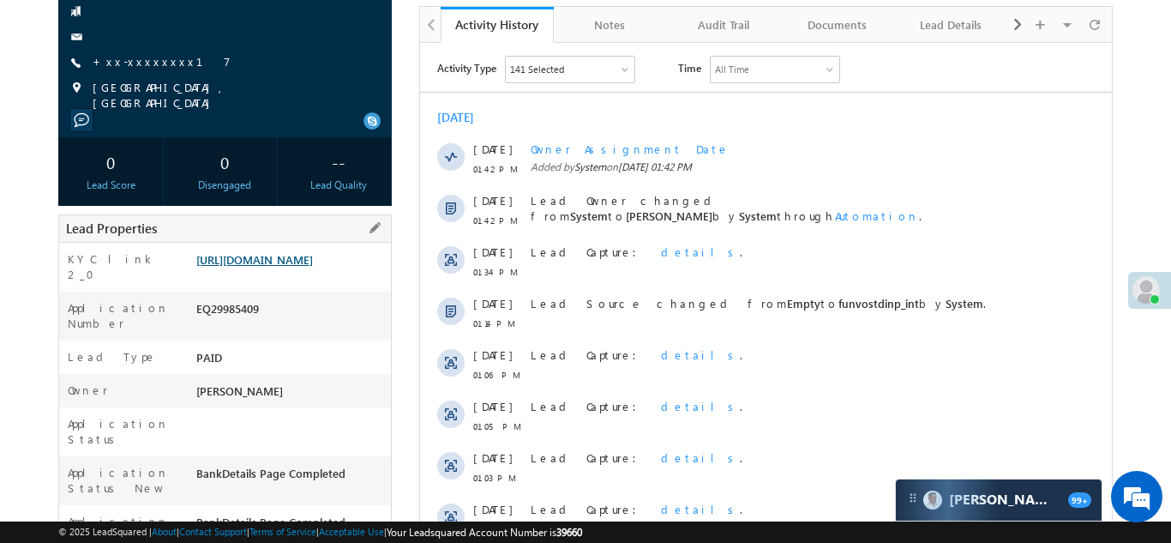
click at [277, 267] on link "https://angelbroking1-pk3em7sa.customui-test.leadsquared.com?leadId=ec6a65b9-eb…" at bounding box center [254, 259] width 117 height 15
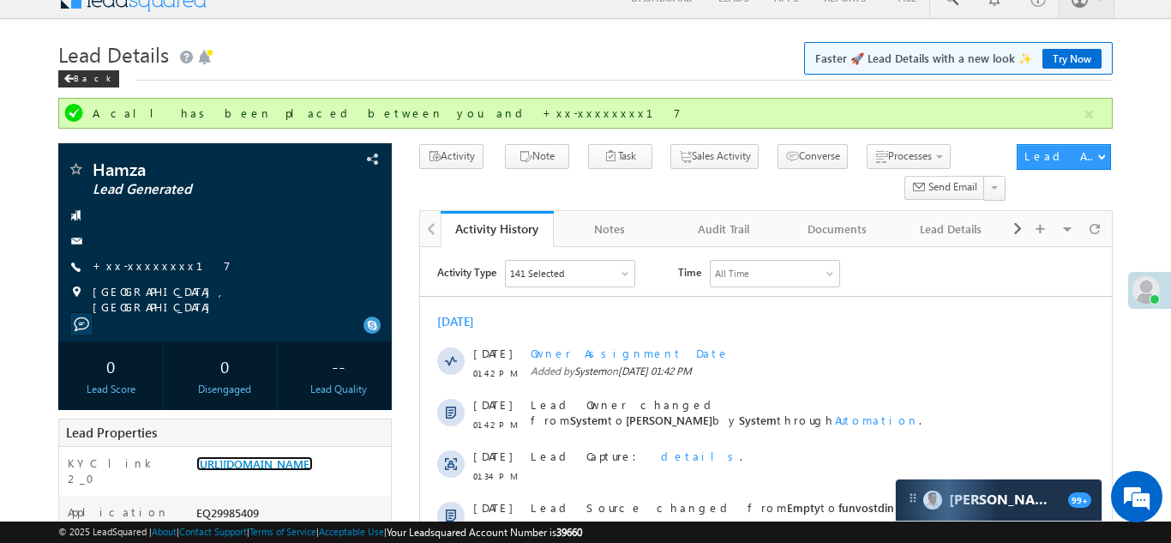
scroll to position [0, 0]
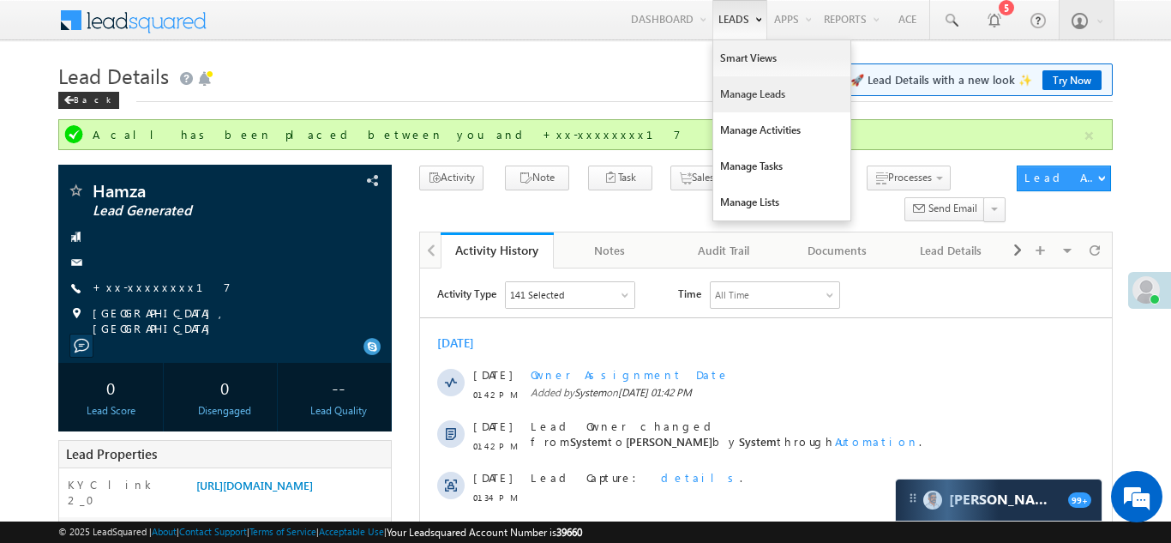
click at [744, 98] on link "Manage Leads" at bounding box center [781, 94] width 137 height 36
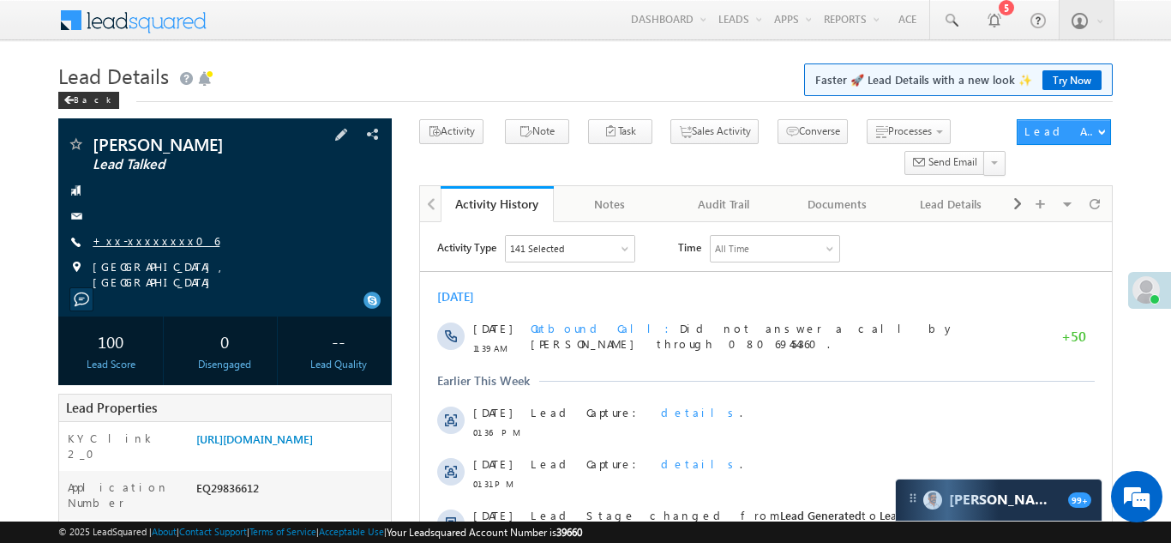
click at [133, 242] on link "+xx-xxxxxxxx06" at bounding box center [156, 240] width 127 height 15
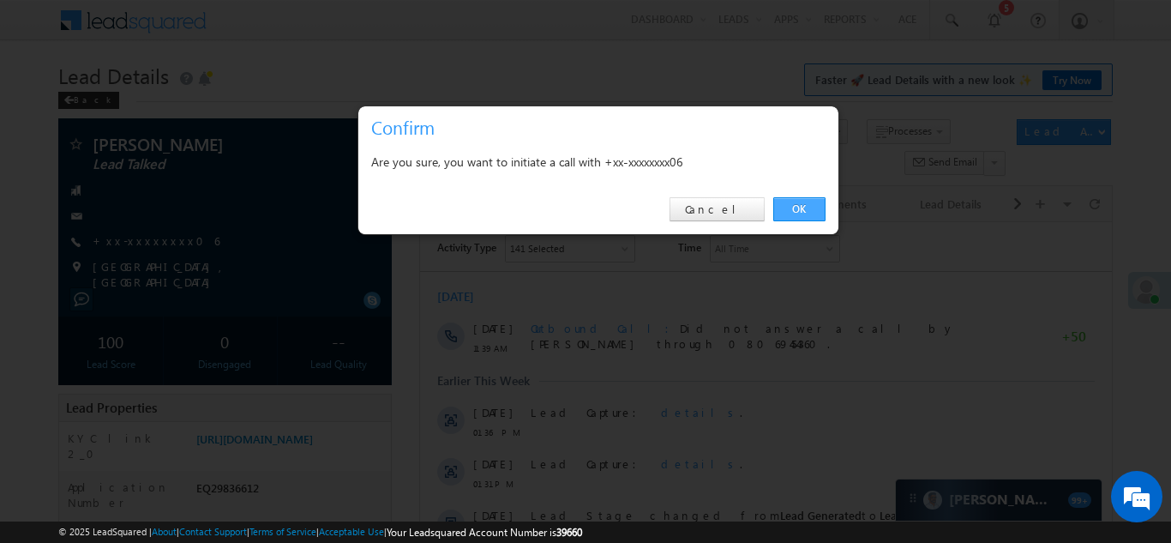
click at [796, 205] on link "OK" at bounding box center [800, 209] width 52 height 24
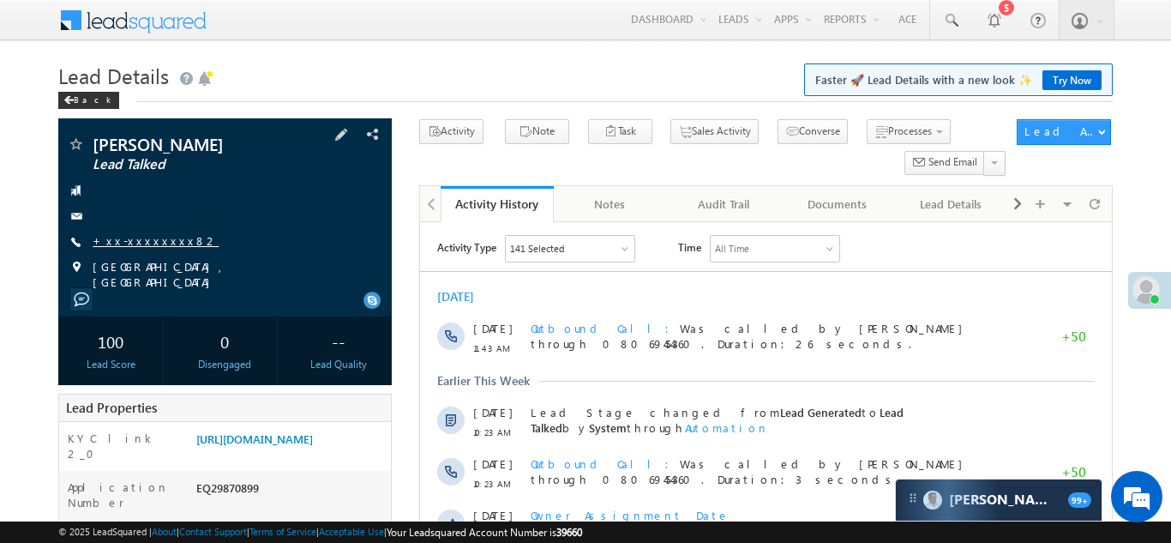
click at [146, 238] on link "+xx-xxxxxxxx82" at bounding box center [156, 240] width 126 height 15
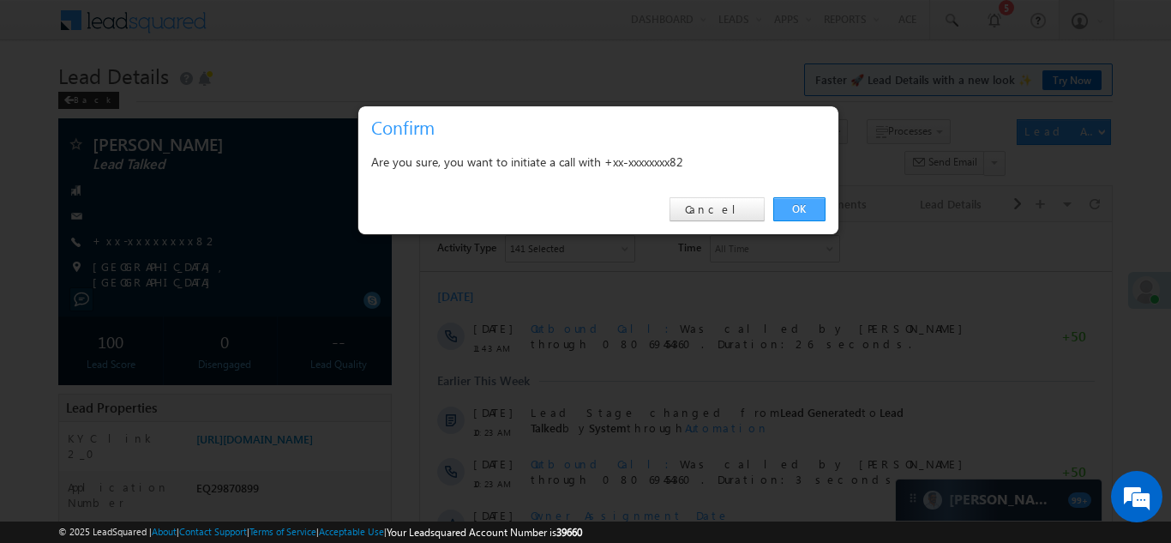
click at [796, 213] on link "OK" at bounding box center [800, 209] width 52 height 24
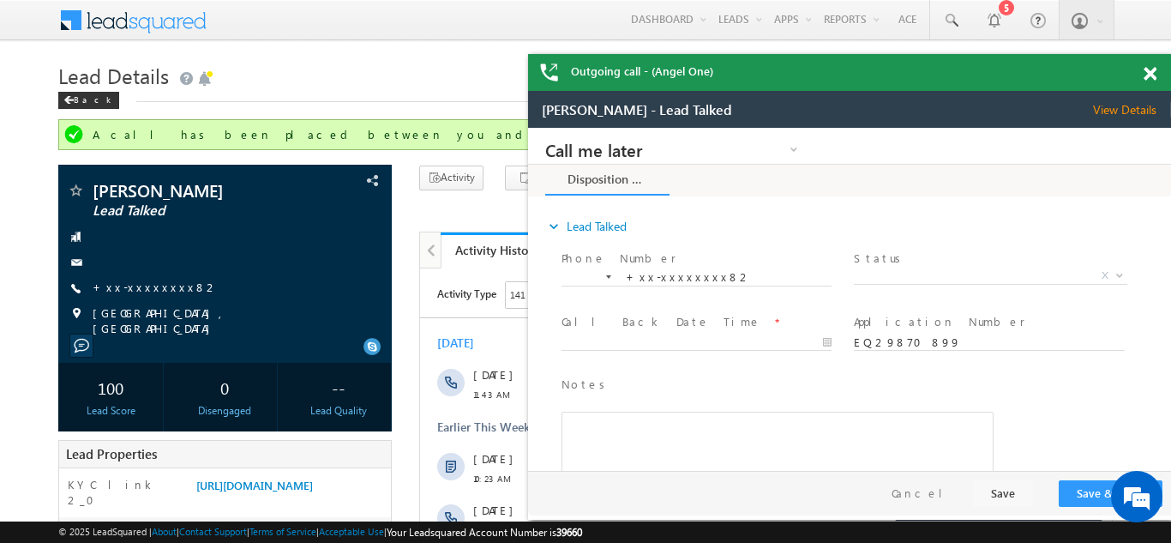
click at [1152, 72] on span at bounding box center [1150, 74] width 13 height 15
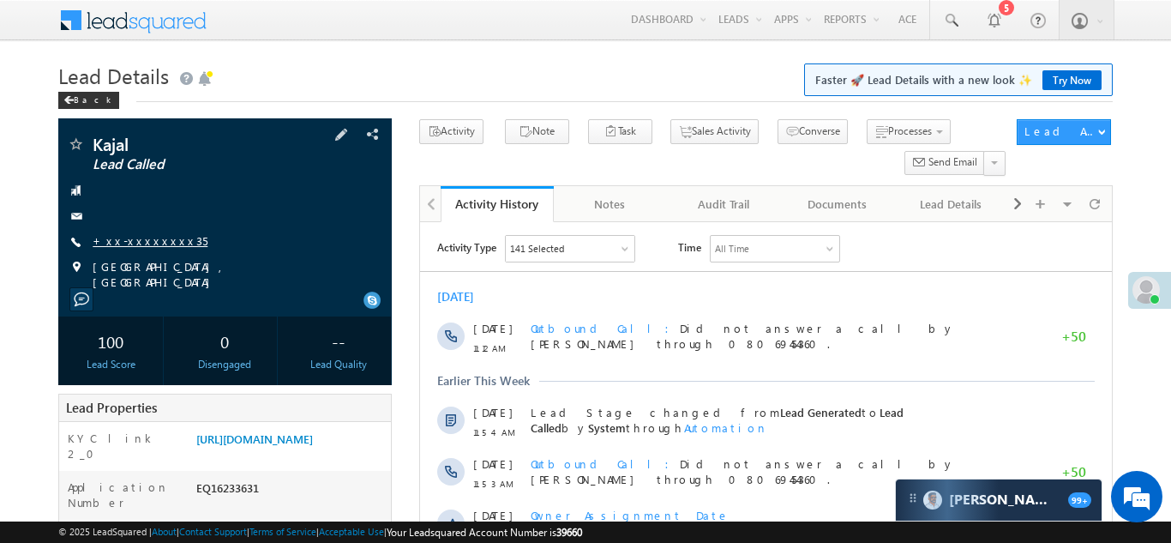
click at [135, 238] on link "+xx-xxxxxxxx35" at bounding box center [150, 240] width 115 height 15
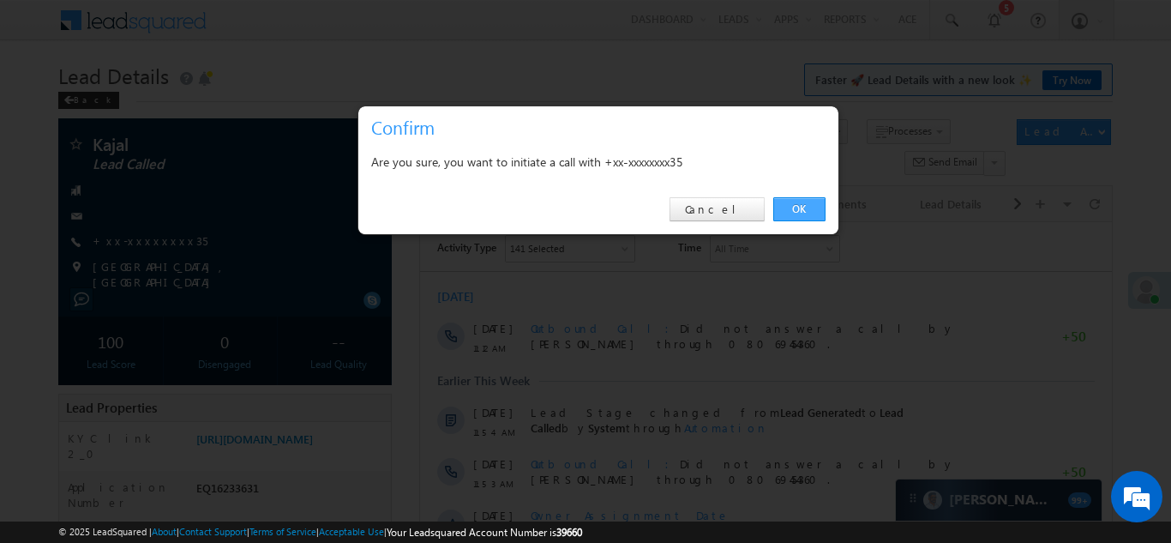
click at [792, 206] on link "OK" at bounding box center [800, 209] width 52 height 24
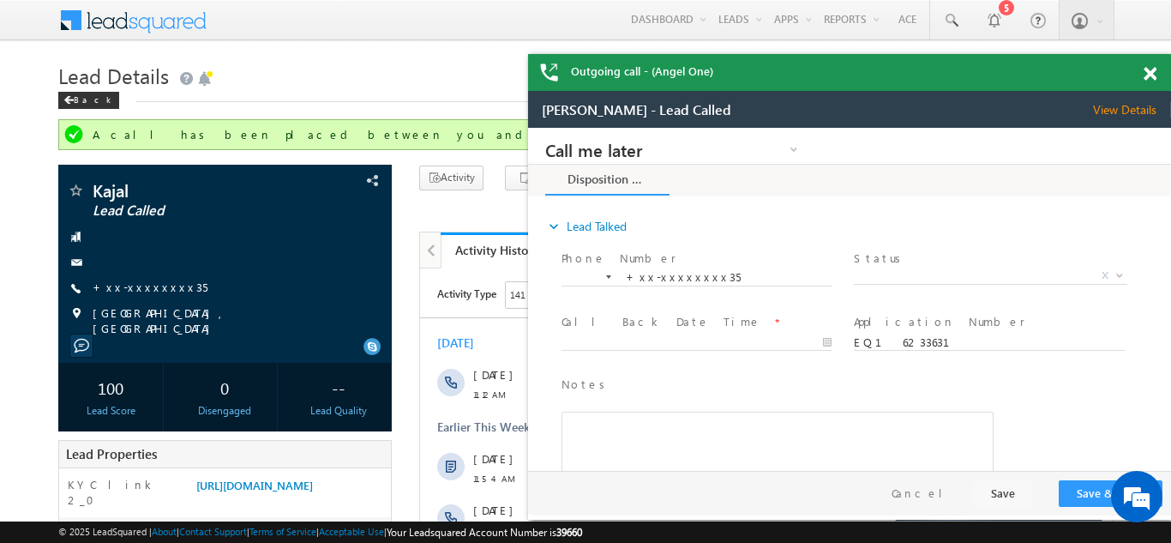
click at [1153, 69] on span at bounding box center [1150, 74] width 13 height 15
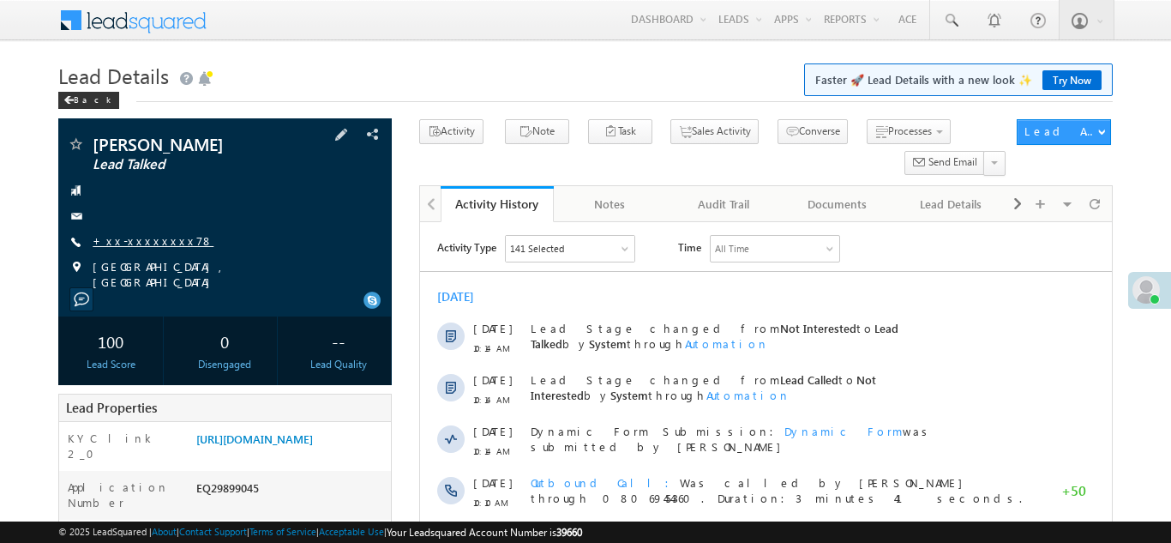
click at [141, 241] on link "+xx-xxxxxxxx78" at bounding box center [153, 240] width 121 height 15
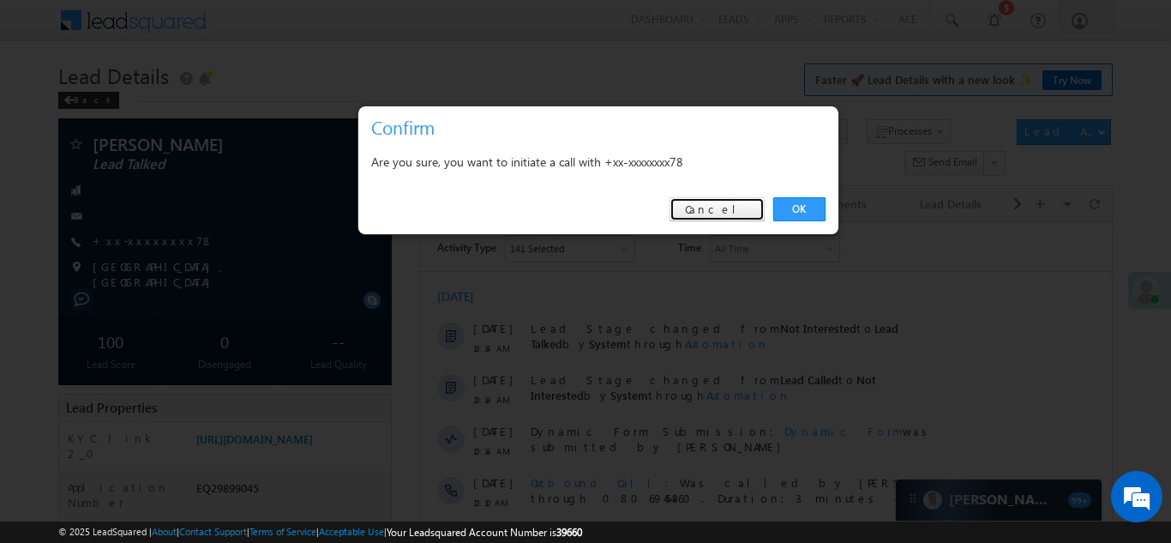
drag, startPoint x: 727, startPoint y: 215, endPoint x: 735, endPoint y: 209, distance: 9.8
click at [728, 215] on link "Cancel" at bounding box center [717, 209] width 95 height 24
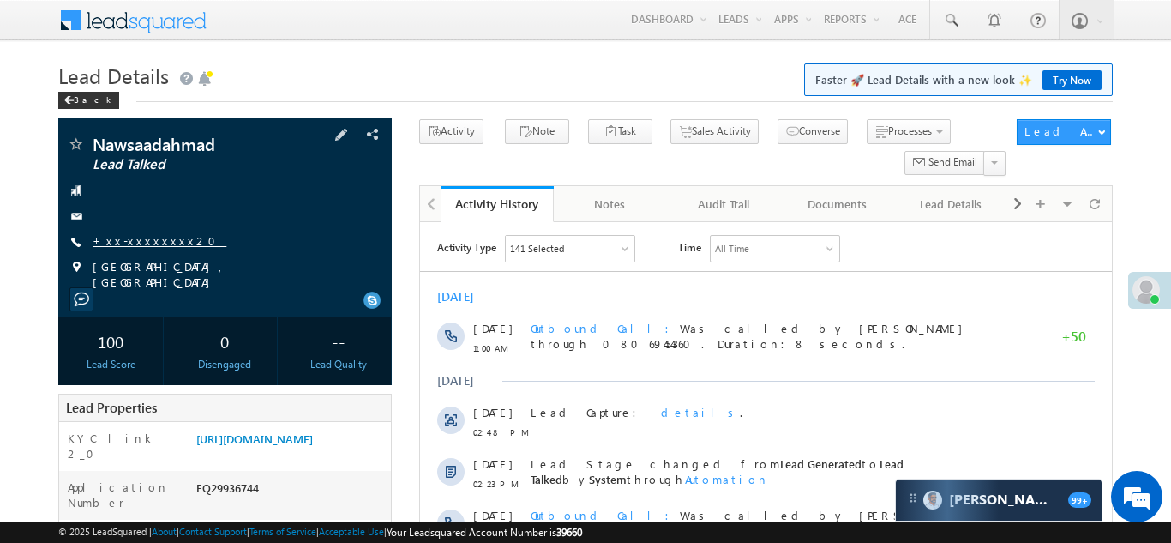
click at [147, 241] on link "+xx-xxxxxxxx20" at bounding box center [160, 240] width 134 height 15
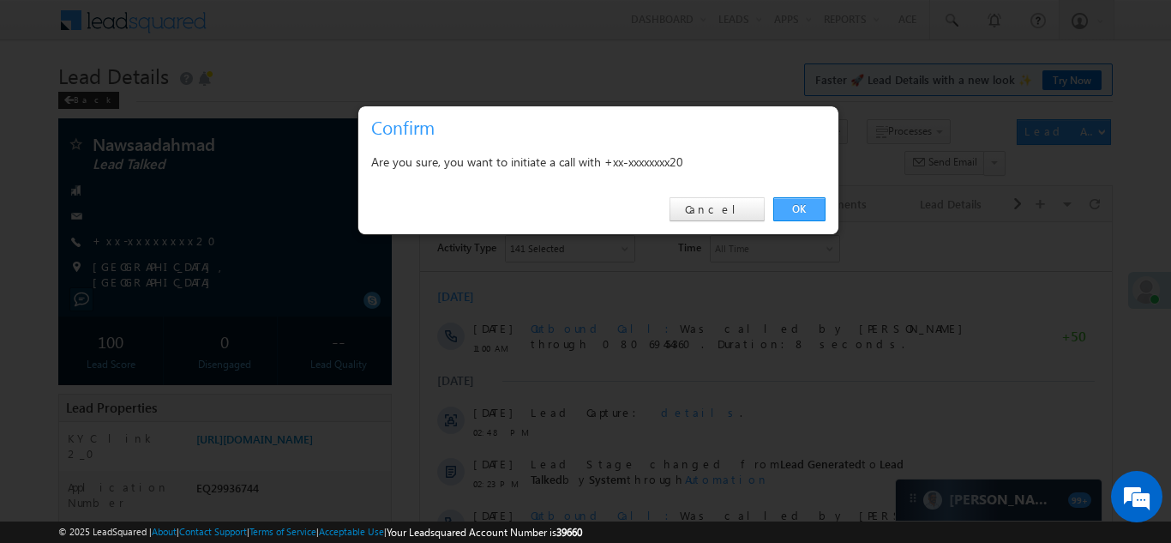
click at [798, 210] on link "OK" at bounding box center [800, 209] width 52 height 24
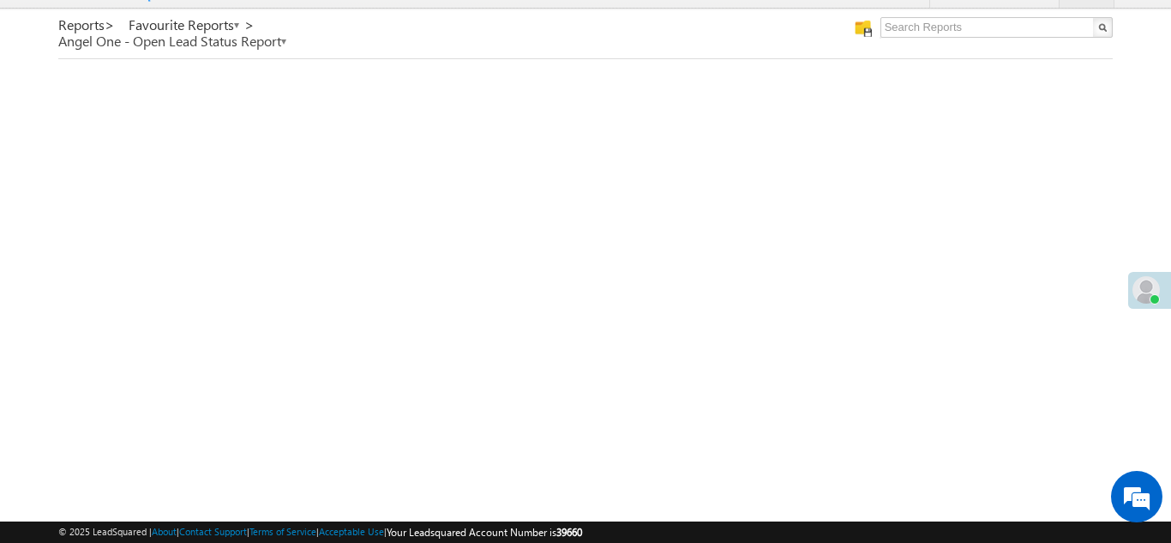
scroll to position [69, 0]
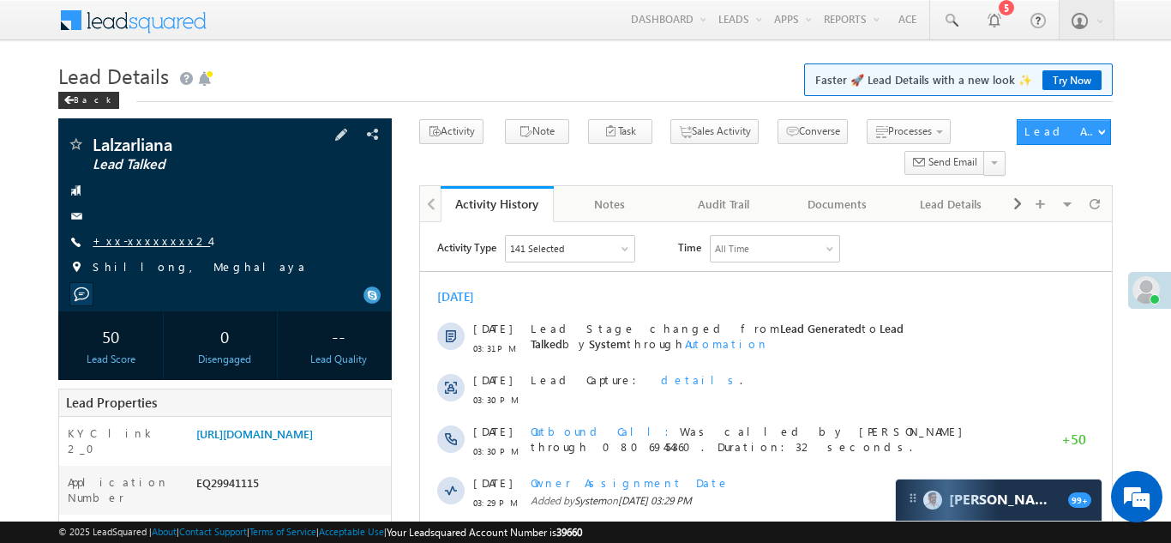
click at [150, 239] on link "+xx-xxxxxxxx24" at bounding box center [151, 240] width 117 height 15
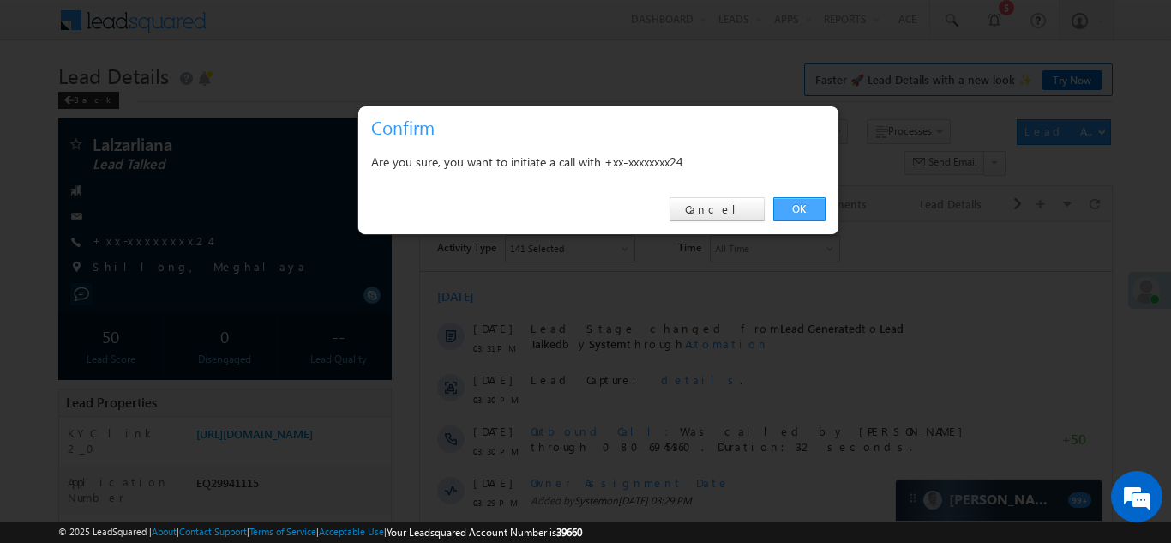
click at [796, 207] on link "OK" at bounding box center [800, 209] width 52 height 24
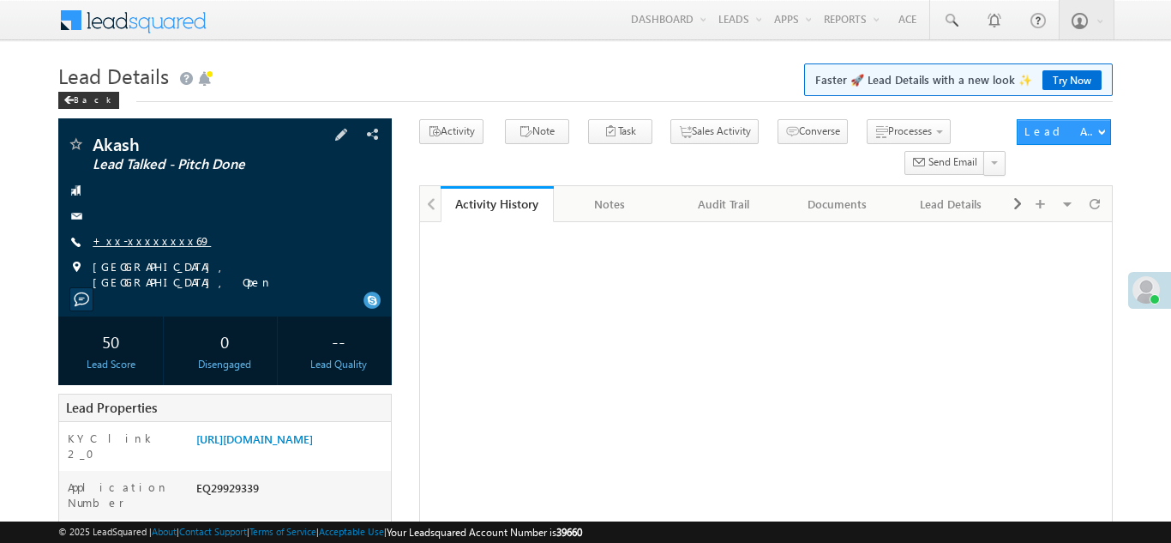
click at [151, 238] on link "+xx-xxxxxxxx69" at bounding box center [152, 240] width 118 height 15
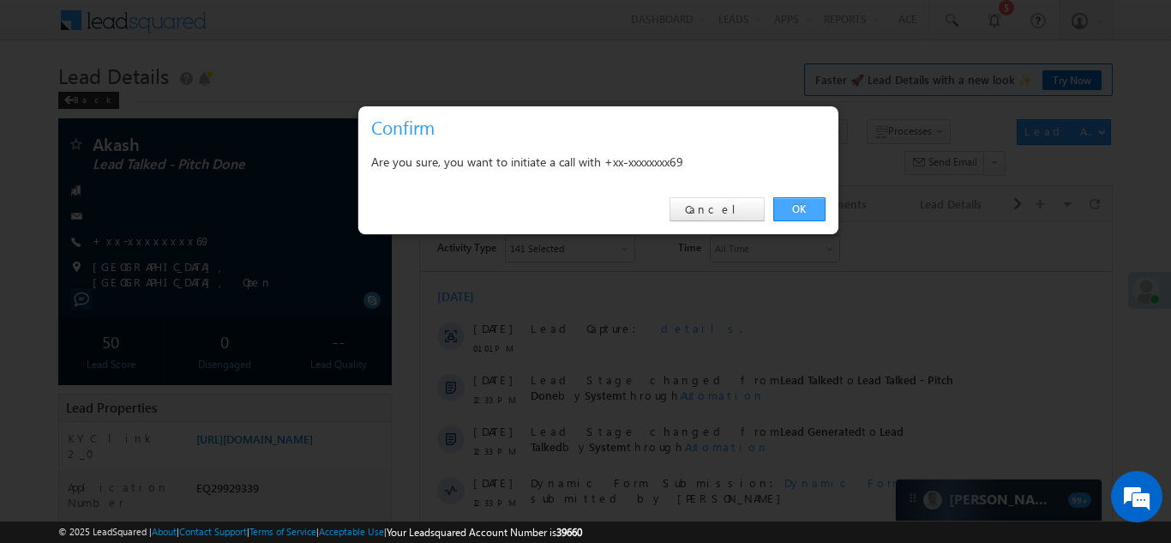
click at [792, 208] on link "OK" at bounding box center [800, 209] width 52 height 24
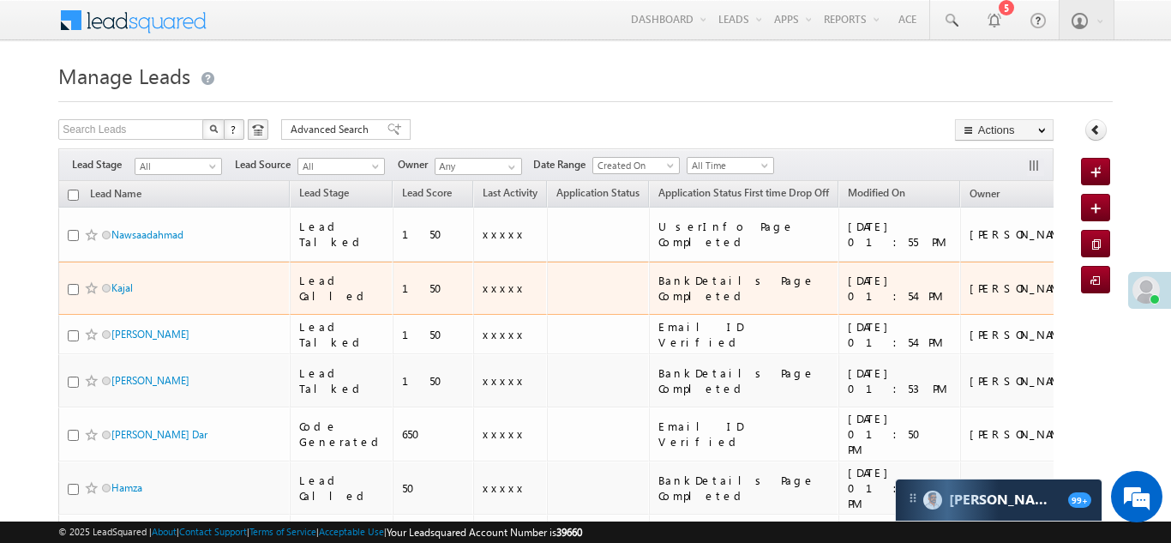
click at [473, 275] on td "xxxxx" at bounding box center [510, 289] width 74 height 54
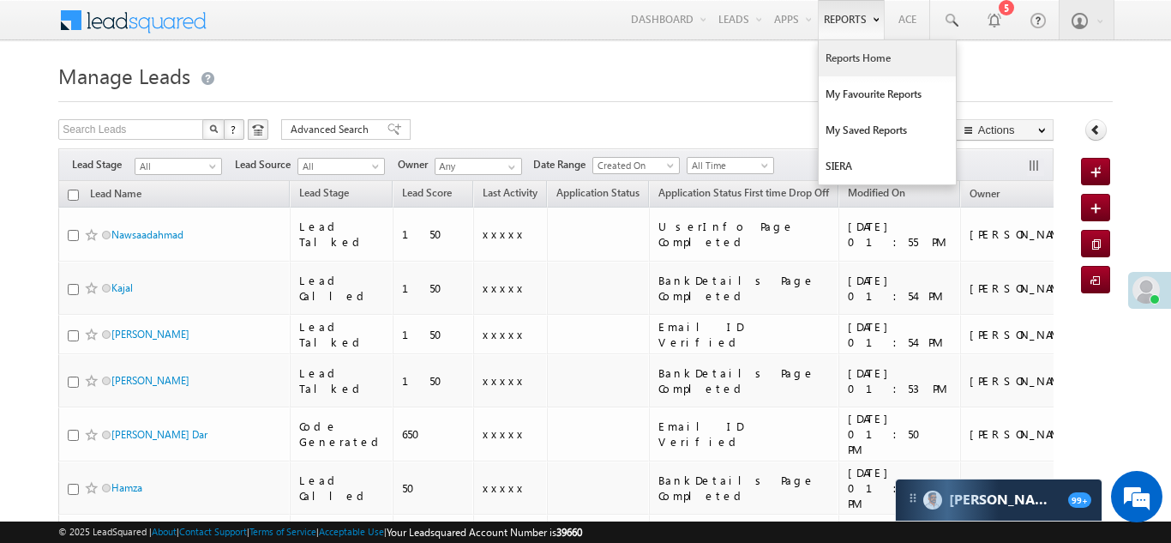
click at [849, 61] on link "Reports Home" at bounding box center [887, 58] width 137 height 36
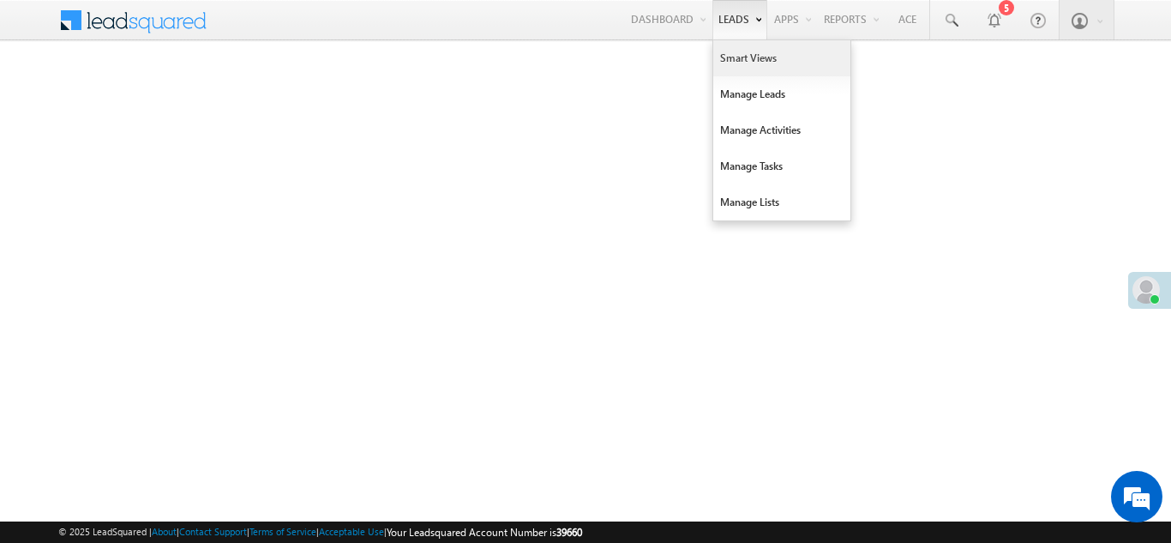
click at [735, 59] on link "Smart Views" at bounding box center [781, 58] width 137 height 36
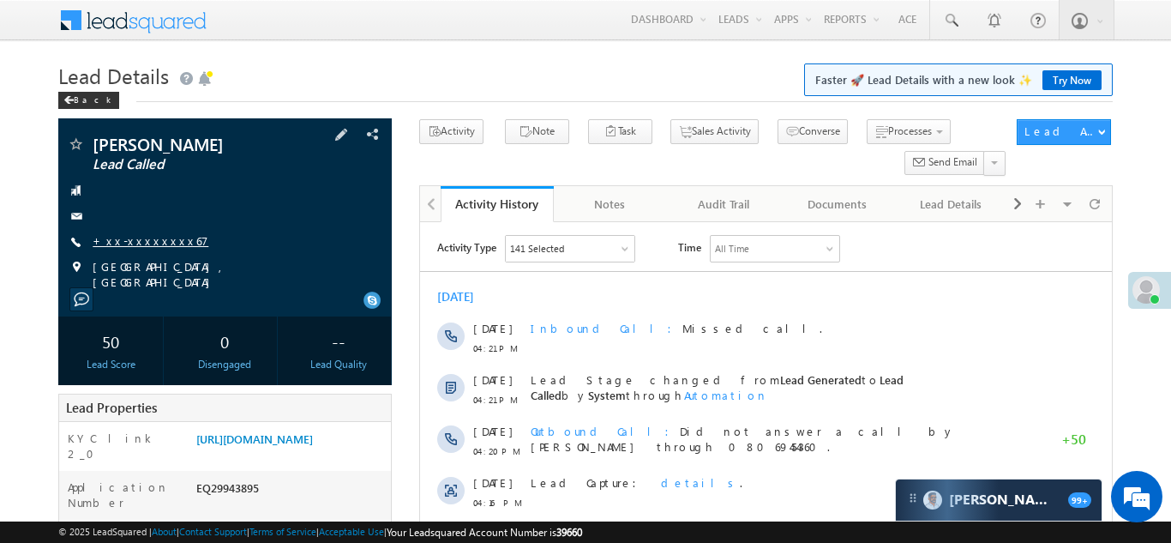
click at [144, 240] on link "+xx-xxxxxxxx67" at bounding box center [151, 240] width 116 height 15
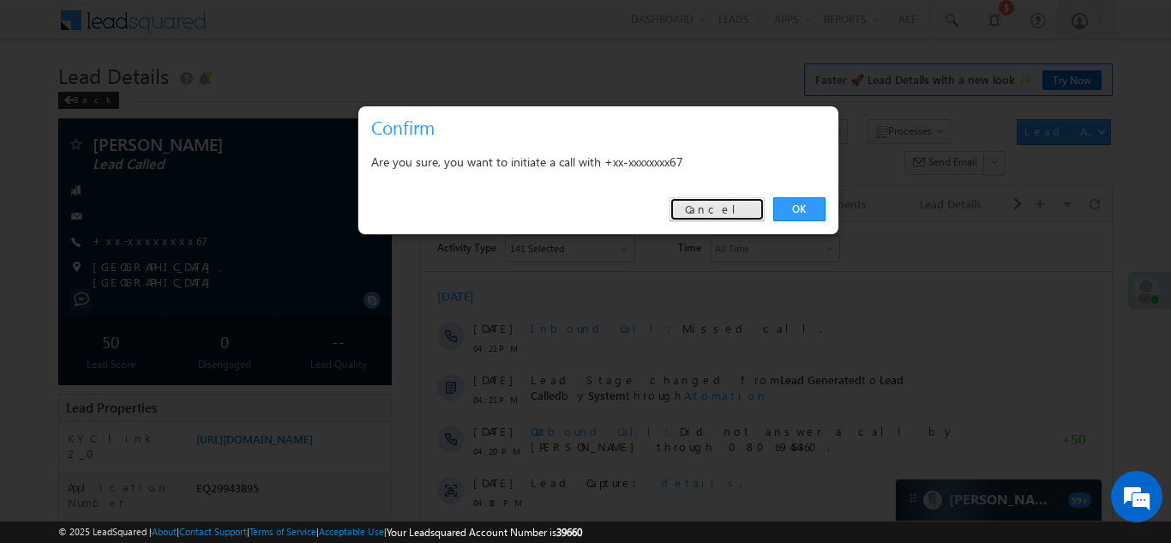
click at [726, 202] on link "Cancel" at bounding box center [717, 209] width 95 height 24
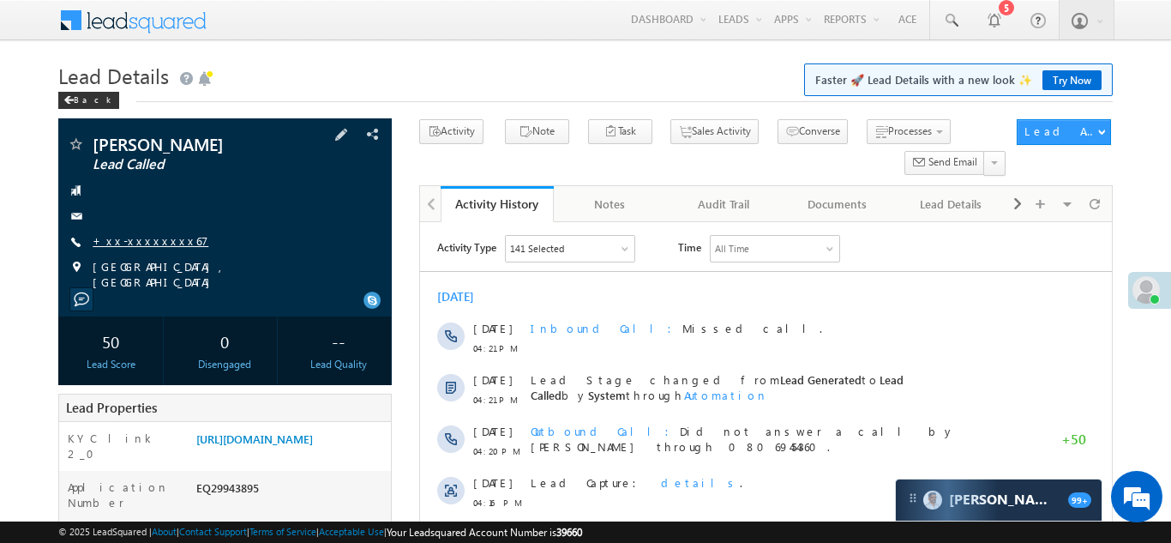
click at [133, 238] on link "+xx-xxxxxxxx67" at bounding box center [151, 240] width 116 height 15
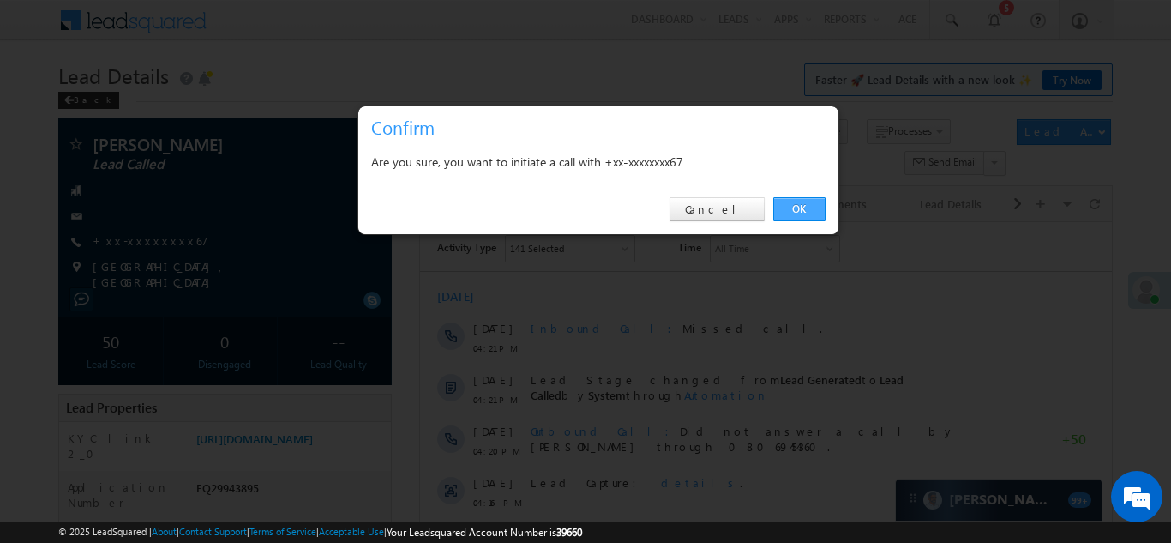
click at [795, 208] on link "OK" at bounding box center [800, 209] width 52 height 24
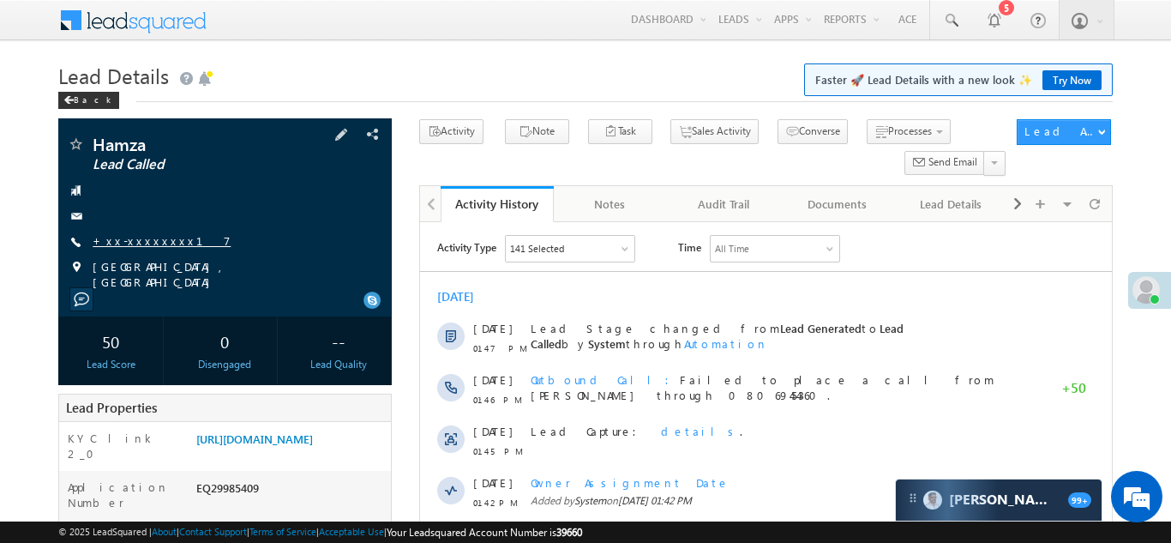
click at [137, 242] on link "+xx-xxxxxxxx17" at bounding box center [162, 240] width 138 height 15
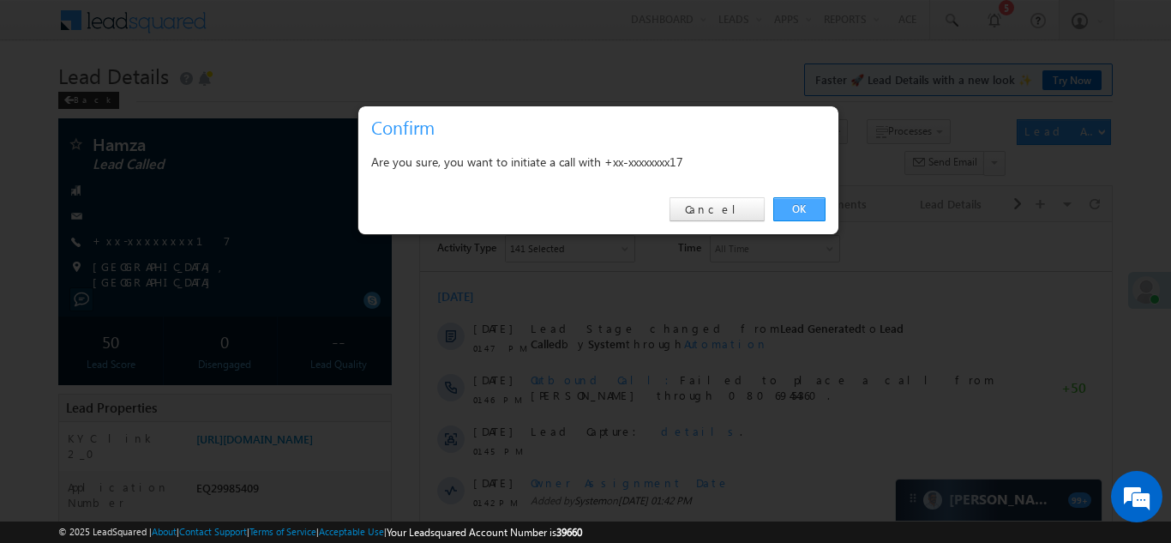
click at [792, 206] on link "OK" at bounding box center [800, 209] width 52 height 24
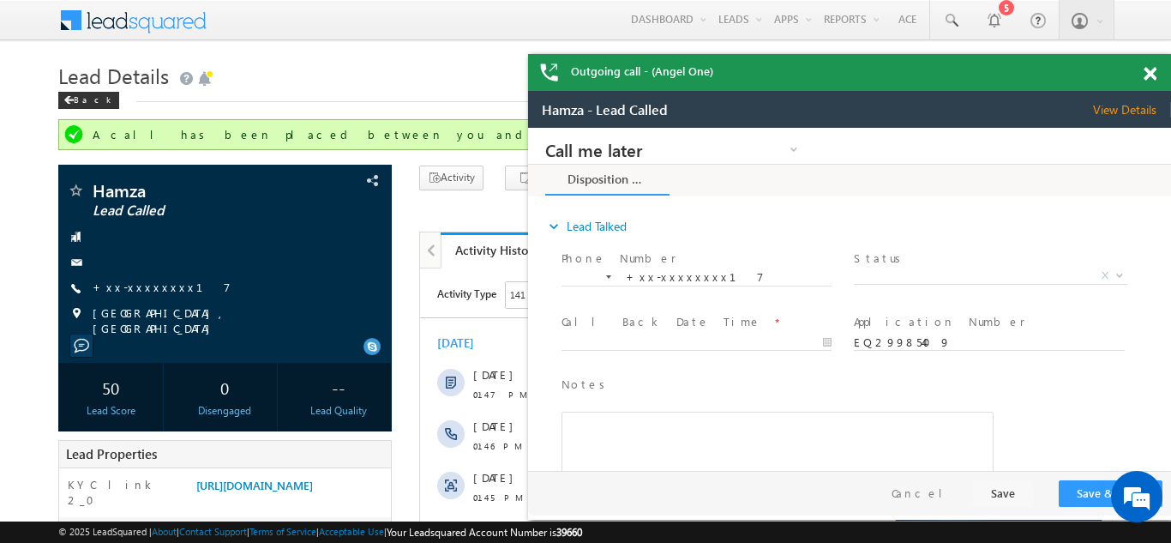
click at [1145, 75] on span at bounding box center [1150, 74] width 13 height 15
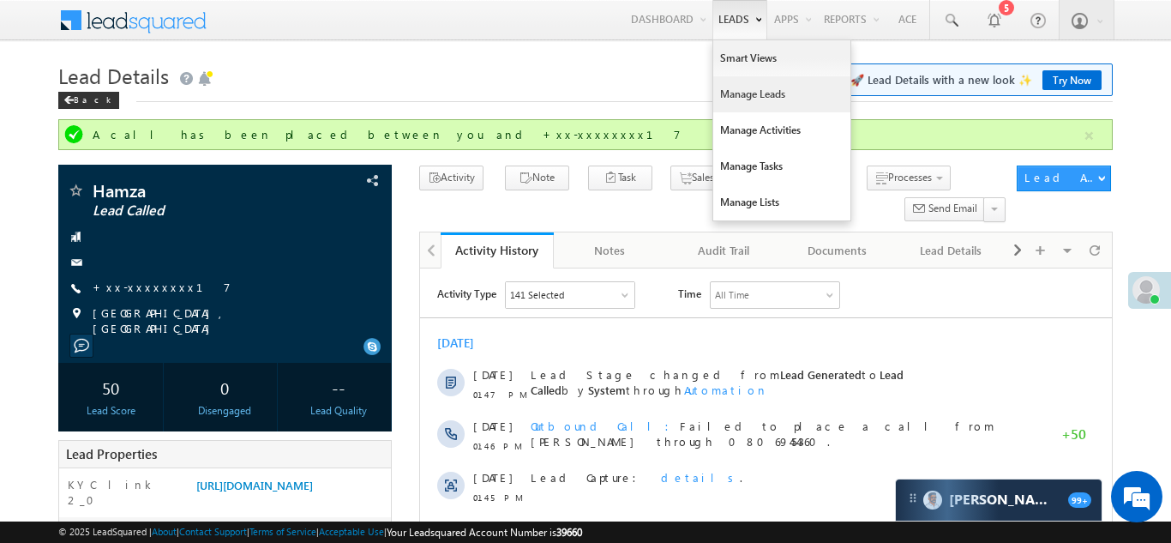
click at [733, 88] on link "Manage Leads" at bounding box center [781, 94] width 137 height 36
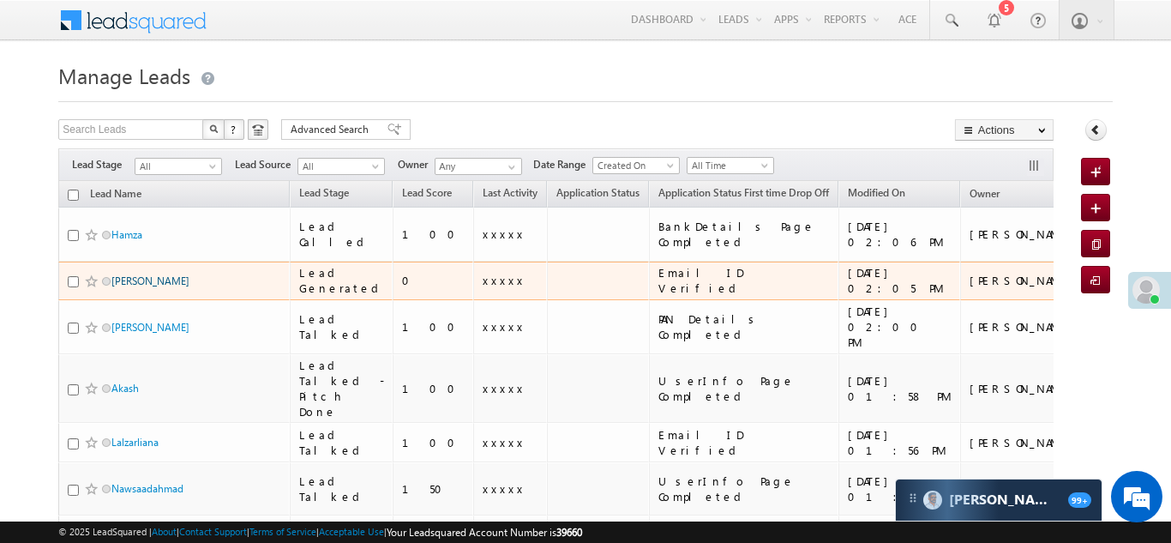
click at [125, 274] on link "[PERSON_NAME]" at bounding box center [150, 280] width 78 height 13
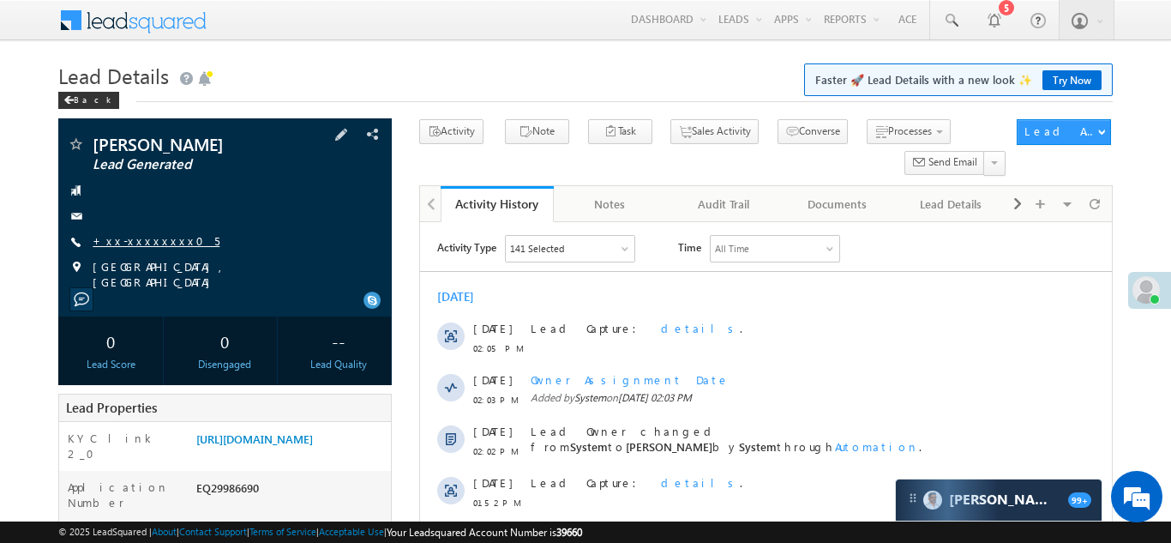
click at [150, 239] on link "+xx-xxxxxxxx05" at bounding box center [156, 240] width 127 height 15
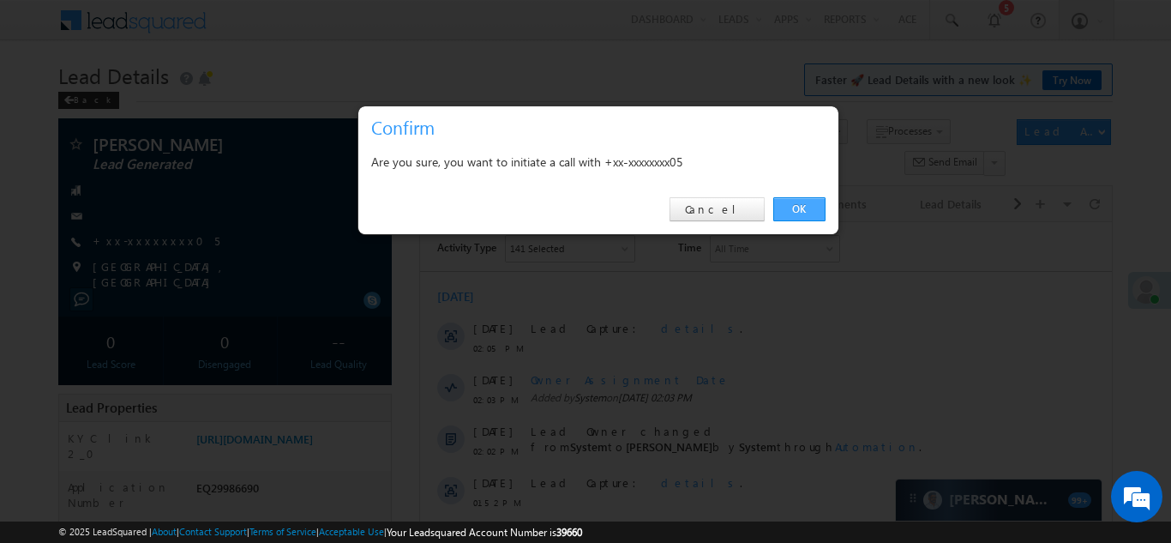
click at [795, 206] on link "OK" at bounding box center [800, 209] width 52 height 24
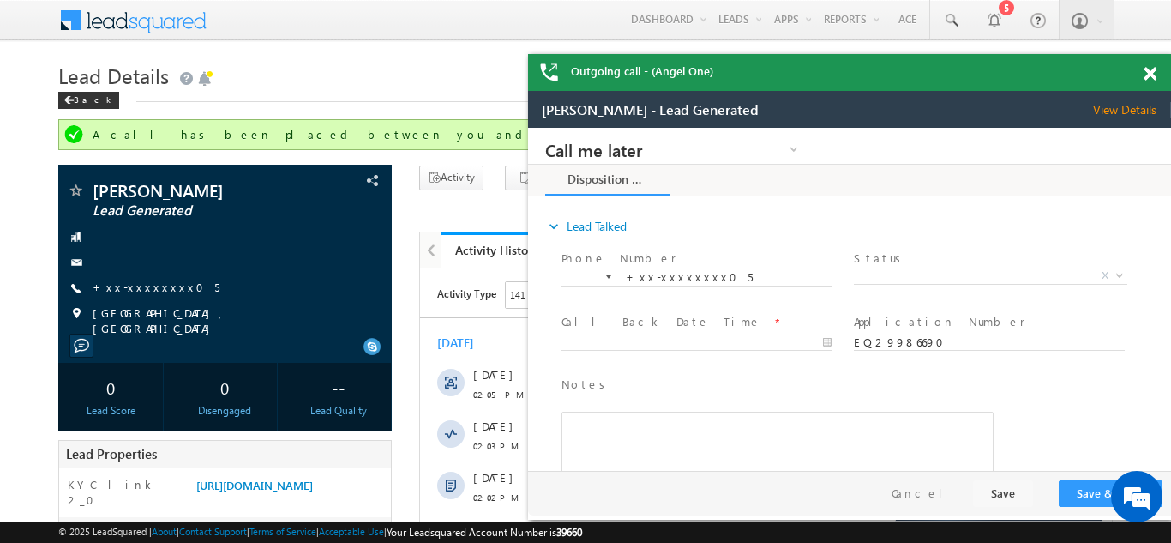
click at [1153, 73] on span at bounding box center [1150, 74] width 13 height 15
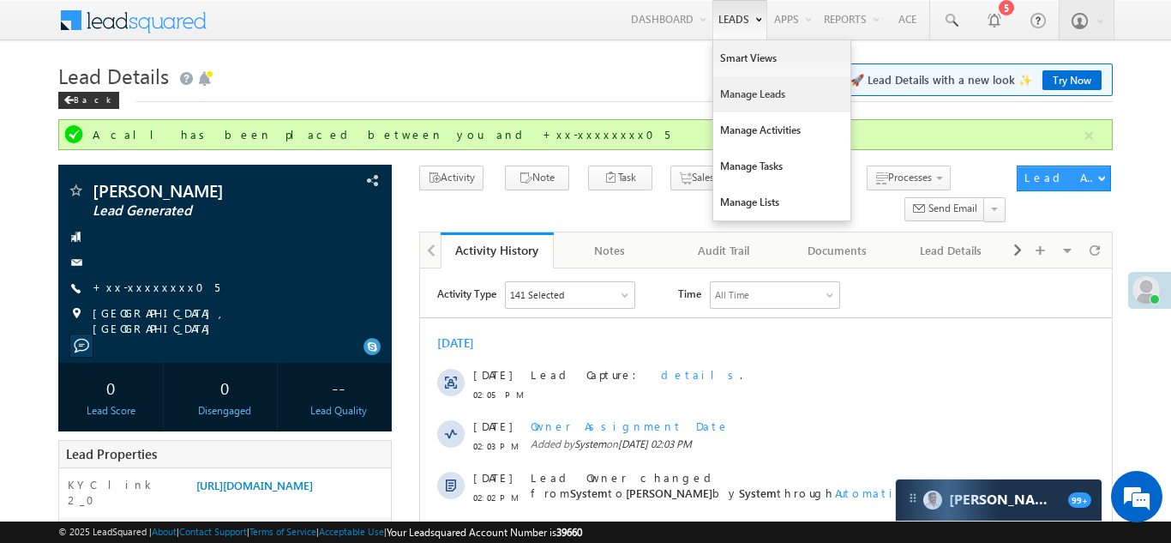
click at [727, 93] on link "Manage Leads" at bounding box center [781, 94] width 137 height 36
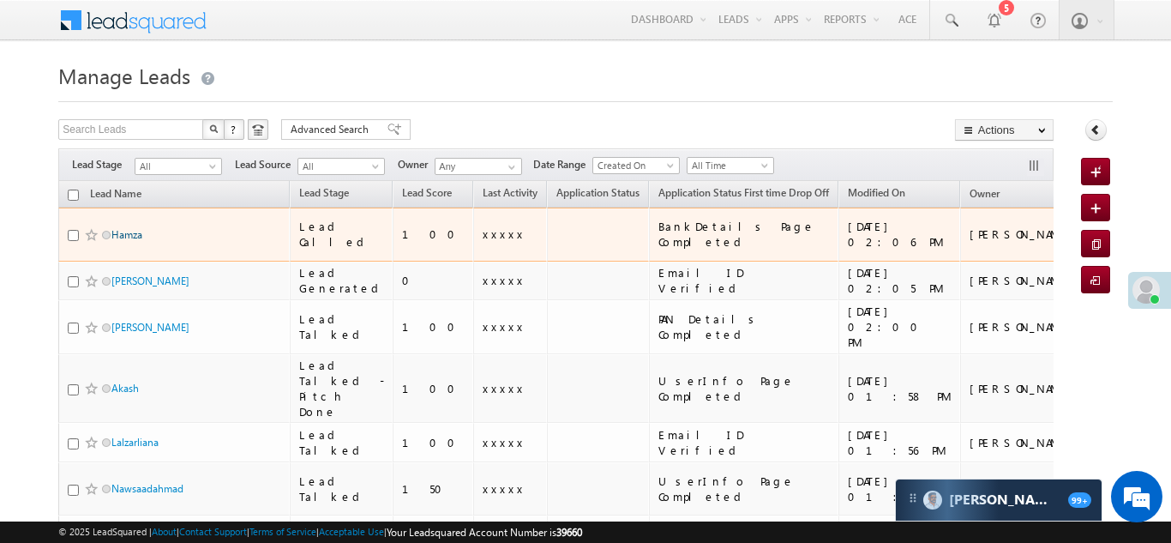
click at [135, 228] on link "Hamza" at bounding box center [126, 234] width 31 height 13
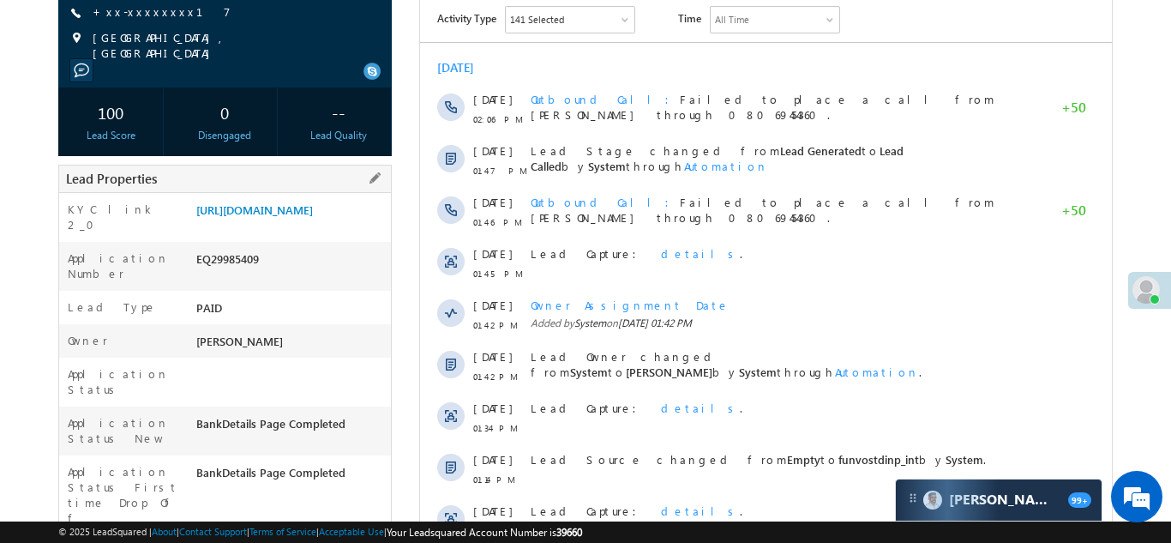
scroll to position [273, 0]
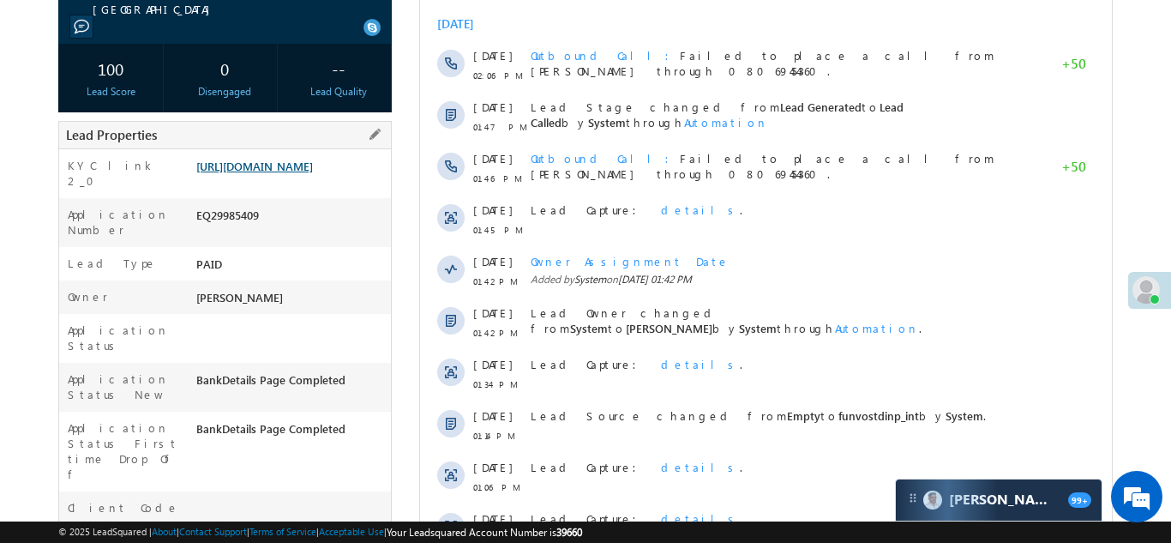
click at [299, 173] on link "https://angelbroking1-pk3em7sa.customui-test.leadsquared.com?leadId=ec6a65b9-eb…" at bounding box center [254, 166] width 117 height 15
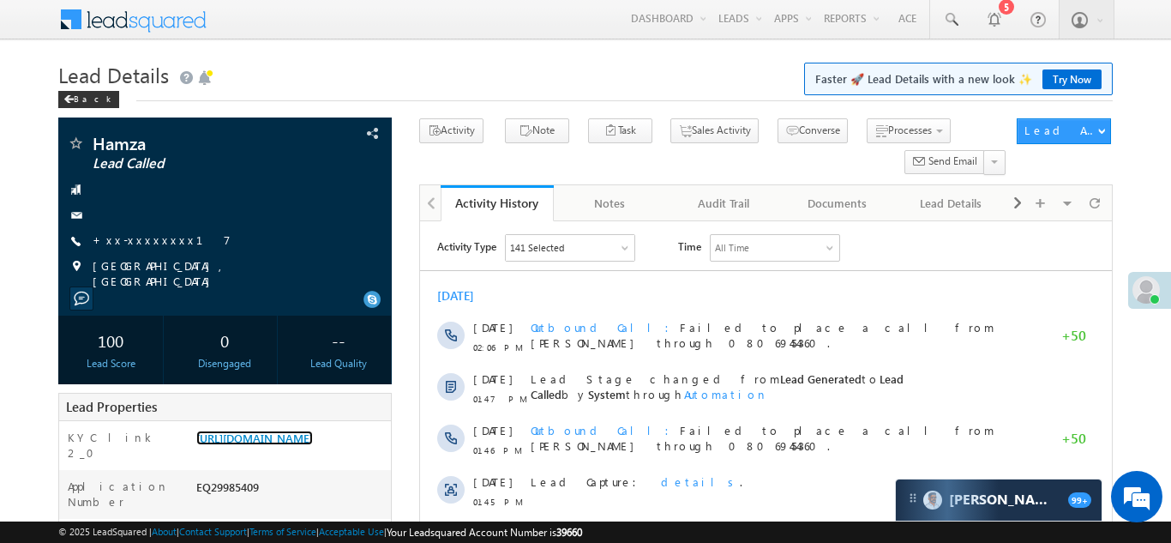
scroll to position [0, 0]
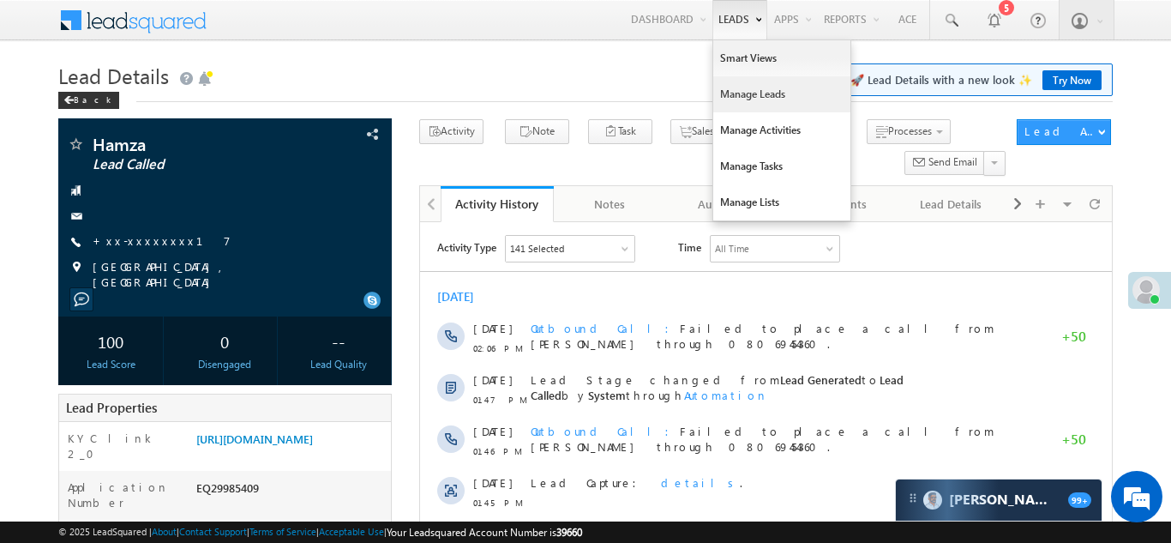
click at [716, 101] on link "Manage Leads" at bounding box center [781, 94] width 137 height 36
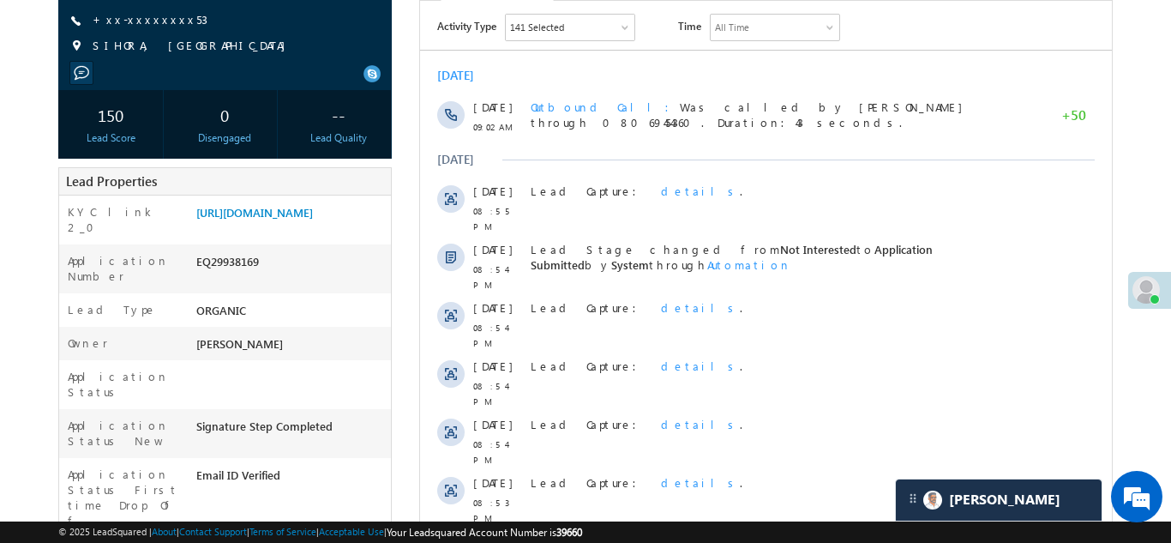
scroll to position [221, 0]
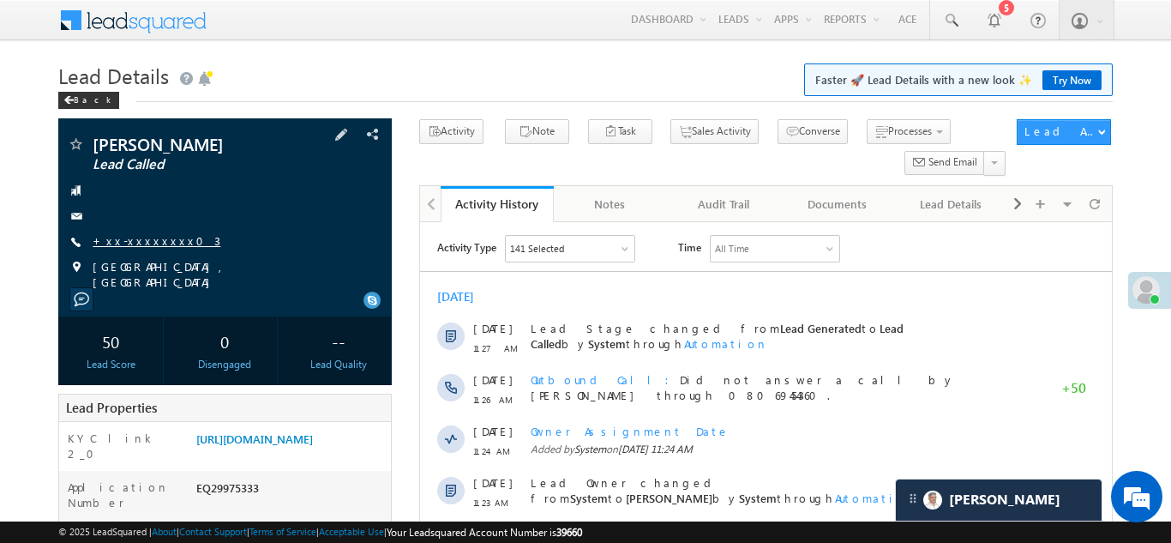
click at [145, 238] on link "+xx-xxxxxxxx03" at bounding box center [157, 240] width 128 height 15
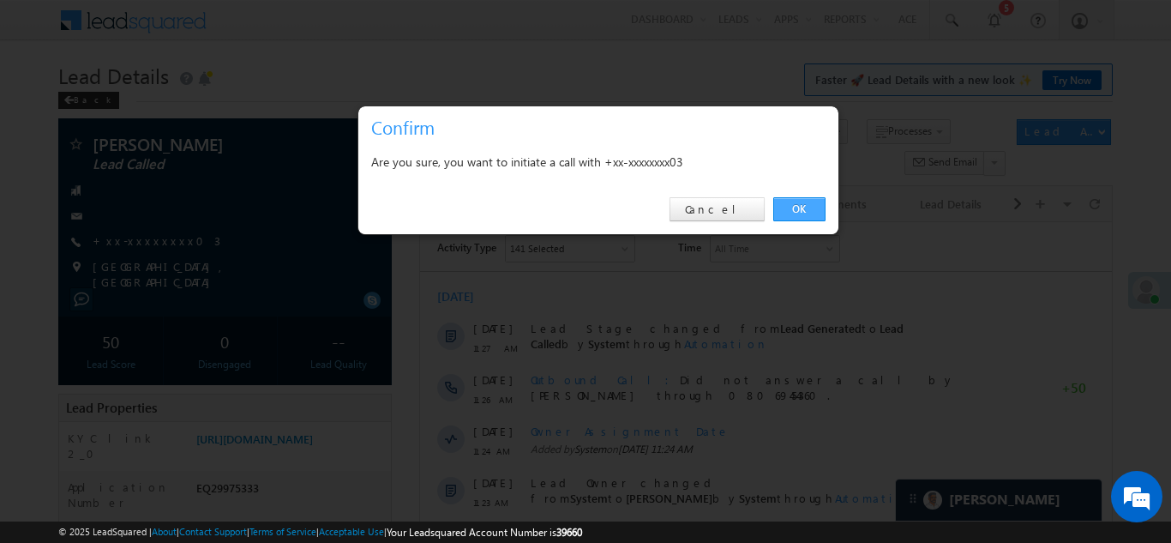
click at [802, 208] on link "OK" at bounding box center [800, 209] width 52 height 24
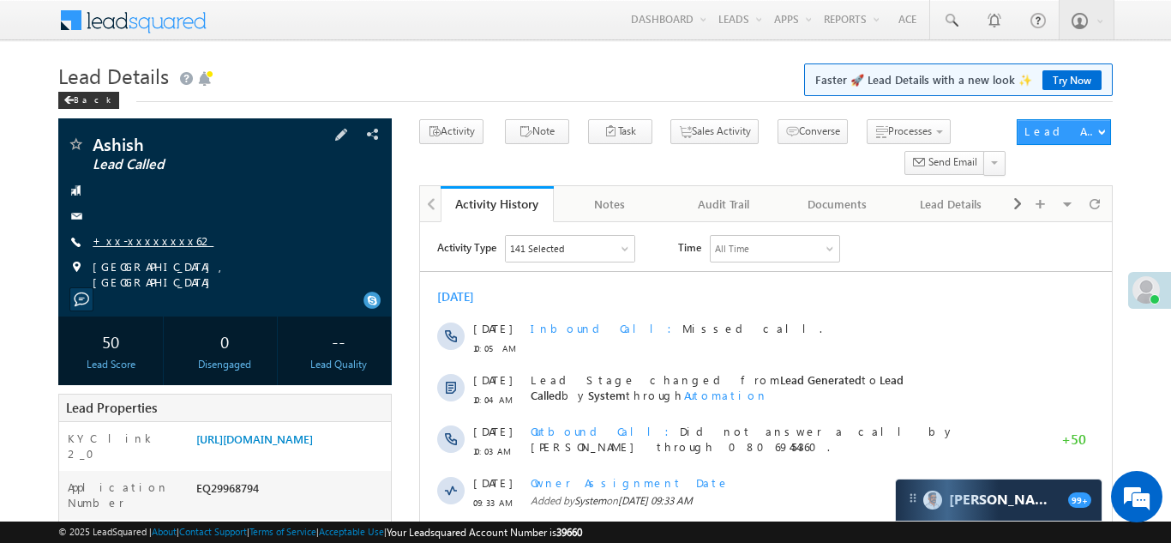
click at [141, 244] on link "+xx-xxxxxxxx62" at bounding box center [153, 240] width 121 height 15
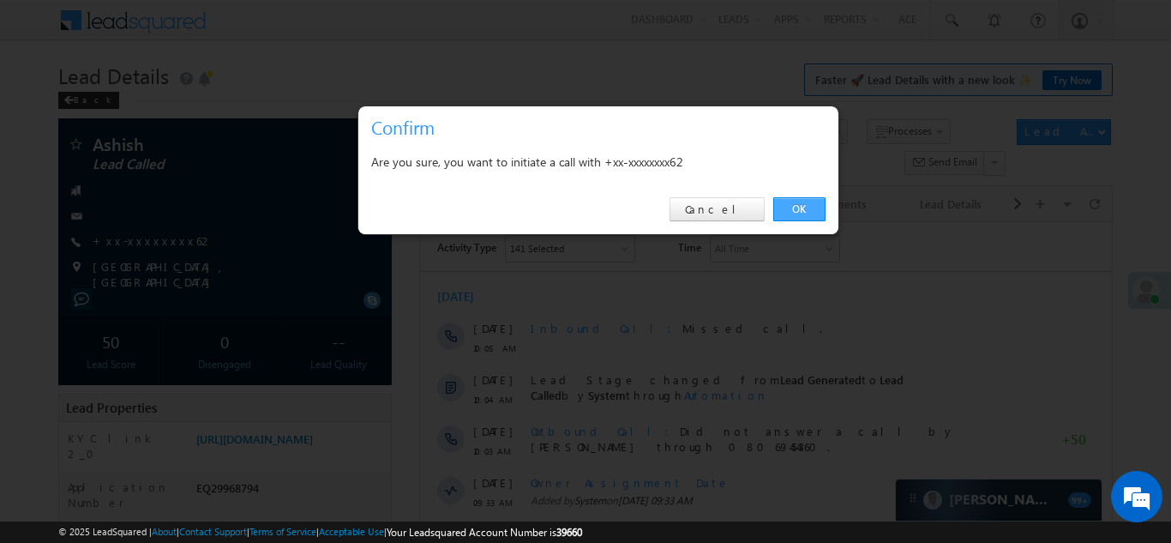
click at [793, 205] on link "OK" at bounding box center [800, 209] width 52 height 24
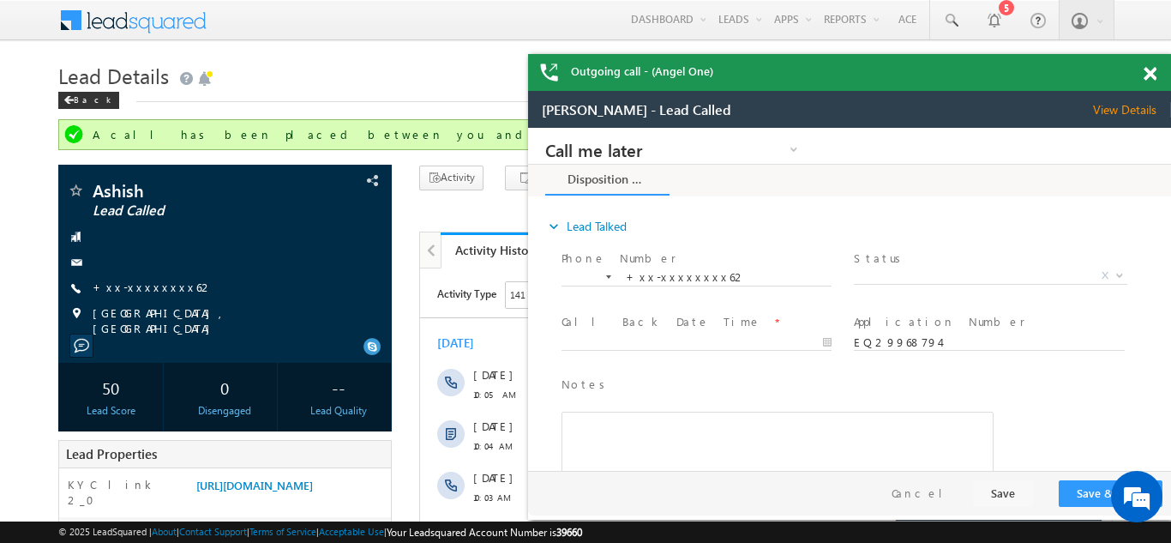
click at [1150, 74] on span at bounding box center [1150, 74] width 13 height 15
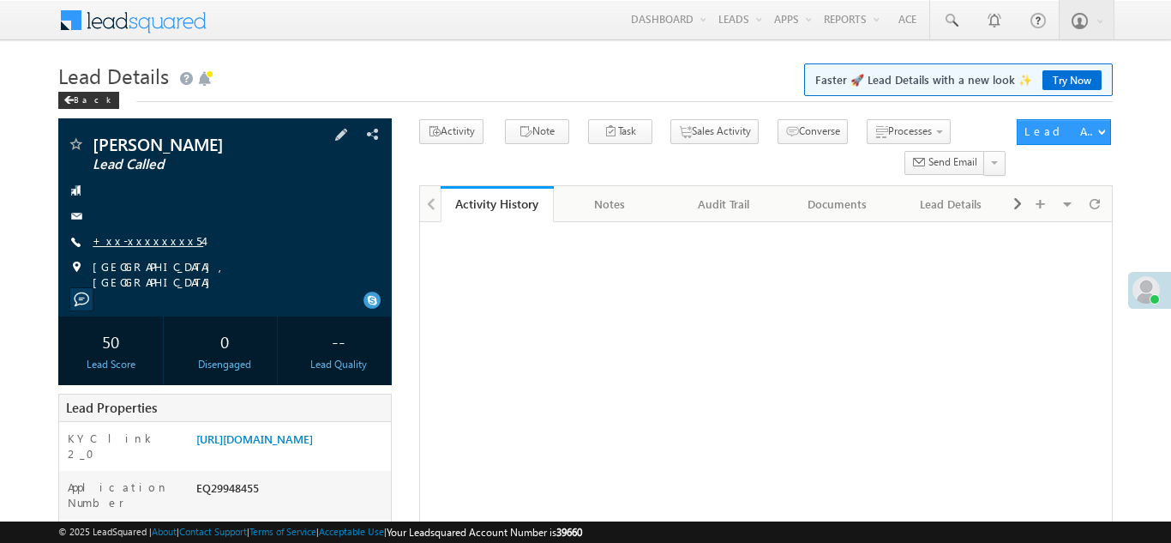
click at [140, 239] on link "+xx-xxxxxxxx54" at bounding box center [148, 240] width 111 height 15
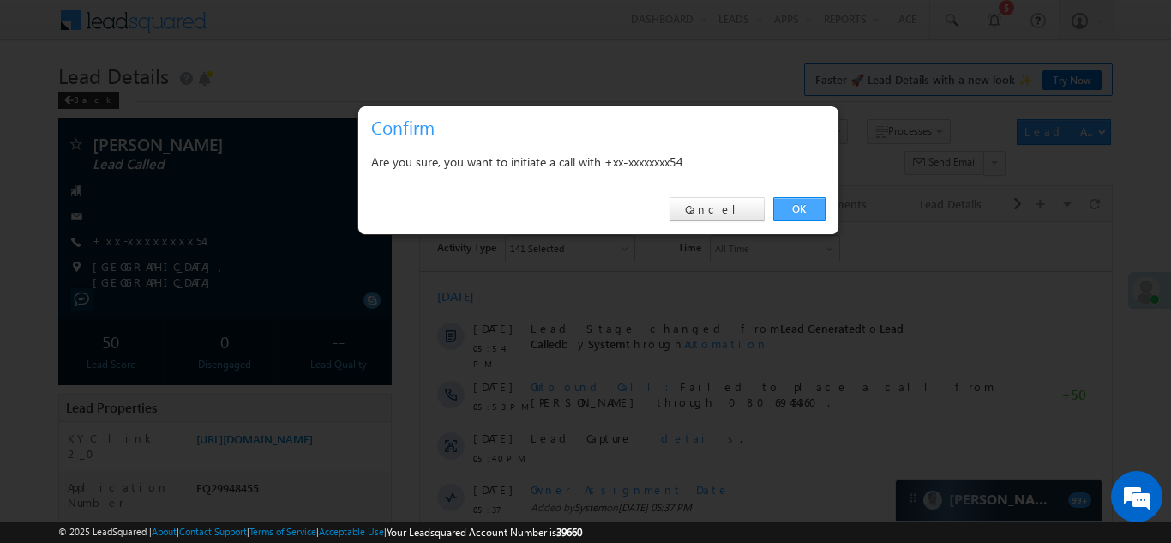
click at [795, 207] on link "OK" at bounding box center [800, 209] width 52 height 24
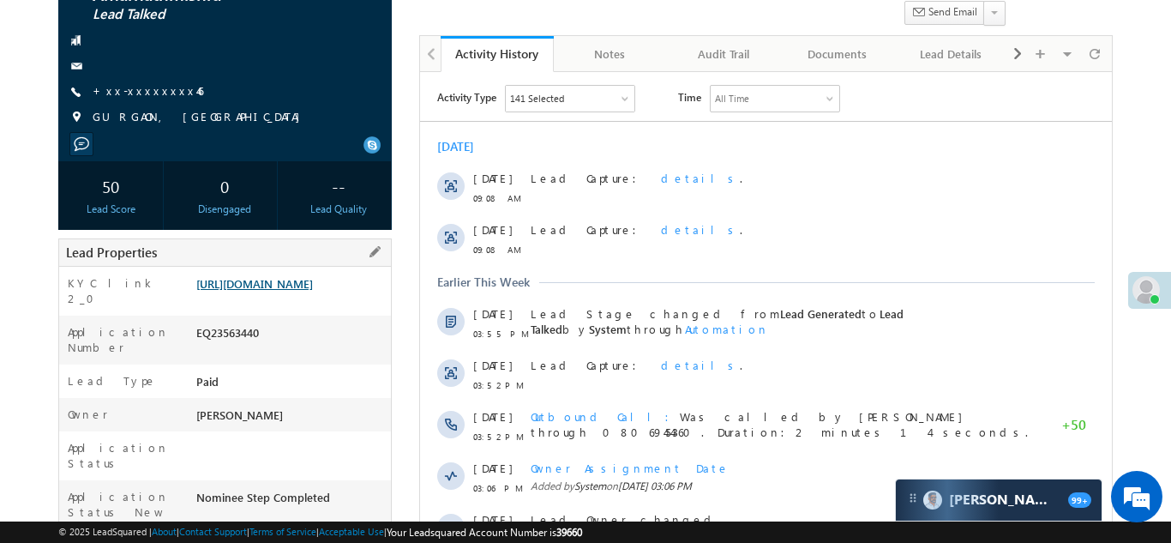
scroll to position [208, 0]
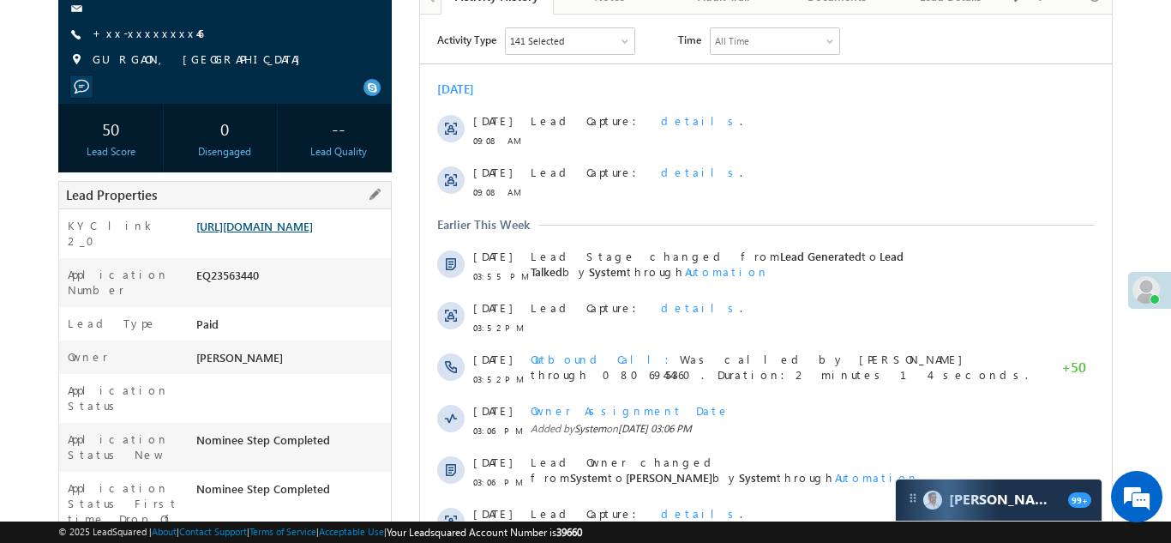
click at [291, 233] on link "https://angelbroking1-pk3em7sa.customui-test.leadsquared.com?leadId=4004169b-55…" at bounding box center [254, 226] width 117 height 15
click at [277, 233] on link "https://angelbroking1-pk3em7sa.customui-test.leadsquared.com?leadId=4004169b-55…" at bounding box center [254, 226] width 117 height 15
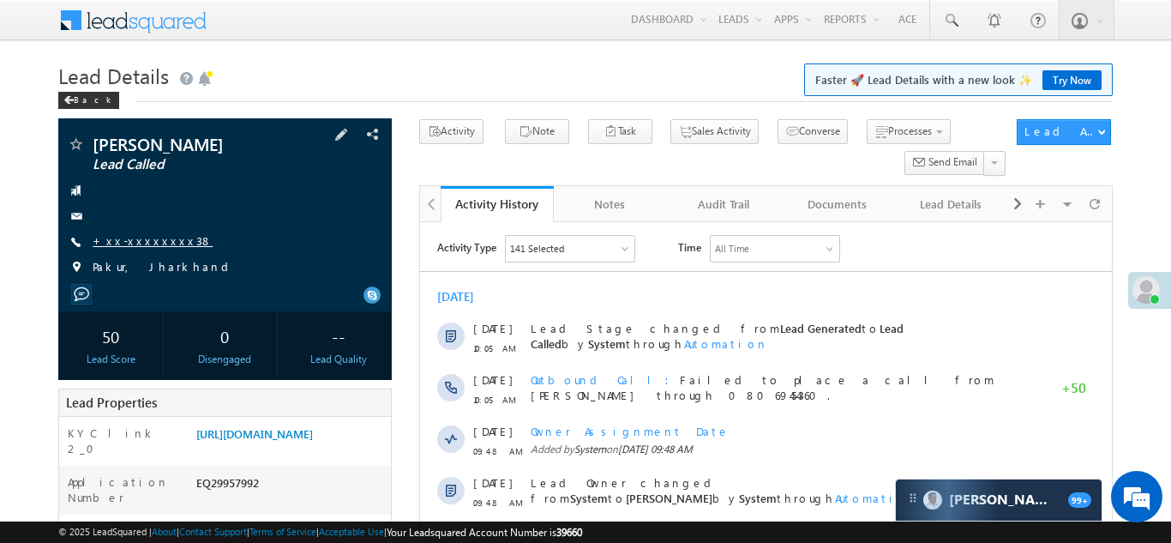
click at [148, 239] on link "+xx-xxxxxxxx38" at bounding box center [153, 240] width 120 height 15
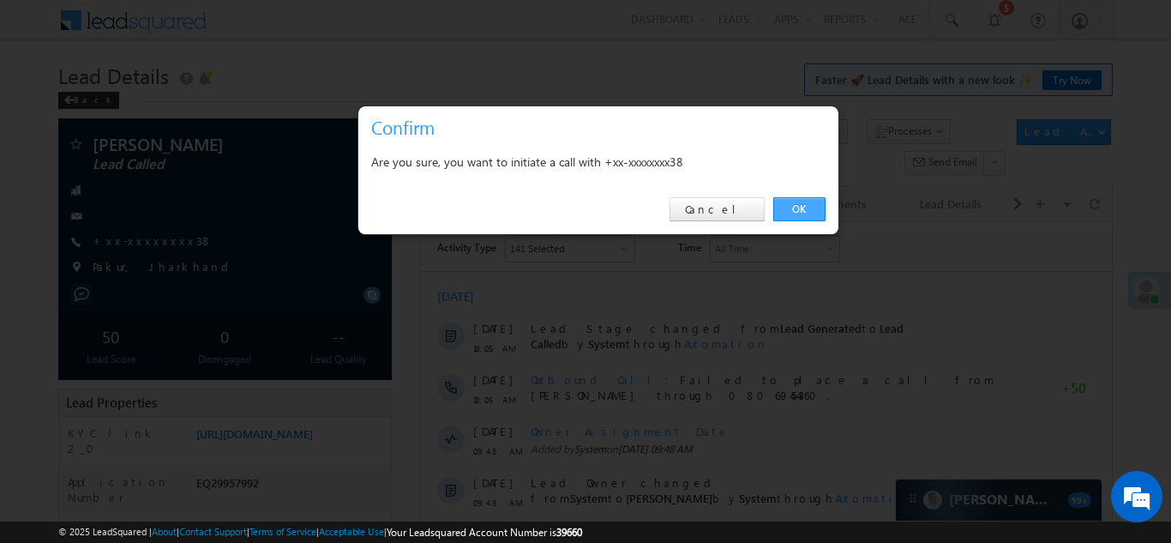
click at [795, 208] on link "OK" at bounding box center [800, 209] width 52 height 24
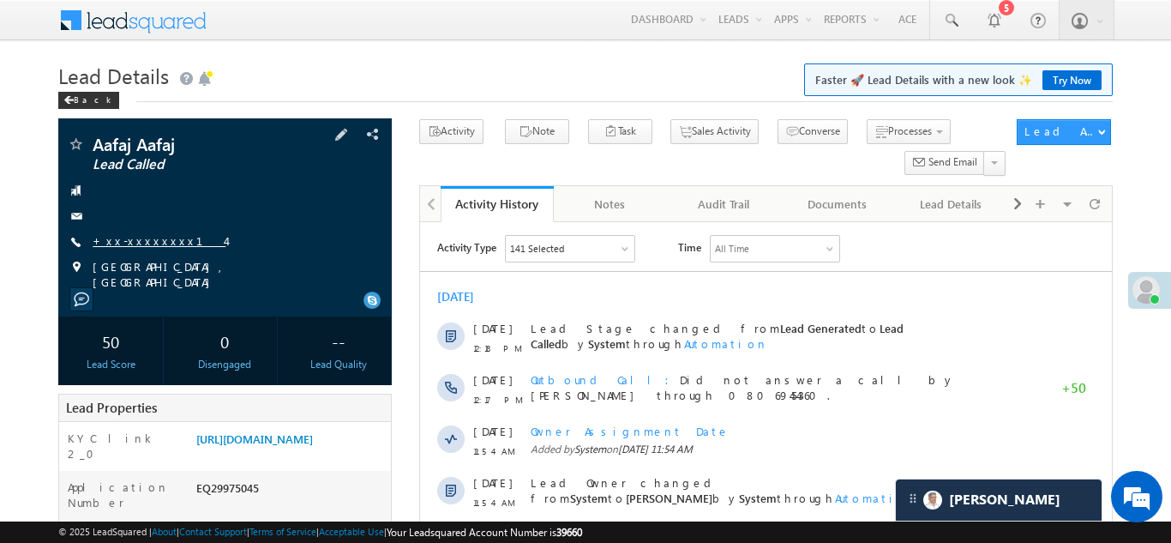
click at [129, 243] on link "+xx-xxxxxxxx14" at bounding box center [159, 240] width 133 height 15
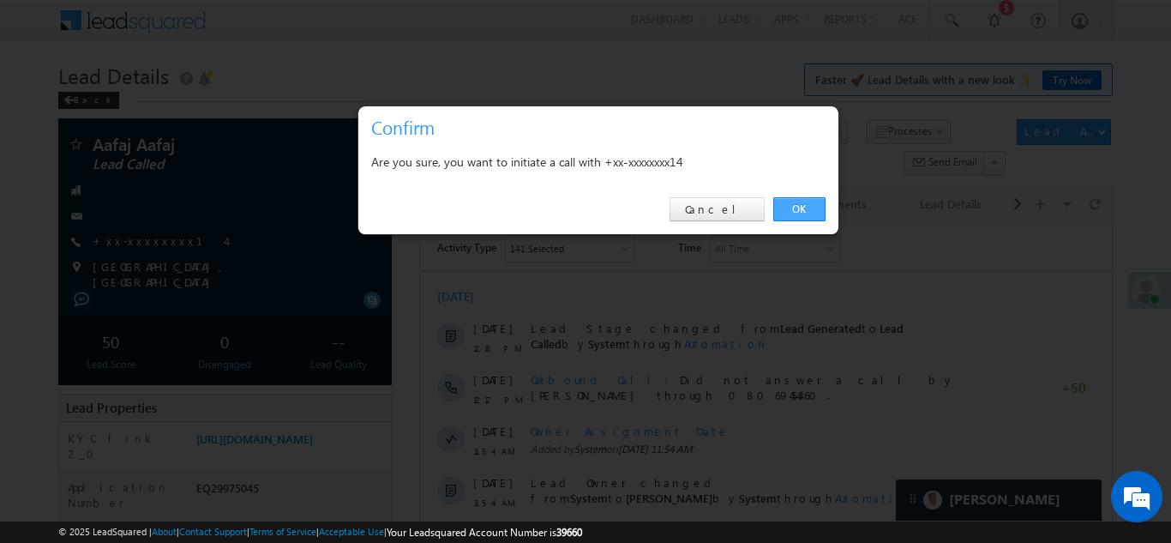
click at [801, 212] on link "OK" at bounding box center [800, 209] width 52 height 24
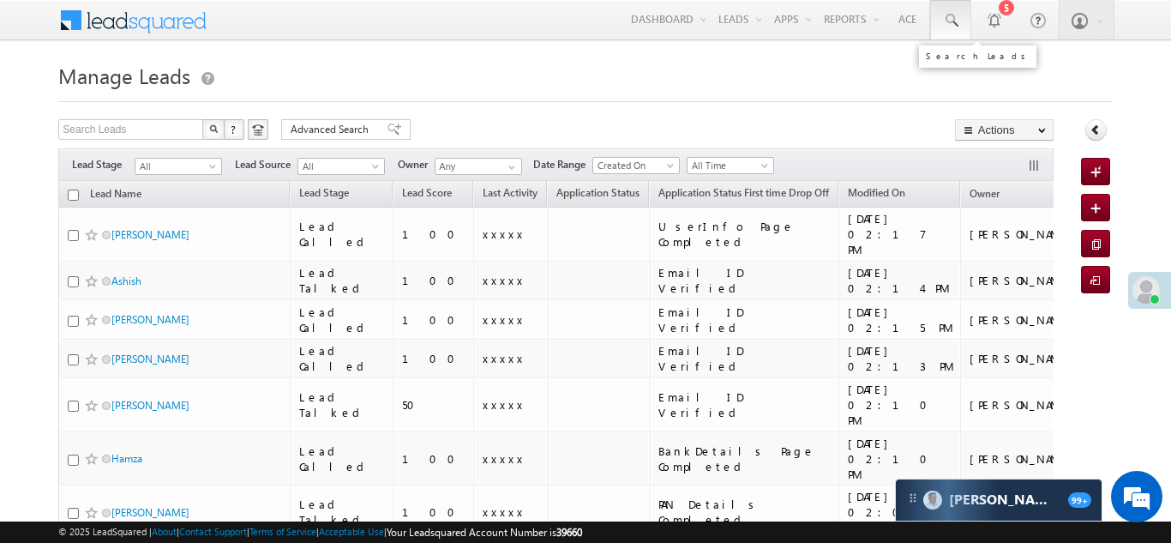
click at [949, 21] on span at bounding box center [950, 20] width 17 height 17
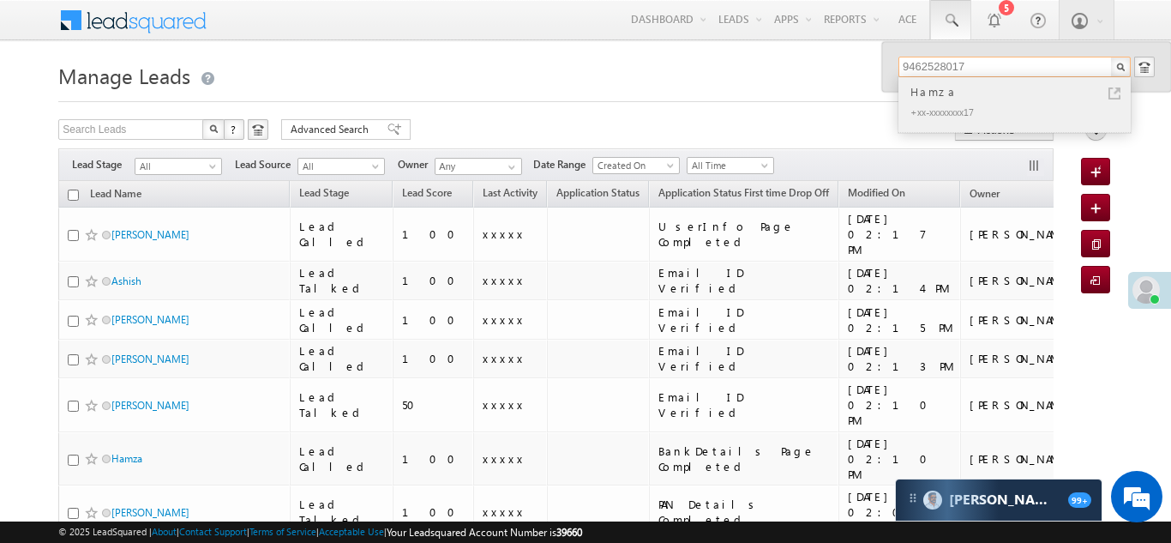
type input "9462528017"
click at [930, 93] on div "Hamza" at bounding box center [1022, 91] width 230 height 19
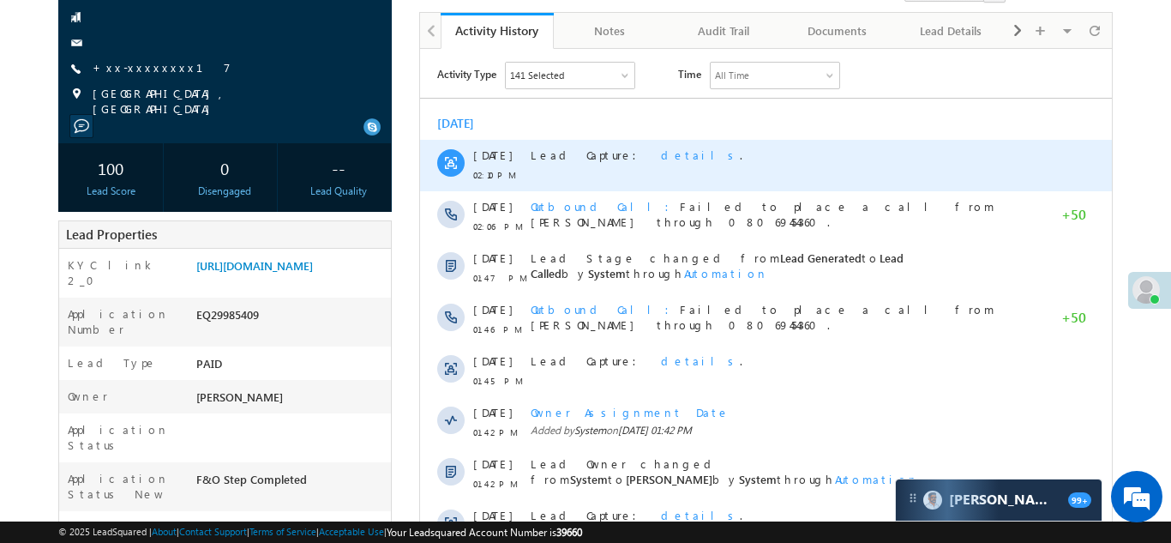
scroll to position [176, 0]
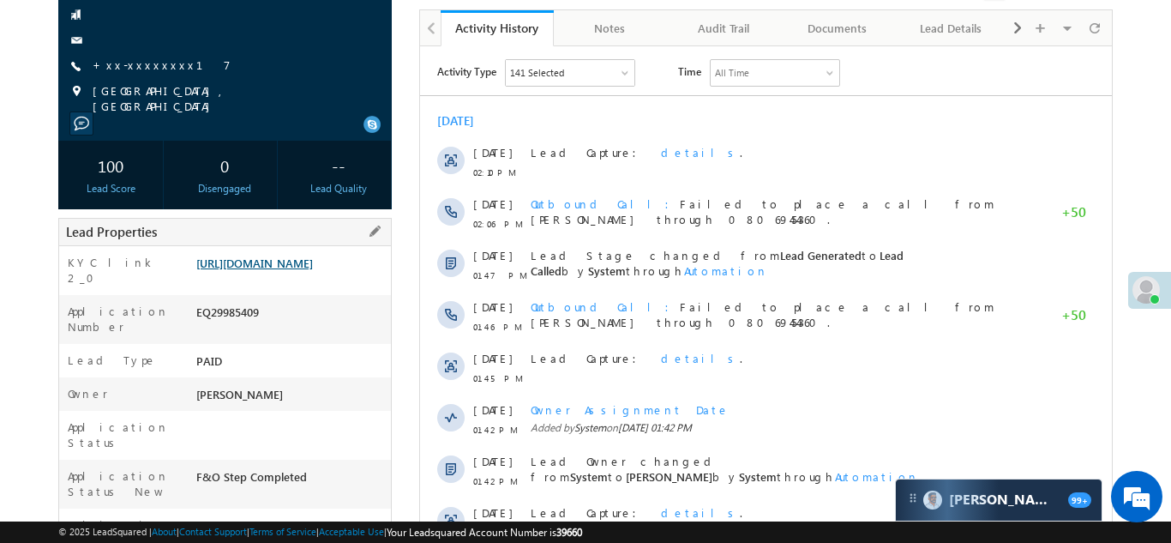
click at [285, 270] on link "[URL][DOMAIN_NAME]" at bounding box center [254, 263] width 117 height 15
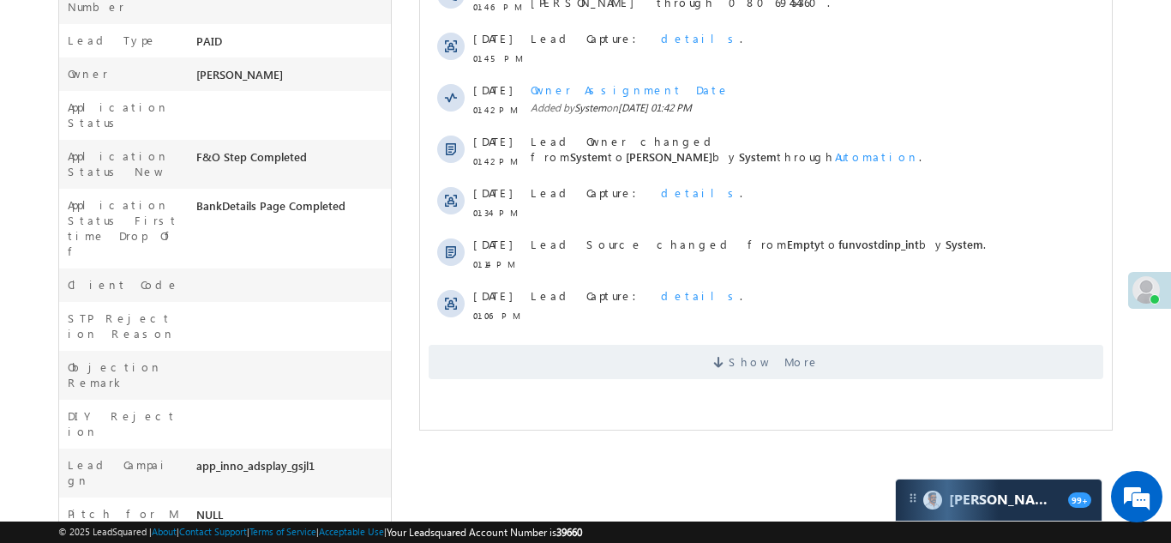
scroll to position [553, 0]
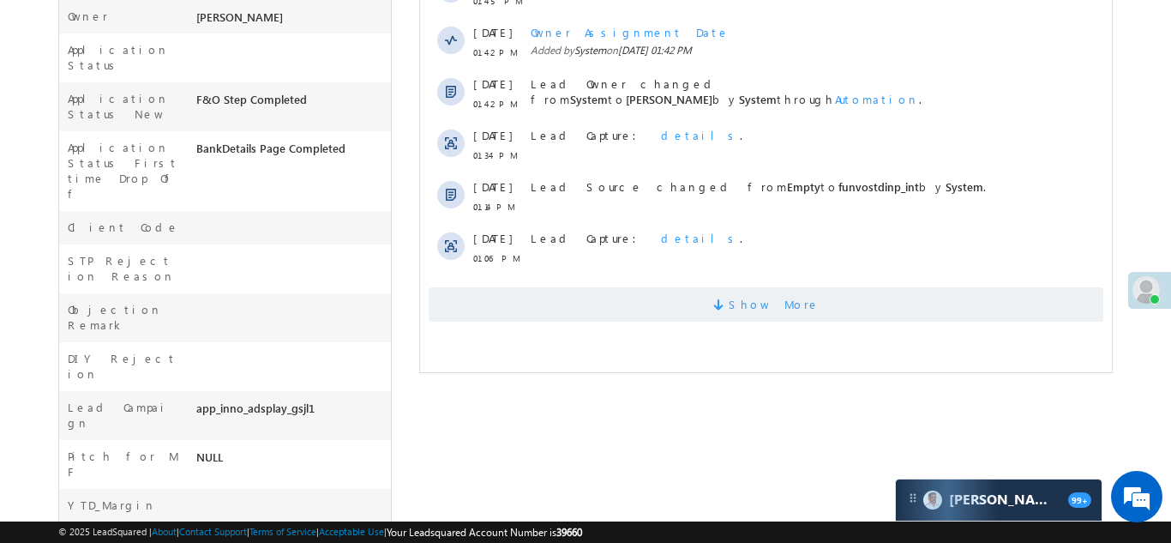
click at [719, 296] on span "Show More" at bounding box center [765, 304] width 675 height 34
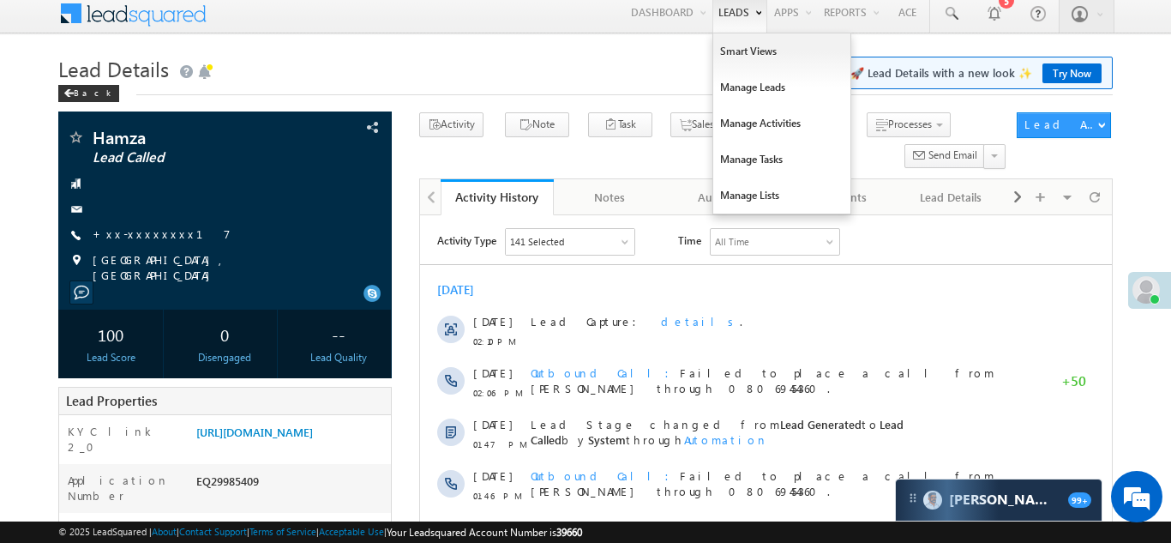
scroll to position [0, 0]
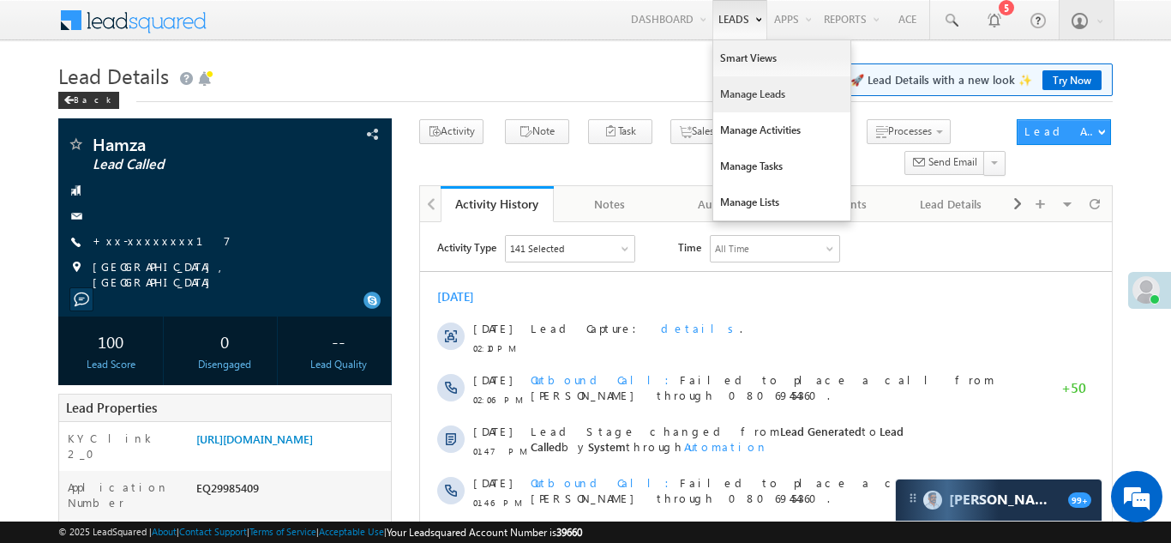
click at [731, 99] on link "Manage Leads" at bounding box center [781, 94] width 137 height 36
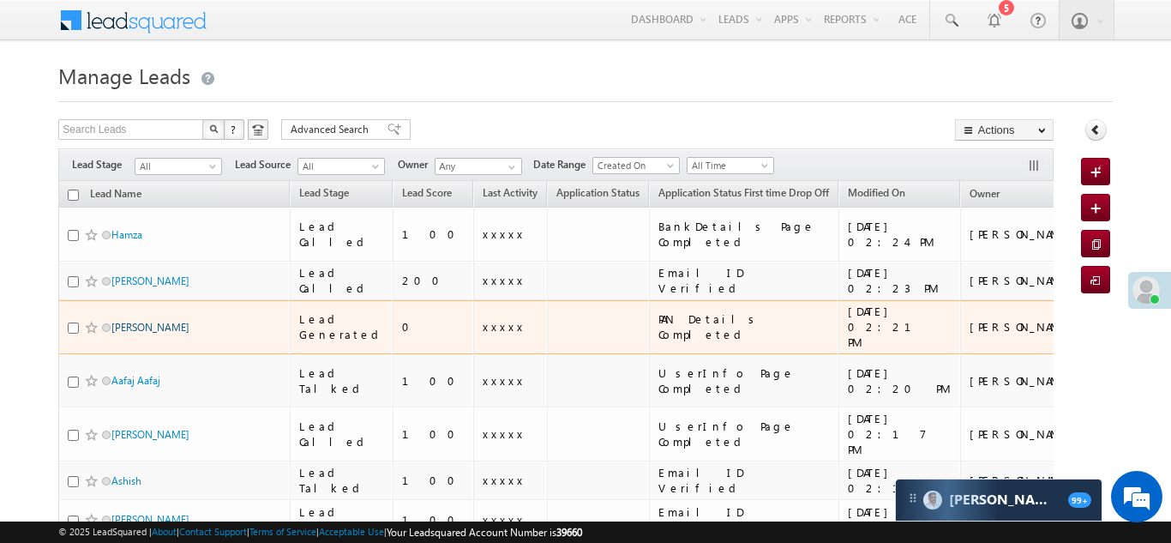
click at [129, 321] on link "[PERSON_NAME]" at bounding box center [150, 327] width 78 height 13
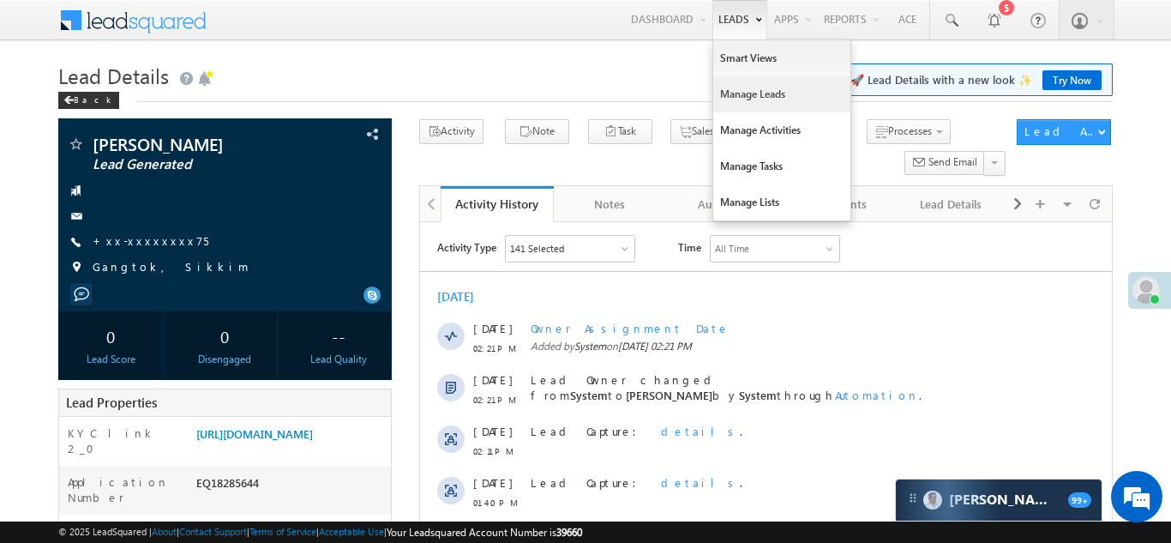
click at [737, 100] on link "Manage Leads" at bounding box center [781, 94] width 137 height 36
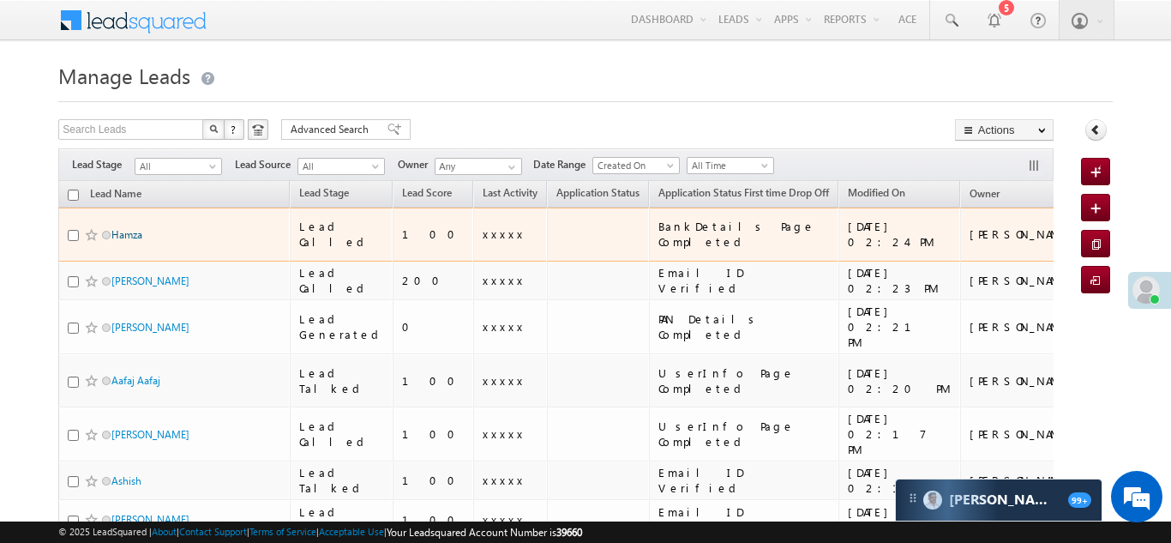
click at [125, 228] on link "Hamza" at bounding box center [126, 234] width 31 height 13
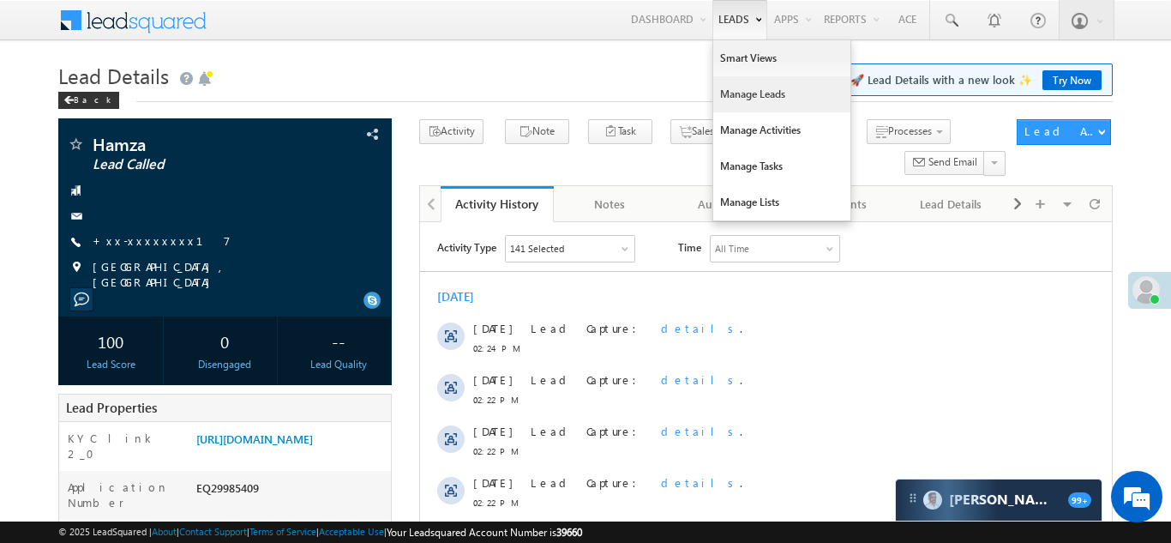
click at [726, 94] on link "Manage Leads" at bounding box center [781, 94] width 137 height 36
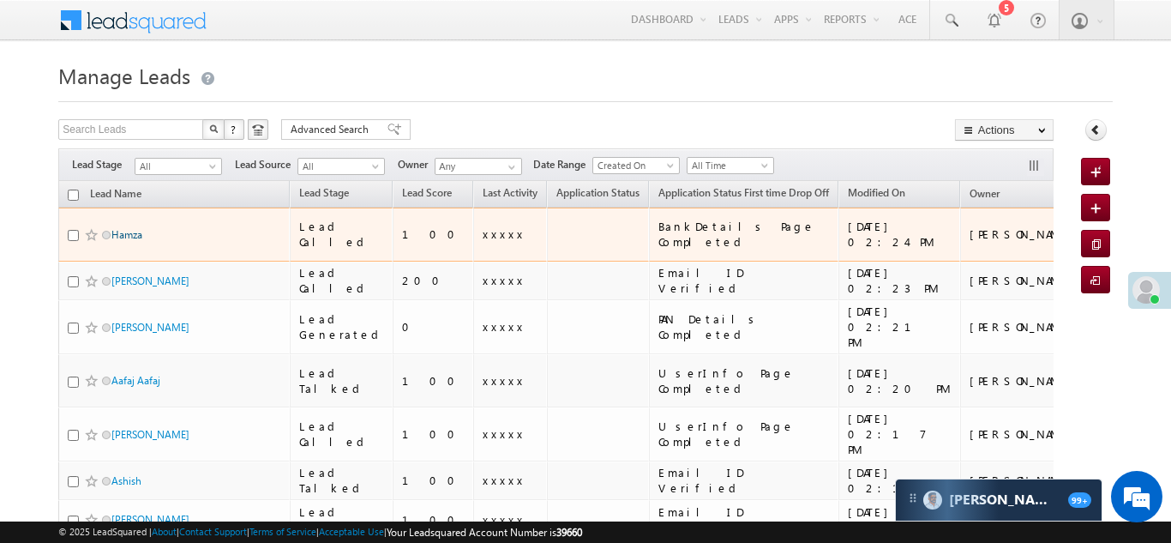
click at [132, 228] on link "Hamza" at bounding box center [126, 234] width 31 height 13
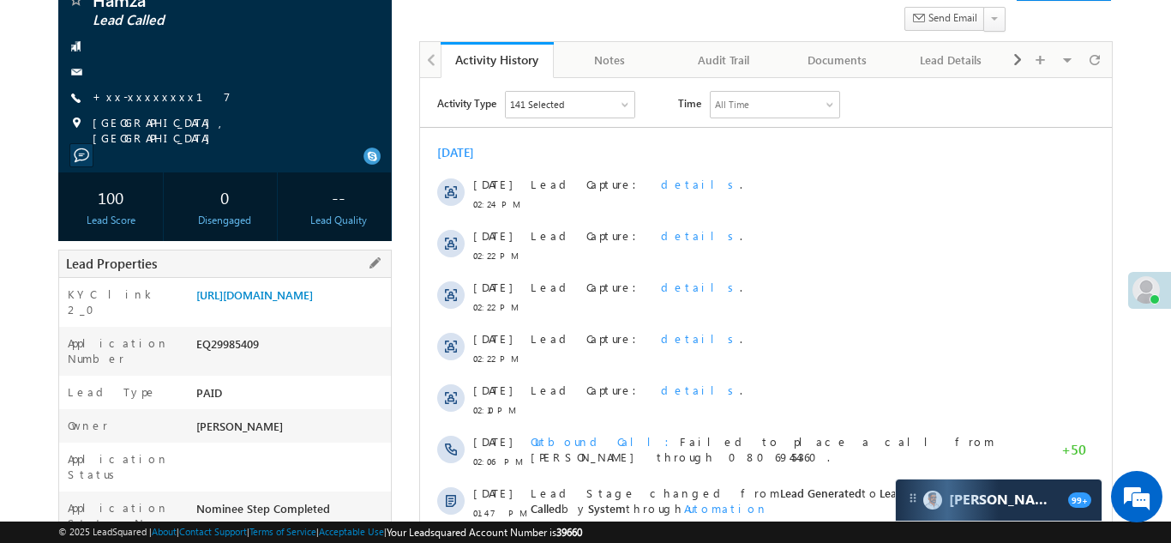
scroll to position [178, 0]
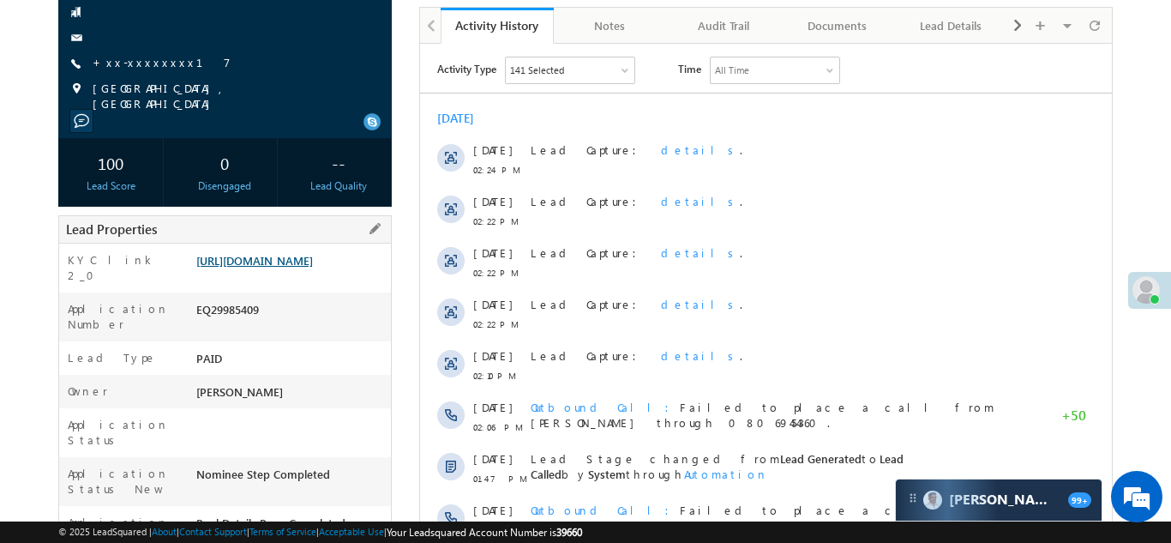
click at [280, 265] on link "[URL][DOMAIN_NAME]" at bounding box center [254, 260] width 117 height 15
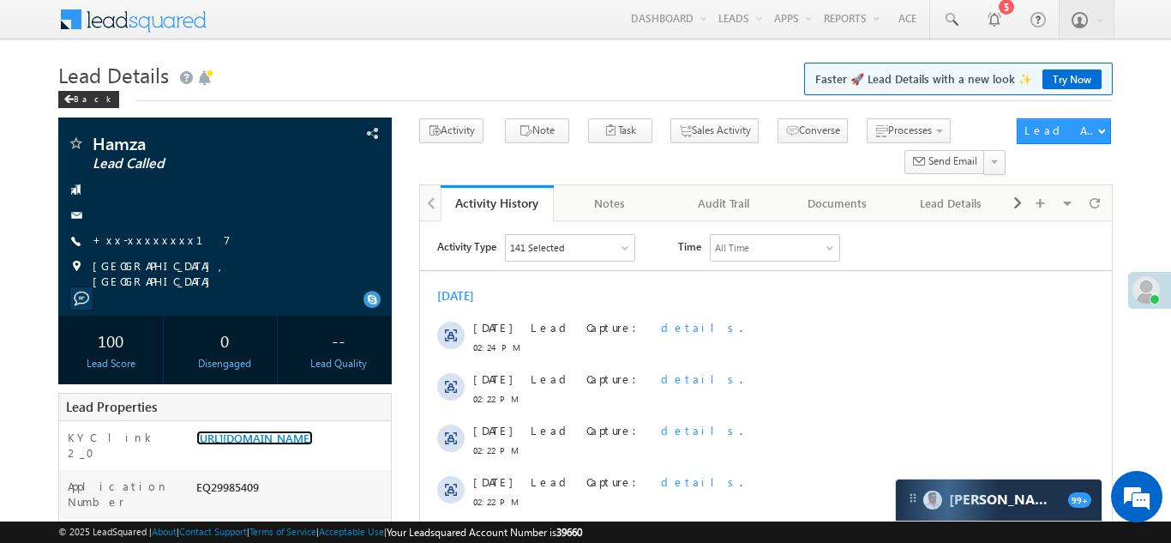
scroll to position [0, 0]
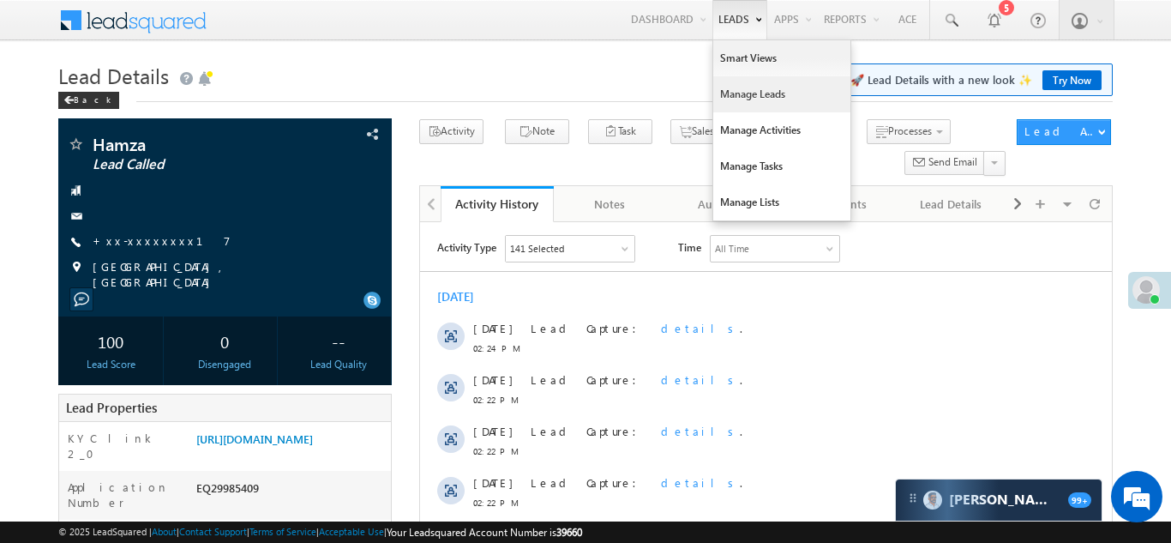
click at [743, 92] on link "Manage Leads" at bounding box center [781, 94] width 137 height 36
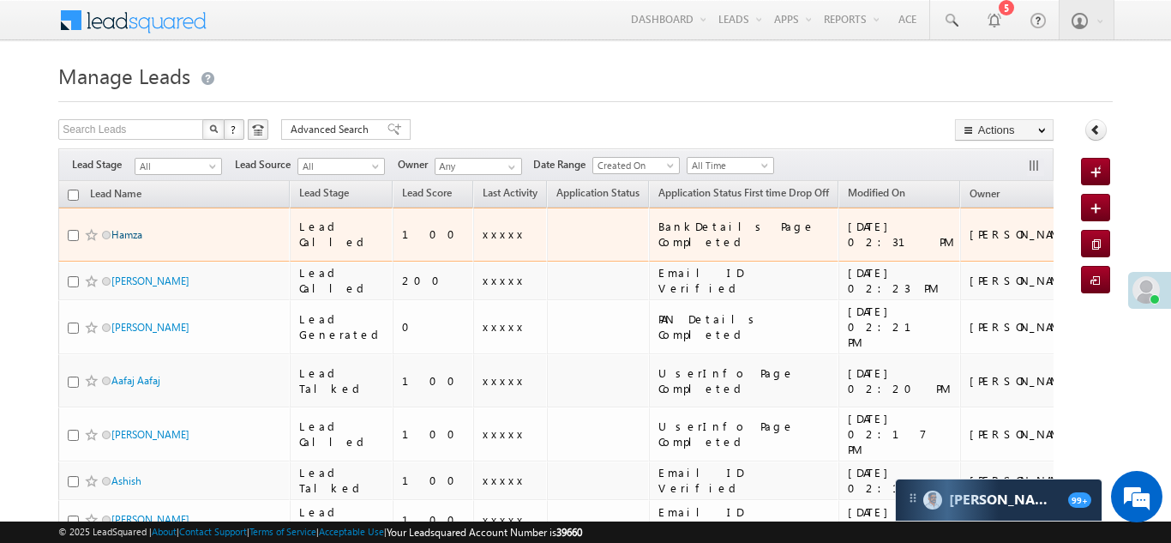
click at [126, 228] on link "Hamza" at bounding box center [126, 234] width 31 height 13
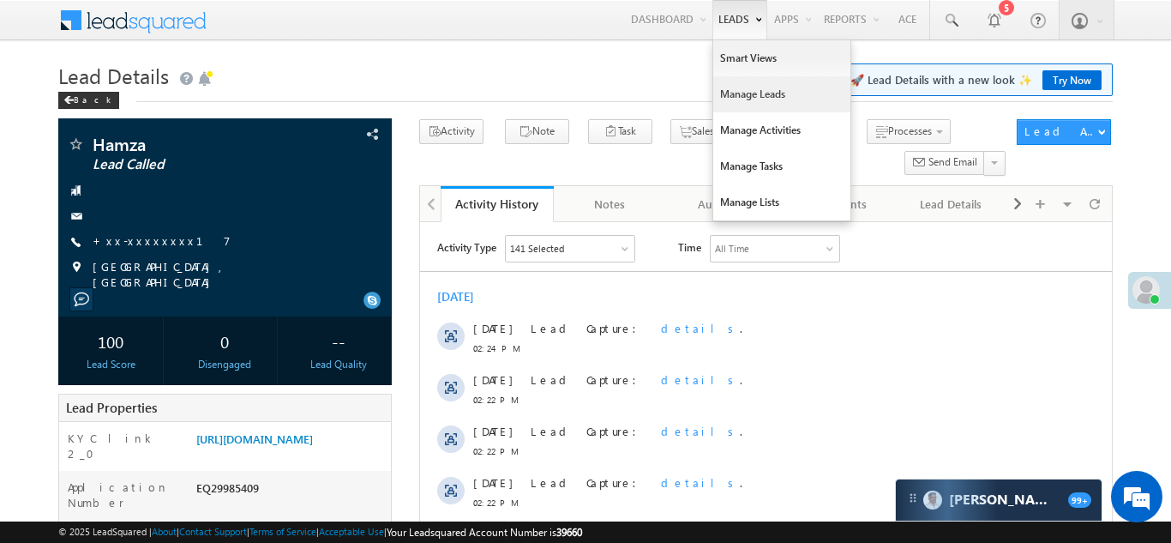
click at [757, 96] on link "Manage Leads" at bounding box center [781, 94] width 137 height 36
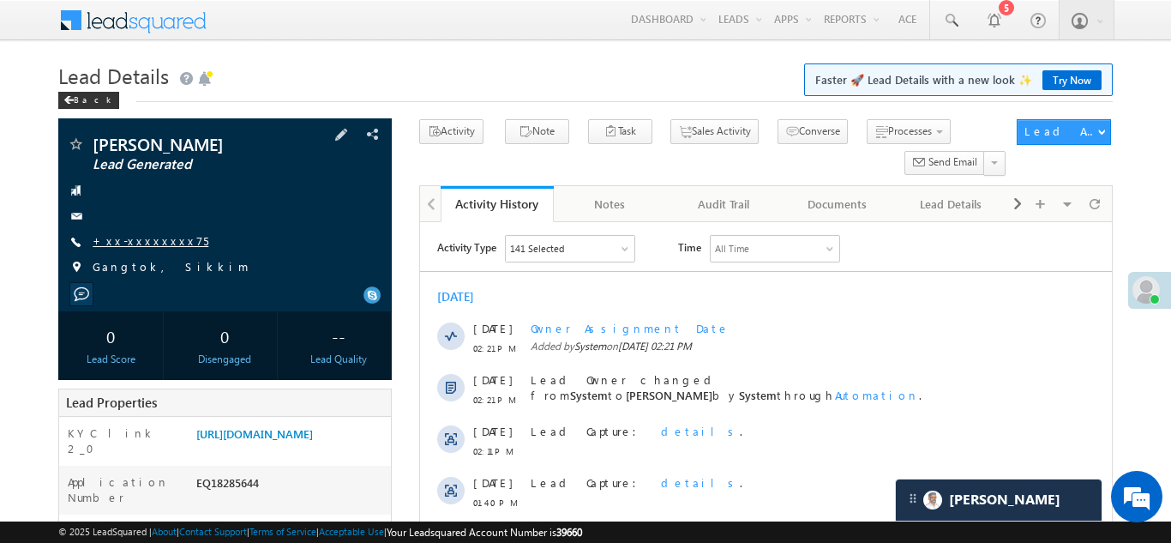
click at [136, 240] on link "+xx-xxxxxxxx75" at bounding box center [151, 240] width 116 height 15
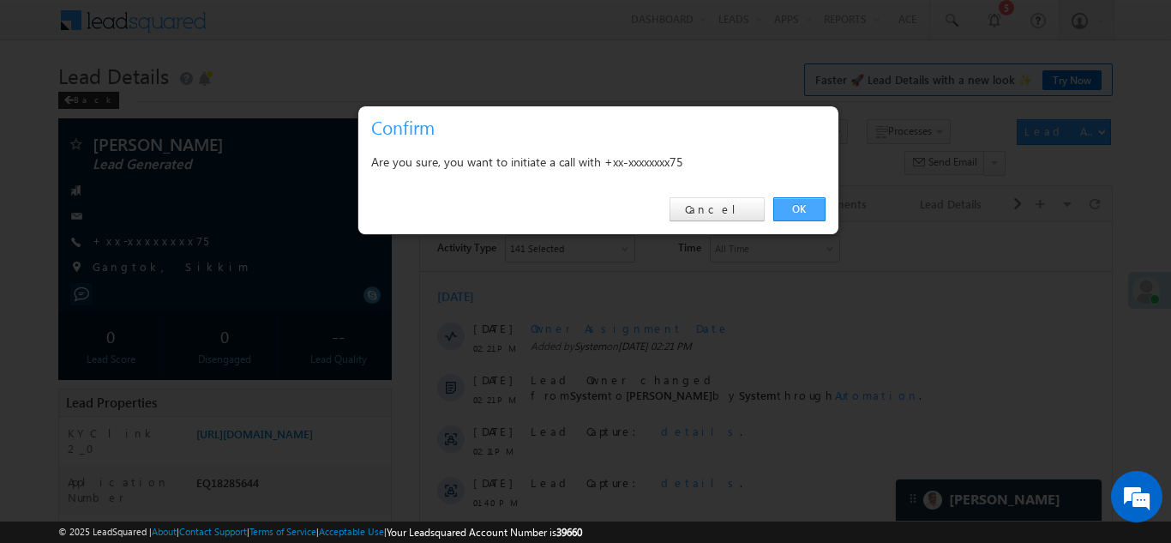
click at [813, 210] on link "OK" at bounding box center [800, 209] width 52 height 24
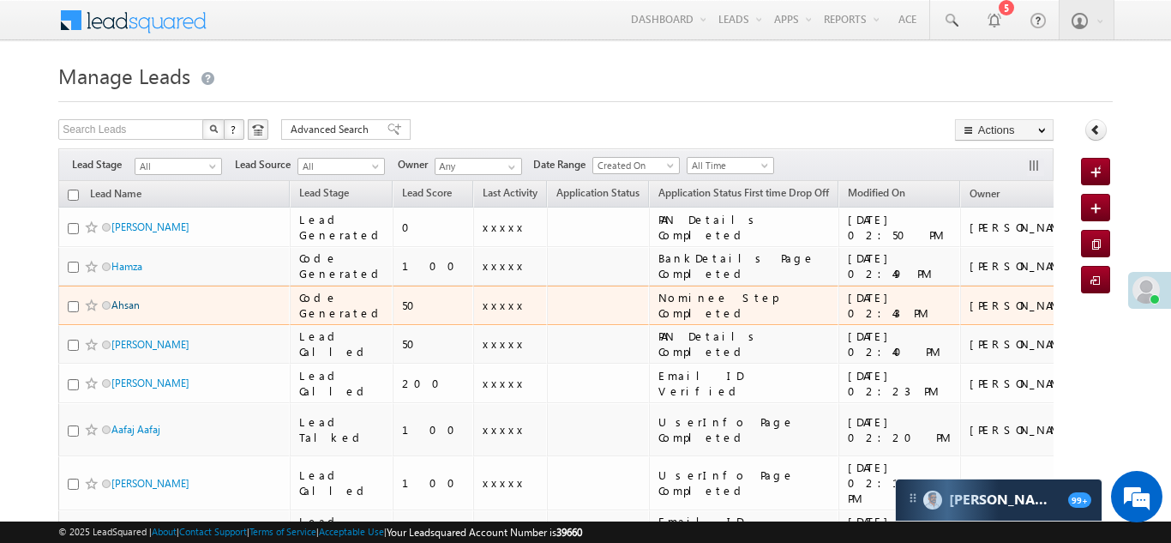
click at [124, 303] on link "Ahsan" at bounding box center [125, 304] width 28 height 13
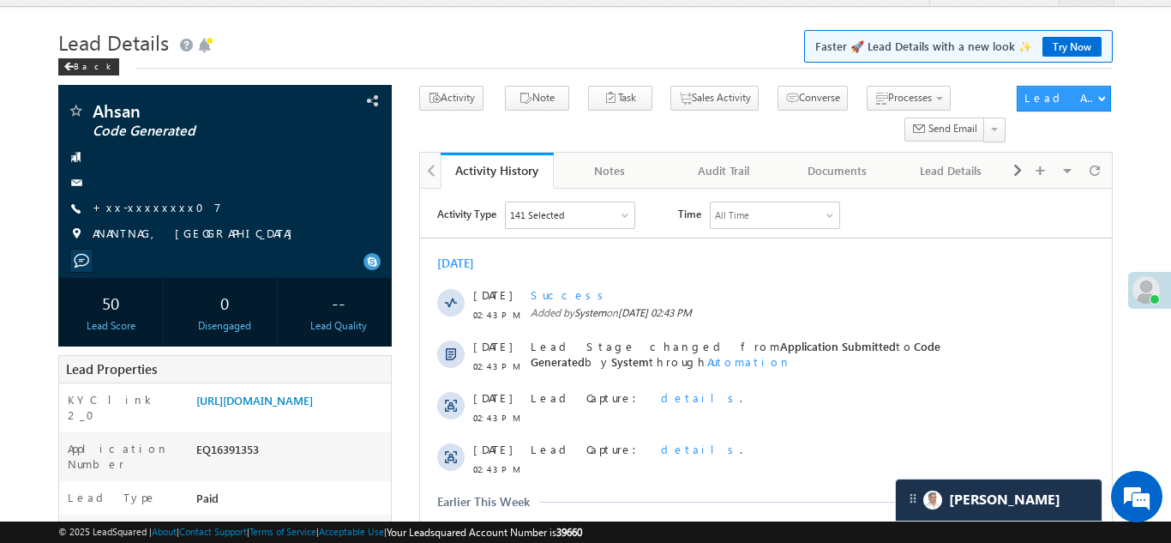
scroll to position [31, 0]
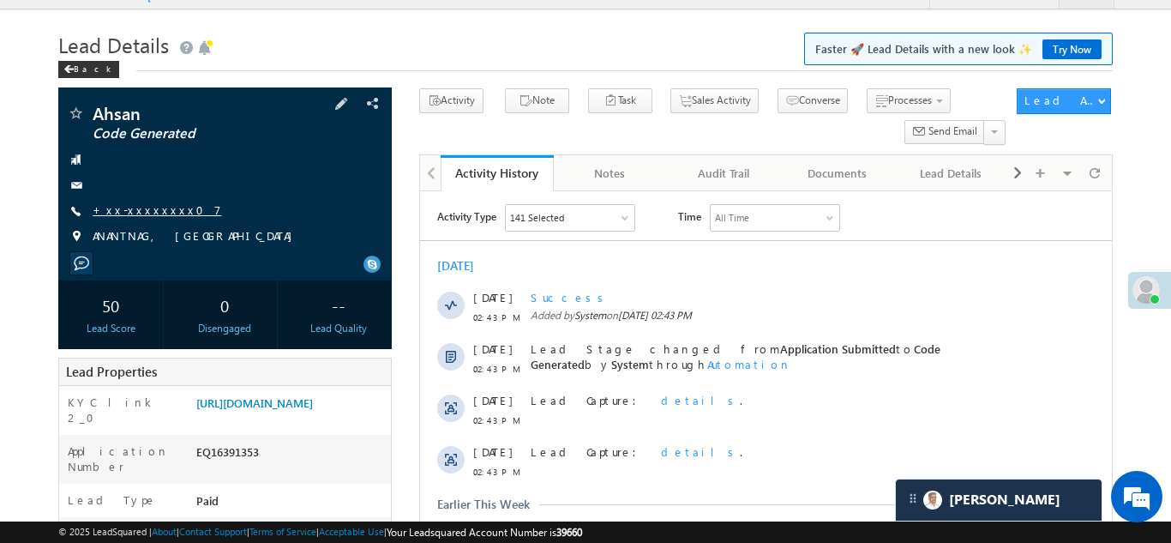
click at [137, 211] on link "+xx-xxxxxxxx07" at bounding box center [157, 209] width 129 height 15
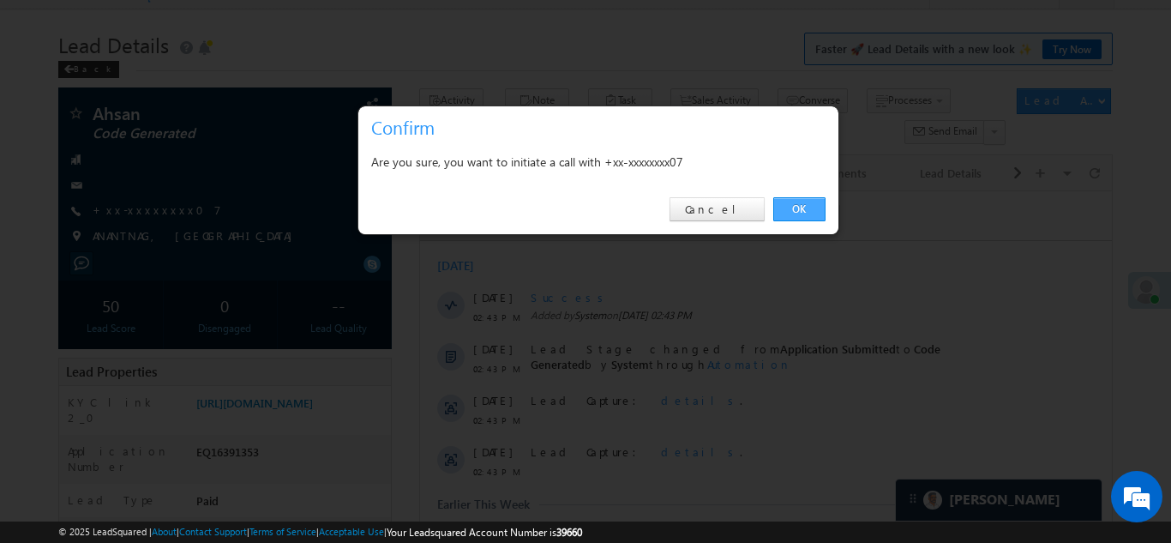
click at [787, 207] on link "OK" at bounding box center [800, 209] width 52 height 24
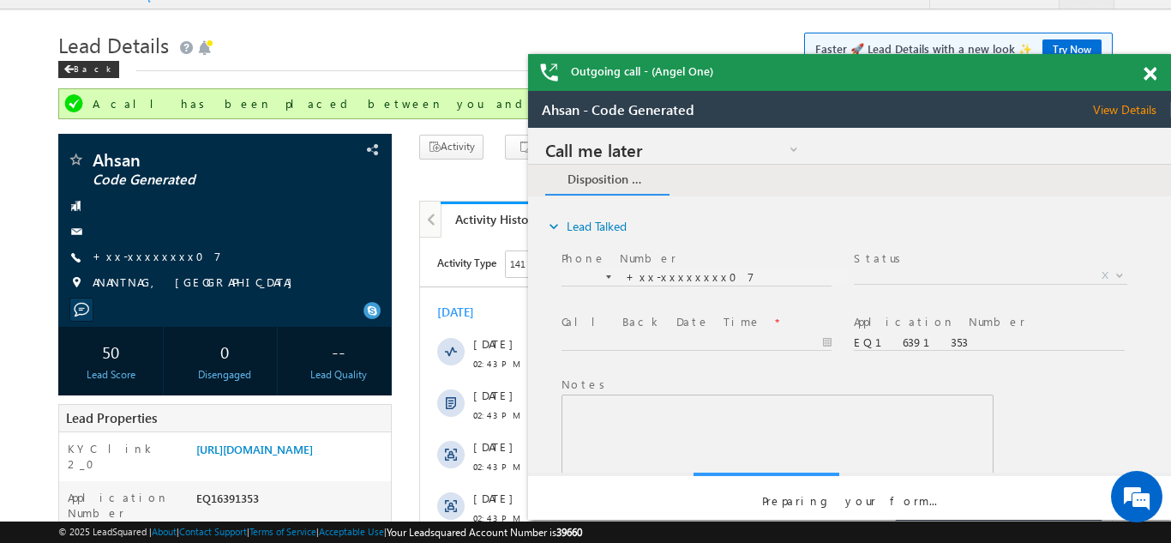
scroll to position [0, 0]
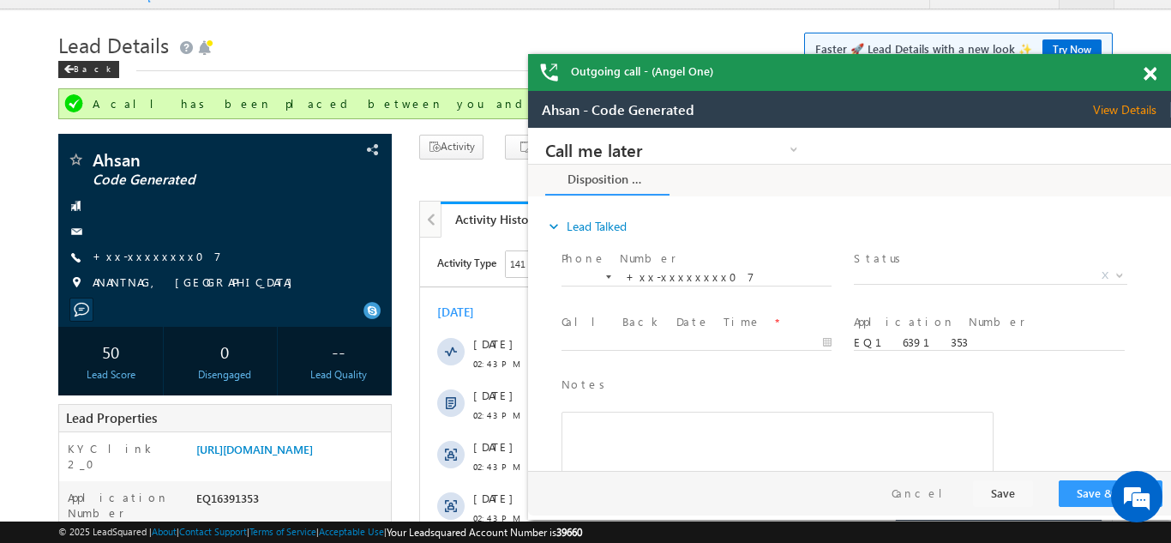
click at [1149, 70] on span at bounding box center [1150, 74] width 13 height 15
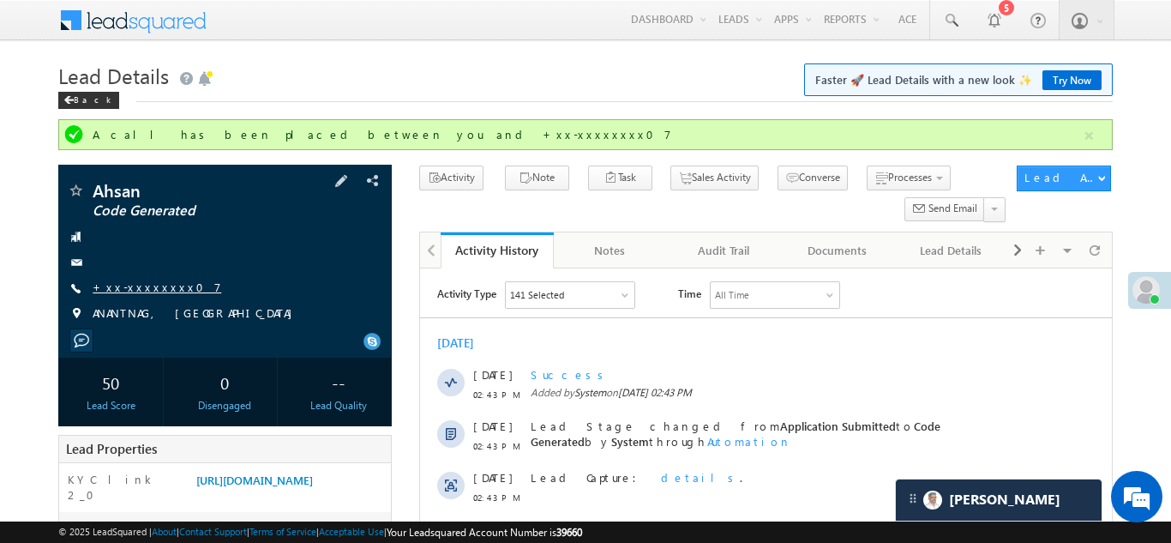
click at [138, 291] on link "+xx-xxxxxxxx07" at bounding box center [157, 287] width 129 height 15
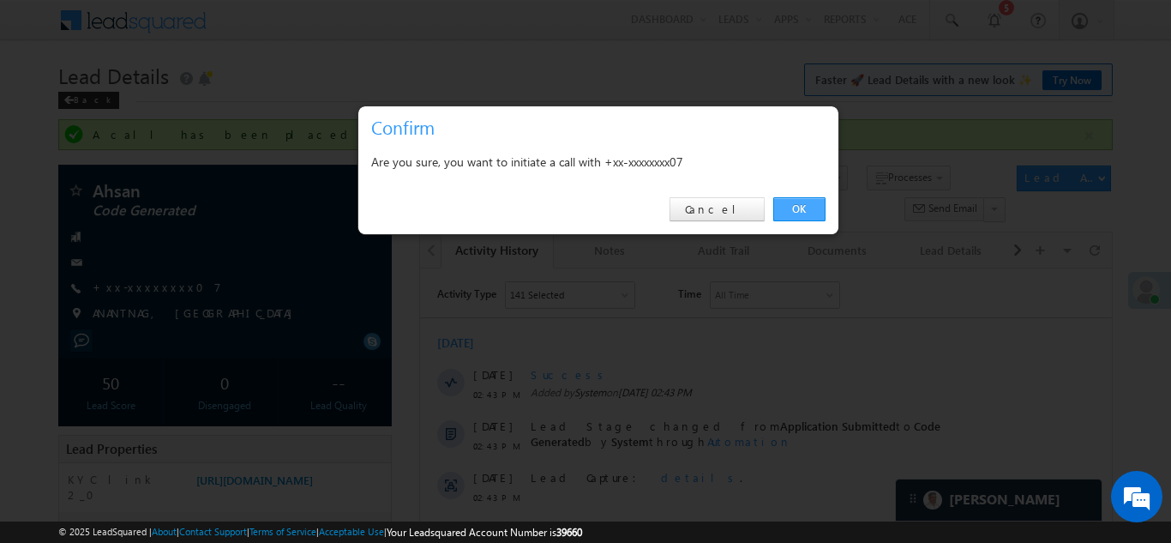
click at [795, 208] on link "OK" at bounding box center [800, 209] width 52 height 24
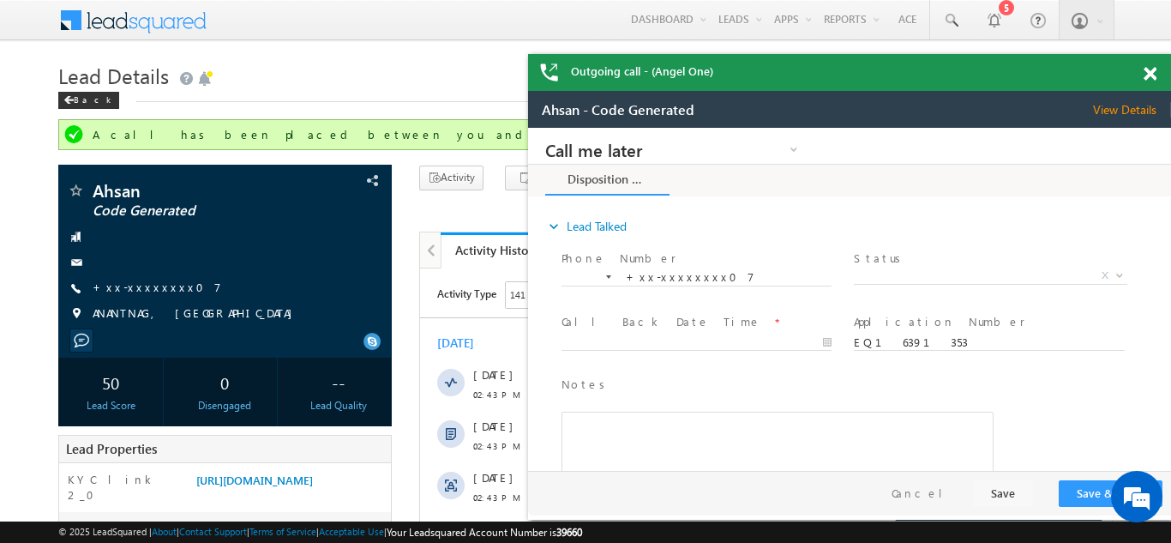
click at [1148, 71] on div "Outgoing call - (Angel One)" at bounding box center [849, 72] width 643 height 37
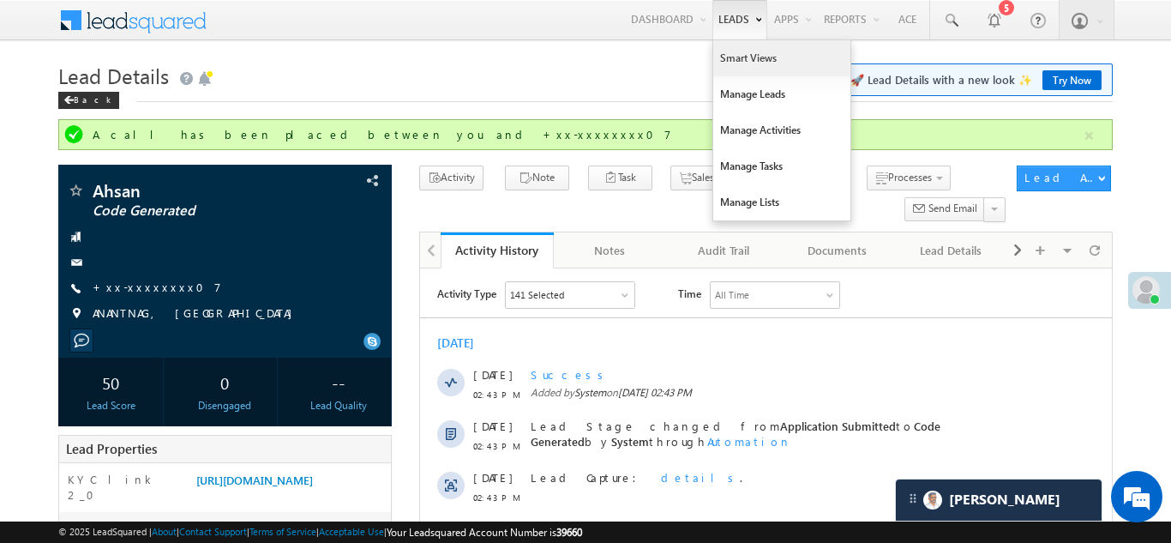
click at [738, 60] on link "Smart Views" at bounding box center [781, 58] width 137 height 36
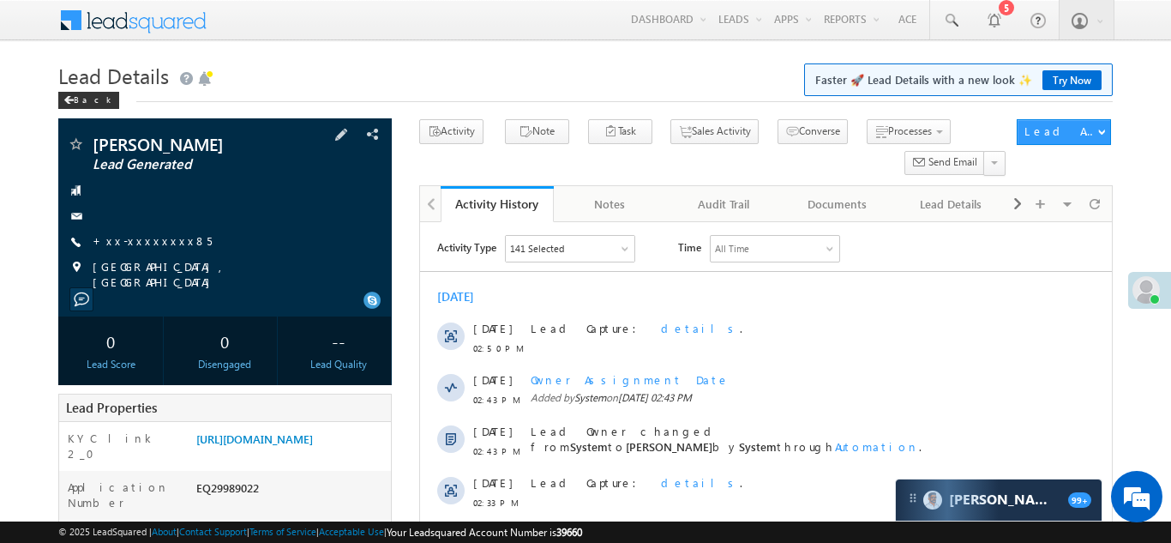
click at [141, 249] on span "+xx-xxxxxxxx85" at bounding box center [152, 241] width 119 height 17
click at [141, 244] on link "+xx-xxxxxxxx85" at bounding box center [152, 240] width 119 height 15
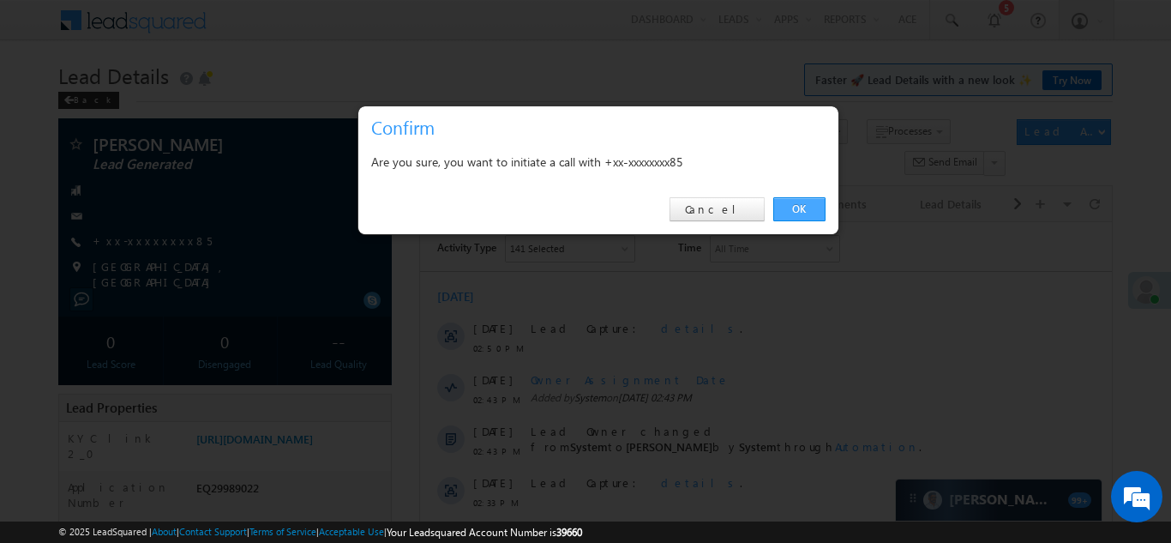
click at [794, 208] on link "OK" at bounding box center [800, 209] width 52 height 24
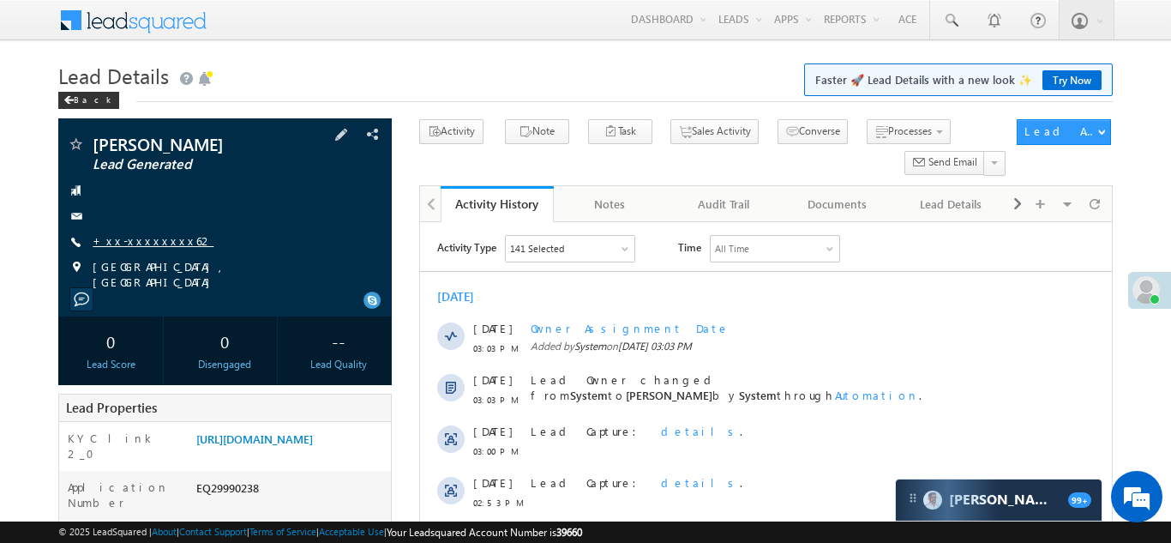
click at [132, 237] on link "+xx-xxxxxxxx62" at bounding box center [153, 240] width 121 height 15
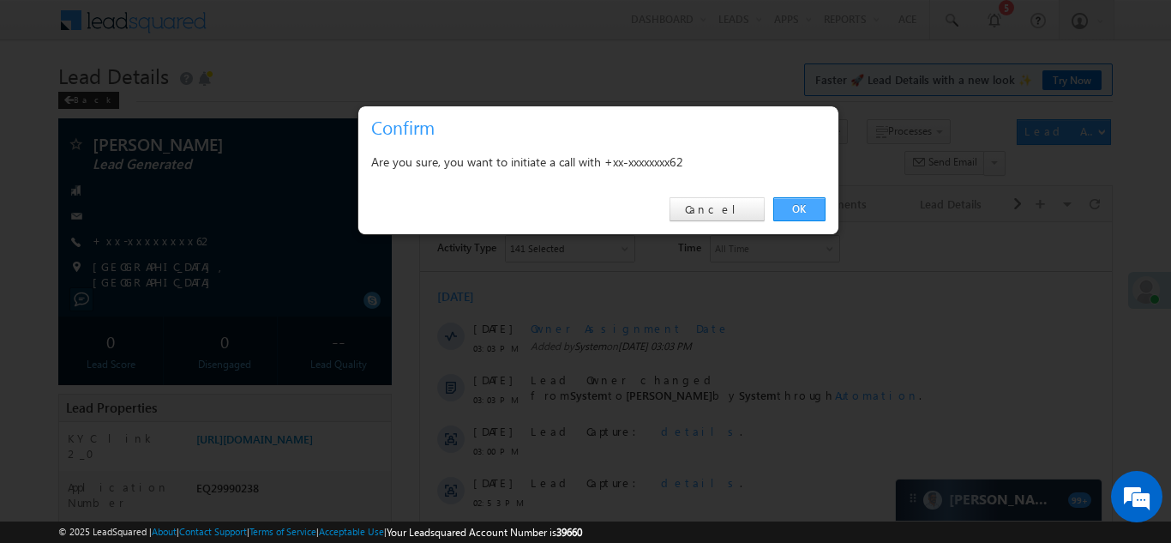
click at [798, 211] on link "OK" at bounding box center [800, 209] width 52 height 24
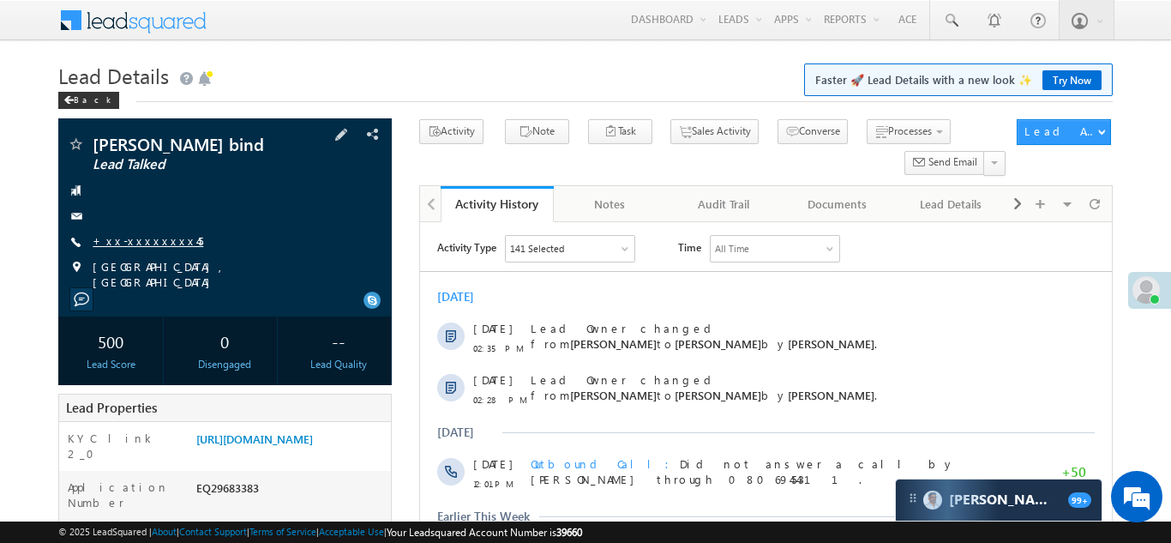
click at [141, 243] on link "+xx-xxxxxxxx45" at bounding box center [148, 240] width 111 height 15
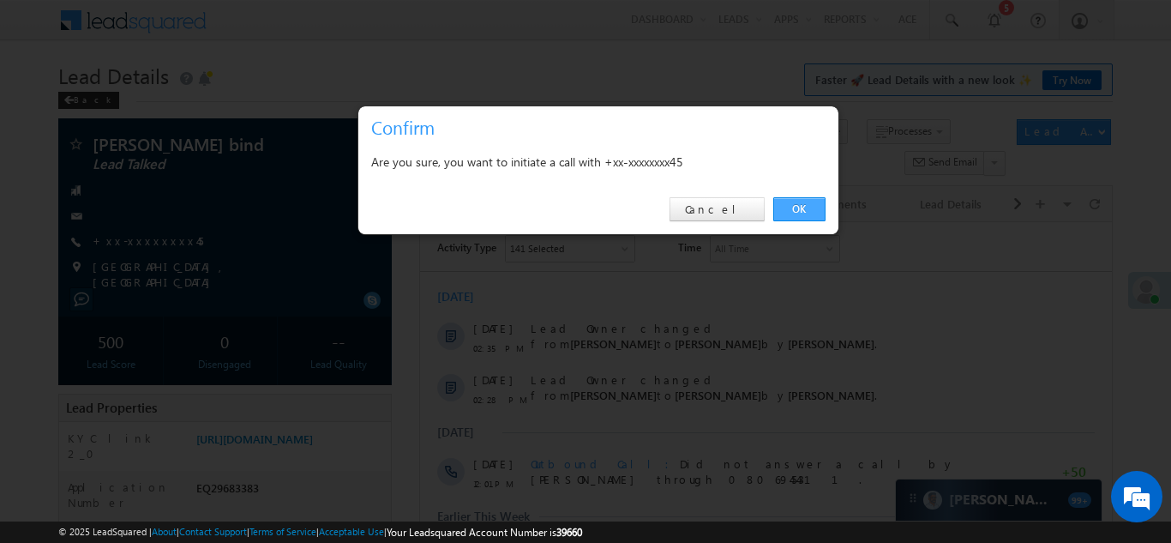
click at [795, 206] on link "OK" at bounding box center [800, 209] width 52 height 24
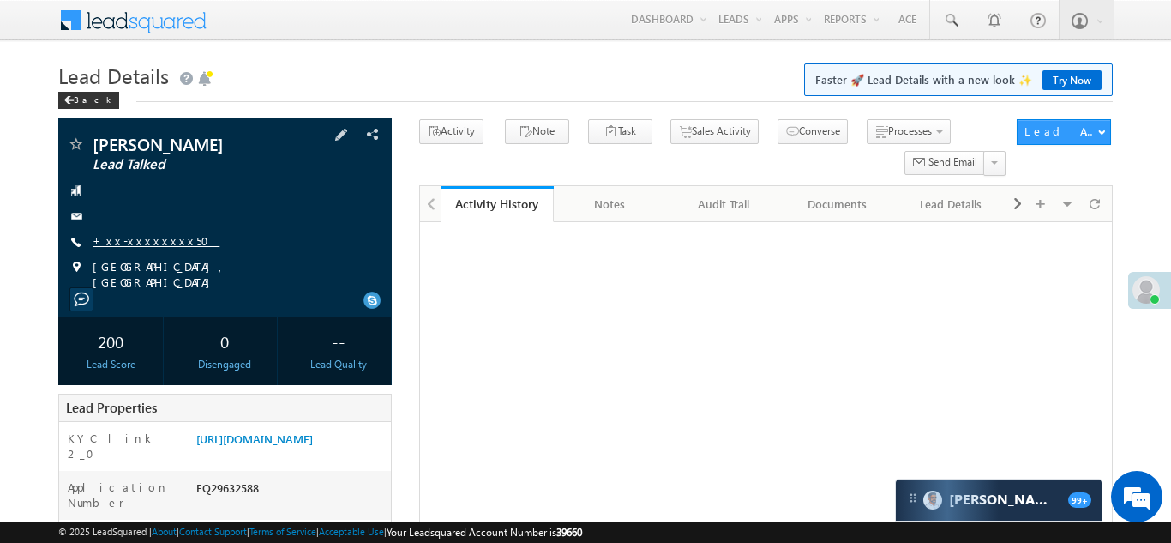
click at [140, 240] on link "+xx-xxxxxxxx50" at bounding box center [156, 240] width 127 height 15
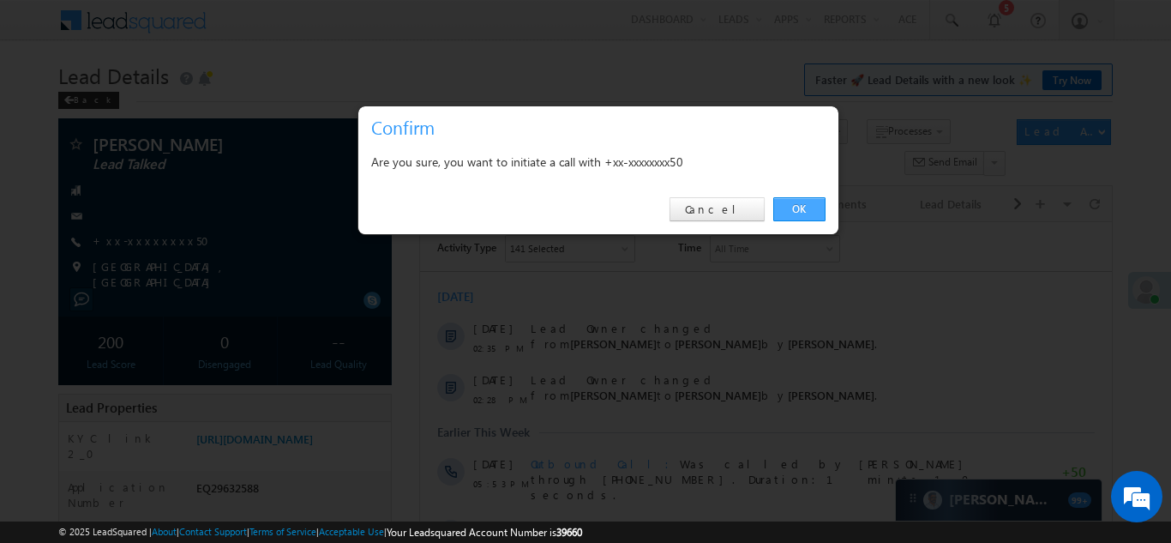
click at [798, 208] on link "OK" at bounding box center [800, 209] width 52 height 24
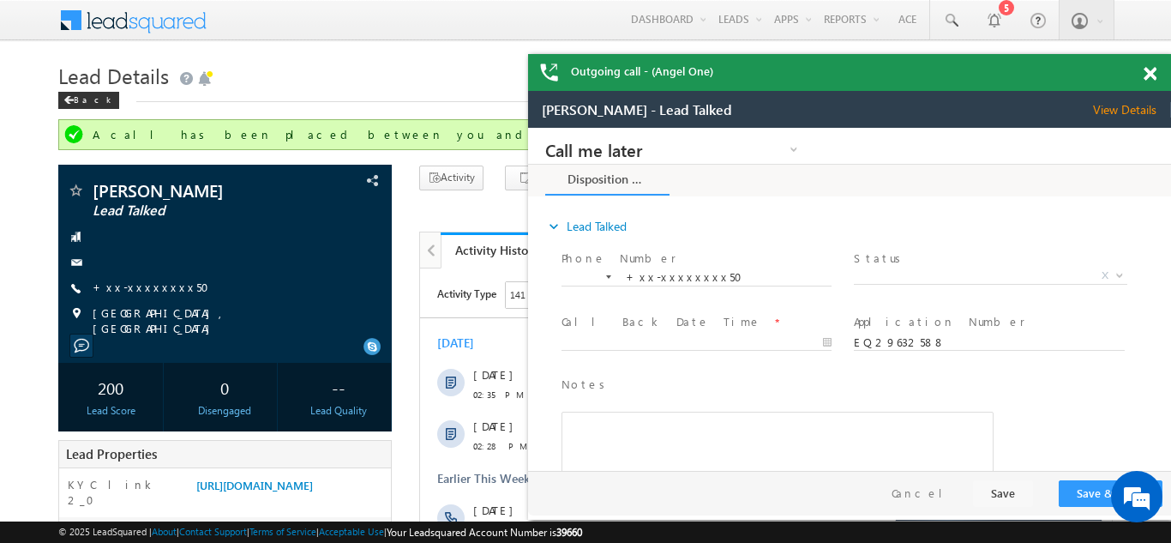
click at [1152, 73] on span at bounding box center [1150, 74] width 13 height 15
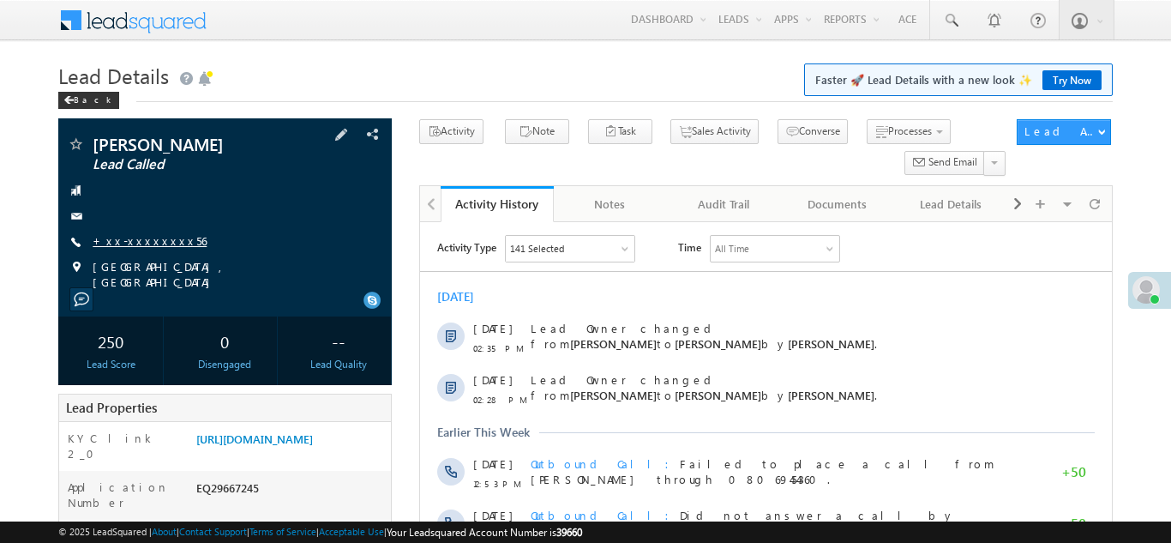
click at [144, 238] on link "+xx-xxxxxxxx56" at bounding box center [150, 240] width 114 height 15
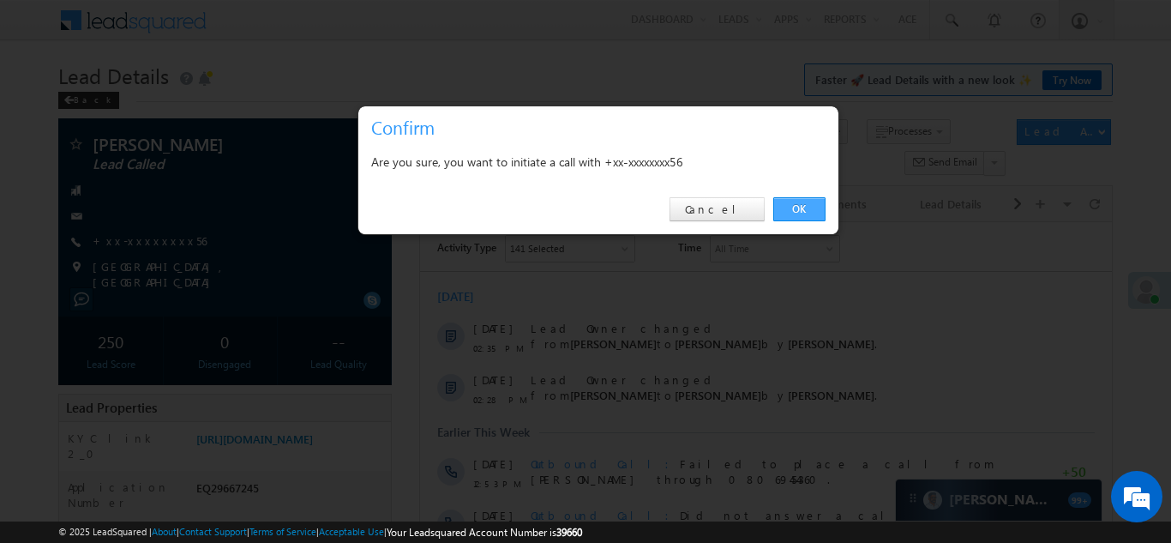
click at [798, 203] on link "OK" at bounding box center [800, 209] width 52 height 24
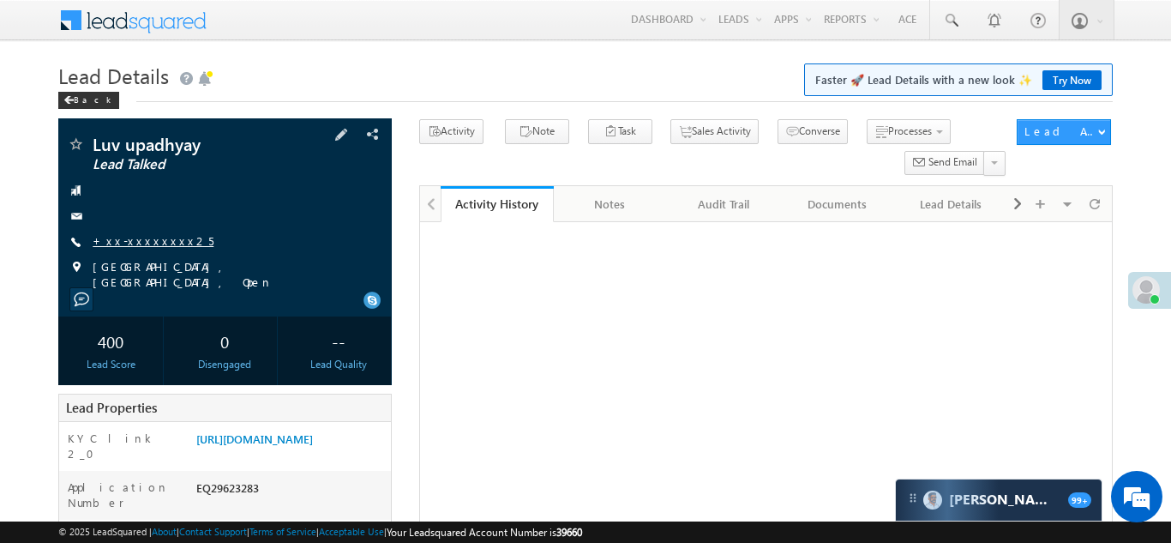
click at [137, 233] on link "+xx-xxxxxxxx25" at bounding box center [153, 240] width 121 height 15
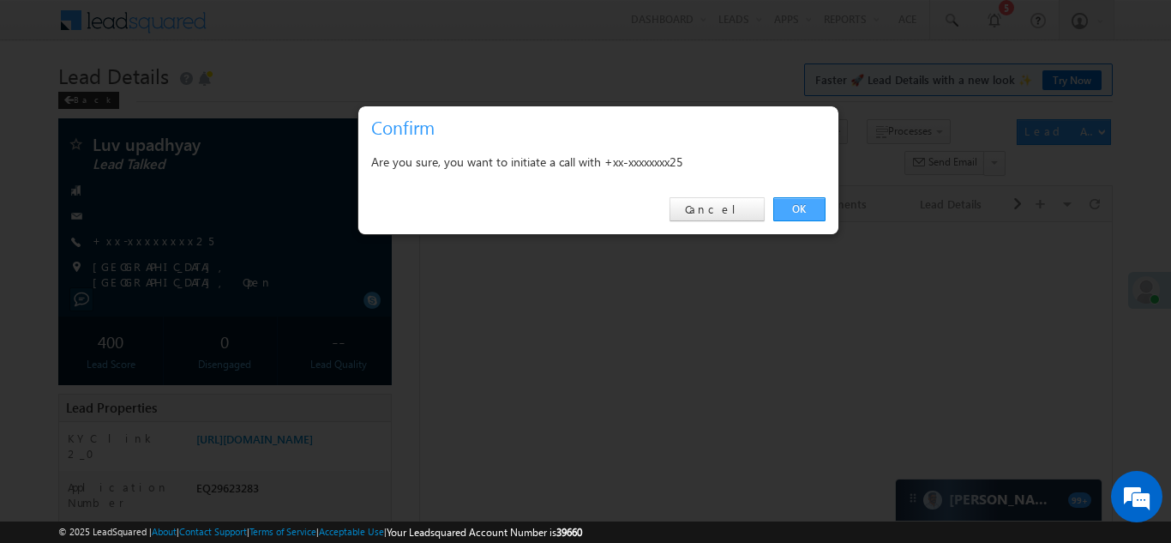
click at [798, 205] on link "OK" at bounding box center [800, 209] width 52 height 24
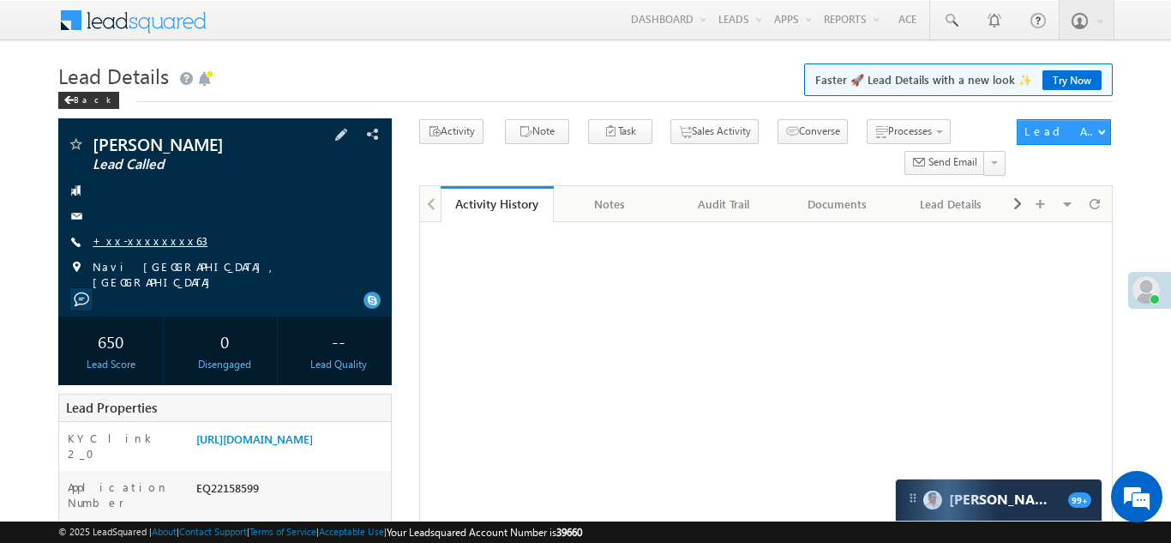
click at [140, 238] on link "+xx-xxxxxxxx63" at bounding box center [150, 240] width 115 height 15
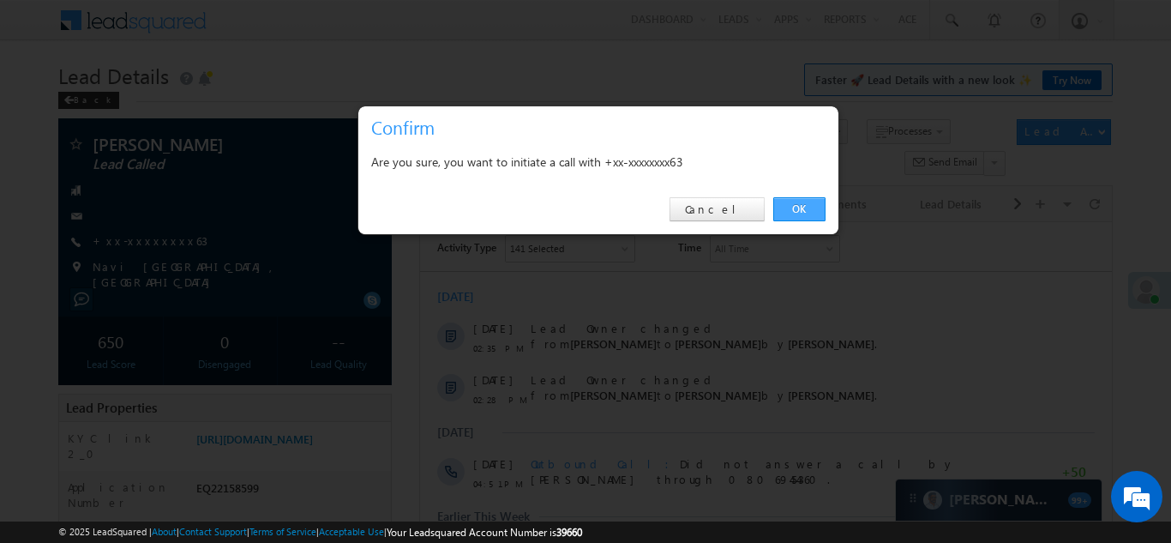
click at [791, 203] on link "OK" at bounding box center [800, 209] width 52 height 24
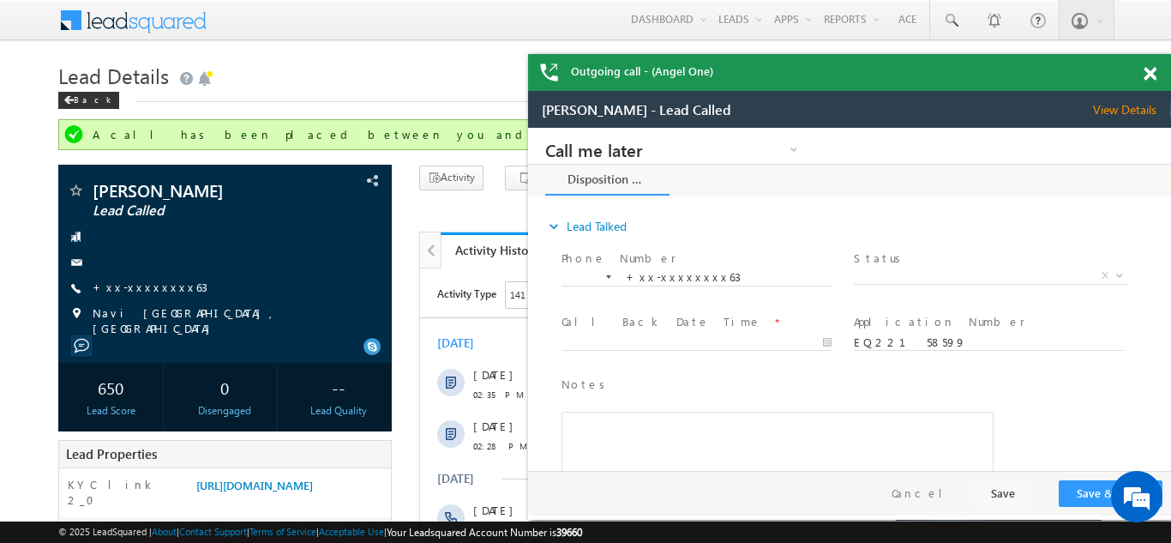
click at [1147, 71] on span at bounding box center [1150, 74] width 13 height 15
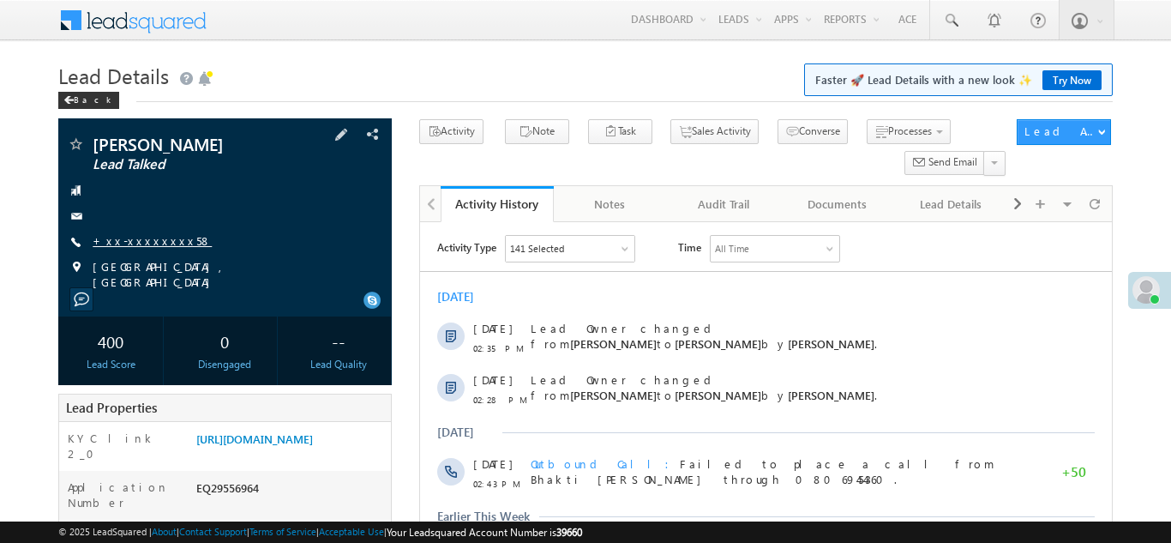
click at [134, 241] on link "+xx-xxxxxxxx58" at bounding box center [152, 240] width 119 height 15
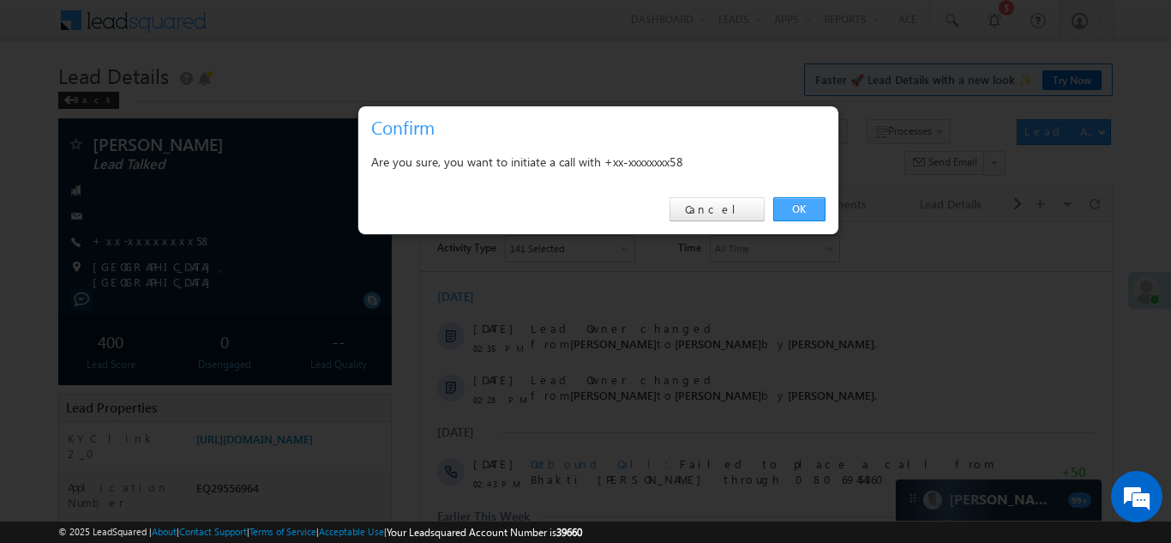
click at [792, 207] on link "OK" at bounding box center [800, 209] width 52 height 24
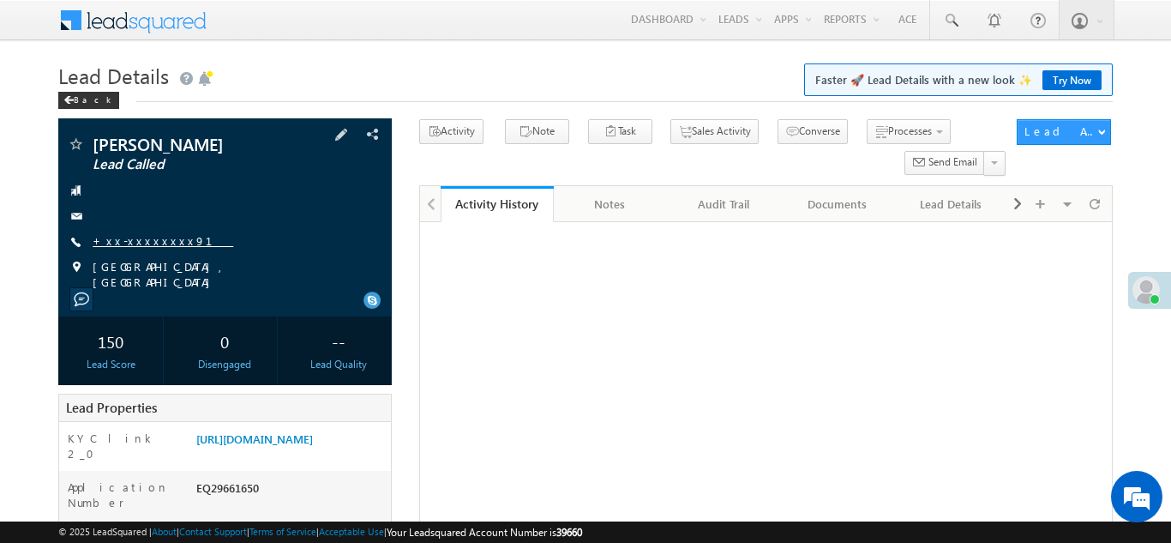
click at [137, 245] on link "+xx-xxxxxxxx91" at bounding box center [163, 240] width 141 height 15
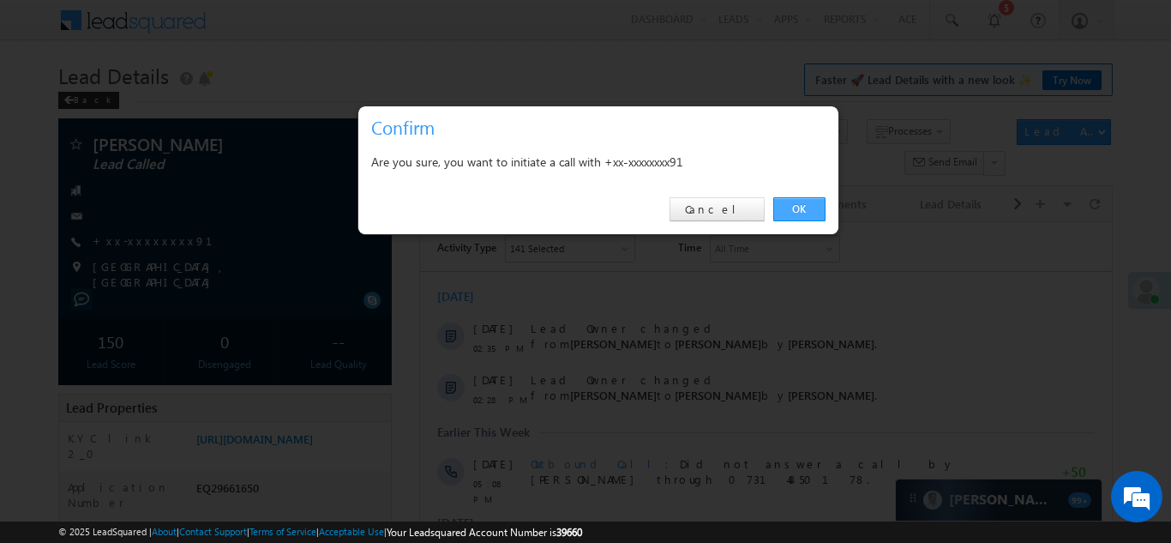
click at [793, 203] on link "OK" at bounding box center [800, 209] width 52 height 24
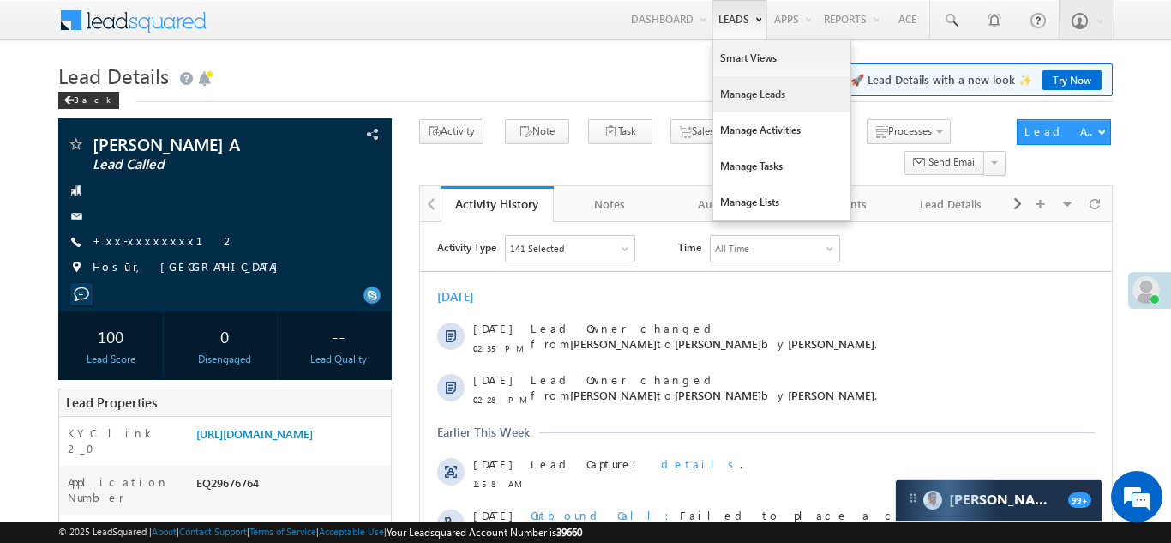
click at [752, 93] on link "Manage Leads" at bounding box center [781, 94] width 137 height 36
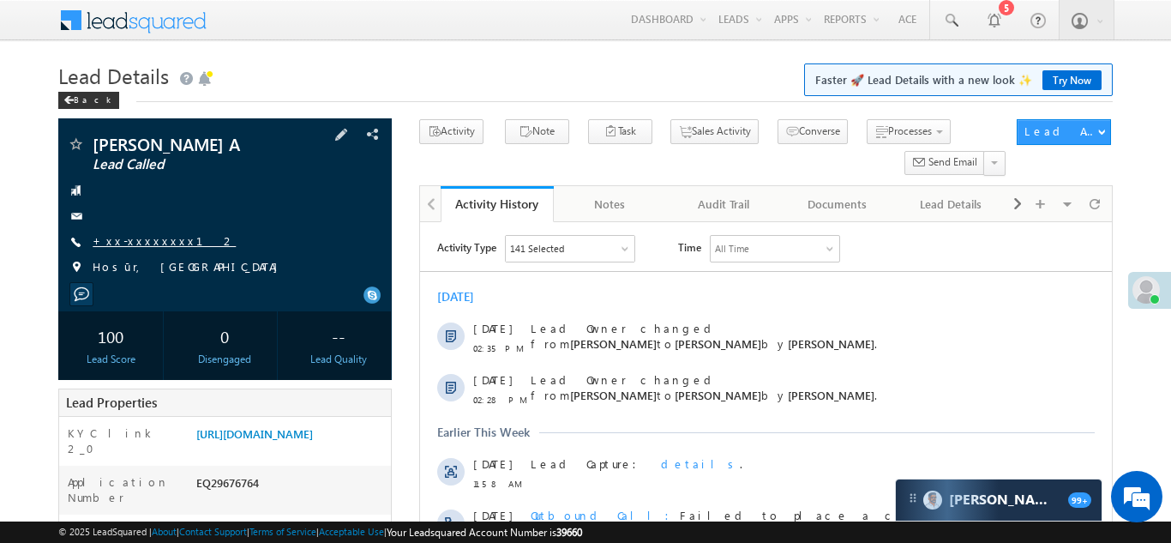
click at [138, 246] on link "+xx-xxxxxxxx12" at bounding box center [164, 240] width 143 height 15
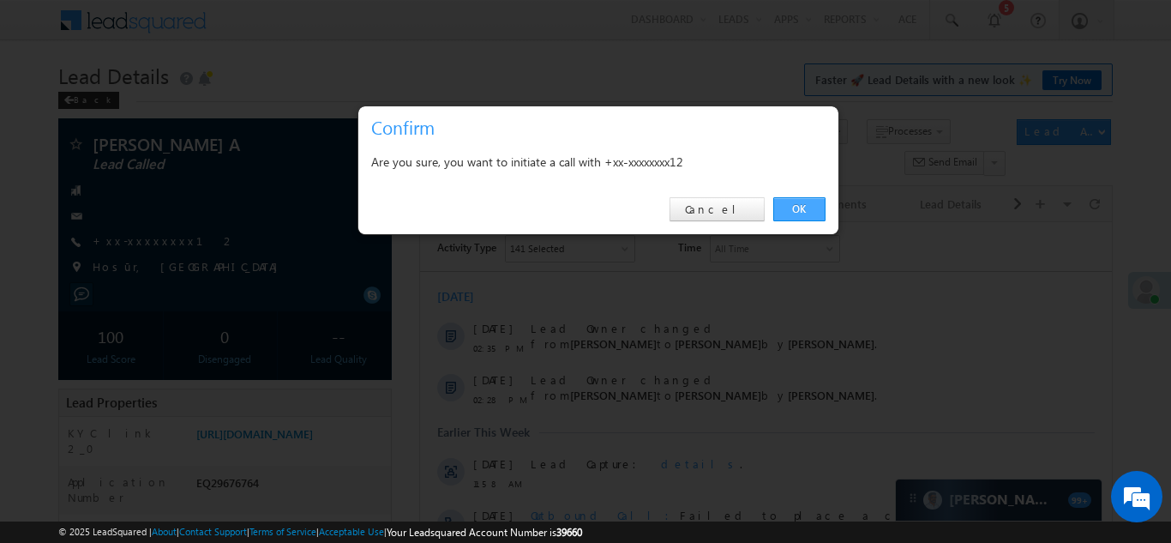
click at [797, 208] on link "OK" at bounding box center [800, 209] width 52 height 24
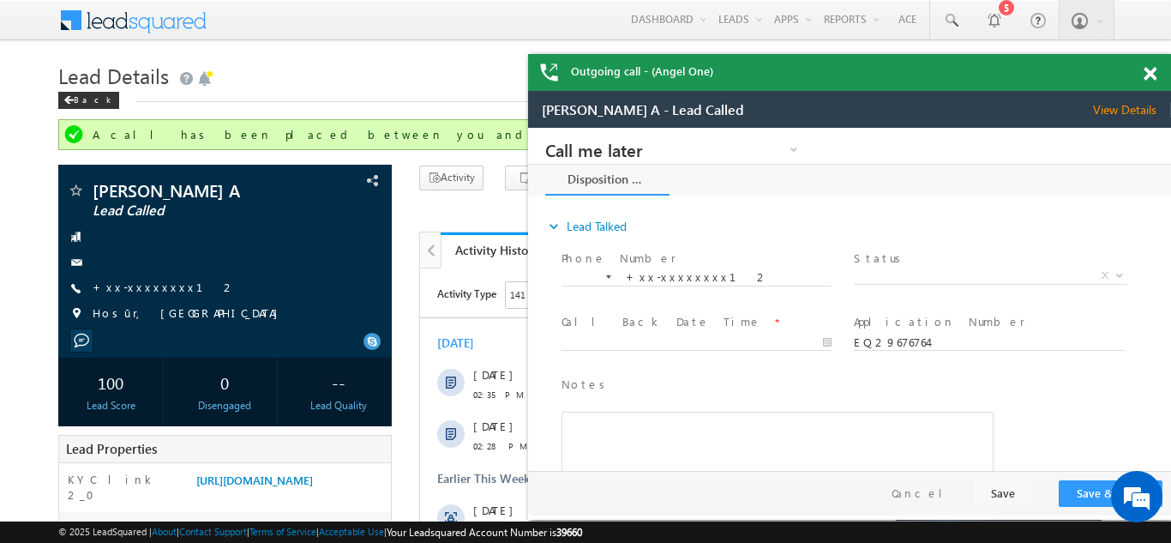
click at [1153, 72] on span at bounding box center [1150, 74] width 13 height 15
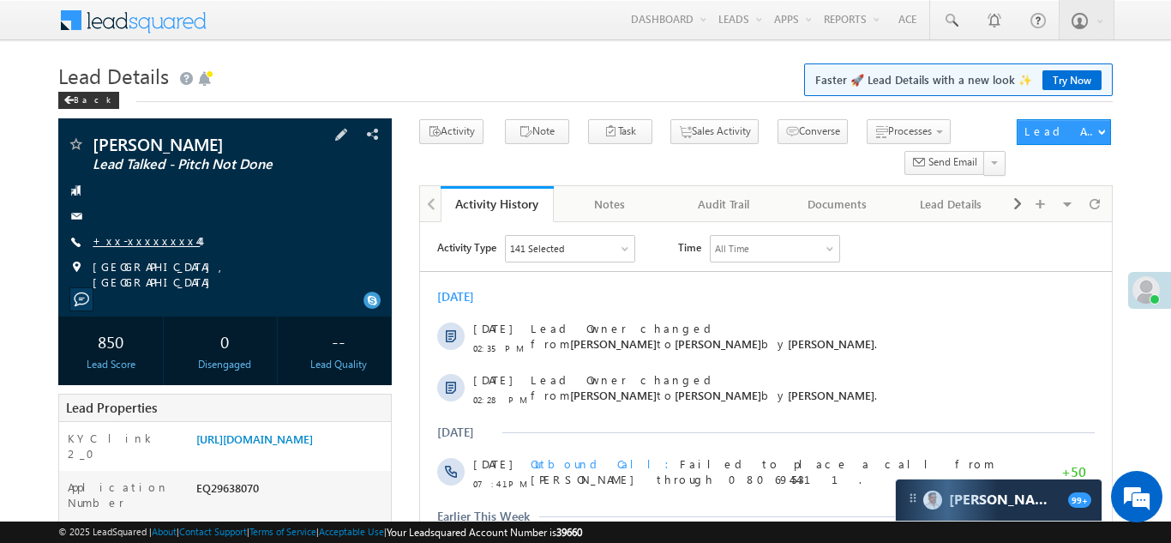
click at [141, 236] on link "+xx-xxxxxxxx44" at bounding box center [146, 240] width 107 height 15
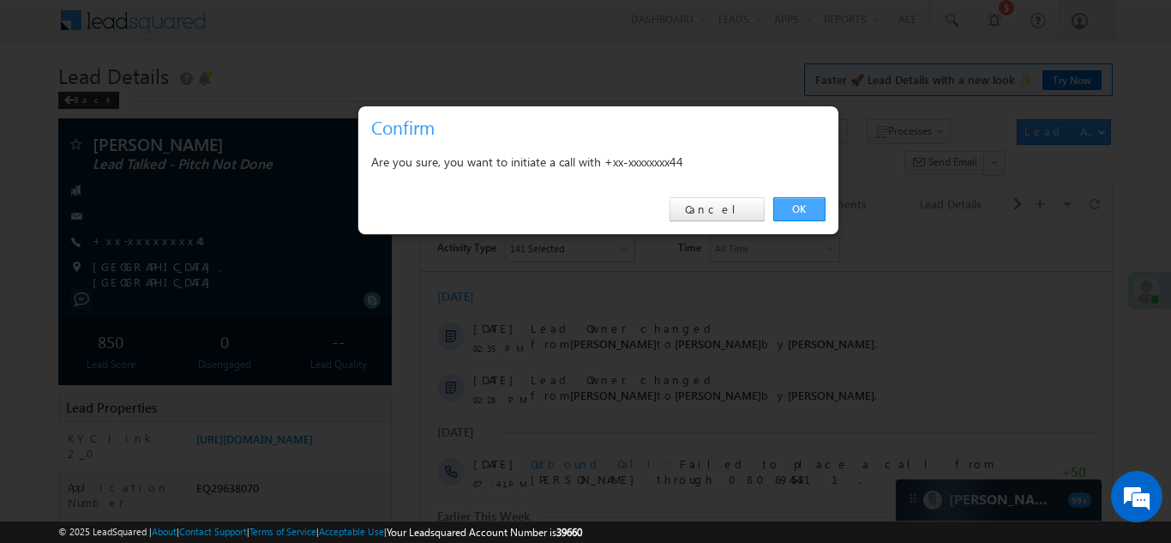
click at [794, 208] on link "OK" at bounding box center [800, 209] width 52 height 24
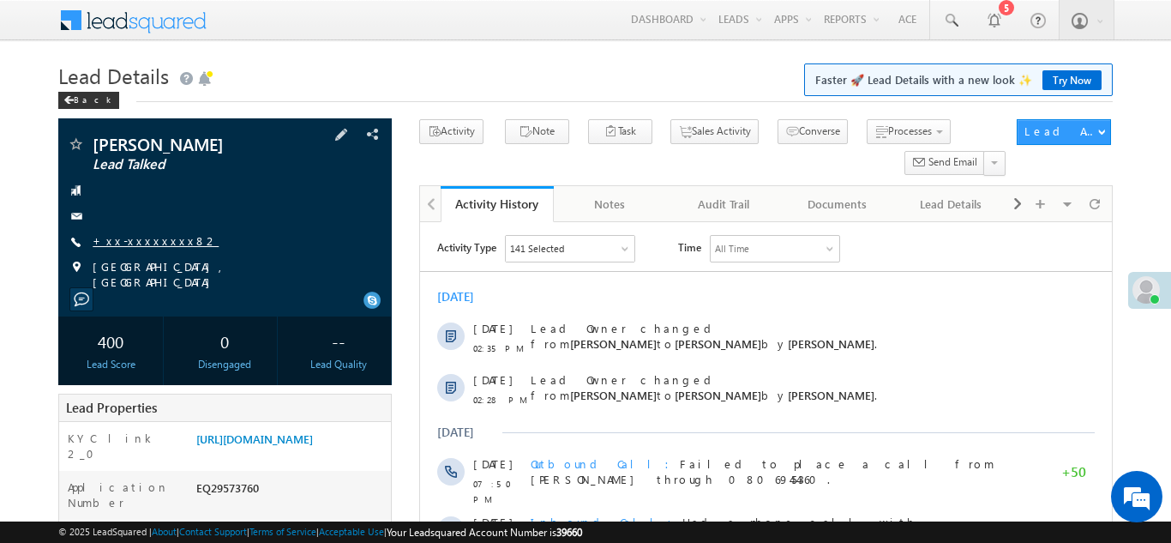
click at [124, 244] on link "+xx-xxxxxxxx82" at bounding box center [156, 240] width 126 height 15
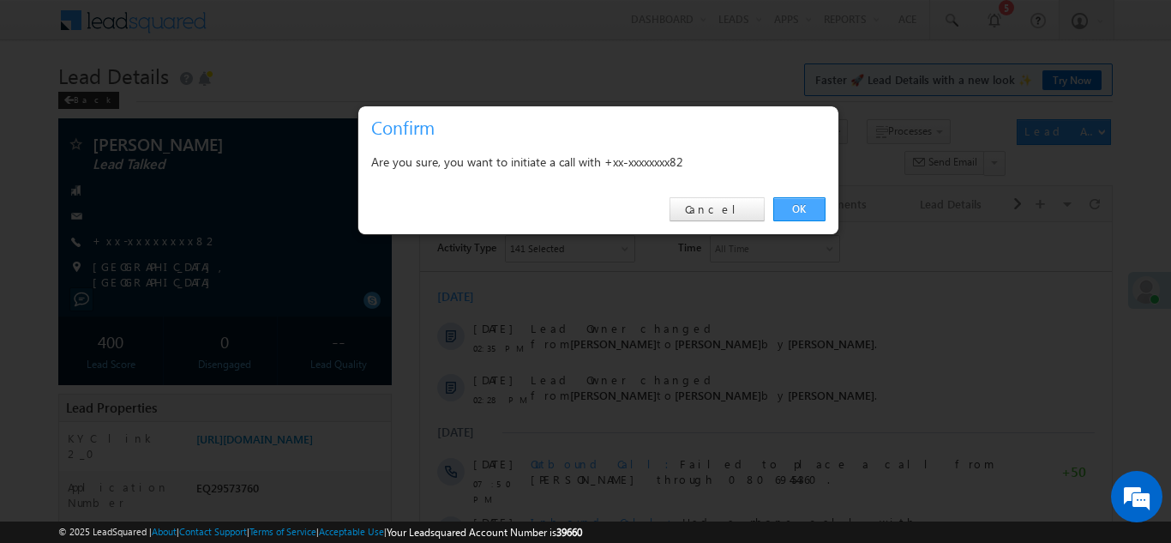
click at [790, 210] on link "OK" at bounding box center [800, 209] width 52 height 24
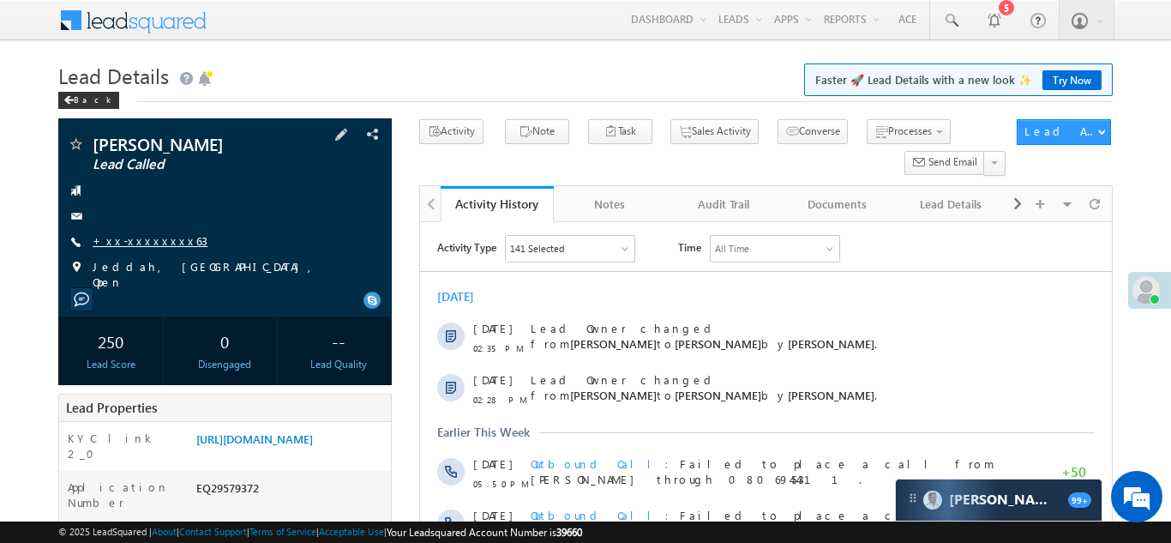
click at [135, 236] on link "+xx-xxxxxxxx63" at bounding box center [150, 240] width 115 height 15
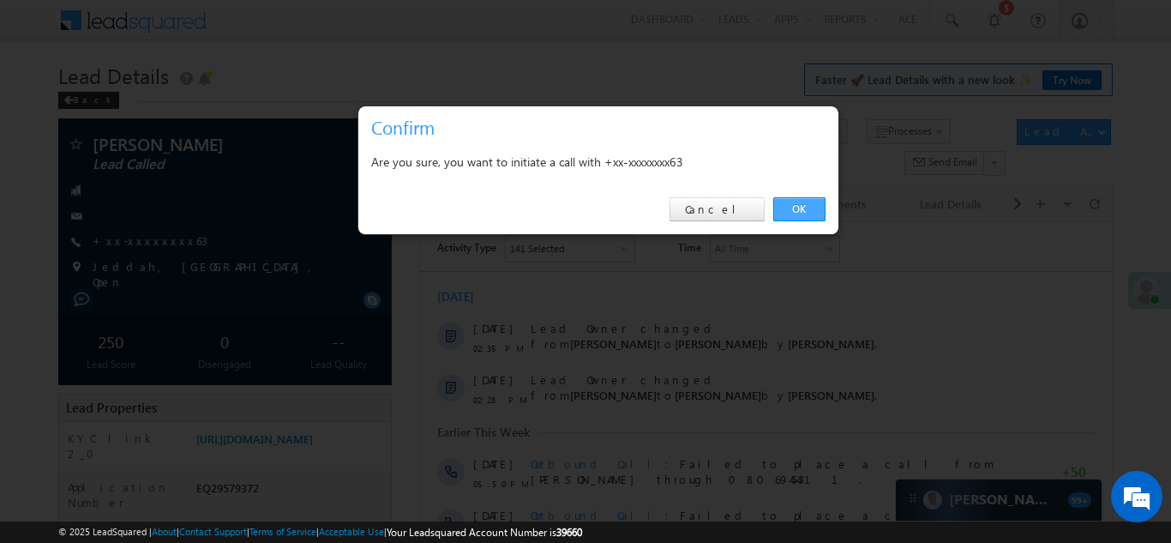
click at [794, 207] on link "OK" at bounding box center [800, 209] width 52 height 24
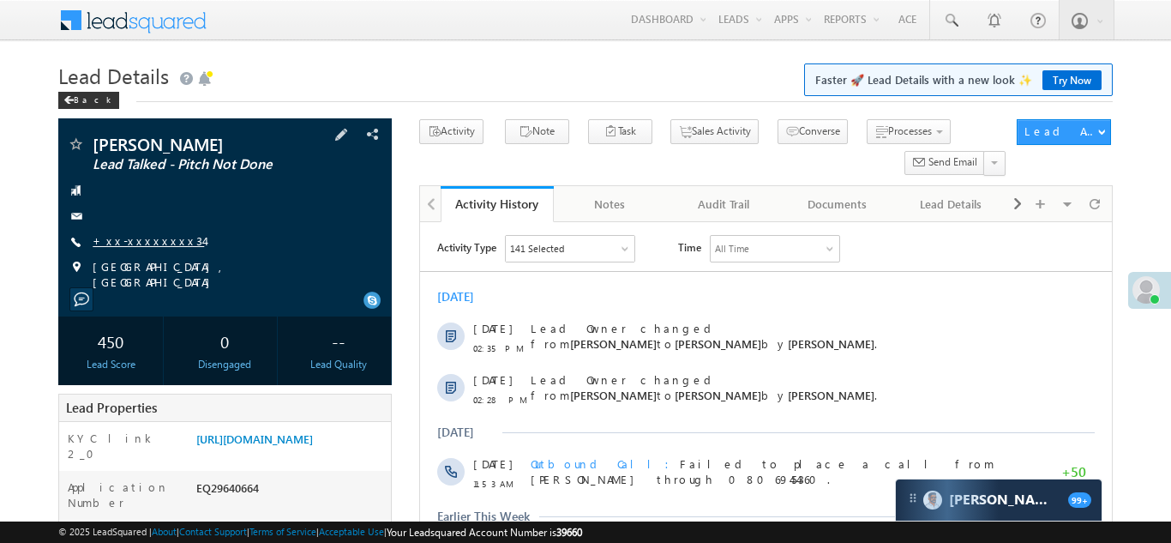
click at [136, 228] on div "Krishna Kar Lead Talked - Pitch Not Done +xx-xxxxxxxx34" at bounding box center [225, 212] width 316 height 154
click at [140, 240] on link "+xx-xxxxxxxx34" at bounding box center [148, 240] width 111 height 15
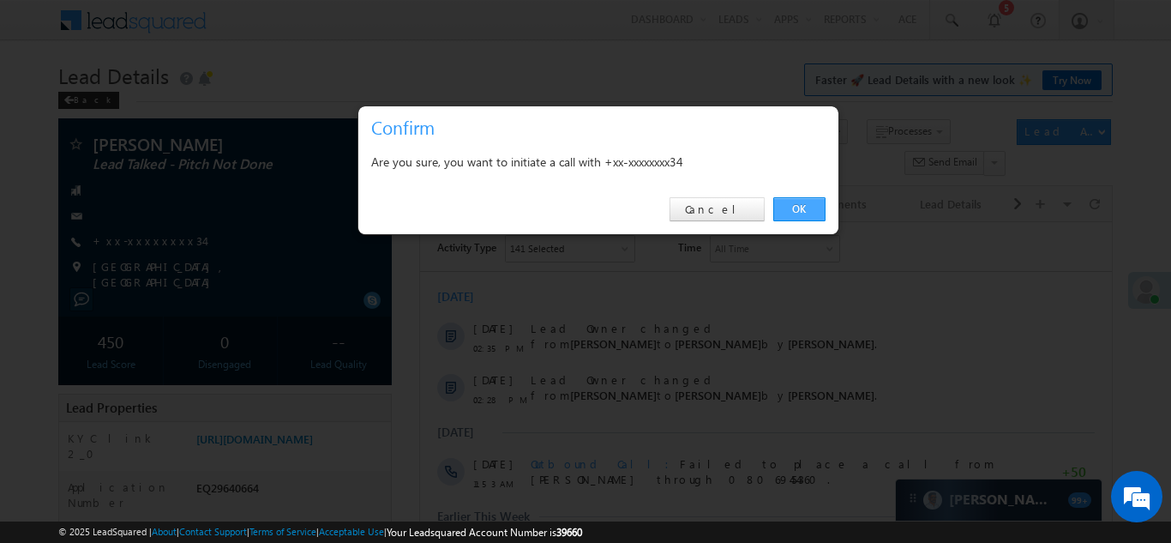
click at [793, 209] on link "OK" at bounding box center [800, 209] width 52 height 24
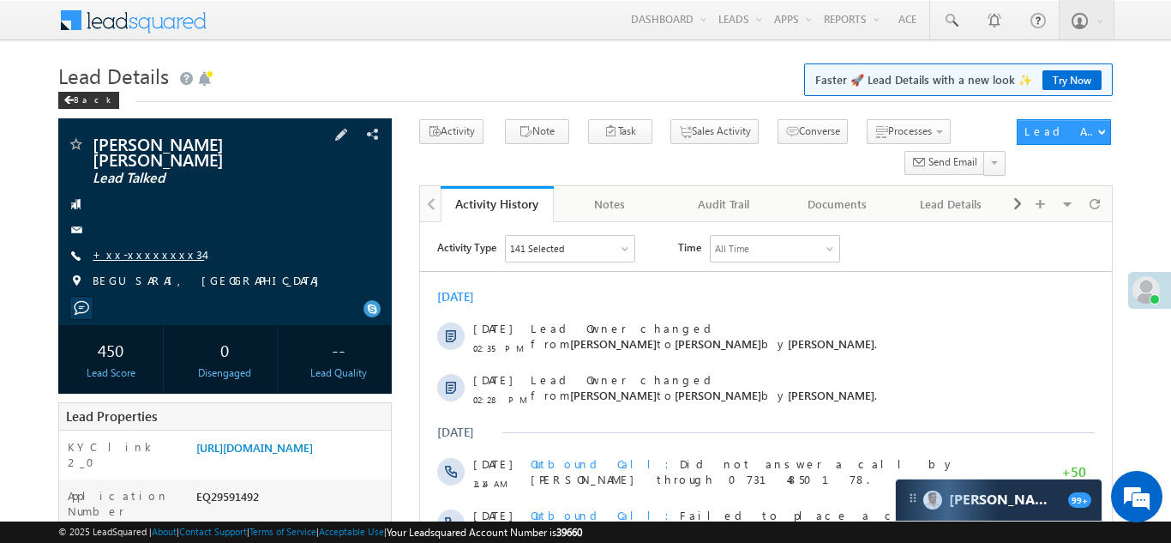
click at [141, 247] on link "+xx-xxxxxxxx34" at bounding box center [148, 254] width 111 height 15
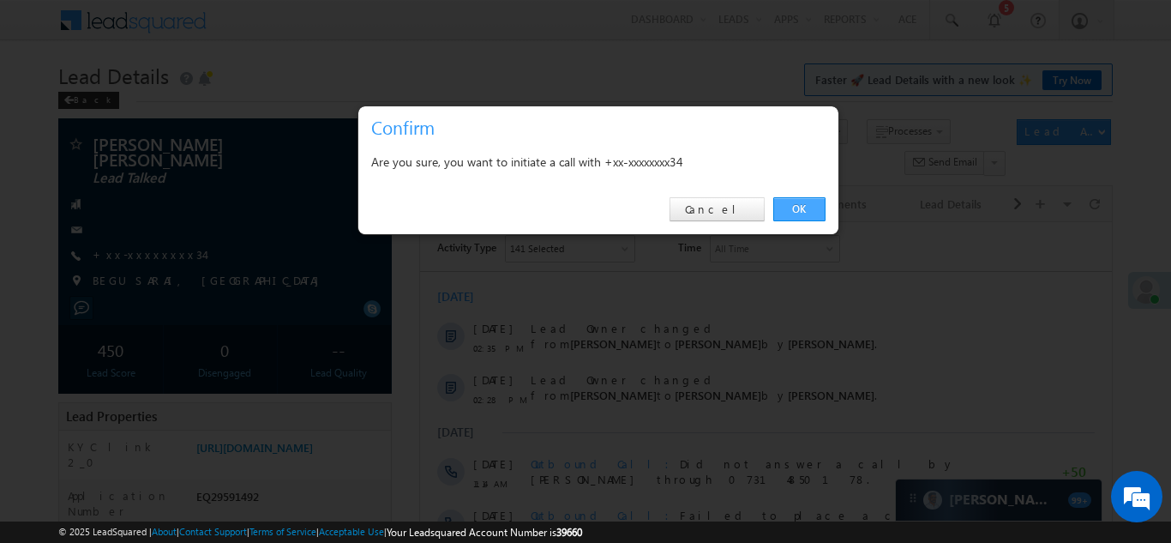
click at [796, 211] on link "OK" at bounding box center [800, 209] width 52 height 24
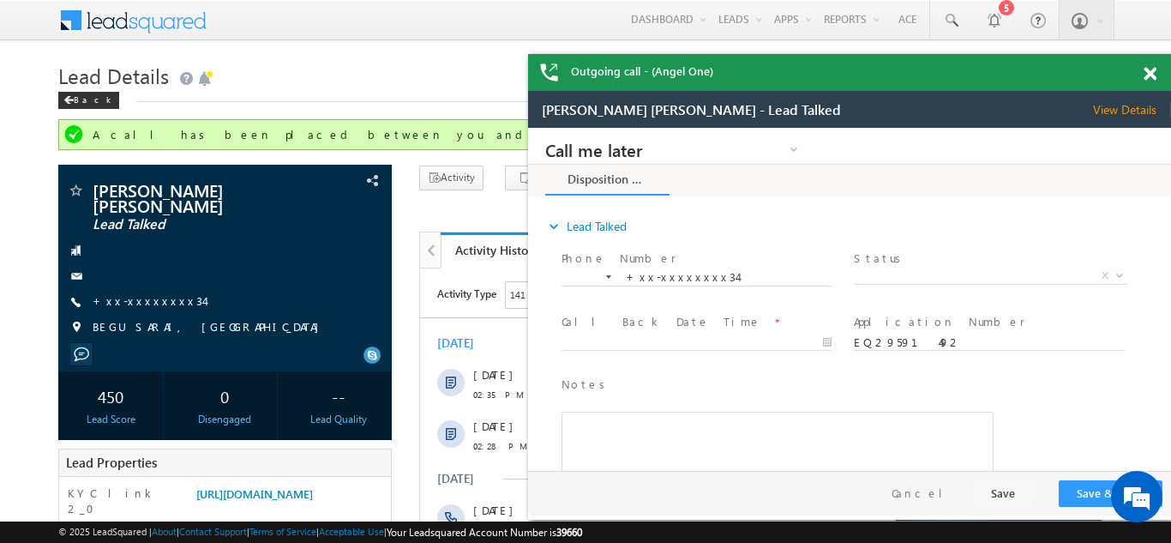
click at [1150, 69] on span at bounding box center [1150, 74] width 13 height 15
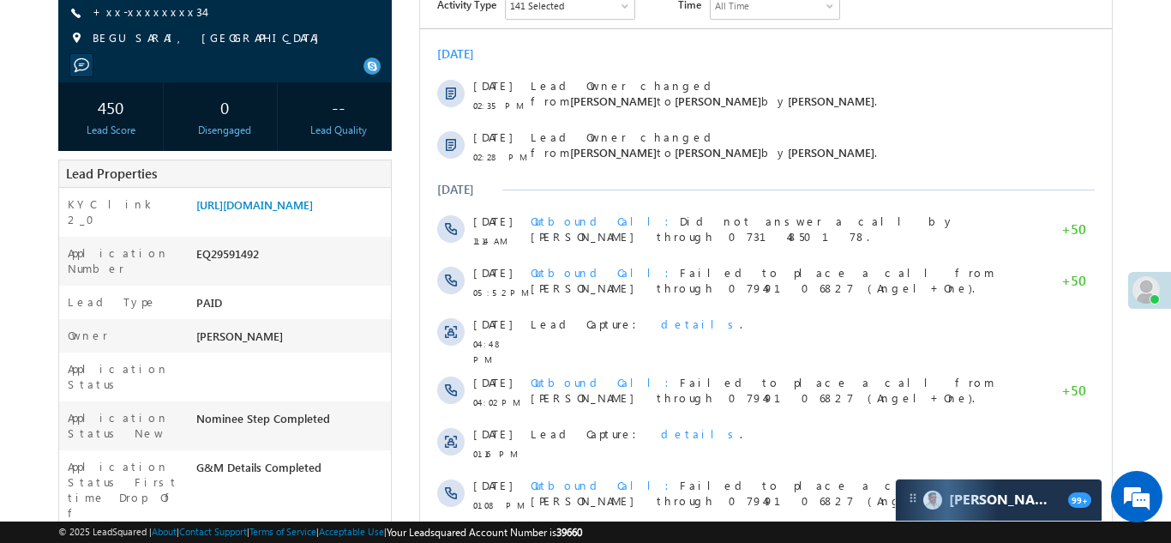
scroll to position [295, 0]
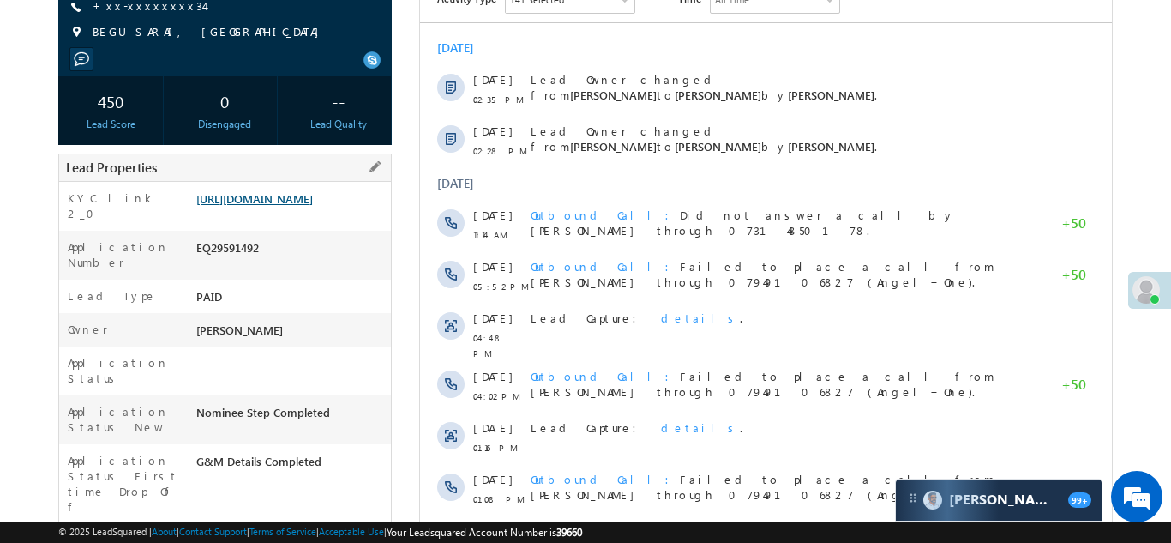
click at [272, 197] on link "https://angelbroking1-pk3em7sa.customui-test.leadsquared.com?leadId=a72fadf8-8c…" at bounding box center [254, 198] width 117 height 15
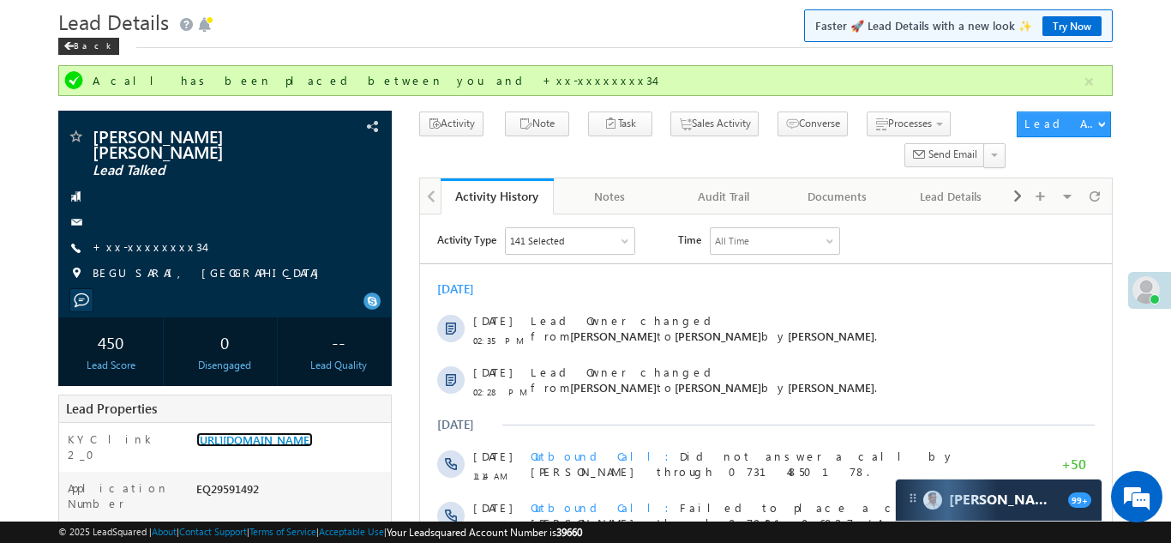
scroll to position [0, 0]
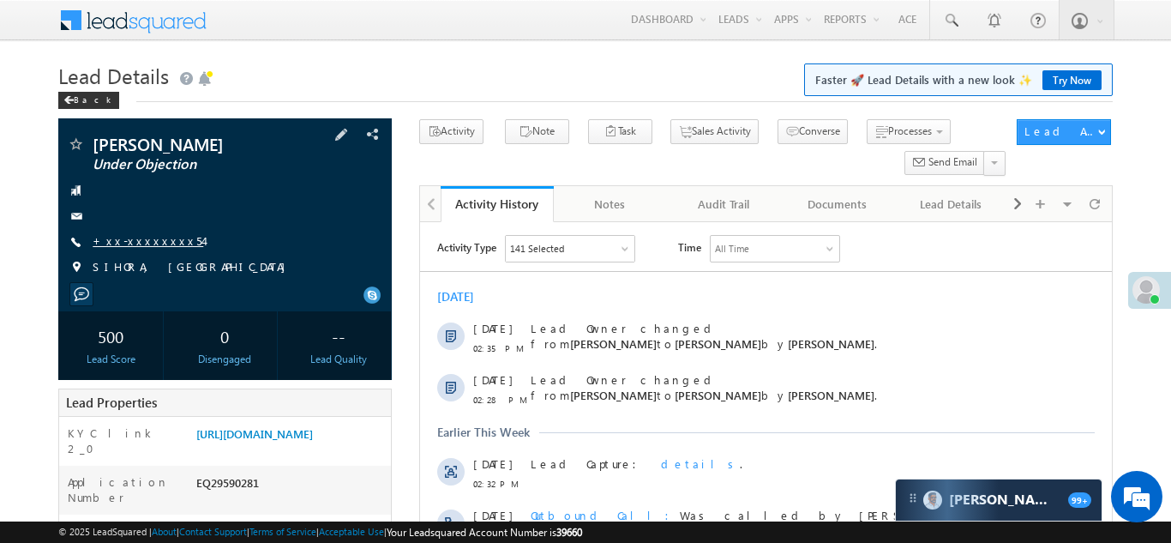
click at [148, 244] on link "+xx-xxxxxxxx54" at bounding box center [148, 240] width 111 height 15
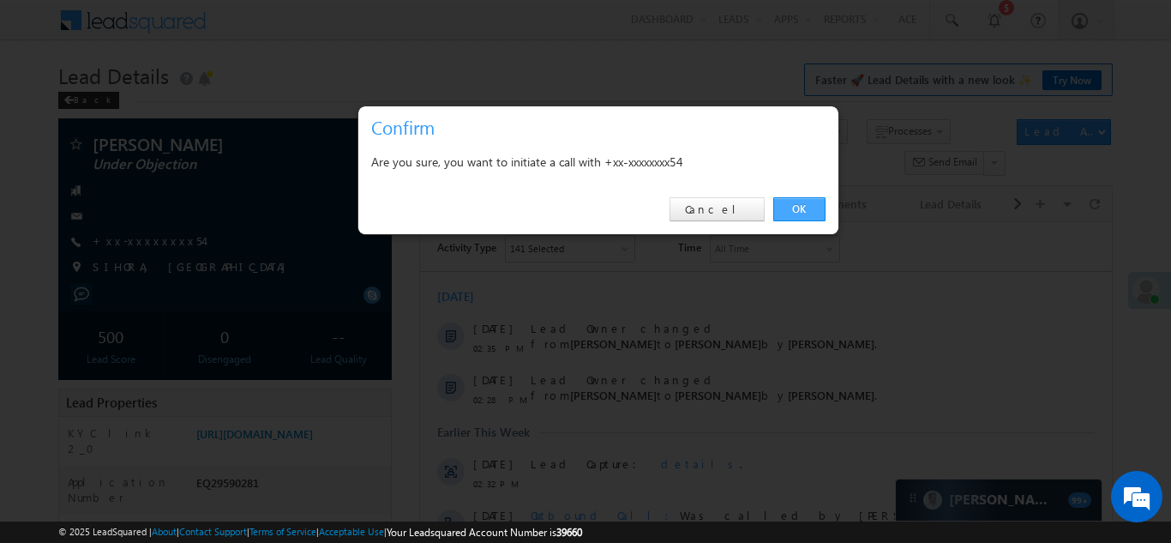
click at [794, 207] on link "OK" at bounding box center [800, 209] width 52 height 24
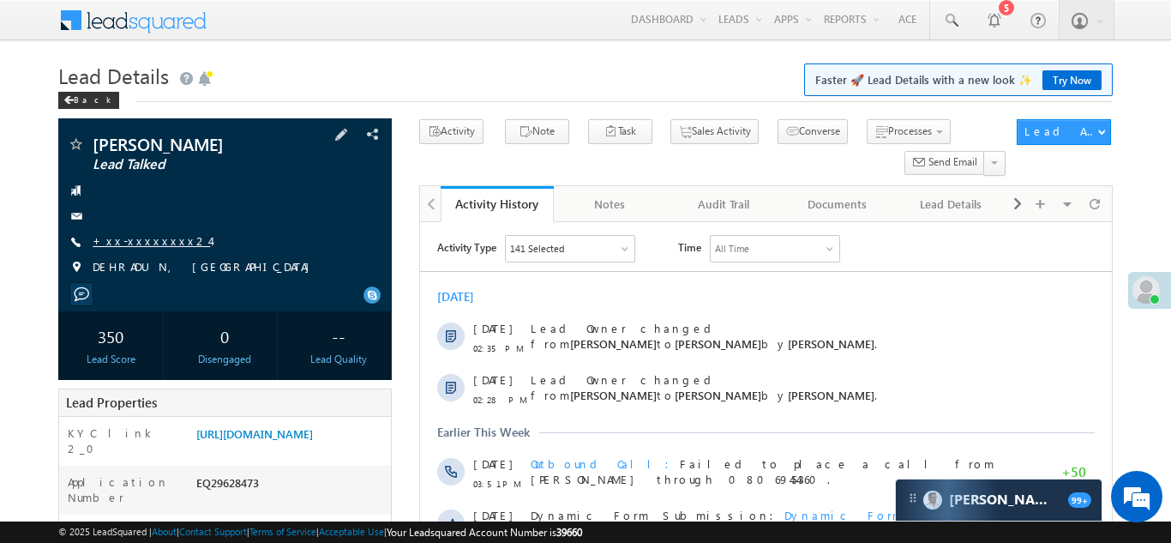
click at [130, 244] on link "+xx-xxxxxxxx24" at bounding box center [151, 240] width 117 height 15
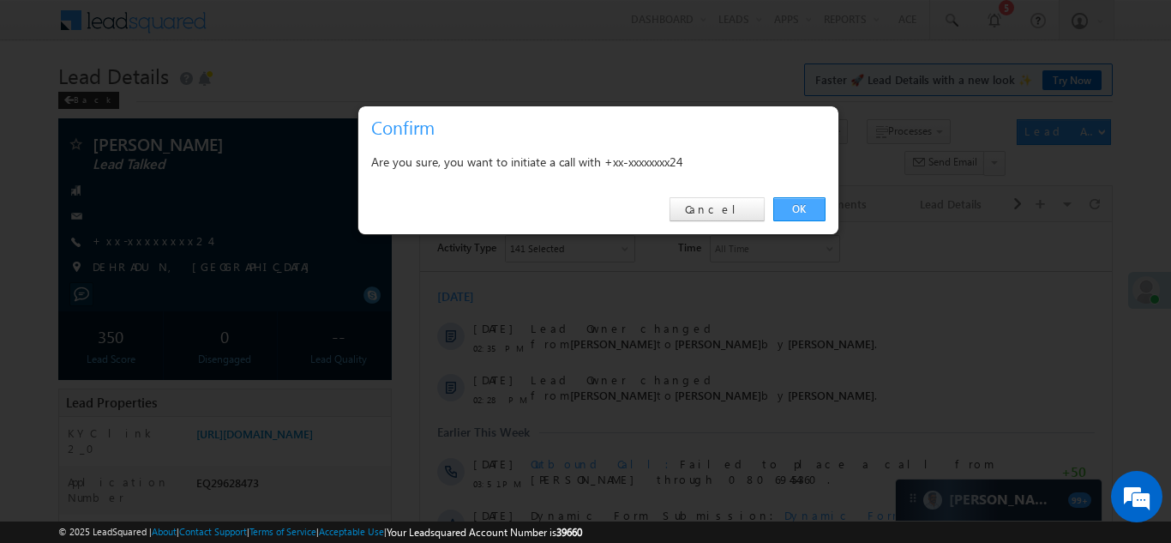
click at [794, 205] on link "OK" at bounding box center [800, 209] width 52 height 24
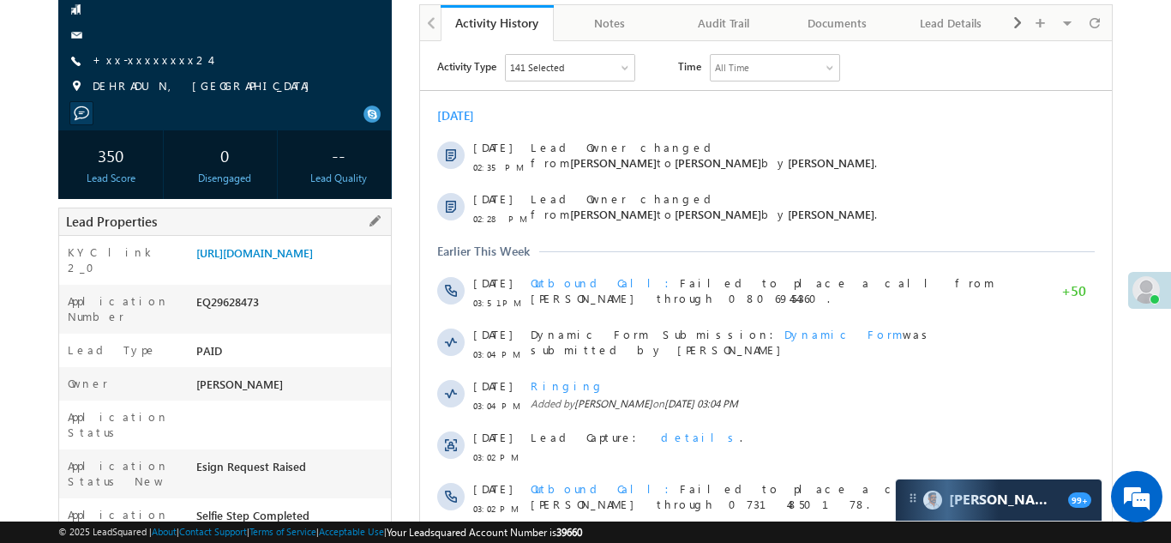
scroll to position [225, 0]
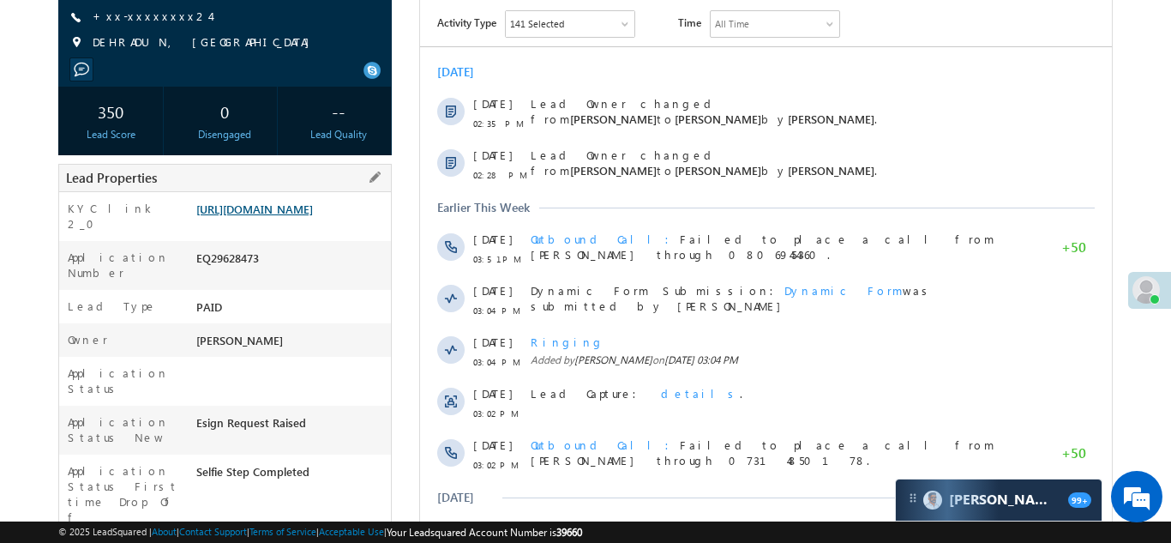
click at [274, 209] on link "https://angelbroking1-pk3em7sa.customui-test.leadsquared.com?leadId=c73389c9-68…" at bounding box center [254, 209] width 117 height 15
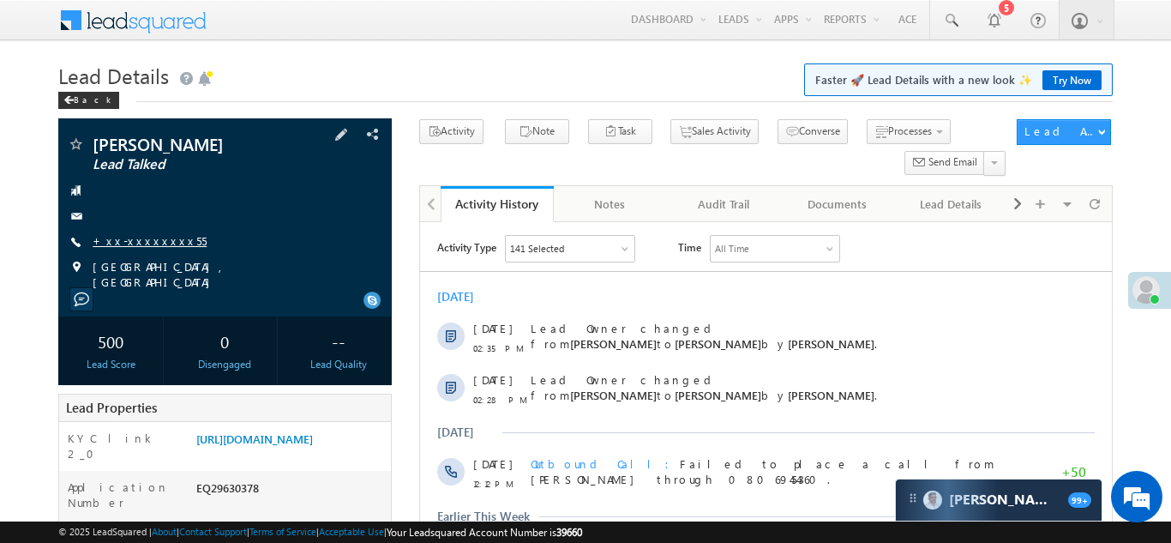
click at [148, 237] on link "+xx-xxxxxxxx55" at bounding box center [150, 240] width 114 height 15
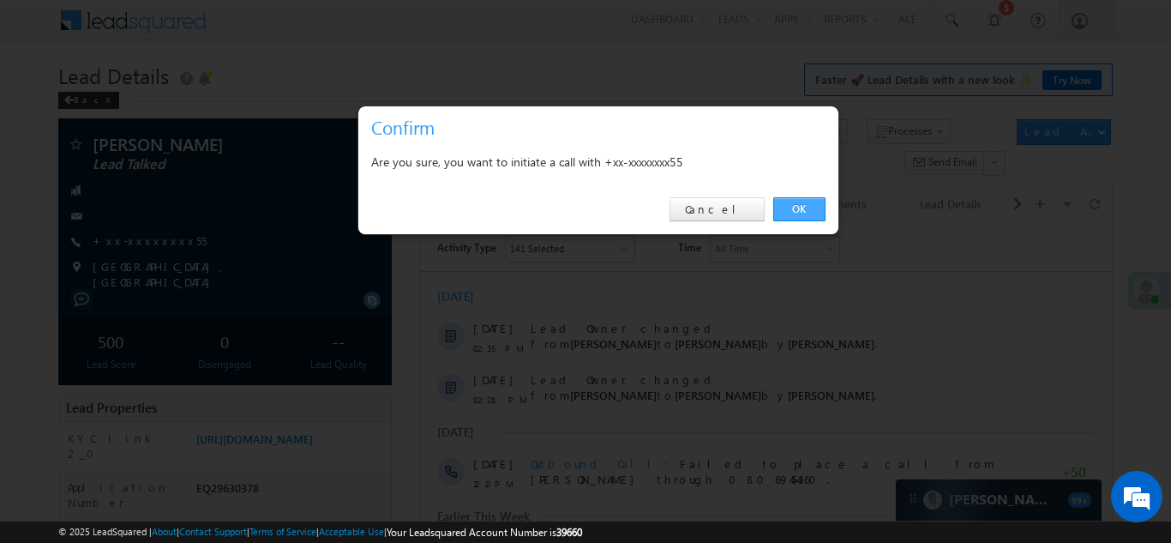
click at [798, 205] on link "OK" at bounding box center [800, 209] width 52 height 24
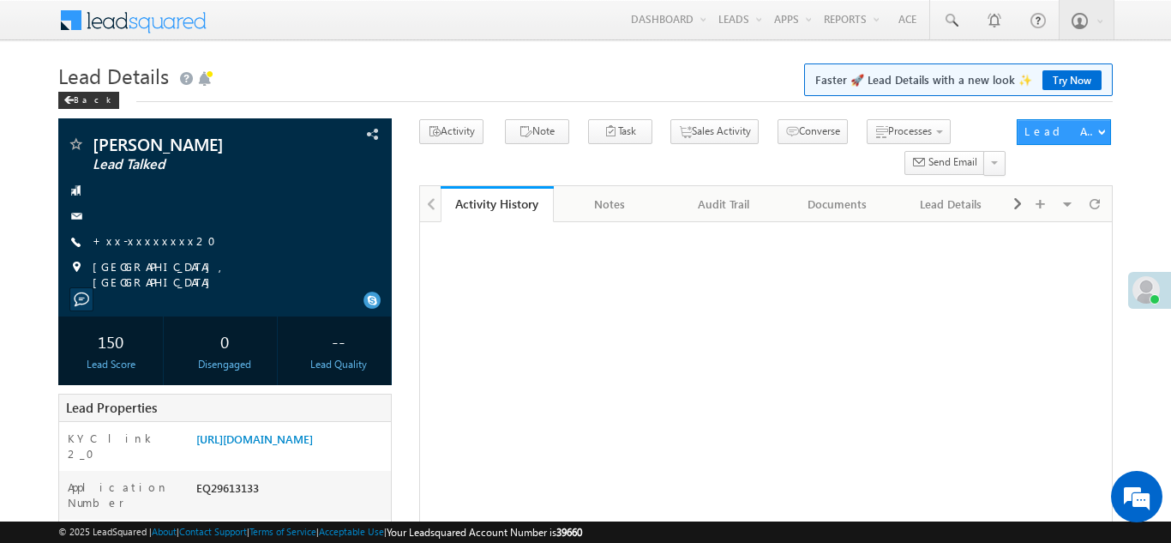
click at [147, 238] on link "+xx-xxxxxxxx20" at bounding box center [160, 240] width 134 height 15
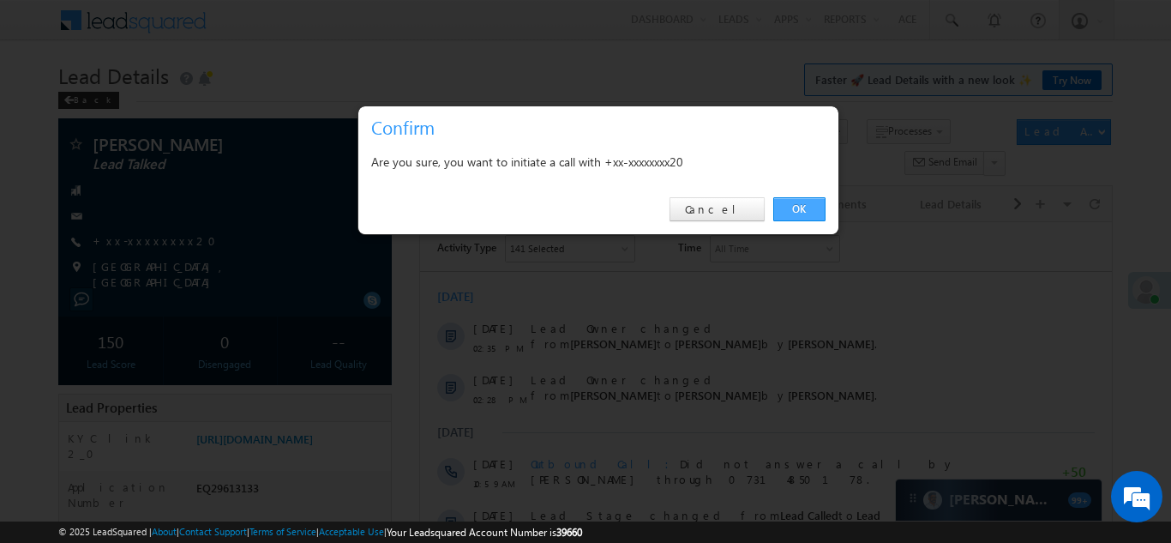
click at [792, 208] on link "OK" at bounding box center [800, 209] width 52 height 24
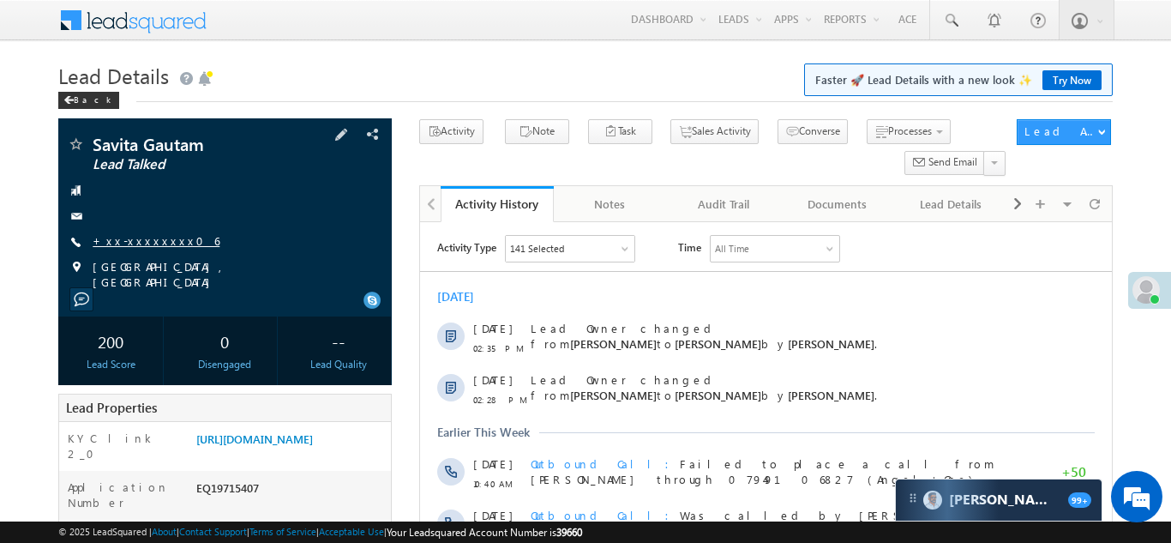
click at [137, 239] on link "+xx-xxxxxxxx06" at bounding box center [156, 240] width 127 height 15
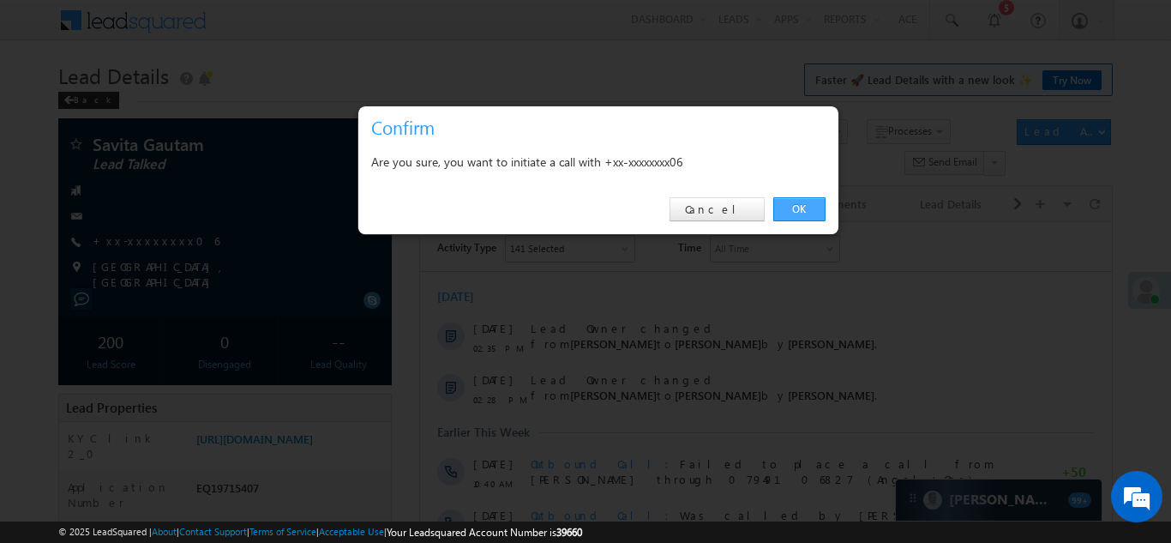
click at [799, 208] on link "OK" at bounding box center [800, 209] width 52 height 24
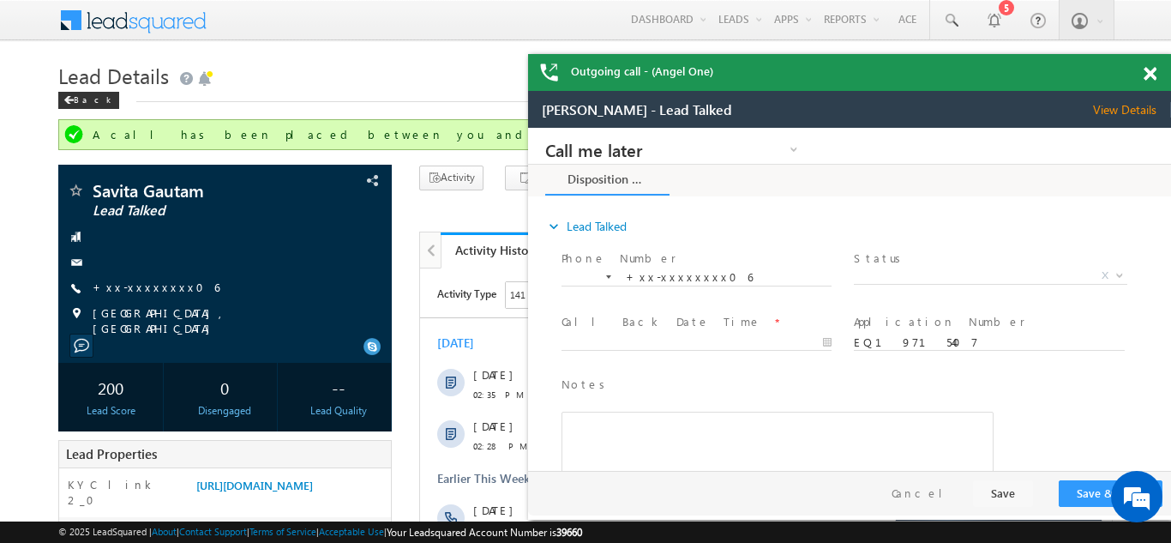
click at [1149, 69] on span at bounding box center [1150, 74] width 13 height 15
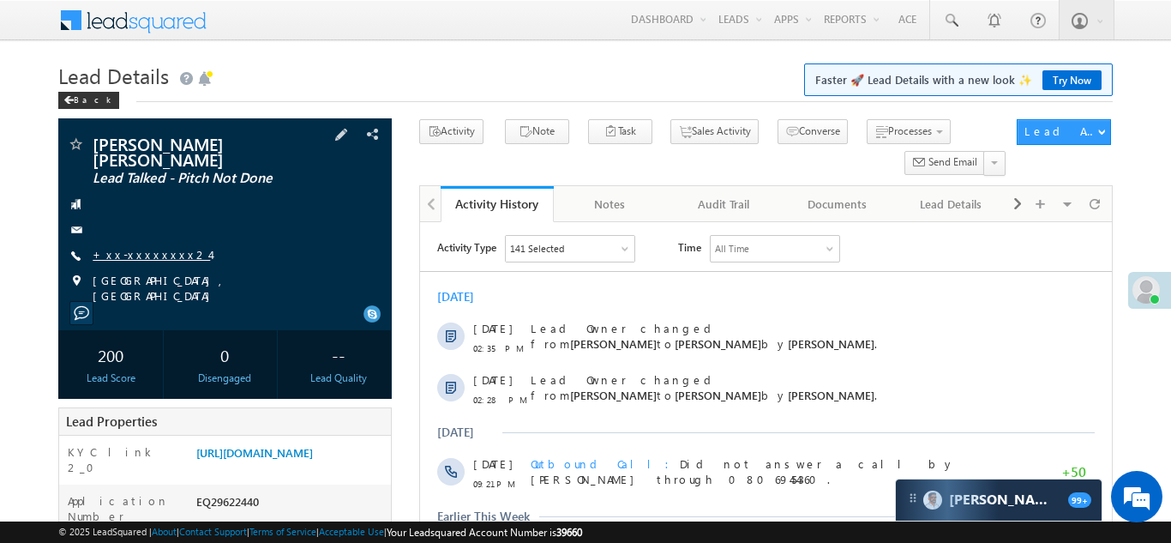
click at [138, 247] on link "+xx-xxxxxxxx24" at bounding box center [151, 254] width 117 height 15
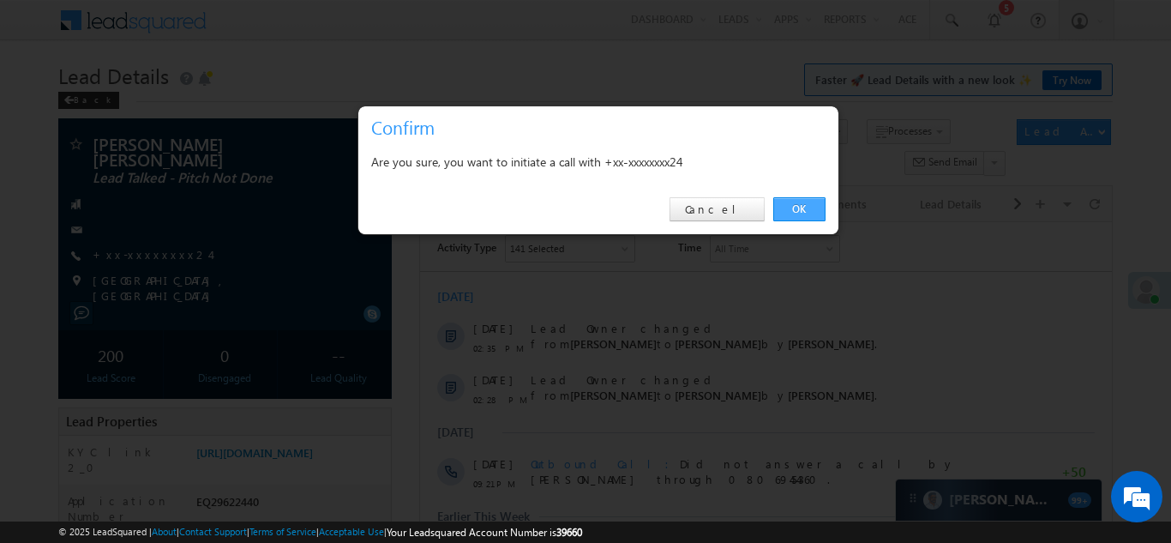
click at [797, 209] on link "OK" at bounding box center [800, 209] width 52 height 24
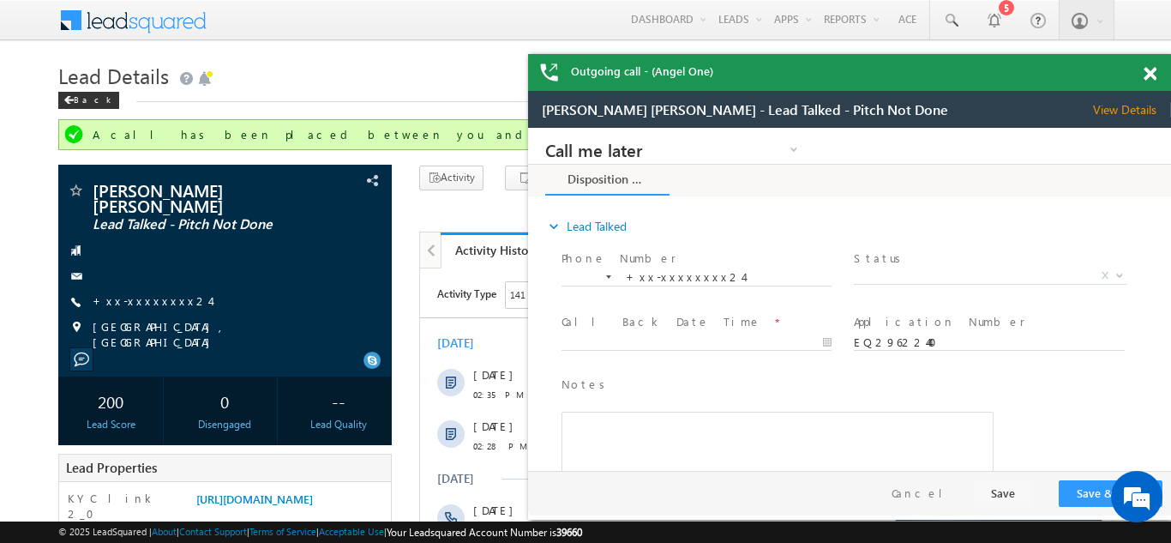
click at [1151, 74] on span at bounding box center [1150, 74] width 13 height 15
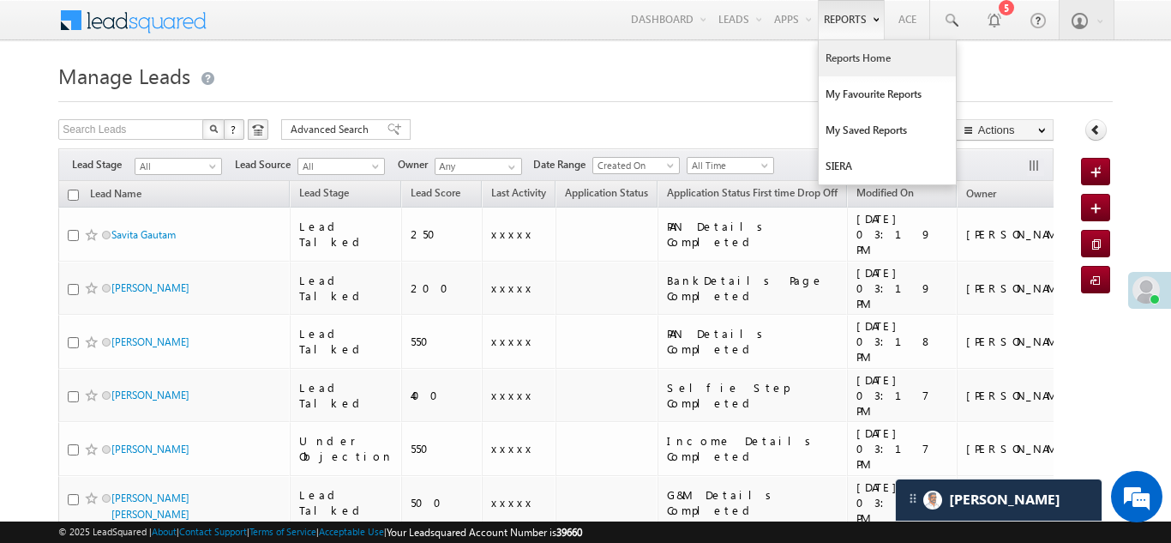
click at [858, 58] on link "Reports Home" at bounding box center [887, 58] width 137 height 36
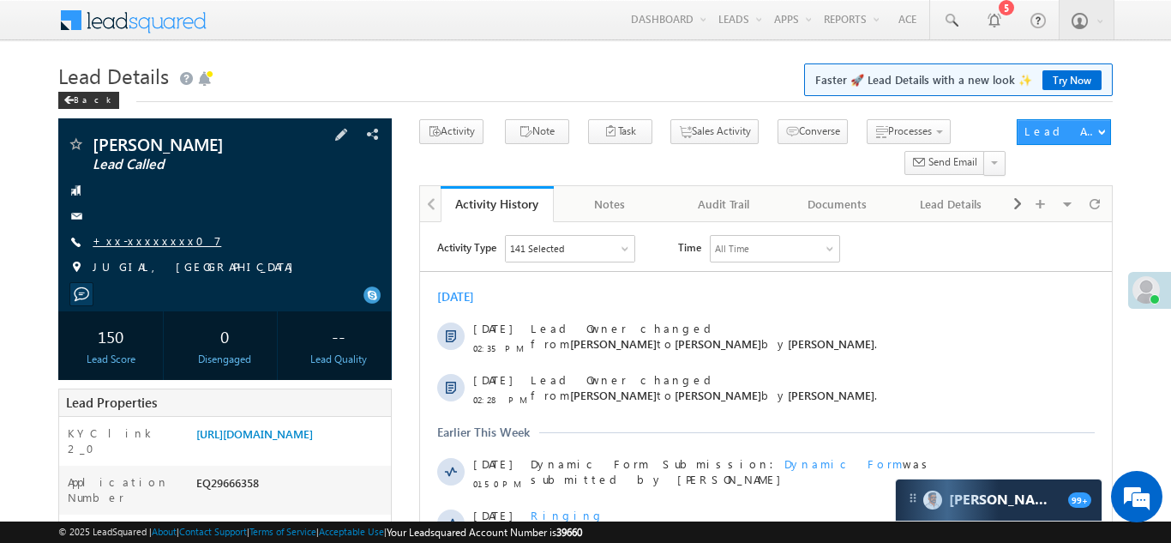
click at [141, 240] on link "+xx-xxxxxxxx07" at bounding box center [157, 240] width 129 height 15
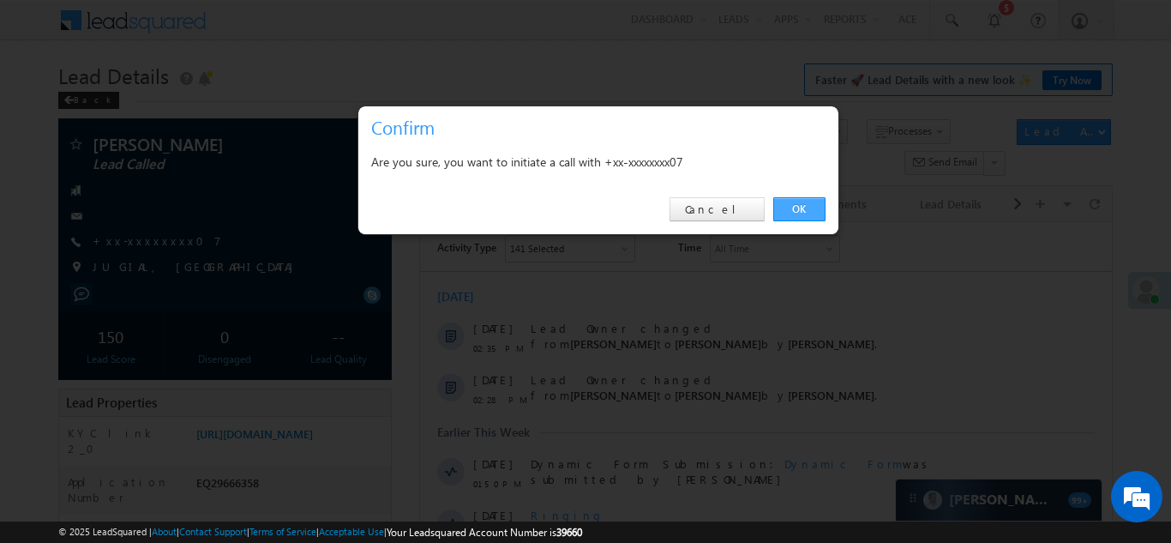
click at [802, 208] on link "OK" at bounding box center [800, 209] width 52 height 24
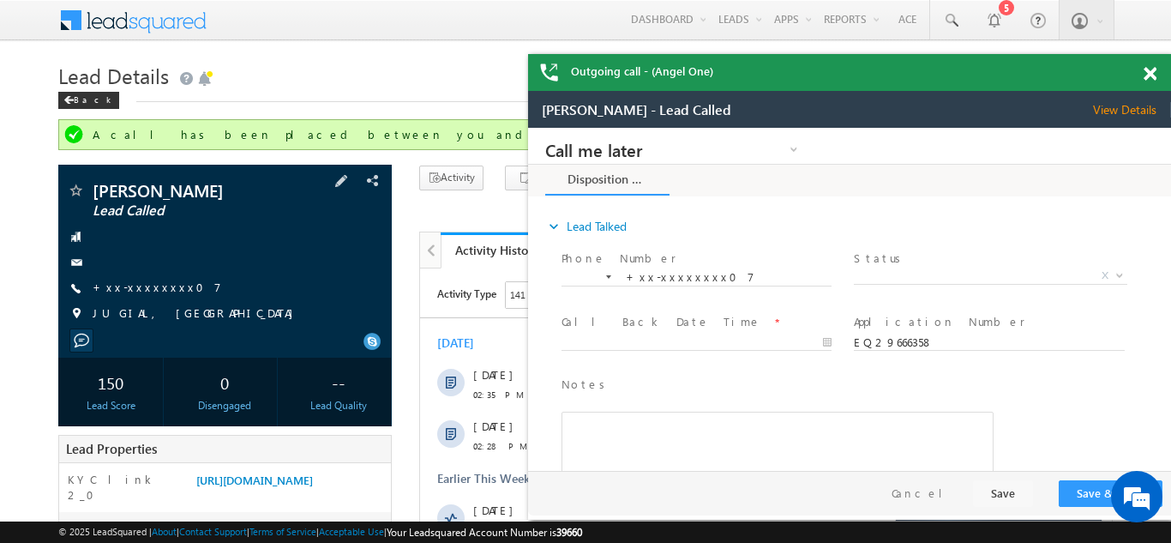
click at [312, 266] on div at bounding box center [225, 262] width 316 height 17
